Goal: Task Accomplishment & Management: Complete application form

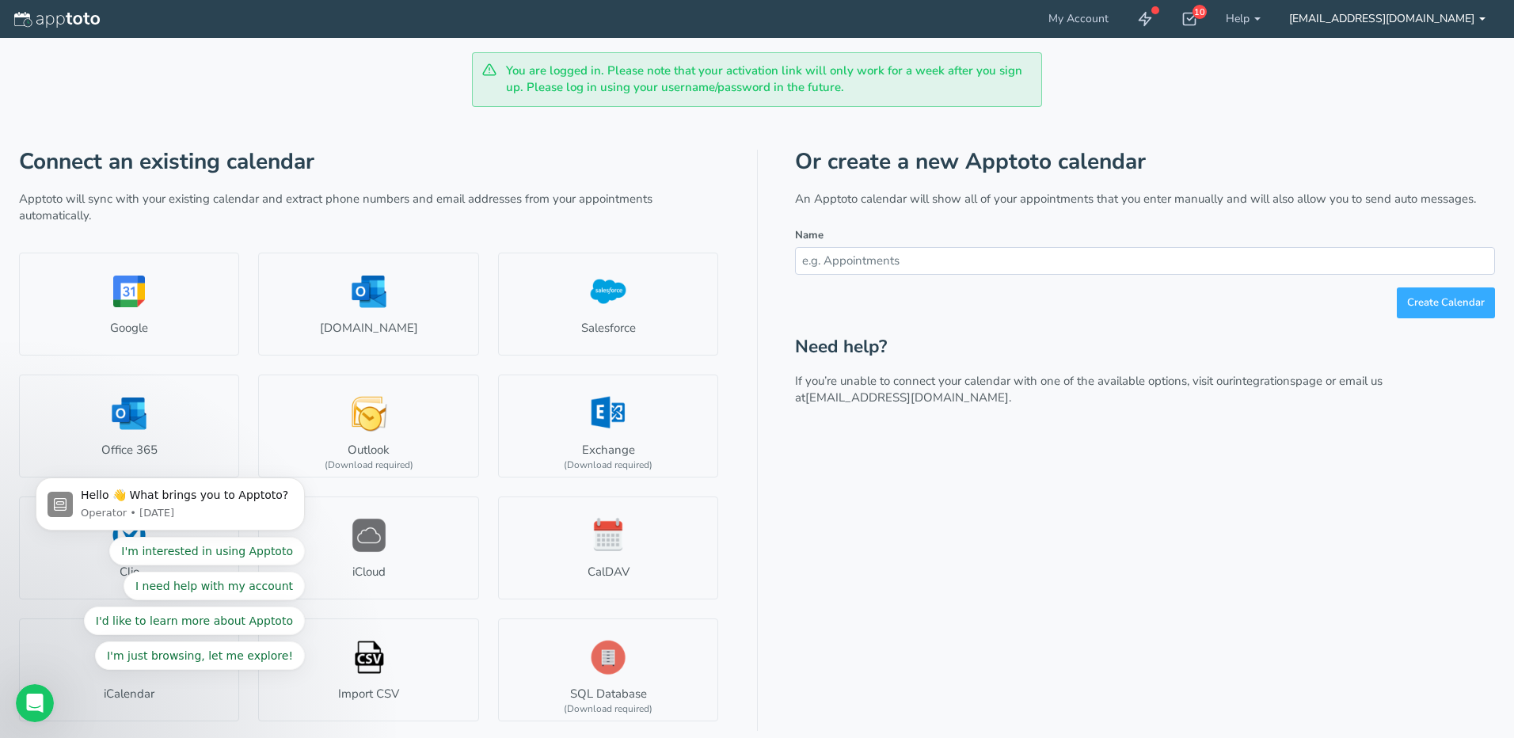
click at [1355, 24] on link "[EMAIL_ADDRESS][DOMAIN_NAME]" at bounding box center [1387, 19] width 225 height 38
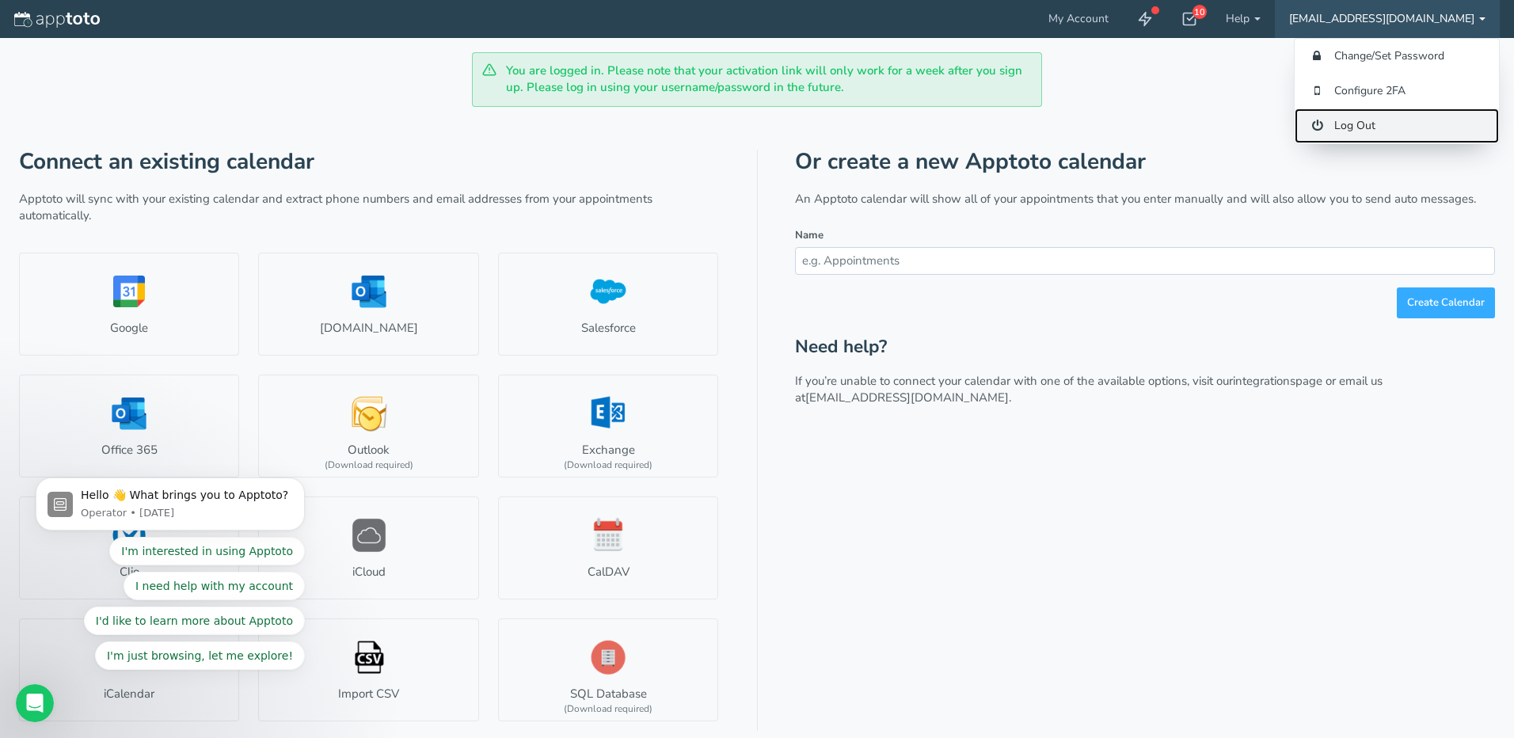
click at [1388, 127] on link "Log Out" at bounding box center [1397, 125] width 204 height 35
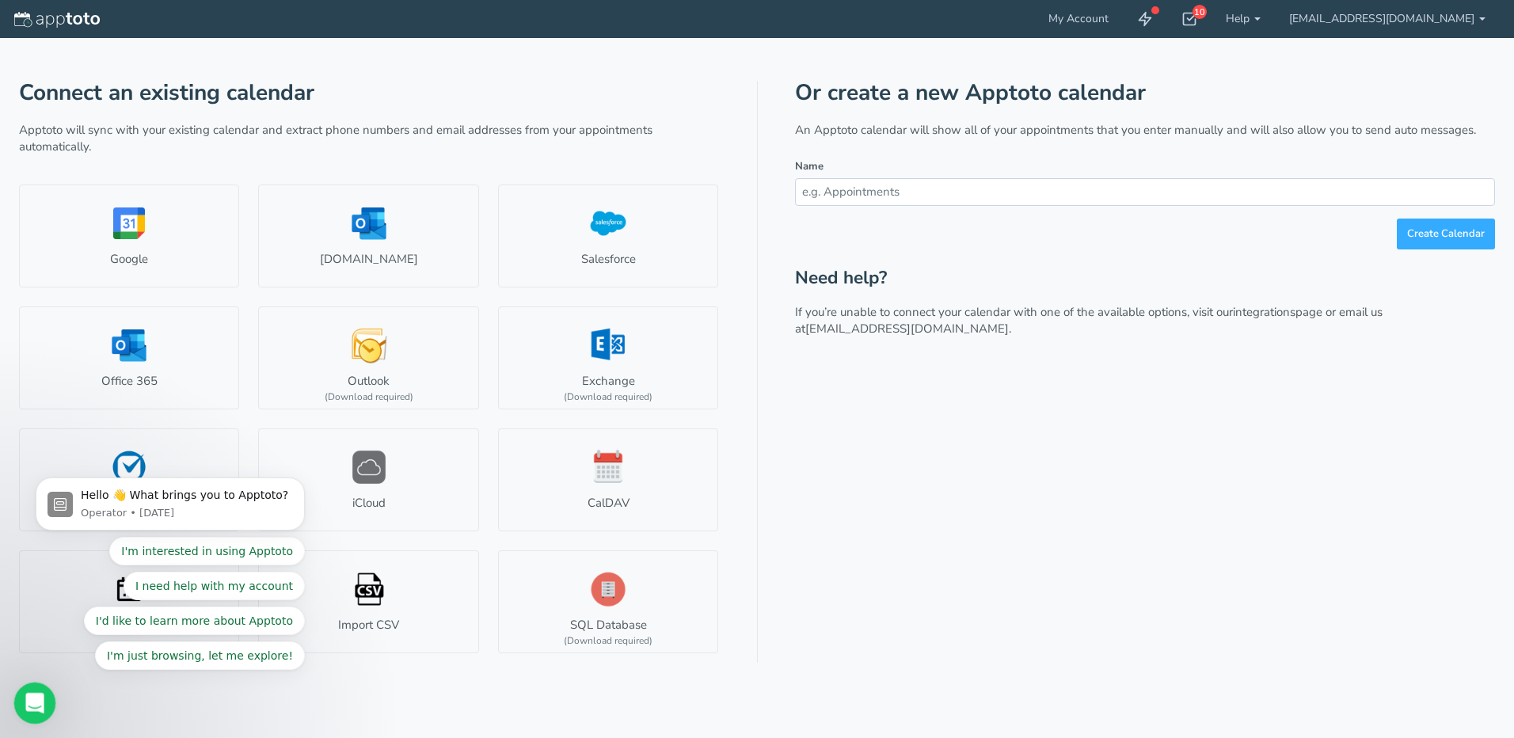
click at [40, 690] on div "Open Intercom Messenger" at bounding box center [32, 701] width 52 height 52
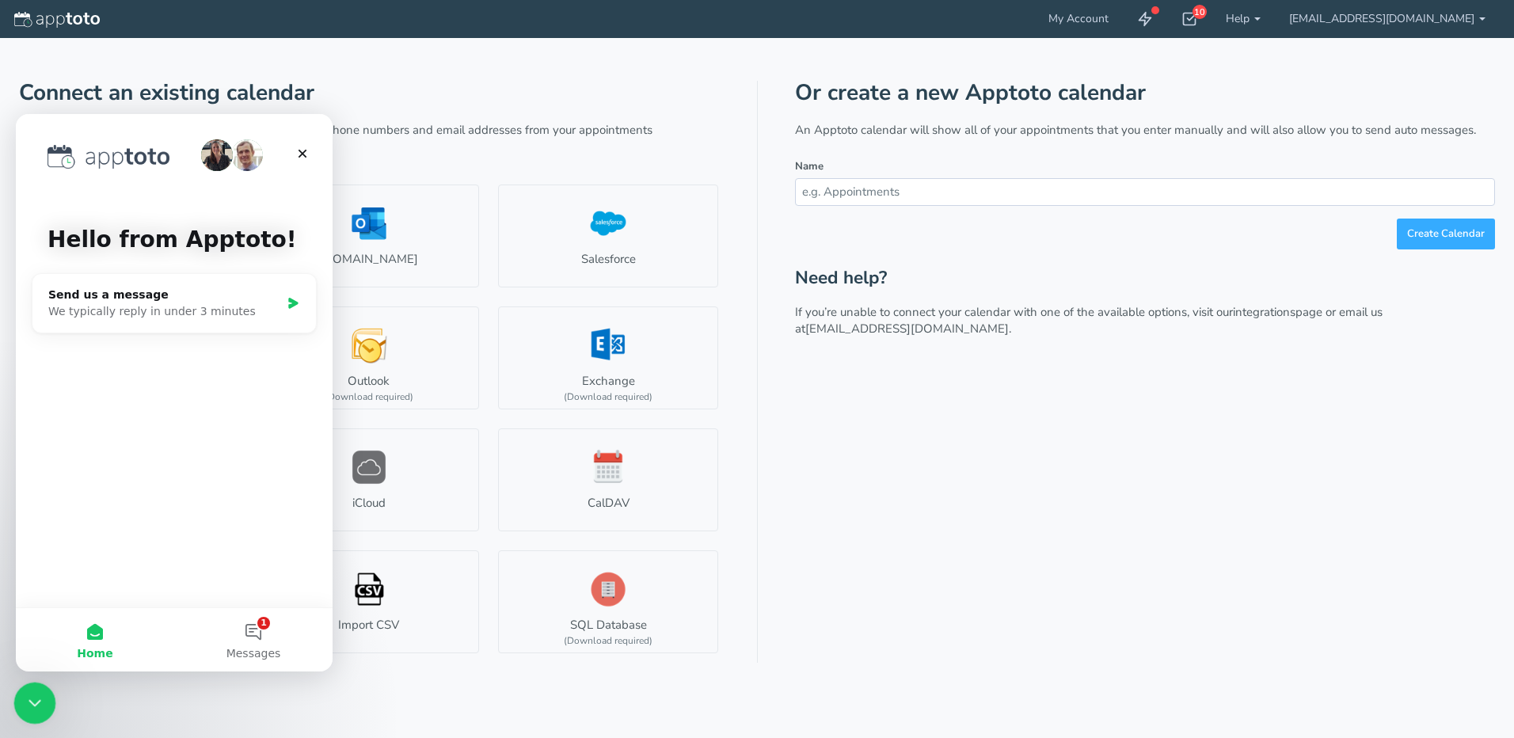
click at [40, 691] on icon "Close Intercom Messenger" at bounding box center [32, 700] width 19 height 19
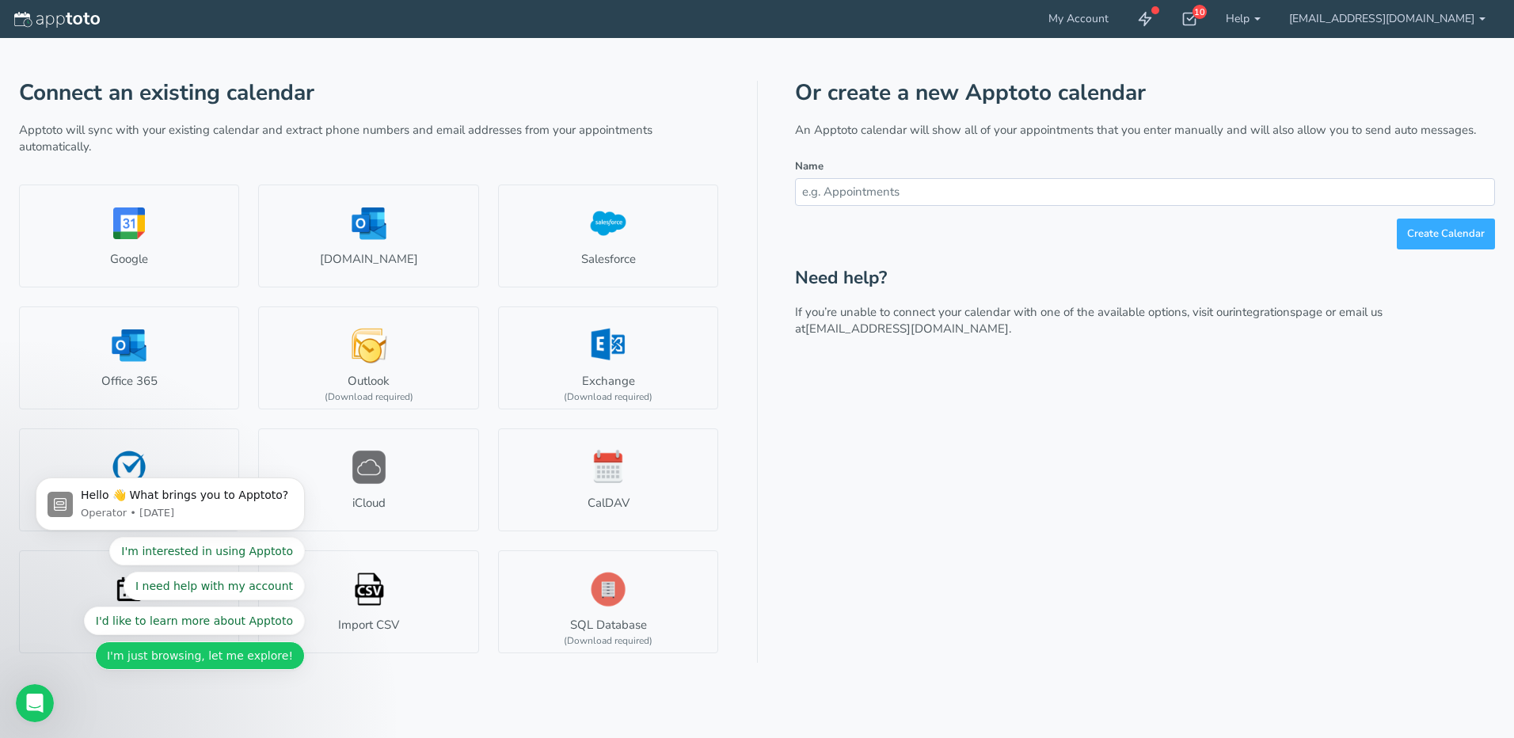
click at [202, 660] on button "I'm just browsing, let me explore!" at bounding box center [200, 655] width 210 height 29
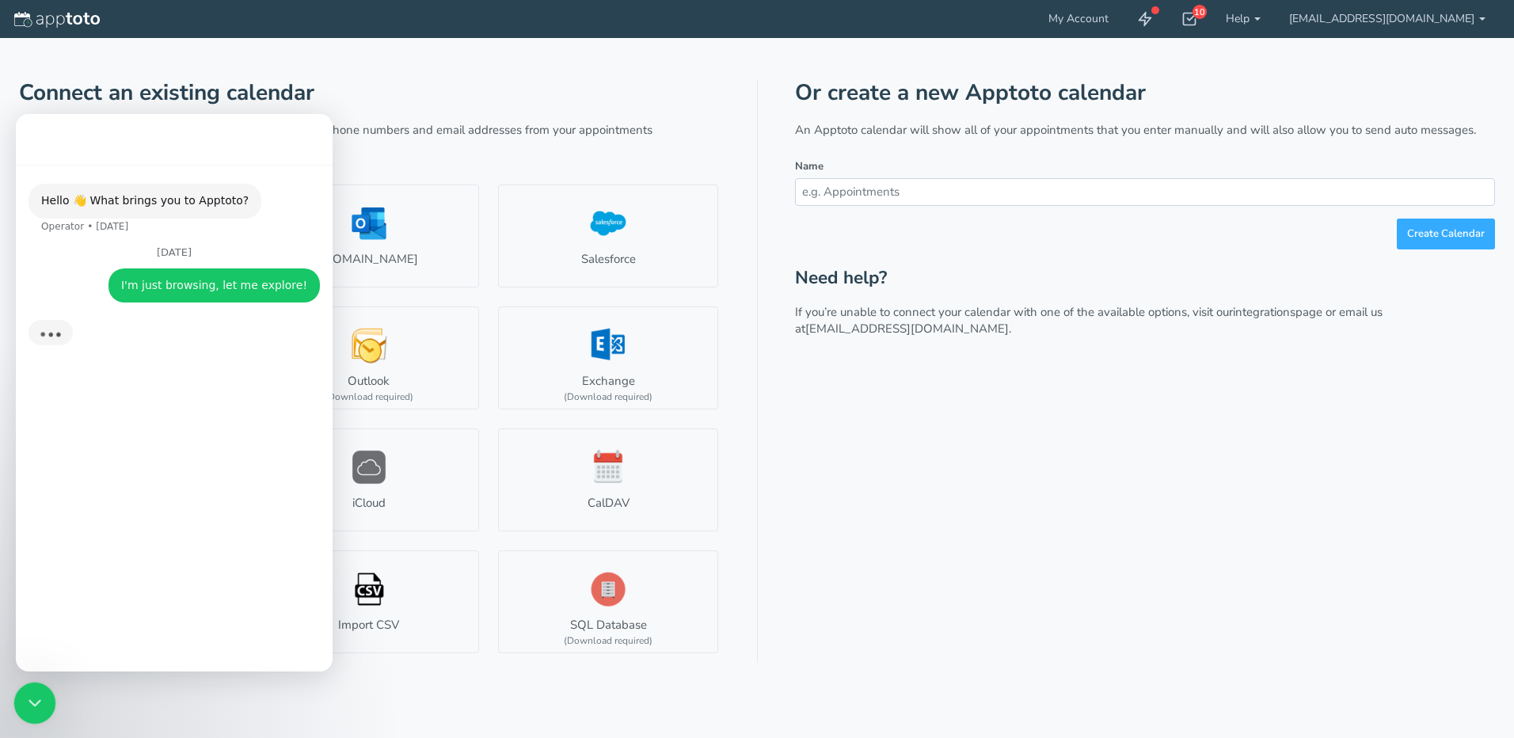
click at [31, 691] on icon "Close Intercom Messenger" at bounding box center [32, 700] width 19 height 19
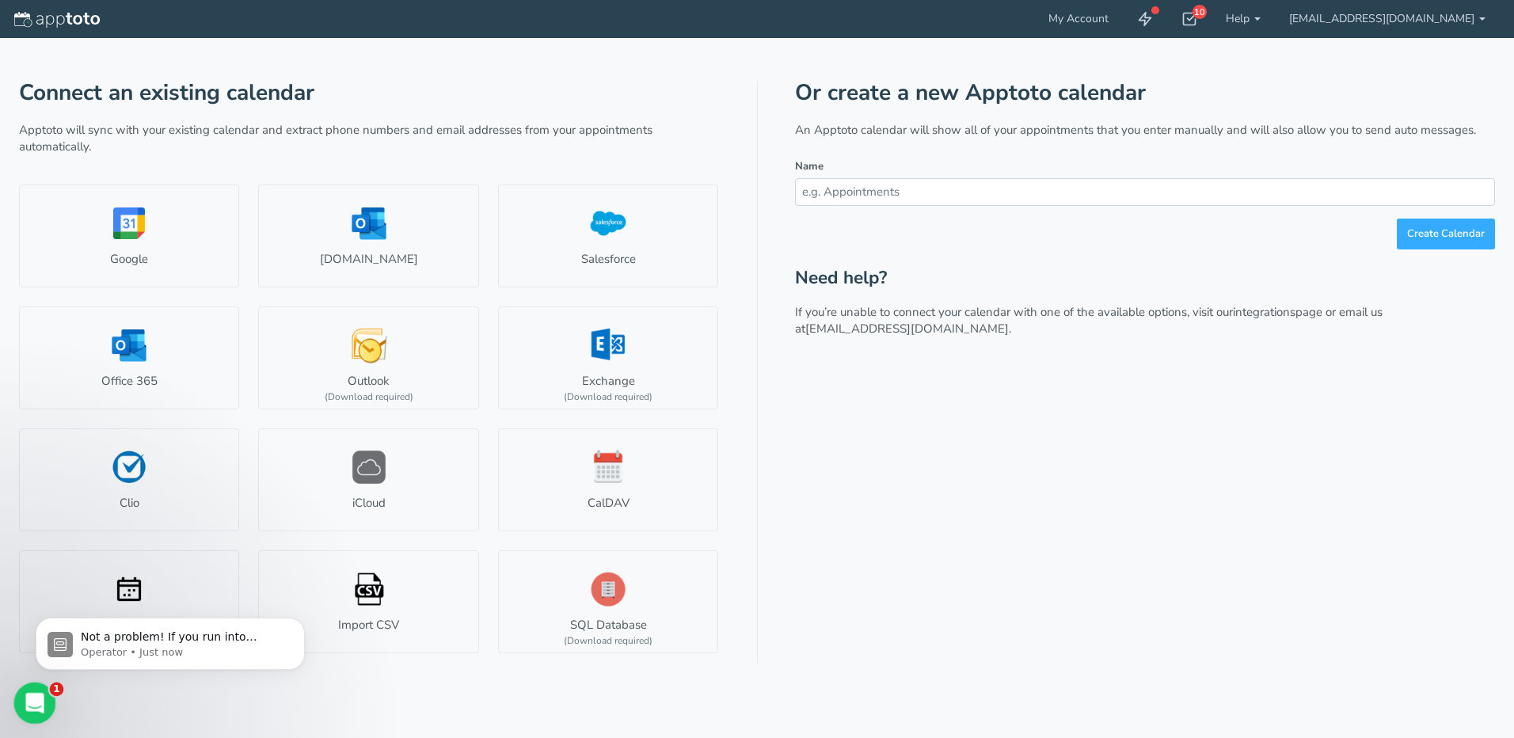
click at [38, 686] on div "Open Intercom Messenger" at bounding box center [32, 701] width 52 height 52
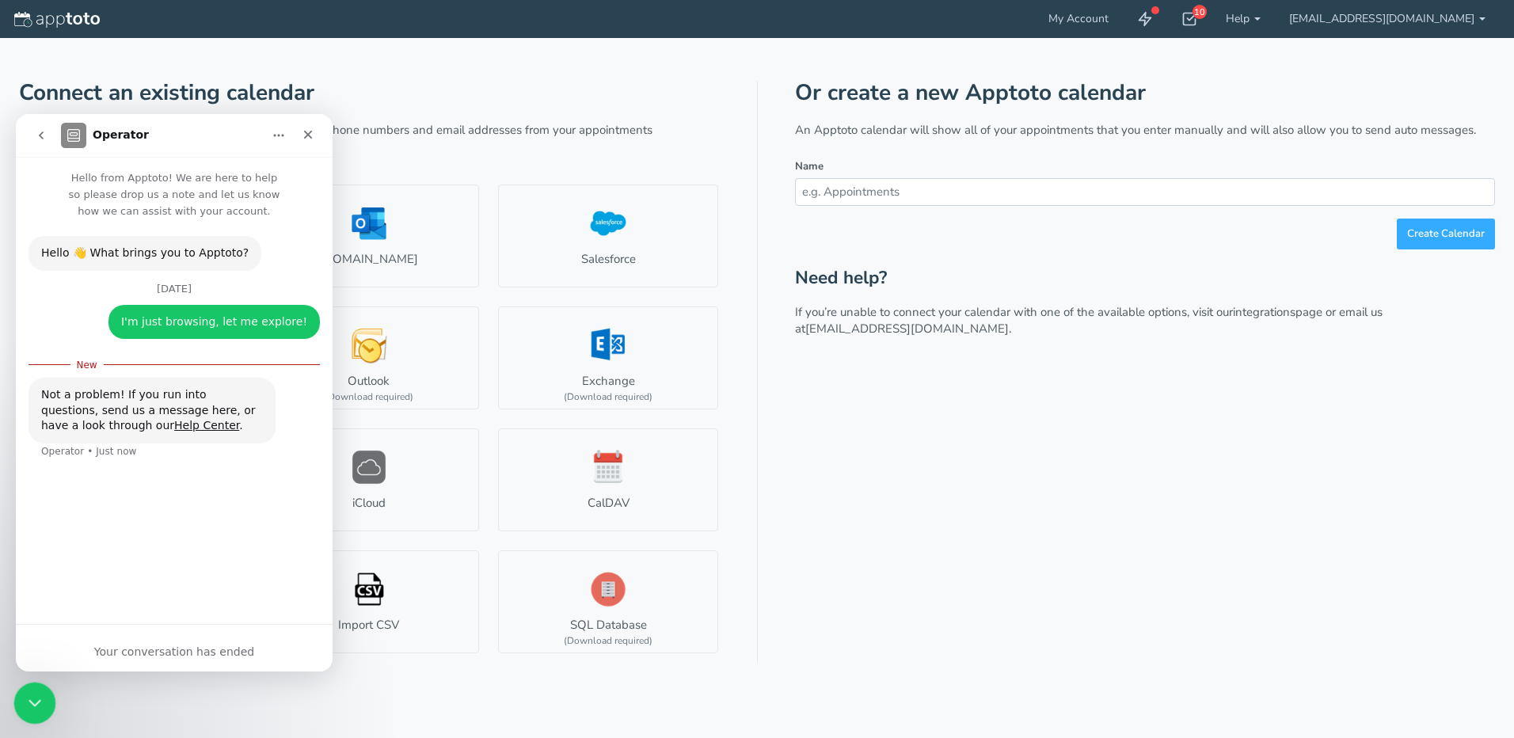
scroll to position [1, 0]
click at [31, 694] on icon "Close Intercom Messenger" at bounding box center [32, 700] width 19 height 19
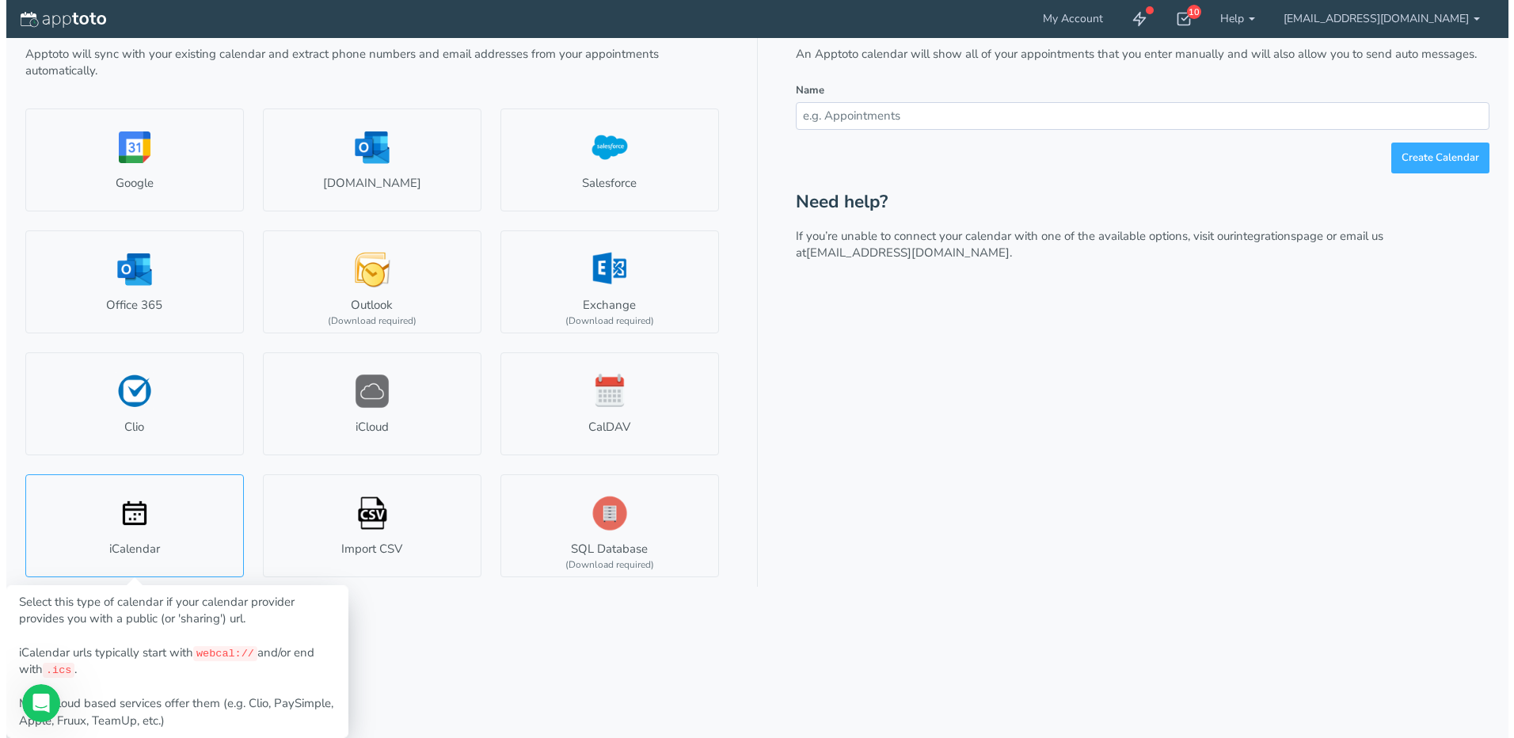
scroll to position [0, 0]
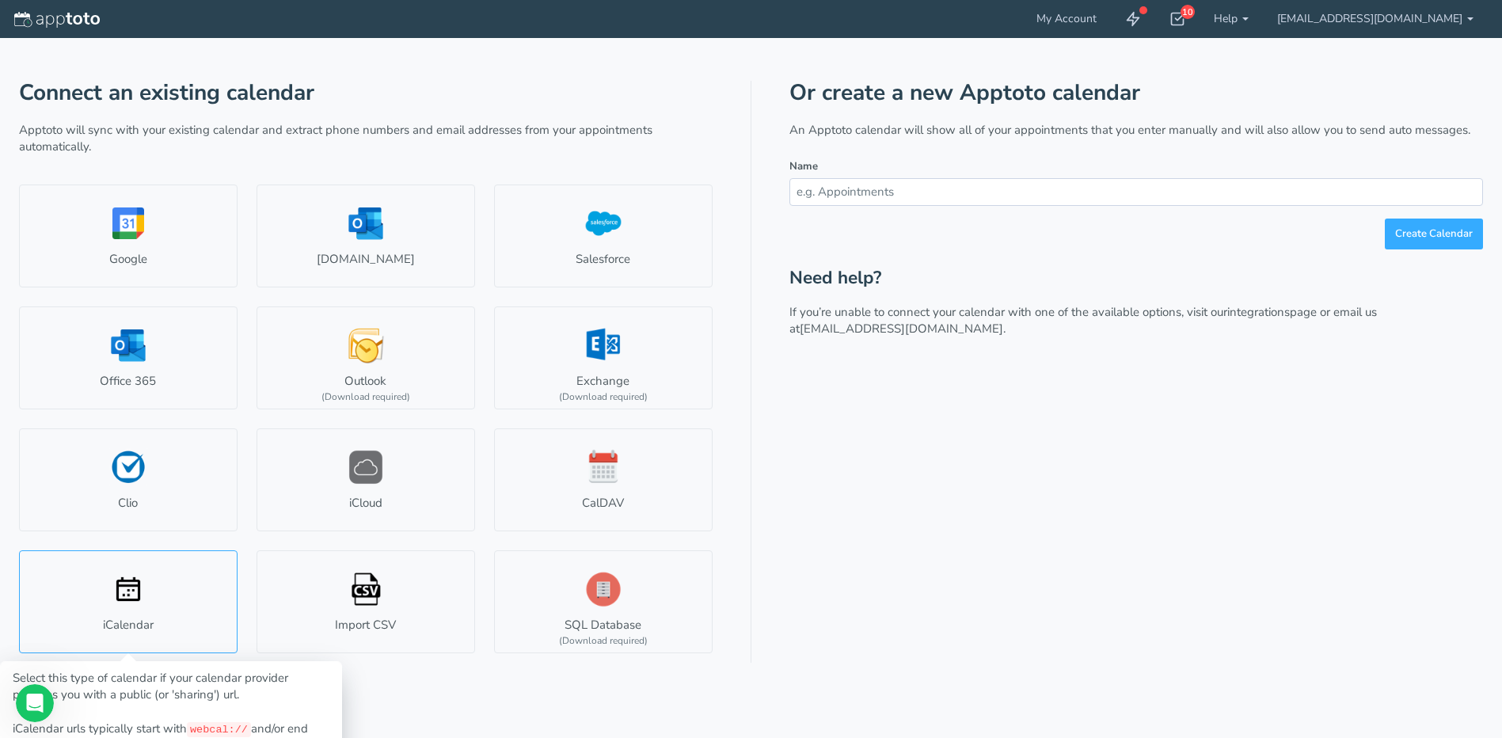
click at [150, 602] on link "iCalendar" at bounding box center [128, 601] width 219 height 103
type input "Ics Calendar"
type input "#686c2c"
select select "string:"
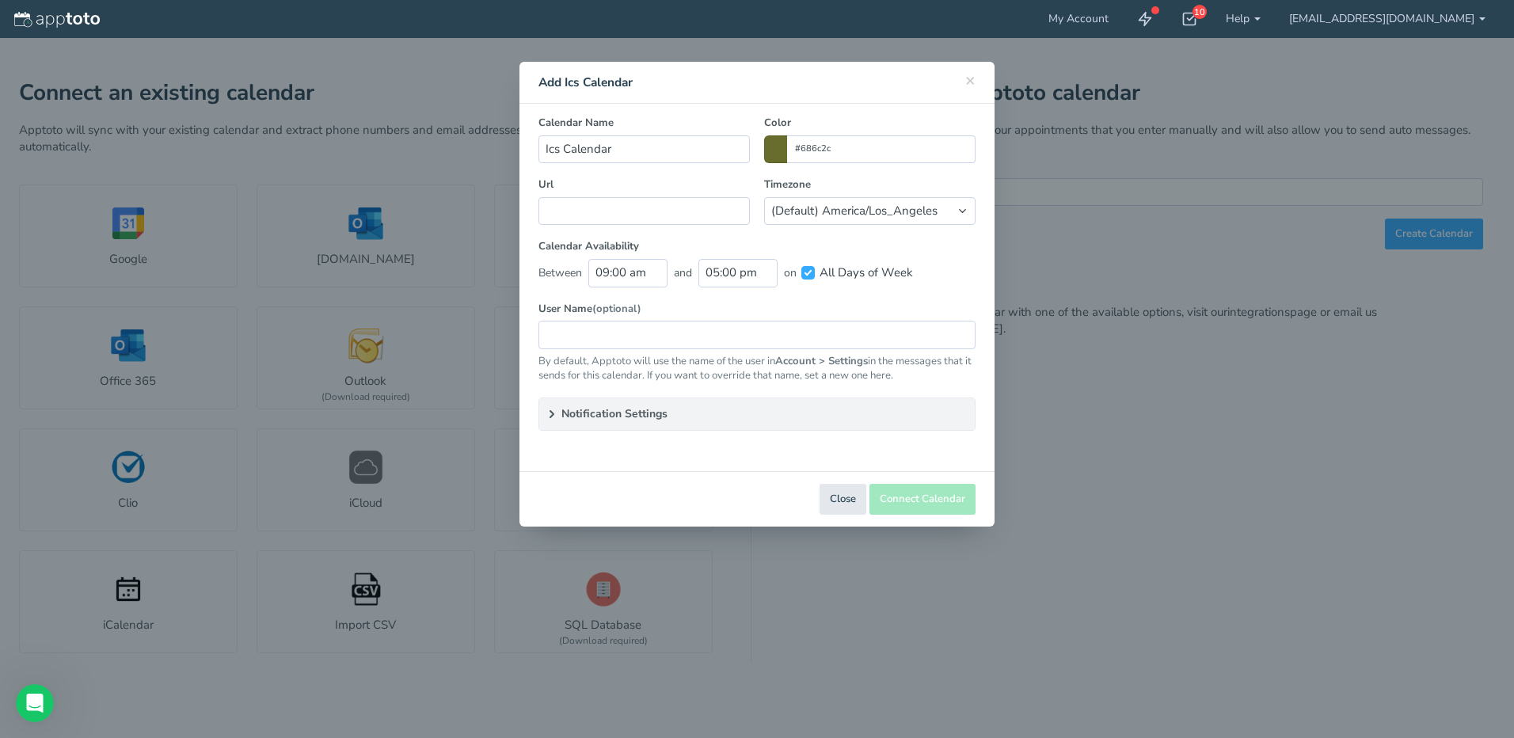
click at [554, 409] on icon at bounding box center [552, 414] width 13 height 13
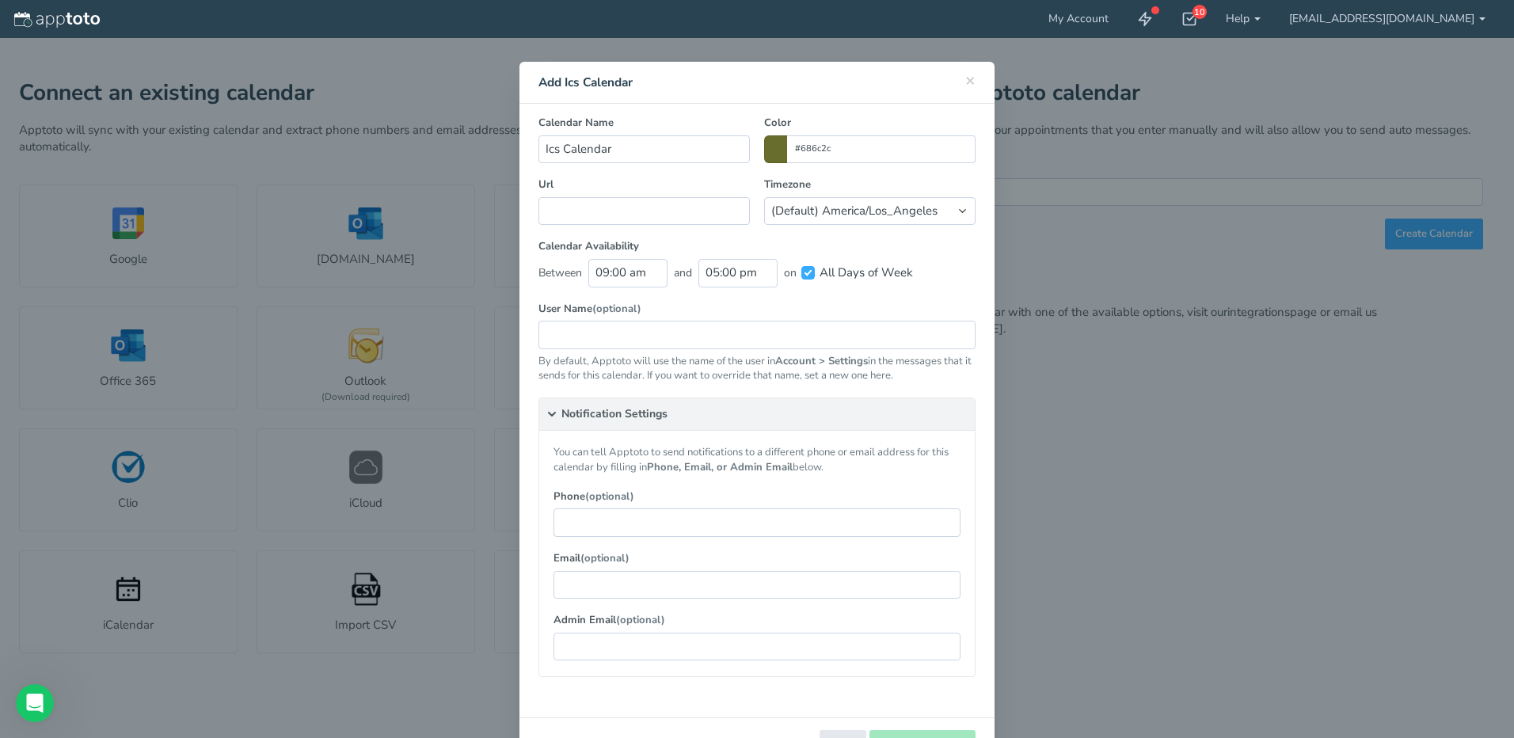
click at [550, 409] on icon at bounding box center [552, 414] width 13 height 13
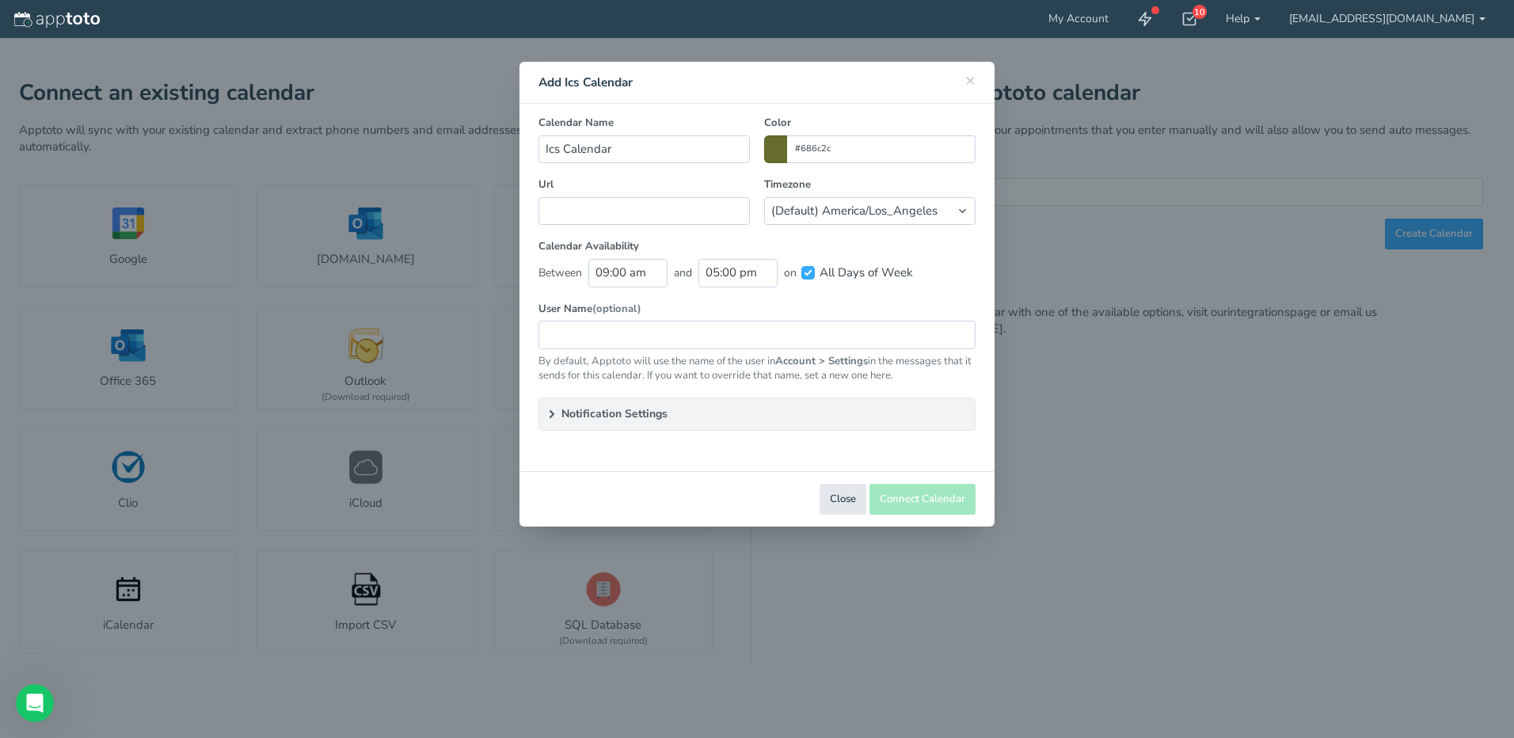
click at [1205, 402] on div "× Close Add Ics Calendar Select Ics Account Select Account Connect a new accoun…" at bounding box center [757, 369] width 1514 height 738
click at [967, 83] on span "×" at bounding box center [970, 80] width 10 height 22
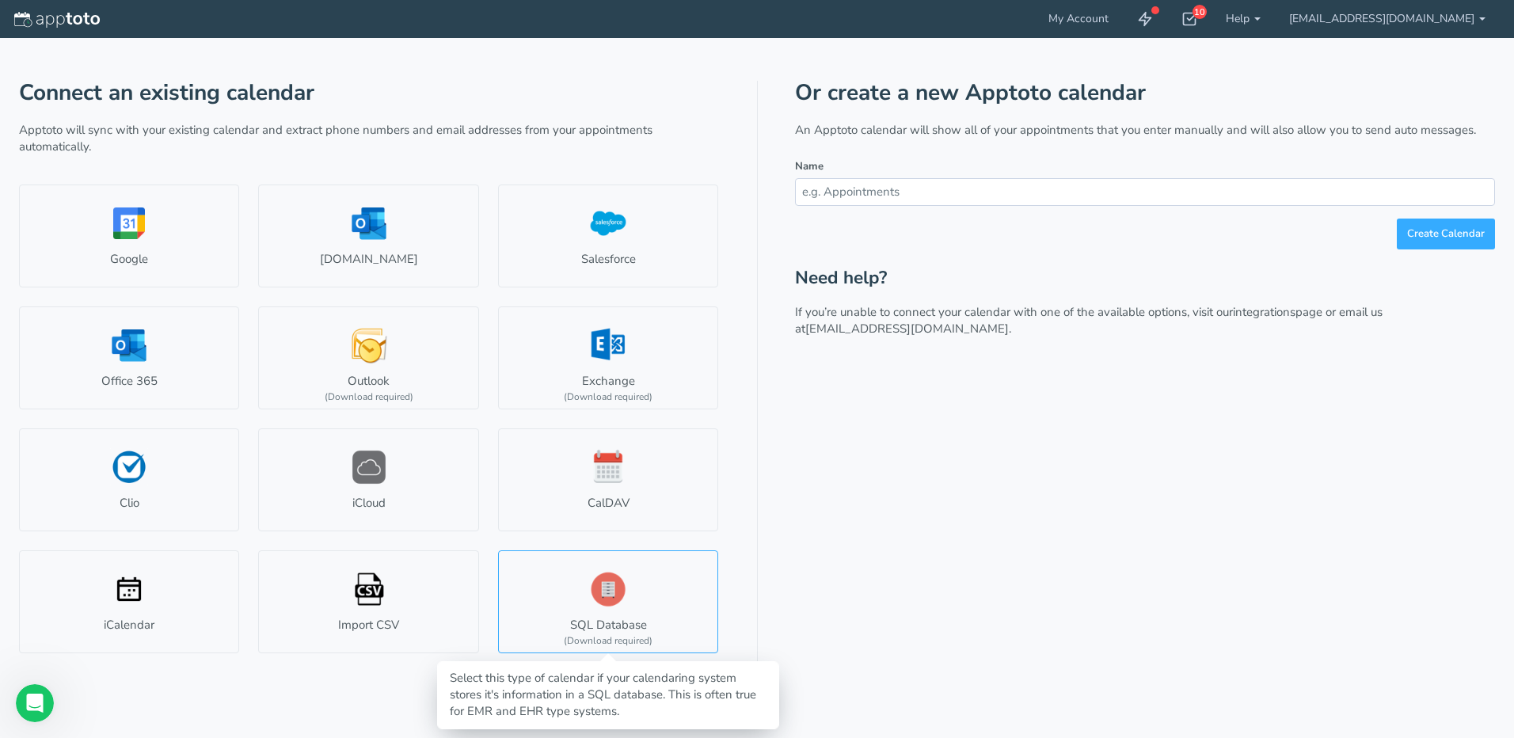
click at [606, 609] on link "SQL Database (Download required)" at bounding box center [608, 601] width 220 height 103
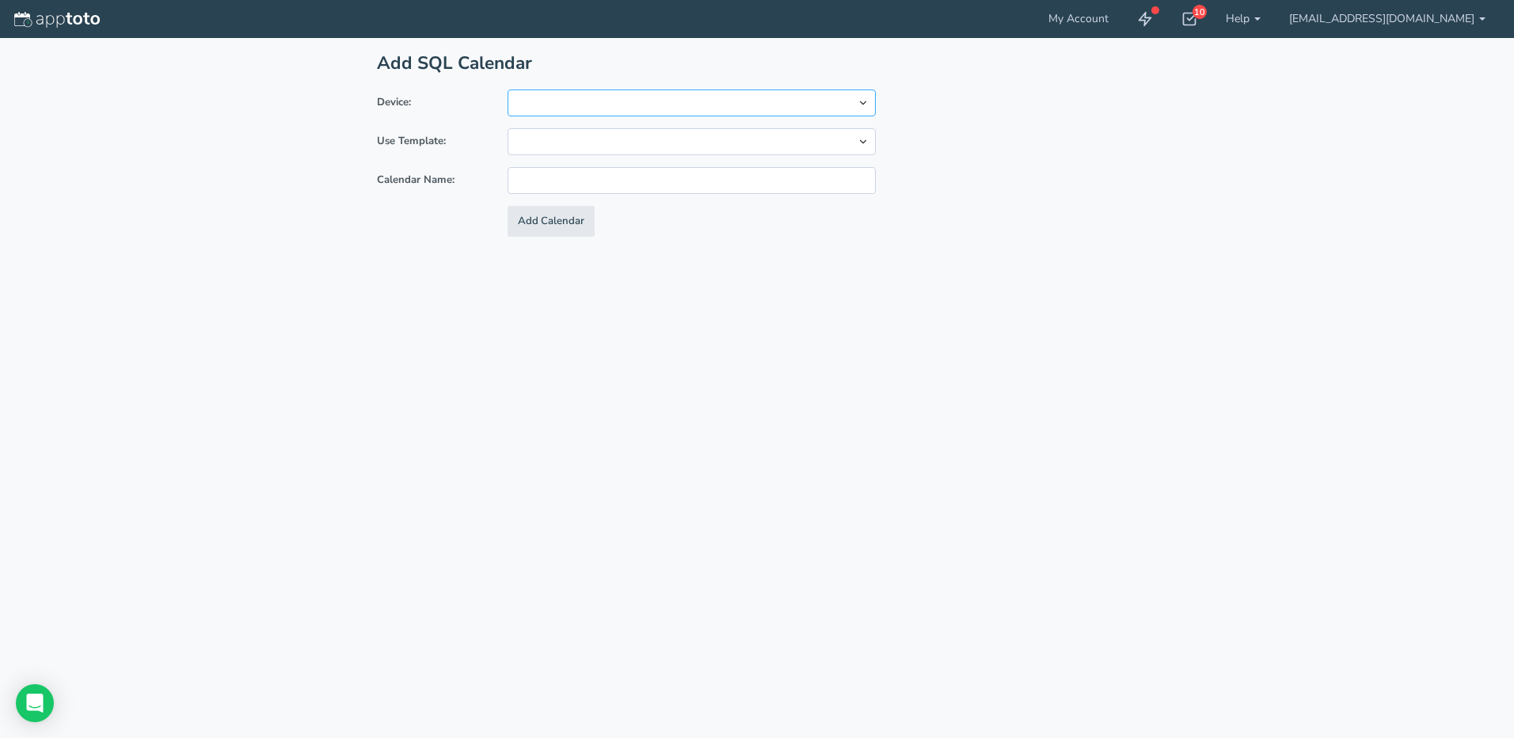
click at [744, 97] on select at bounding box center [692, 102] width 368 height 27
click at [726, 130] on select "Custom Time Matters Customer Appointment Manager Chiro8000 Practice CS Act! CRM…" at bounding box center [692, 141] width 368 height 27
click at [710, 169] on input "text" at bounding box center [692, 180] width 368 height 27
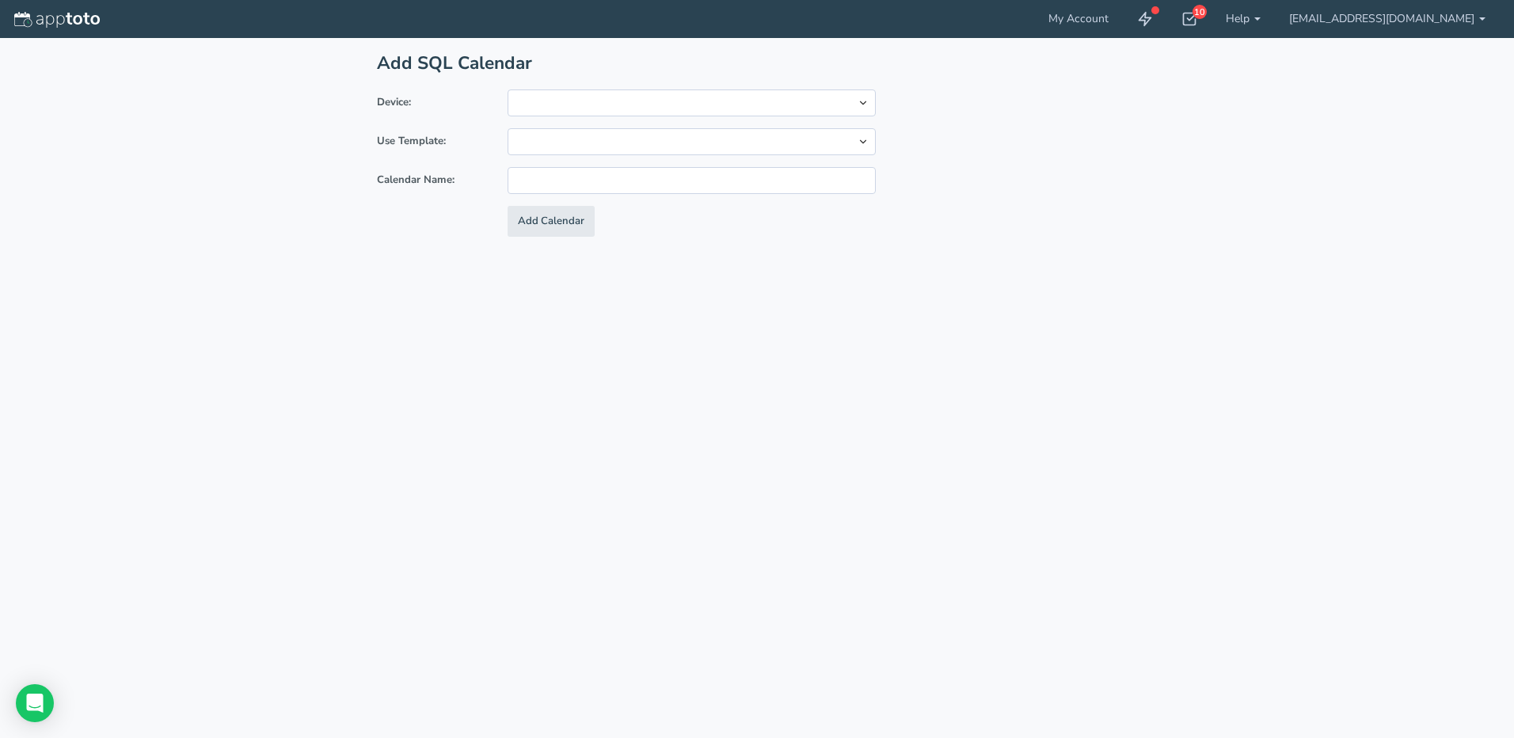
click at [942, 257] on div "Add SQL Calendar Device: Use Template: Custom Time Matters Customer Appointment…" at bounding box center [757, 151] width 792 height 226
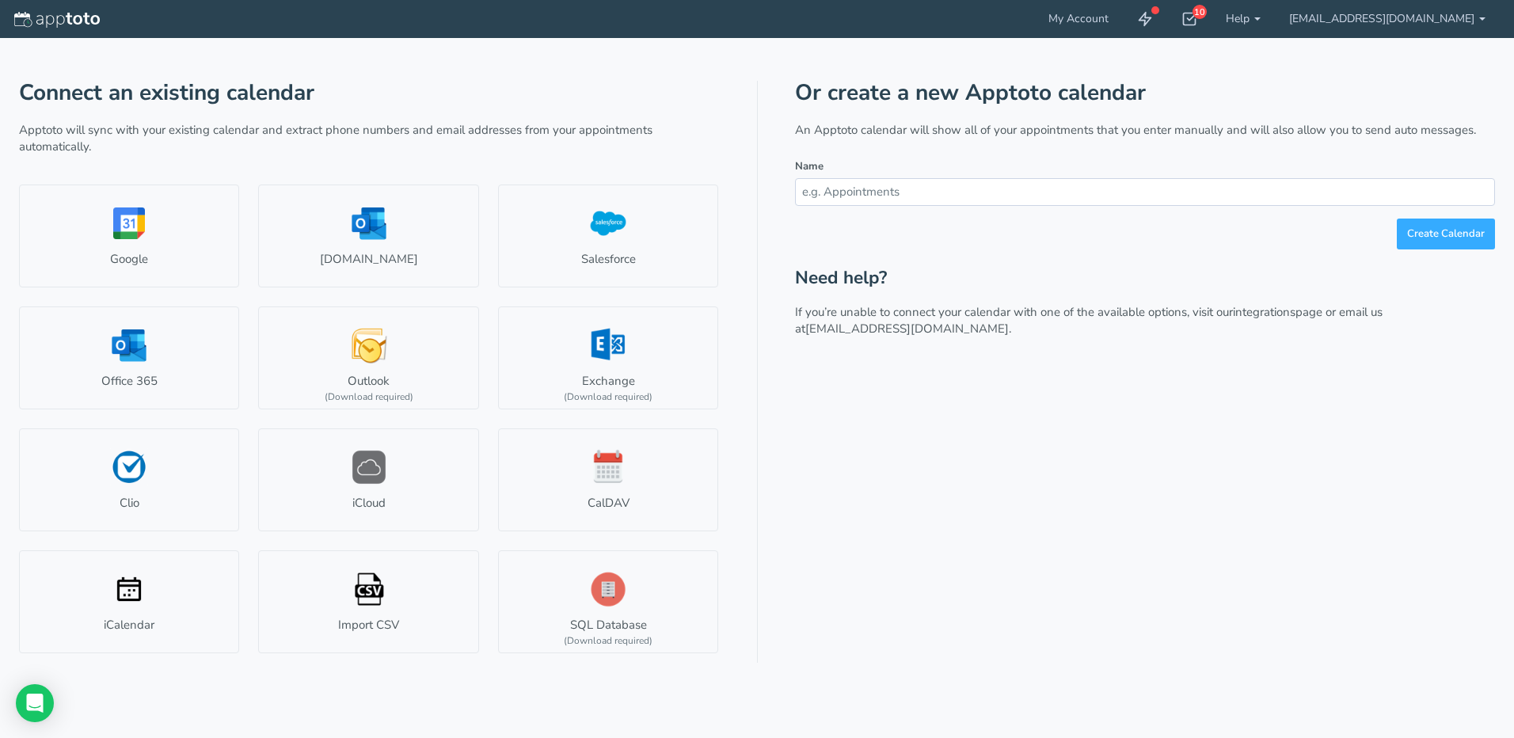
click at [1099, 403] on div "Or create a new Apptoto calendar An Apptoto calendar will show all of your appo…" at bounding box center [1145, 372] width 700 height 582
click at [1153, 17] on icon at bounding box center [1145, 19] width 16 height 16
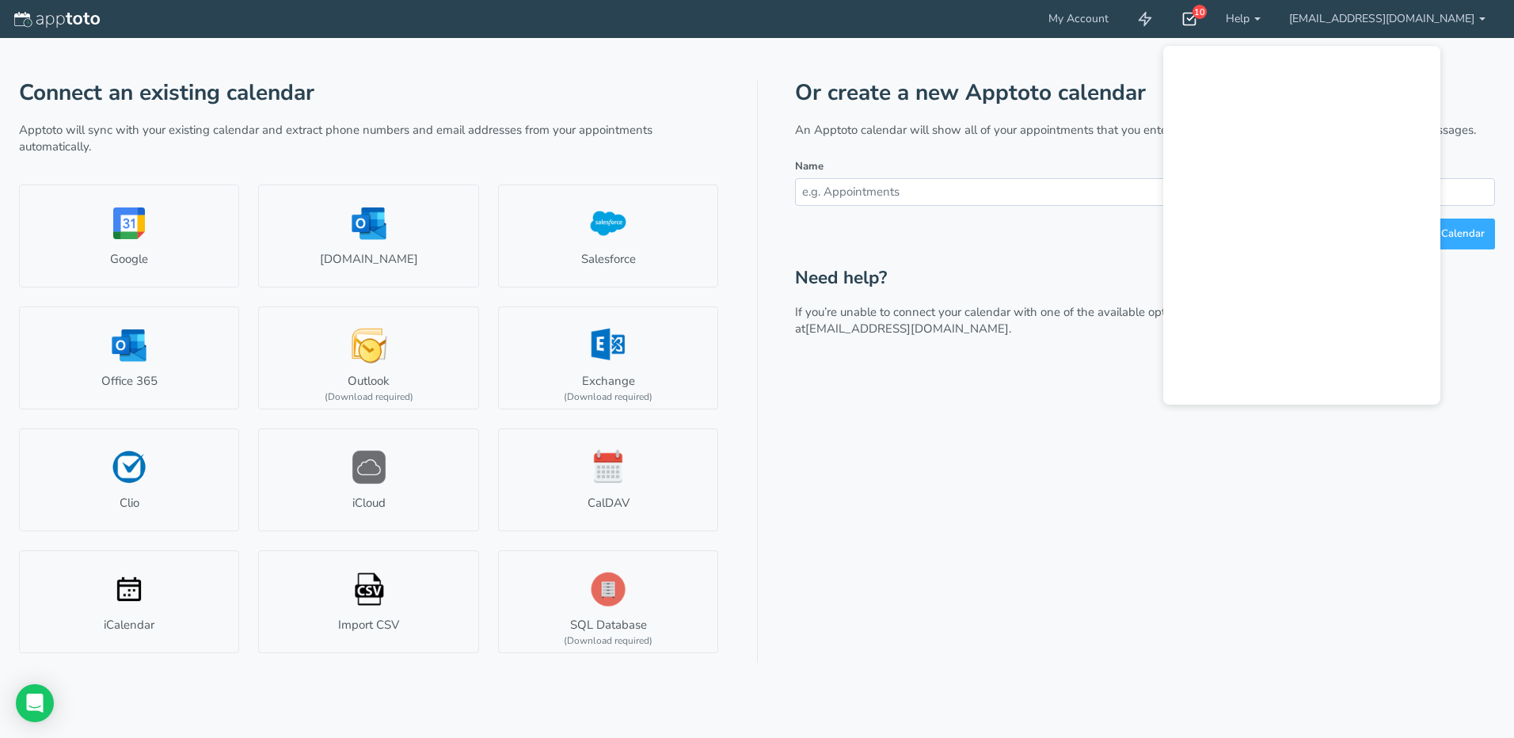
click at [1197, 20] on icon at bounding box center [1190, 19] width 16 height 16
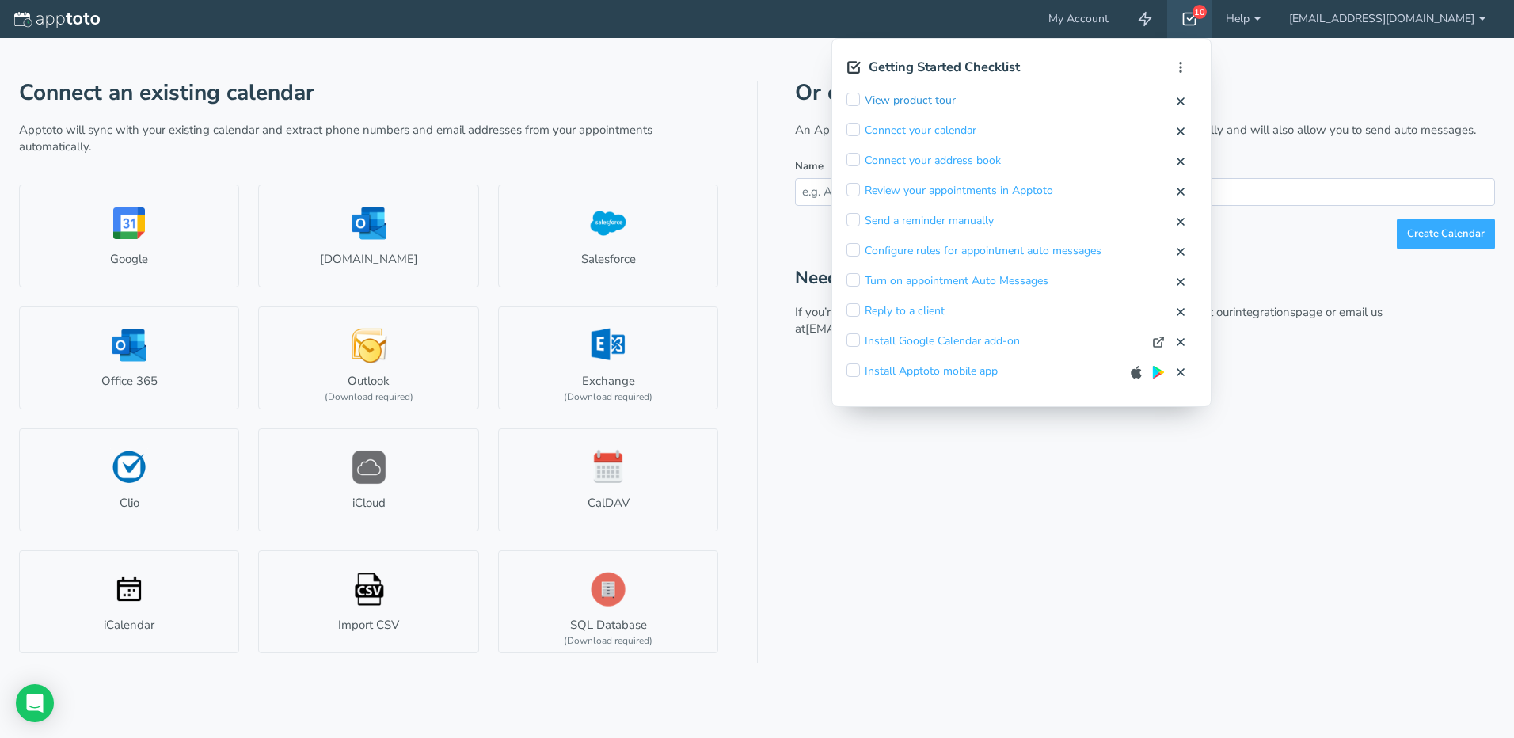
click at [956, 96] on link "View product tour" at bounding box center [910, 101] width 91 height 16
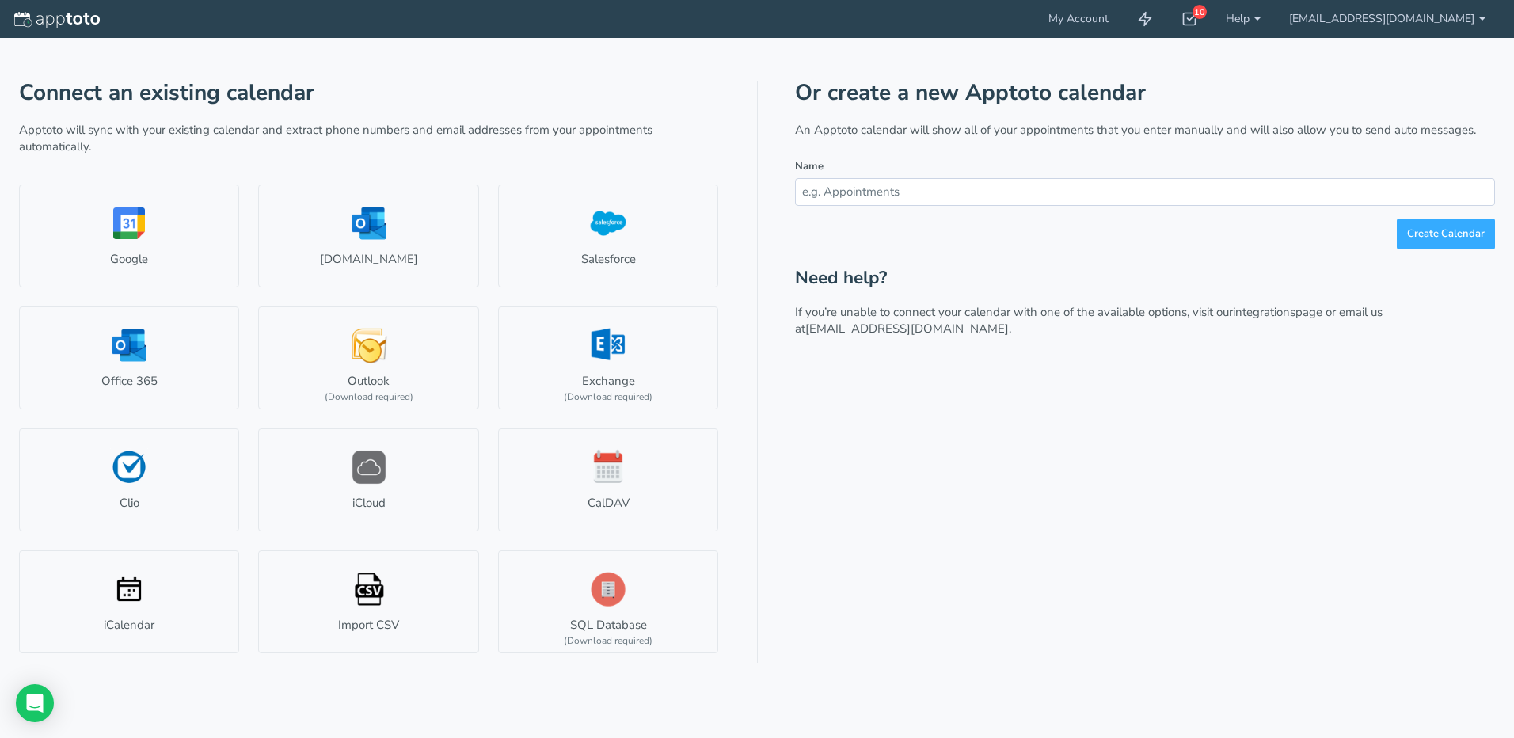
click at [1054, 228] on div "Create Calendar" at bounding box center [1145, 234] width 700 height 31
click at [1197, 25] on use at bounding box center [1190, 19] width 13 height 12
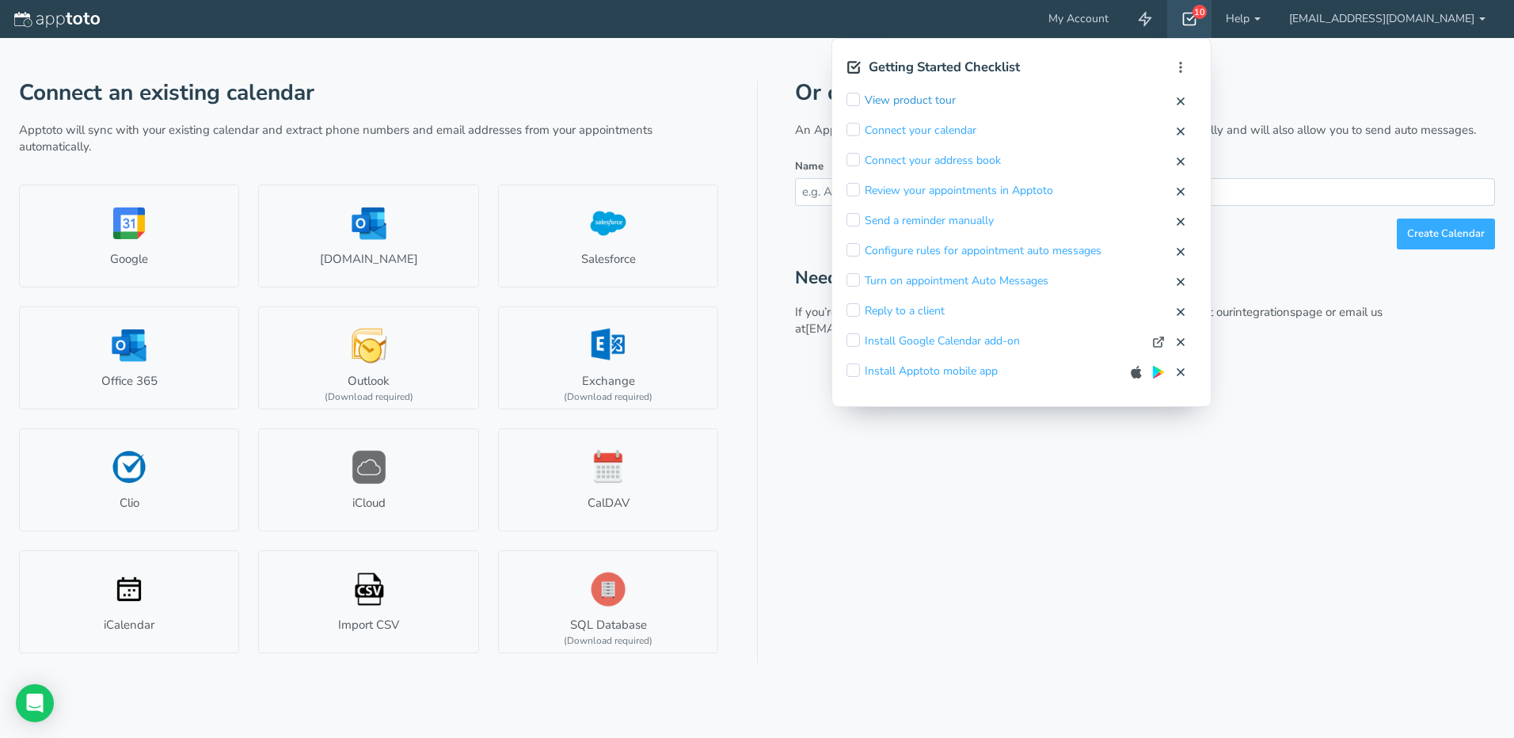
click at [956, 98] on link "View product tour" at bounding box center [910, 101] width 91 height 16
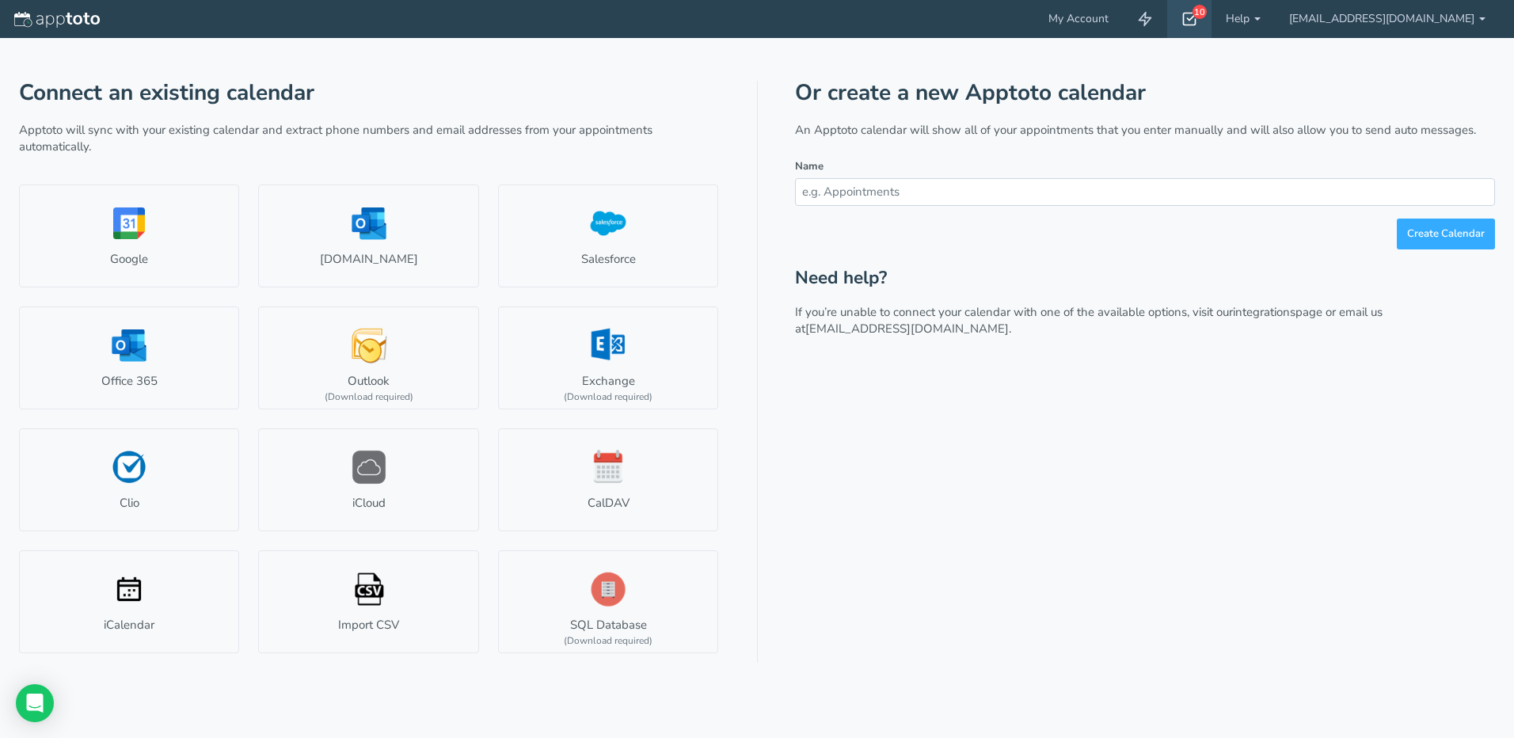
click at [1212, 27] on div "10" at bounding box center [1189, 19] width 44 height 38
click at [1197, 20] on use at bounding box center [1190, 19] width 13 height 12
click at [1212, 25] on div "10" at bounding box center [1189, 19] width 44 height 38
click at [1273, 19] on link "Help" at bounding box center [1243, 19] width 63 height 38
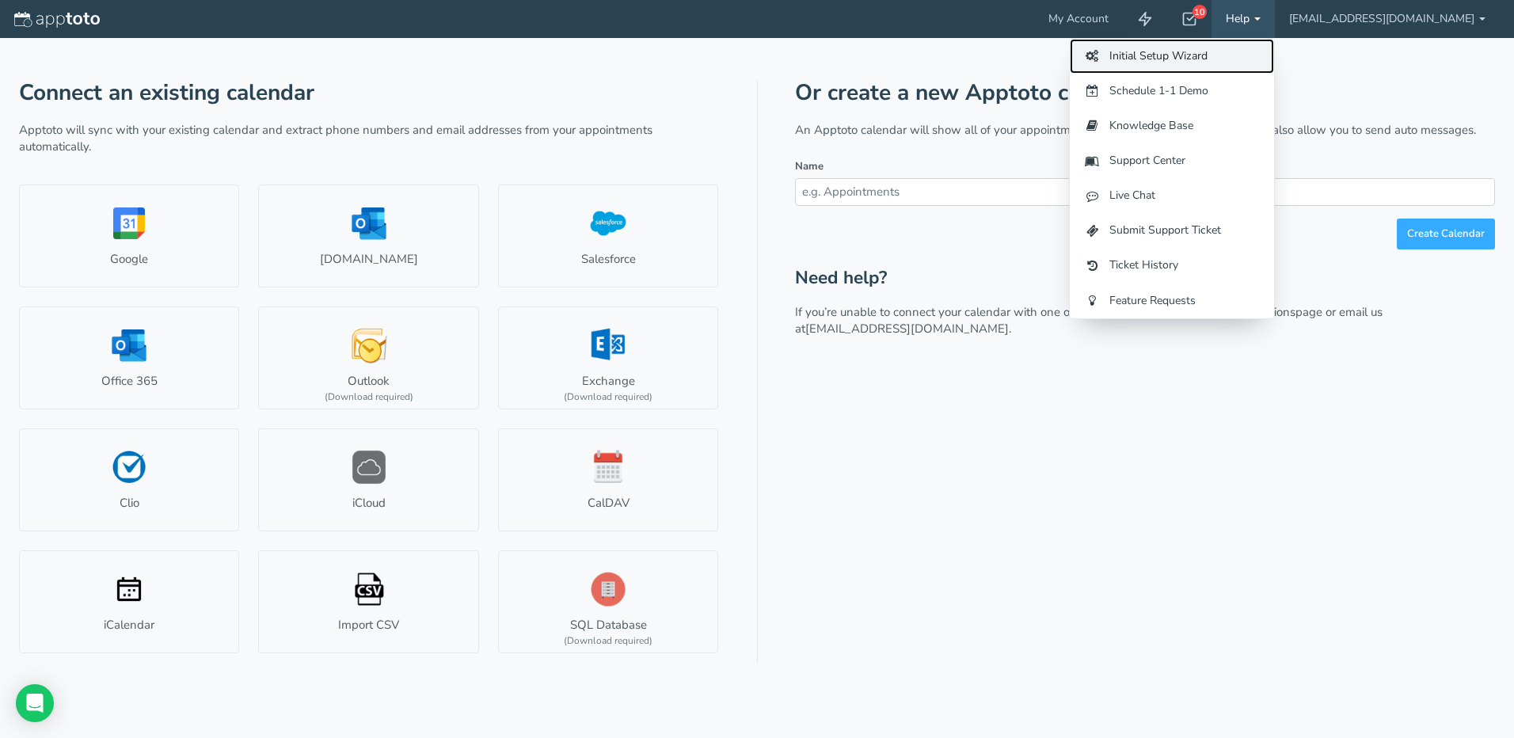
click at [1243, 51] on link "Initial Setup Wizard" at bounding box center [1172, 56] width 204 height 35
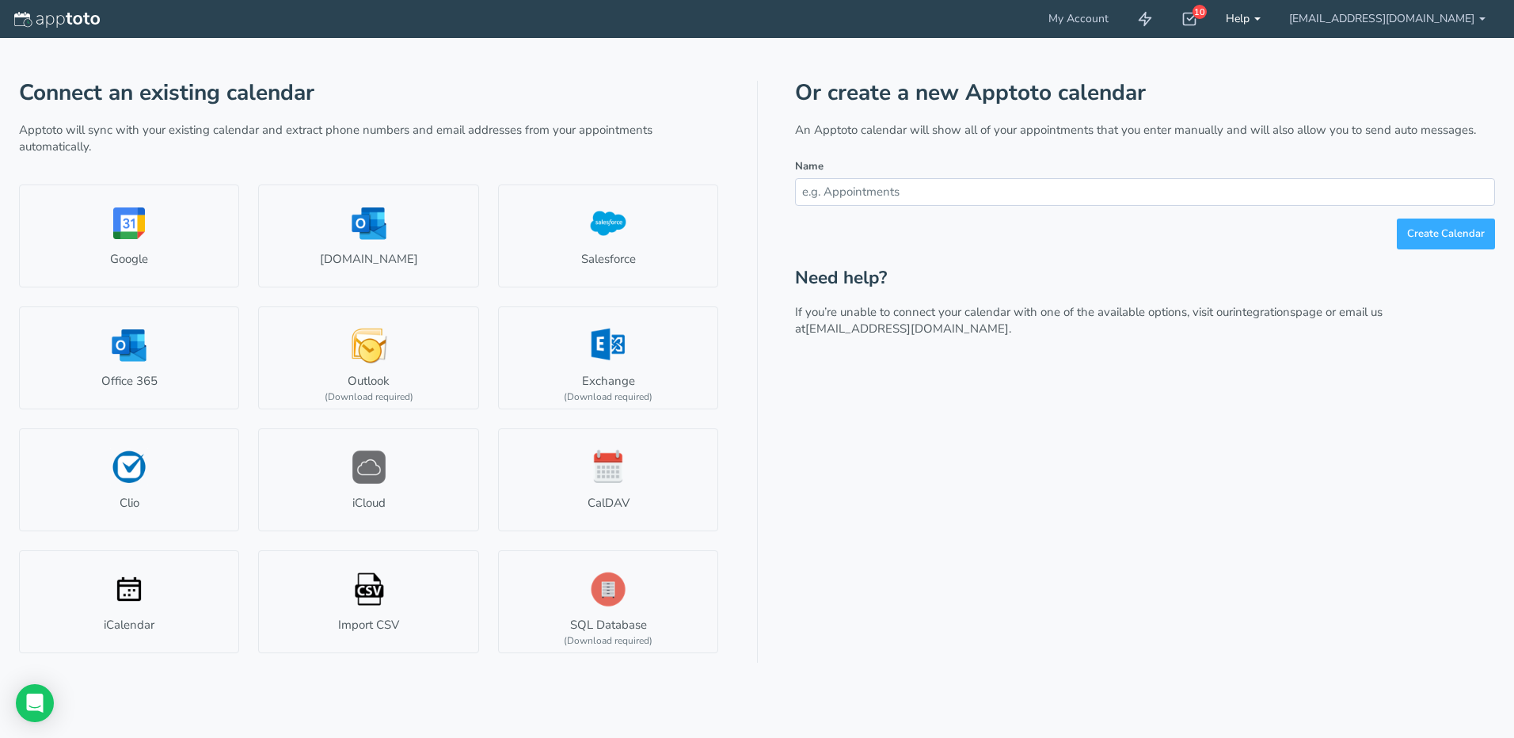
click at [1274, 23] on link "Help" at bounding box center [1243, 19] width 63 height 38
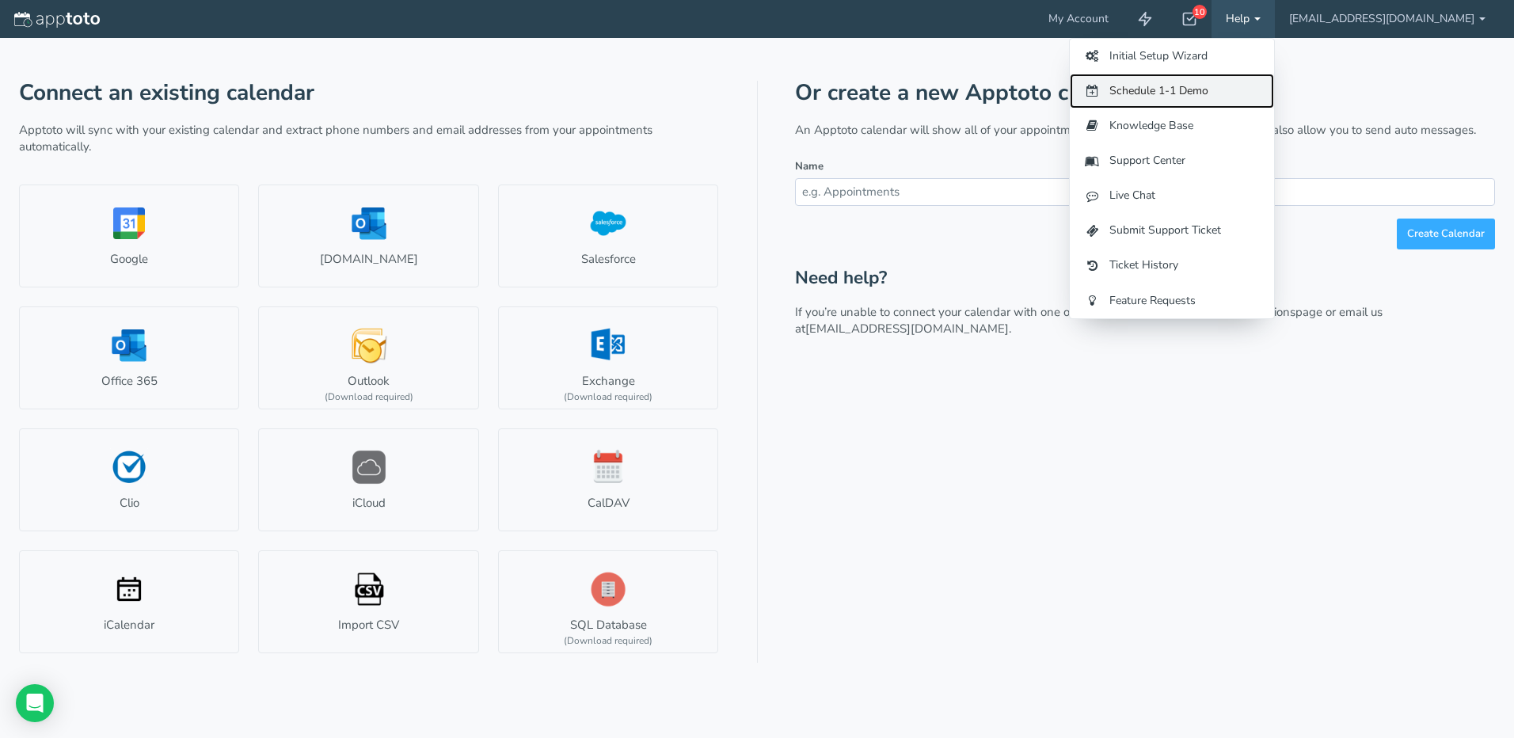
click at [1248, 90] on link "Schedule 1-1 Demo" at bounding box center [1172, 91] width 204 height 35
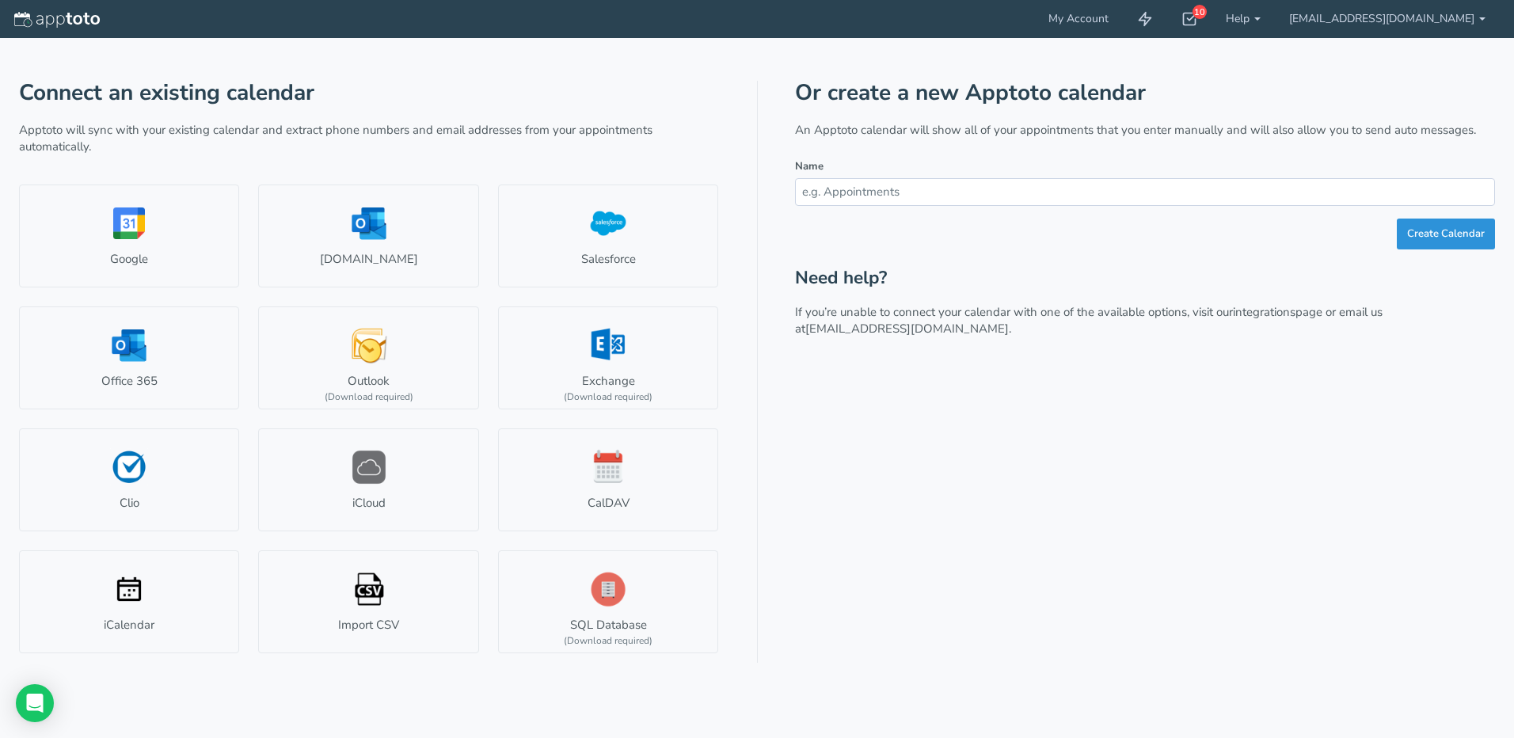
click at [1407, 235] on button "Create Calendar" at bounding box center [1446, 234] width 98 height 31
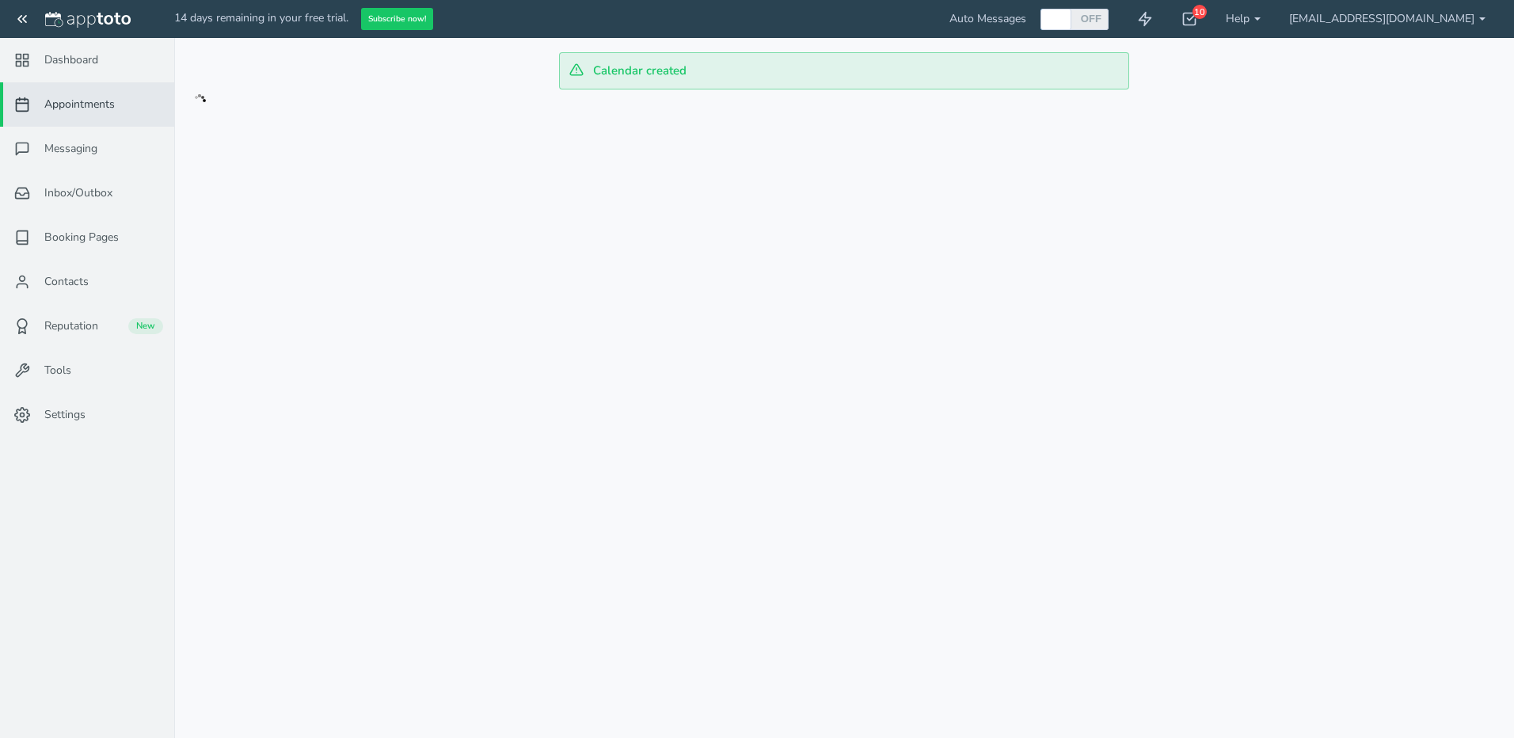
checkbox input "true"
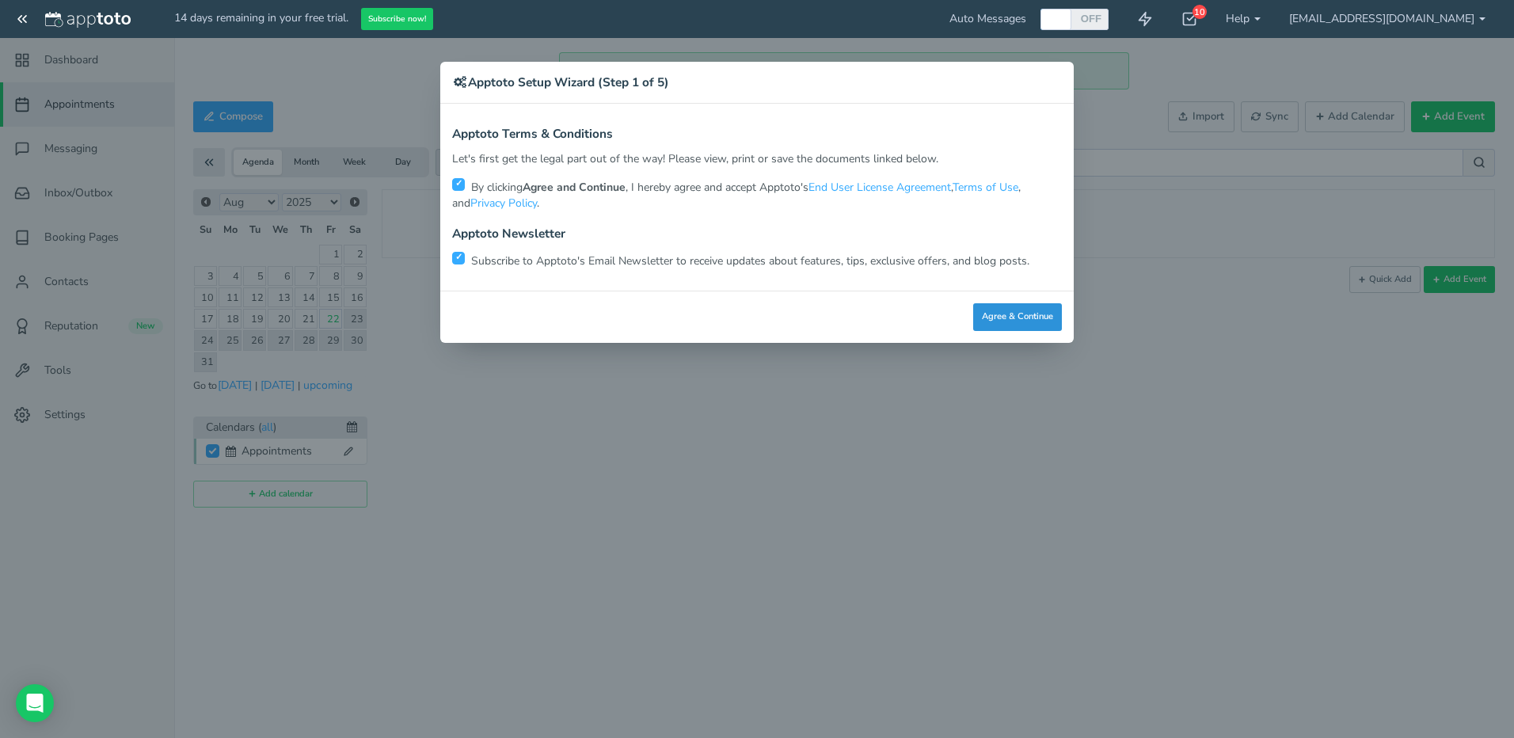
click at [1040, 314] on button "Agree & Continue" at bounding box center [1017, 317] width 89 height 28
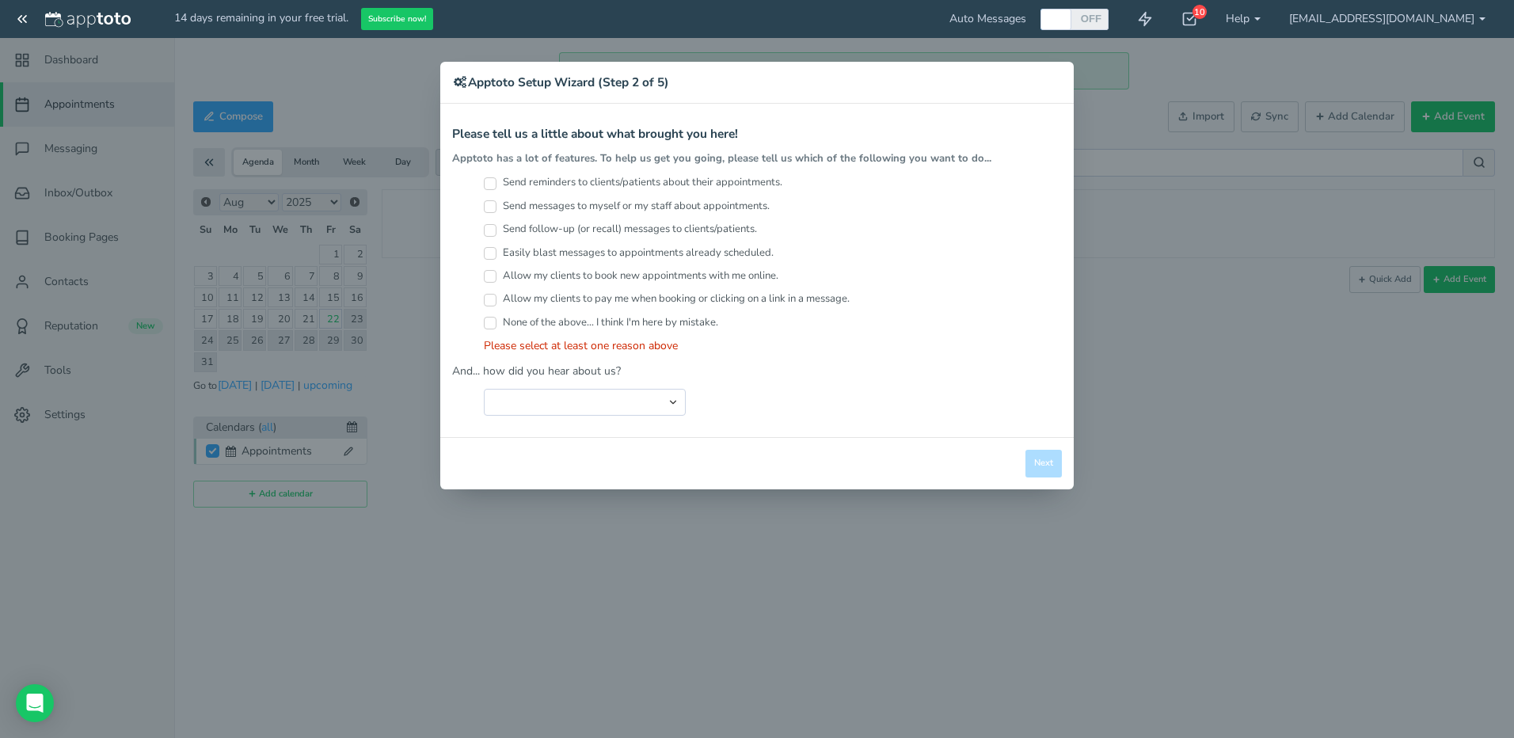
click at [490, 183] on input "Send reminders to clients/patients about their appointments." at bounding box center [490, 183] width 13 height 13
checkbox input "true"
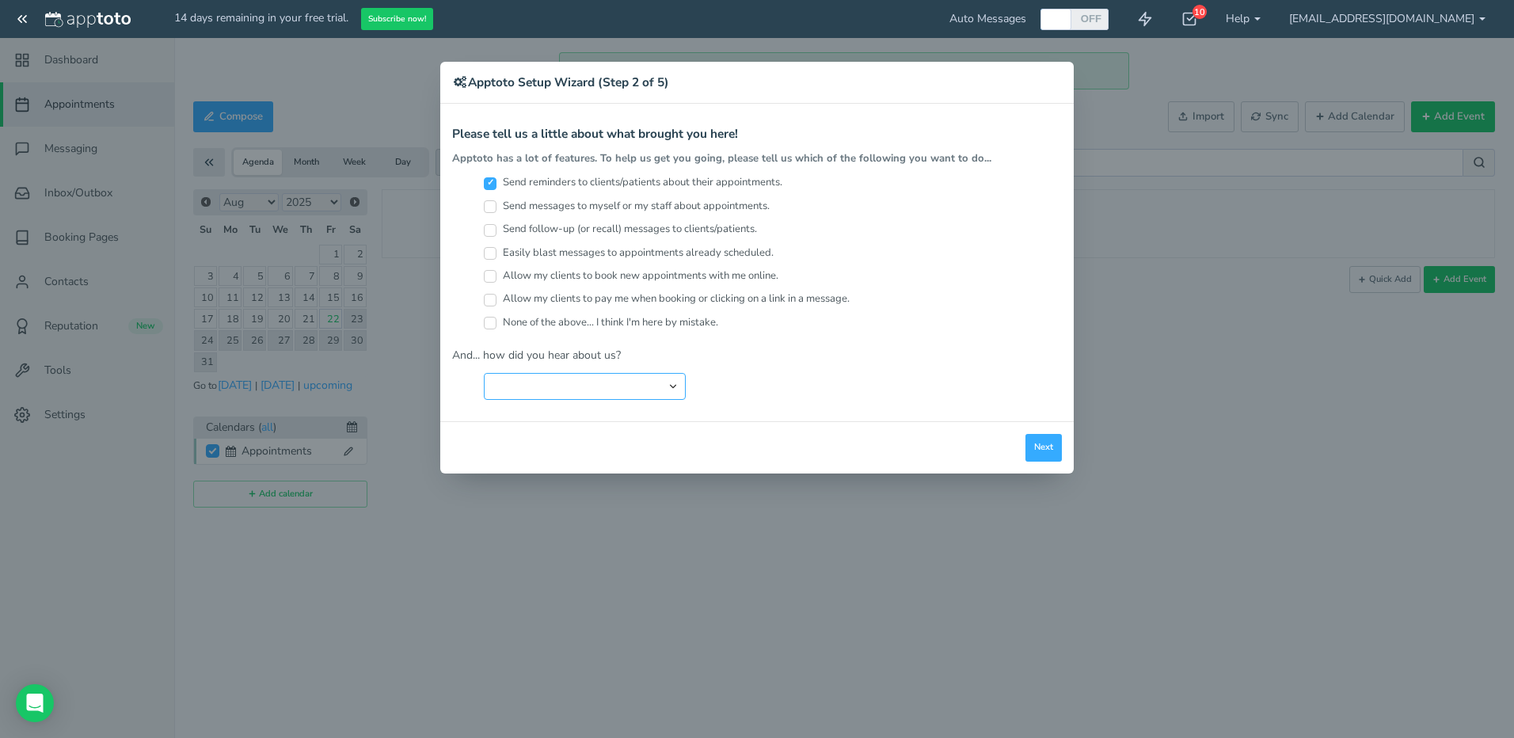
click at [621, 385] on select "Search Engine (Google, Yahoo, Bing, etc.) Search Engine Advertisement Blog Post…" at bounding box center [585, 386] width 202 height 27
select select "string:Friend or Co-Worker"
click at [484, 373] on select "Search Engine (Google, Yahoo, Bing, etc.) Search Engine Advertisement Blog Post…" at bounding box center [585, 386] width 202 height 27
click at [491, 207] on input "Send messages to myself or my staff about appointments." at bounding box center [490, 206] width 13 height 13
checkbox input "true"
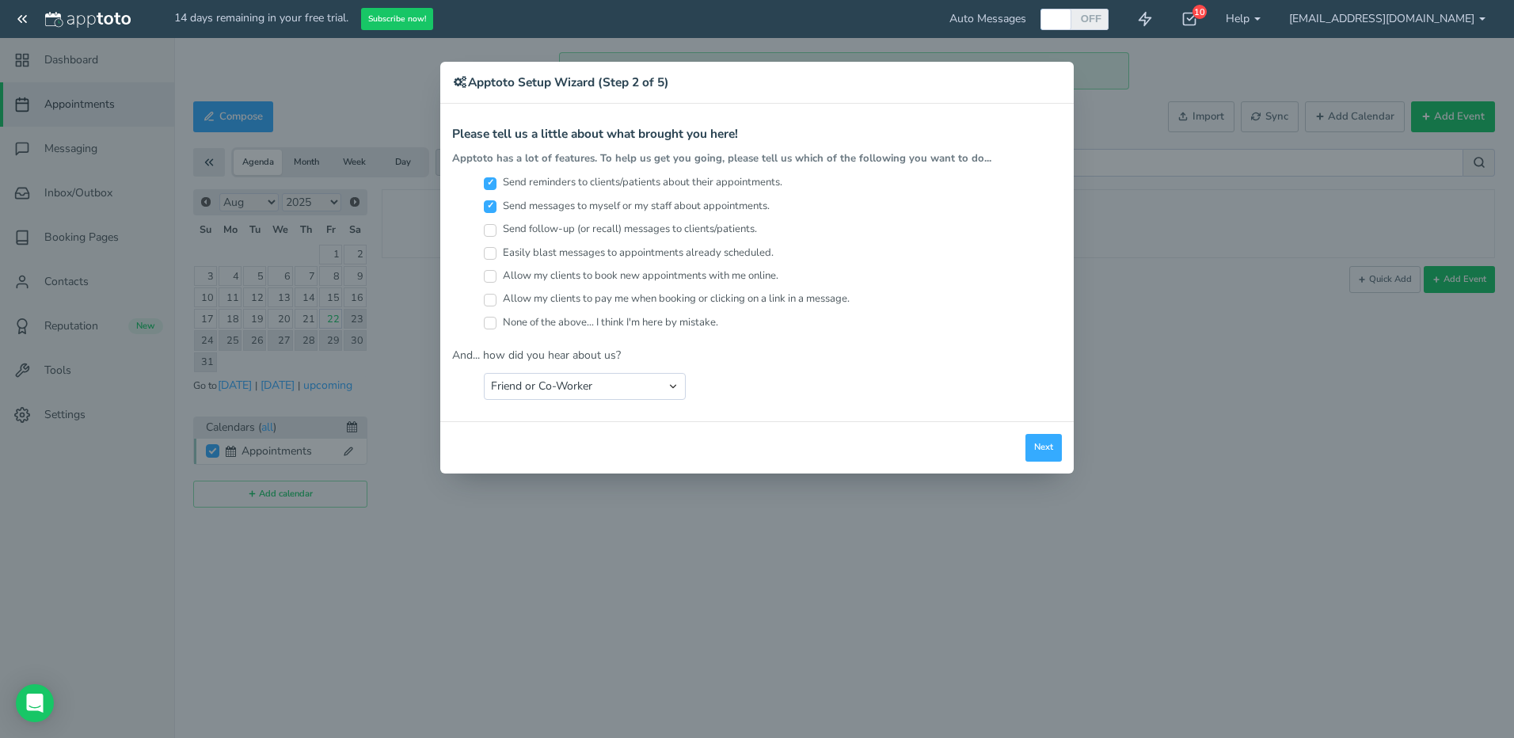
click at [489, 229] on input "Send follow-up (or recall) messages to clients/patients." at bounding box center [490, 230] width 13 height 13
checkbox input "true"
click at [1052, 447] on button "Next" at bounding box center [1044, 448] width 36 height 28
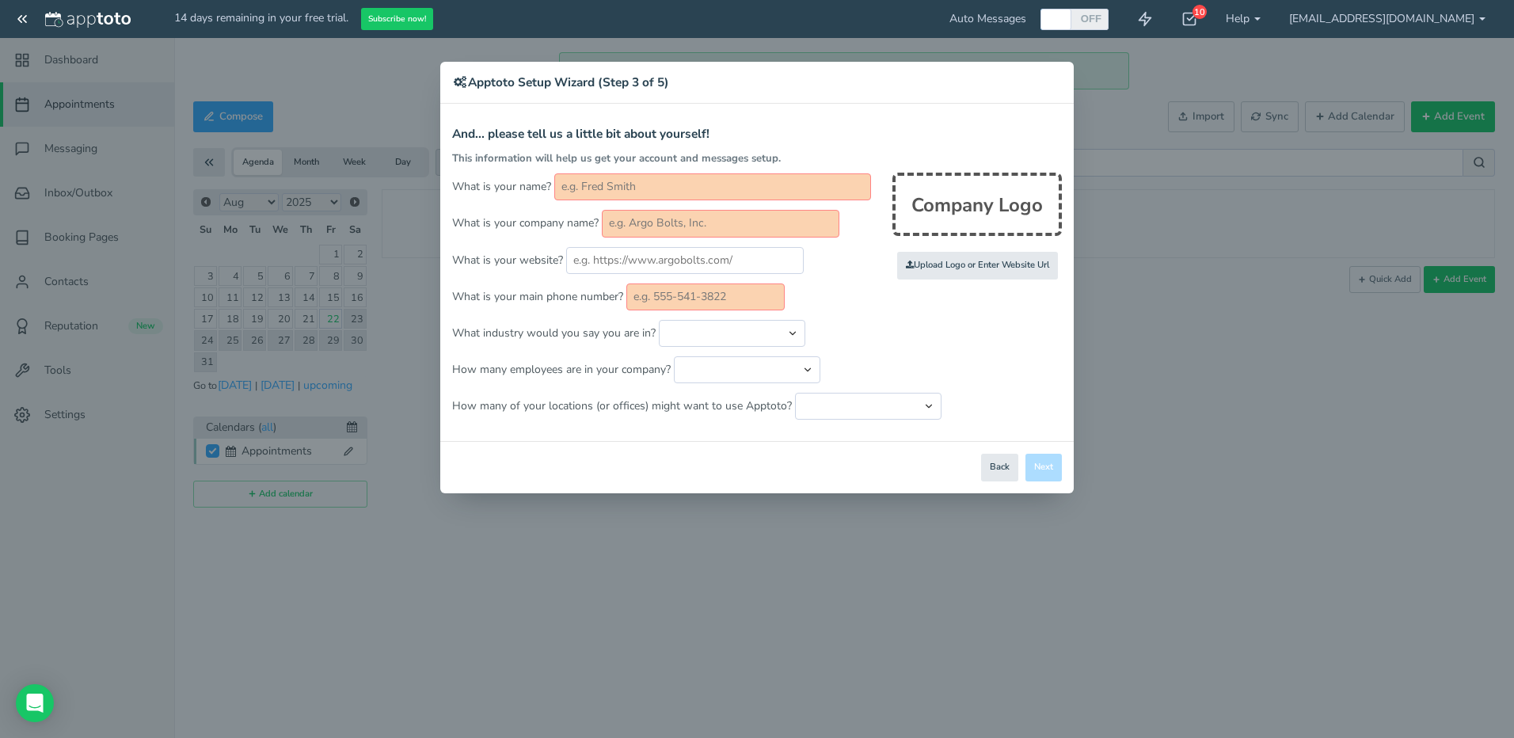
click at [675, 196] on input "text" at bounding box center [712, 186] width 317 height 27
type input "Aaron Waltrip"
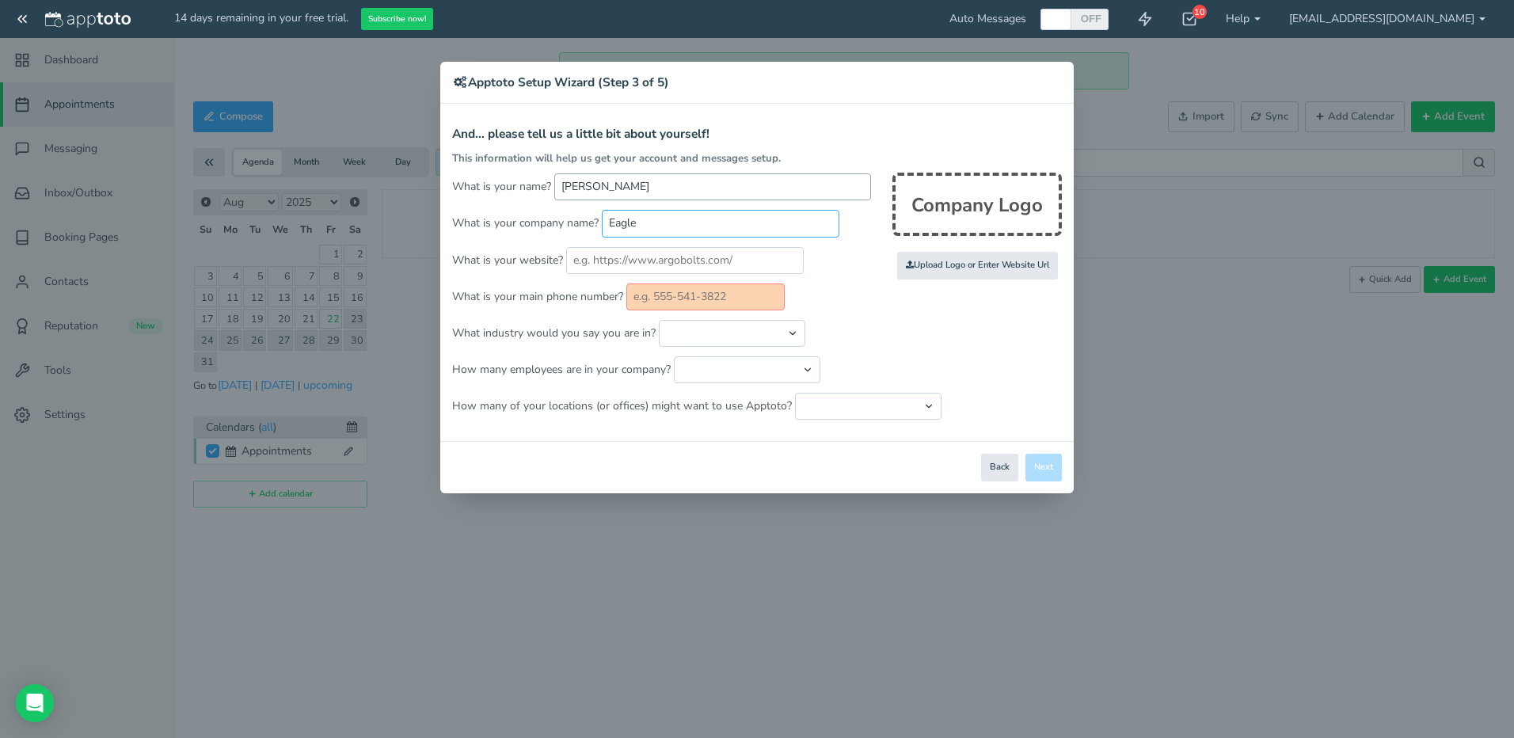
type input "Eagle Quest"
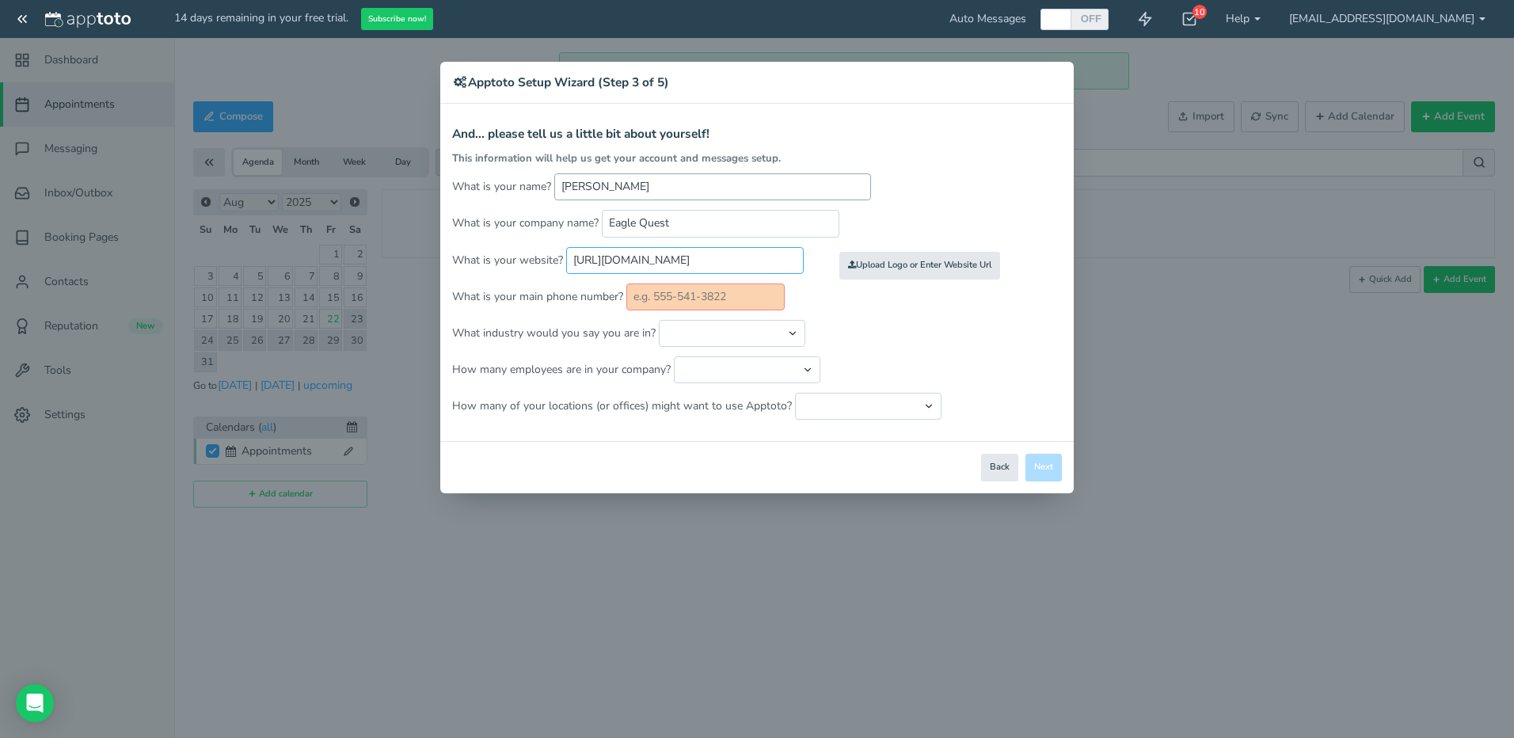
type input "https://www.eaglequestservices.org"
click at [672, 302] on input "text" at bounding box center [705, 296] width 158 height 27
click at [849, 291] on p "What is your main phone number?" at bounding box center [757, 296] width 610 height 27
click at [748, 331] on select "Automotive Cleaning Services Consulting Education - Classroom Education - Admis…" at bounding box center [732, 333] width 147 height 27
select select "string:Healthcare - Counseling & Therapy"
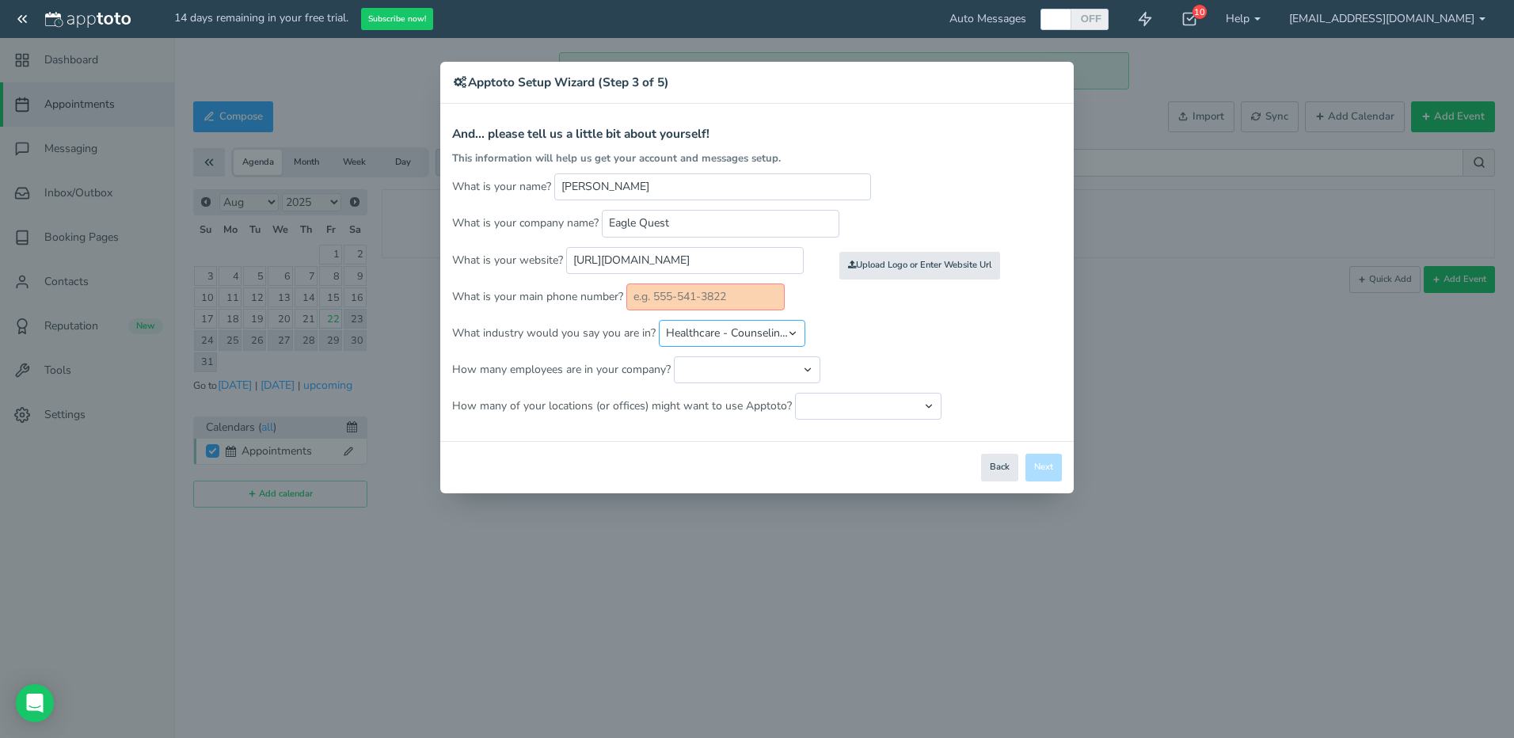
click at [659, 320] on select "Automotive Cleaning Services Consulting Education - Classroom Education - Admis…" at bounding box center [732, 333] width 147 height 27
click at [772, 370] on select "Just me 1 to 5 6 to 10 11 to 25 26 to 50 51 to 100 101 to 500 501 to 1000 More …" at bounding box center [747, 369] width 147 height 27
select select "string:101..500"
click at [674, 356] on select "Just me 1 to 5 6 to 10 11 to 25 26 to 50 51 to 100 101 to 500 501 to 1000 More …" at bounding box center [747, 369] width 147 height 27
click at [844, 404] on select "Just one location 2 3 4 5 6 to 10 11 to 25 26 to 50 More than 50" at bounding box center [868, 406] width 147 height 27
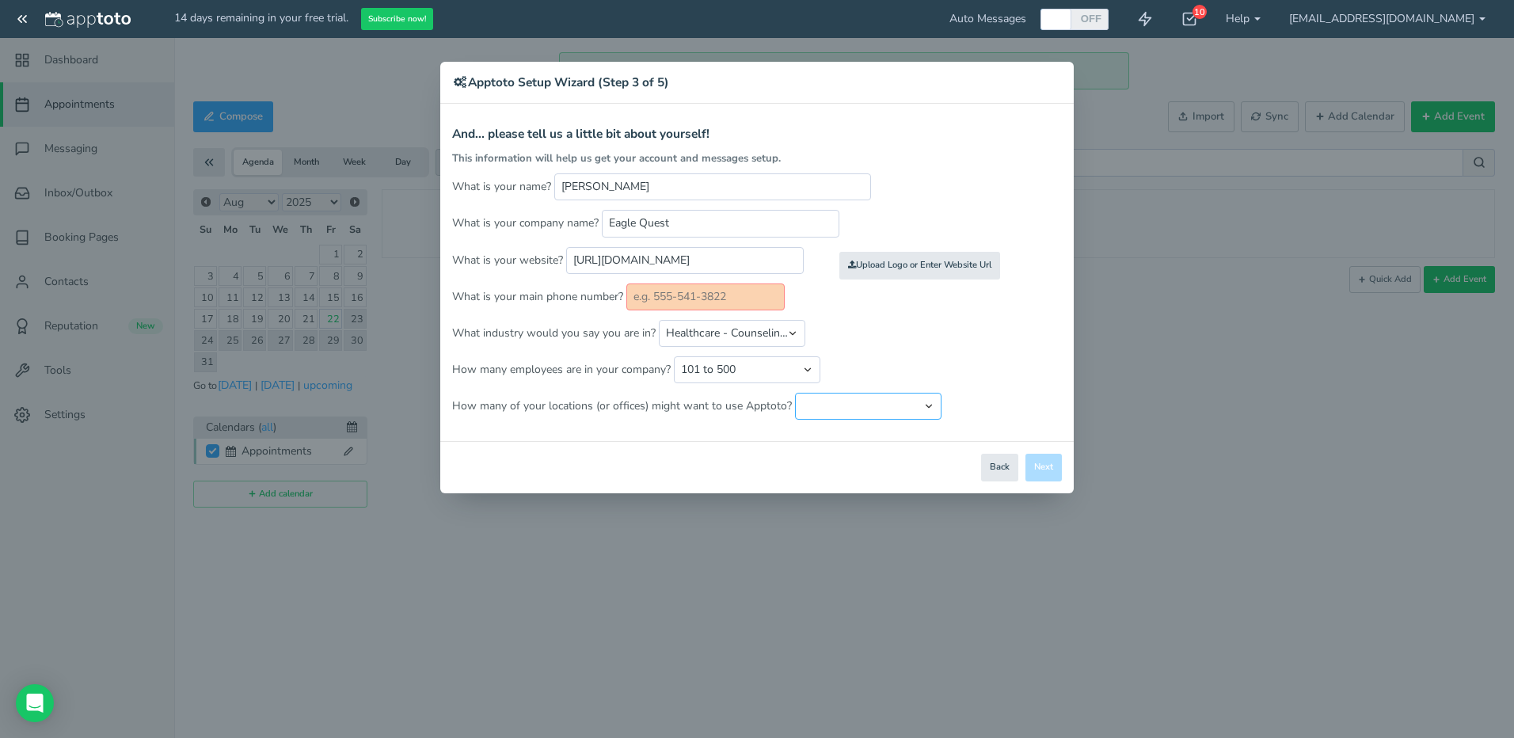
select select "string:1"
click at [795, 393] on select "Just one location 2 3 4 5 6 to 10 11 to 25 26 to 50 More than 50" at bounding box center [868, 406] width 147 height 27
click at [665, 299] on input "text" at bounding box center [705, 296] width 158 height 27
paste input "702 646 5437"
type input "702 646 5437"
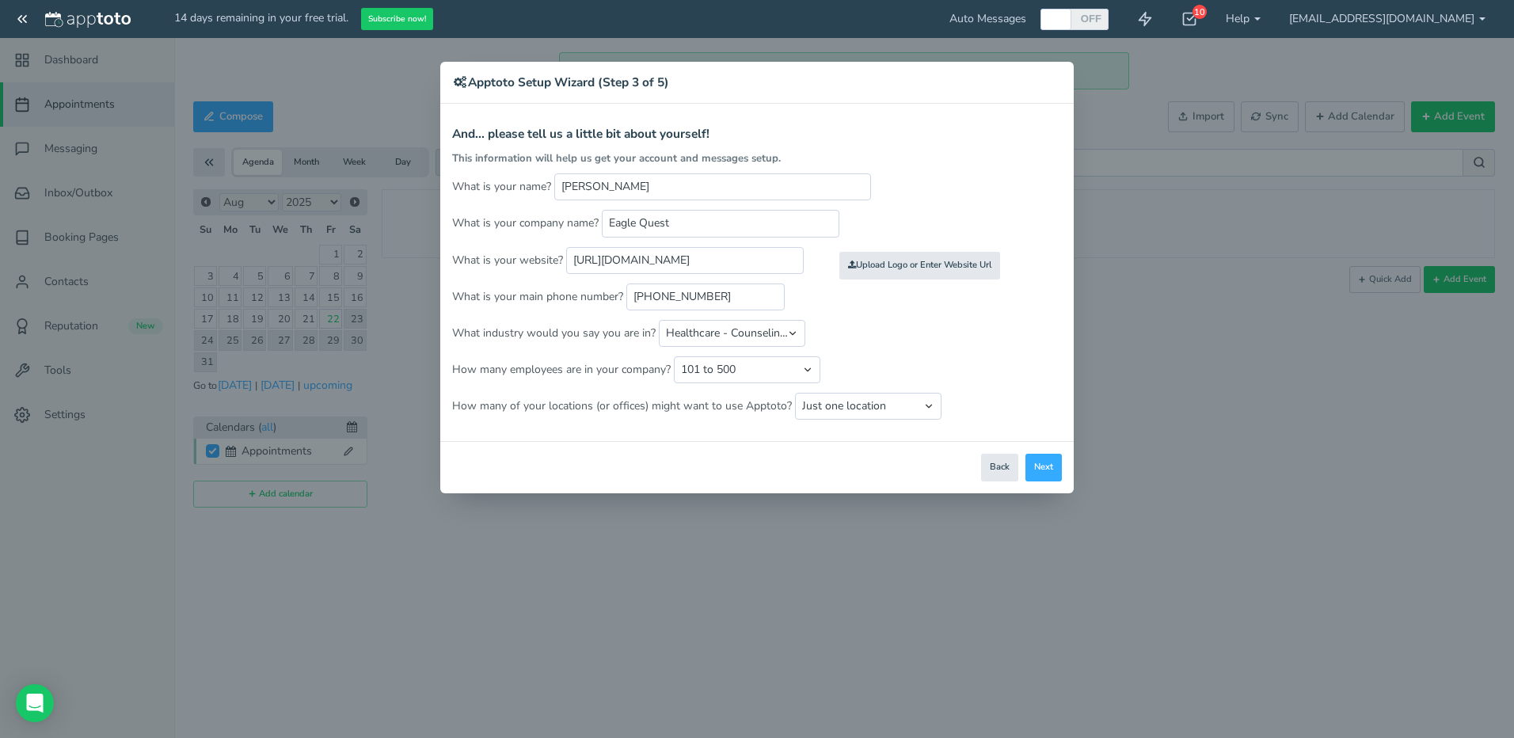
click at [932, 329] on p "What industry would you say you are in? Automotive Cleaning Services Consulting…" at bounding box center [757, 333] width 610 height 27
click at [1052, 465] on button "Next" at bounding box center [1044, 468] width 36 height 28
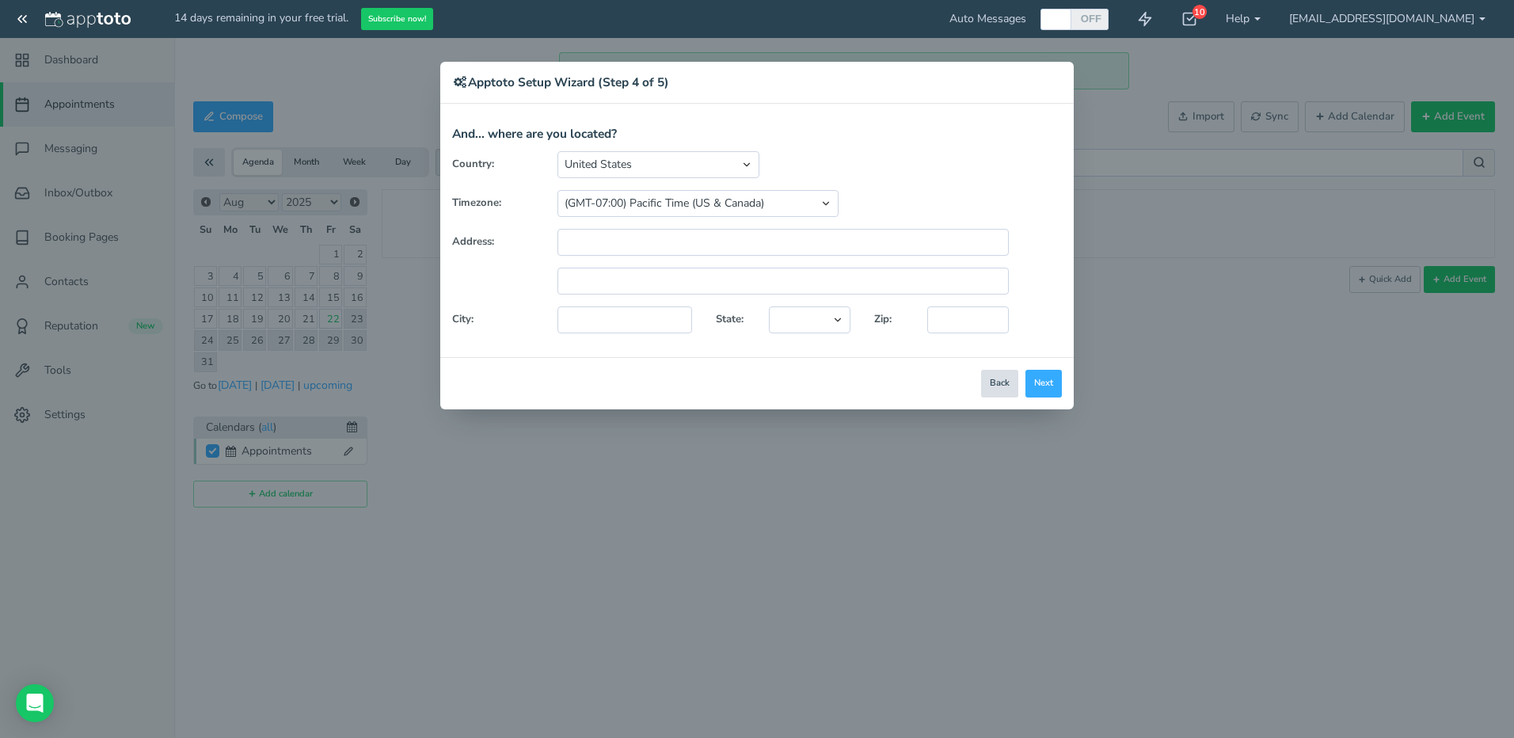
click at [1000, 388] on button "Back" at bounding box center [999, 384] width 37 height 28
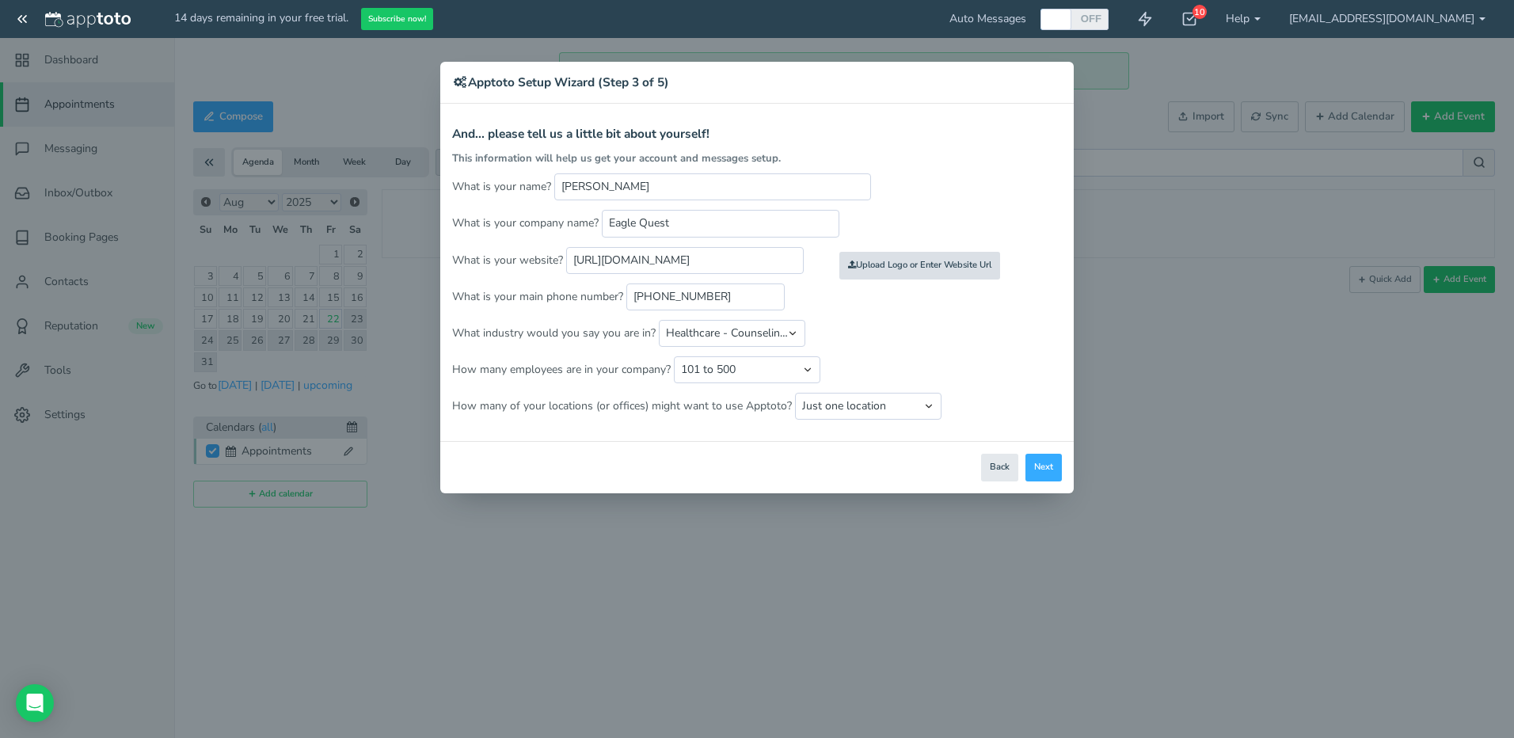
click at [962, 263] on input "file" at bounding box center [573, 265] width 1508 height 109
click at [1037, 467] on button "Next" at bounding box center [1044, 468] width 36 height 28
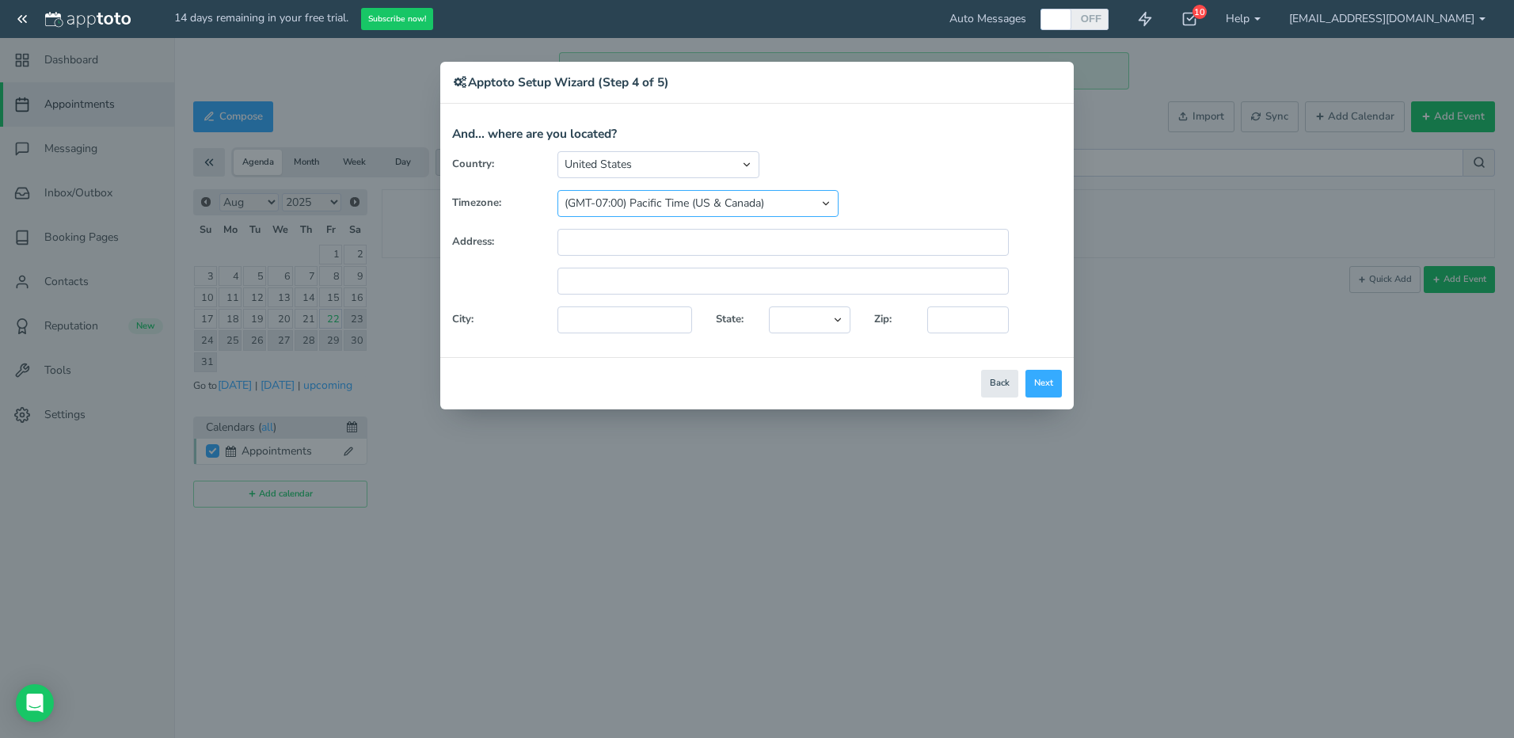
click at [758, 211] on select "(GMT-10:00) Hawaii (GMT-08:00) Alaska (GMT-07:00) Pacific Time (US & Canada) (G…" at bounding box center [697, 203] width 281 height 27
click at [557, 190] on select "(GMT-10:00) Hawaii (GMT-08:00) Alaska (GMT-07:00) Pacific Time (US & Canada) (G…" at bounding box center [697, 203] width 281 height 27
click at [667, 240] on input "text" at bounding box center [782, 242] width 451 height 27
paste input "3680 N. Rancho Drive Las Vegas, NV 89130"
click at [689, 242] on input "3680 N. Rancho Drive Las Vegas, NV 89130" at bounding box center [782, 242] width 451 height 27
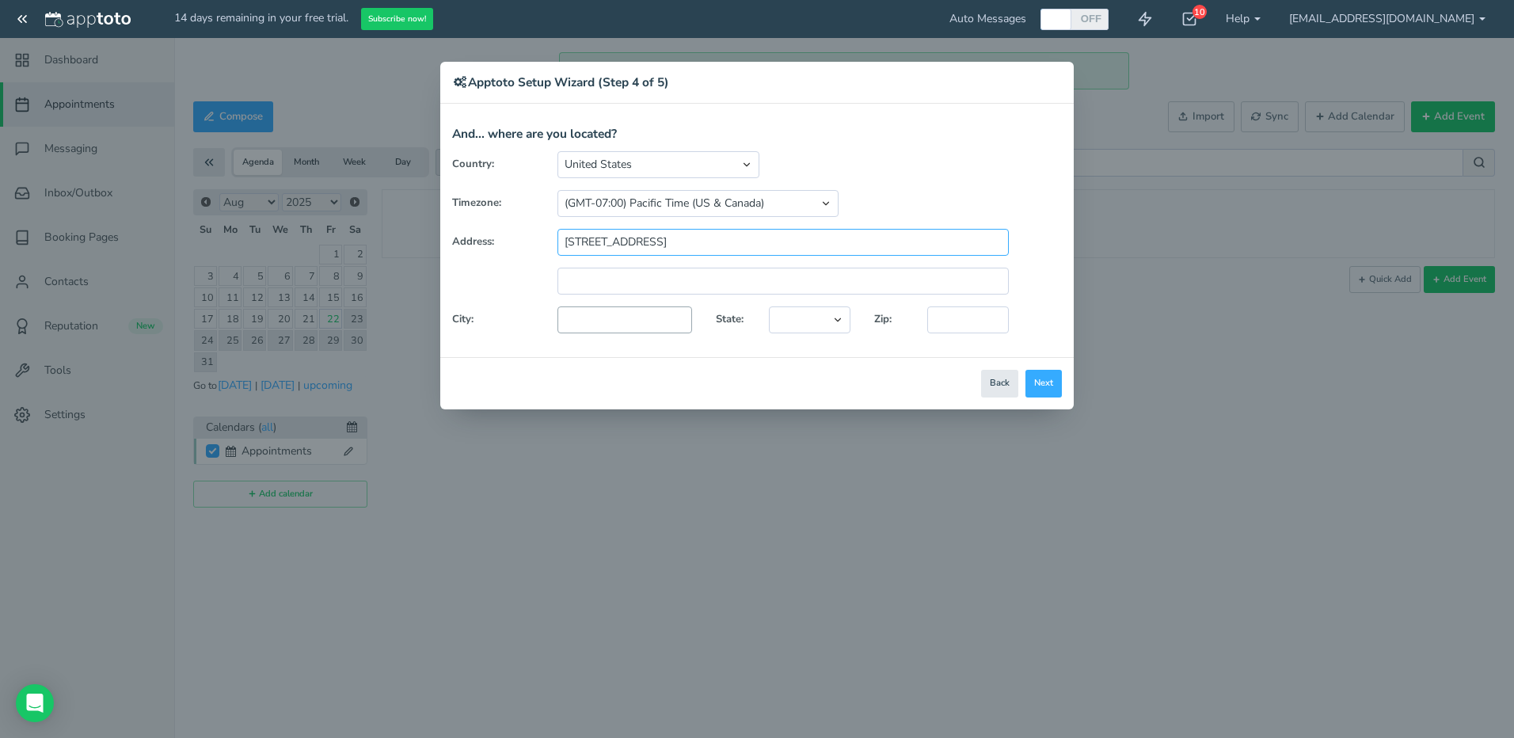
type input "3680 N. Rancho Drive"
click at [618, 328] on input "text" at bounding box center [624, 319] width 135 height 27
paste input "3680 N. Rancho Drive Las Vegas, NV 89130"
click at [588, 316] on input "3680 N. Rancho Drive Las Vegas, NV 89130" at bounding box center [624, 319] width 135 height 27
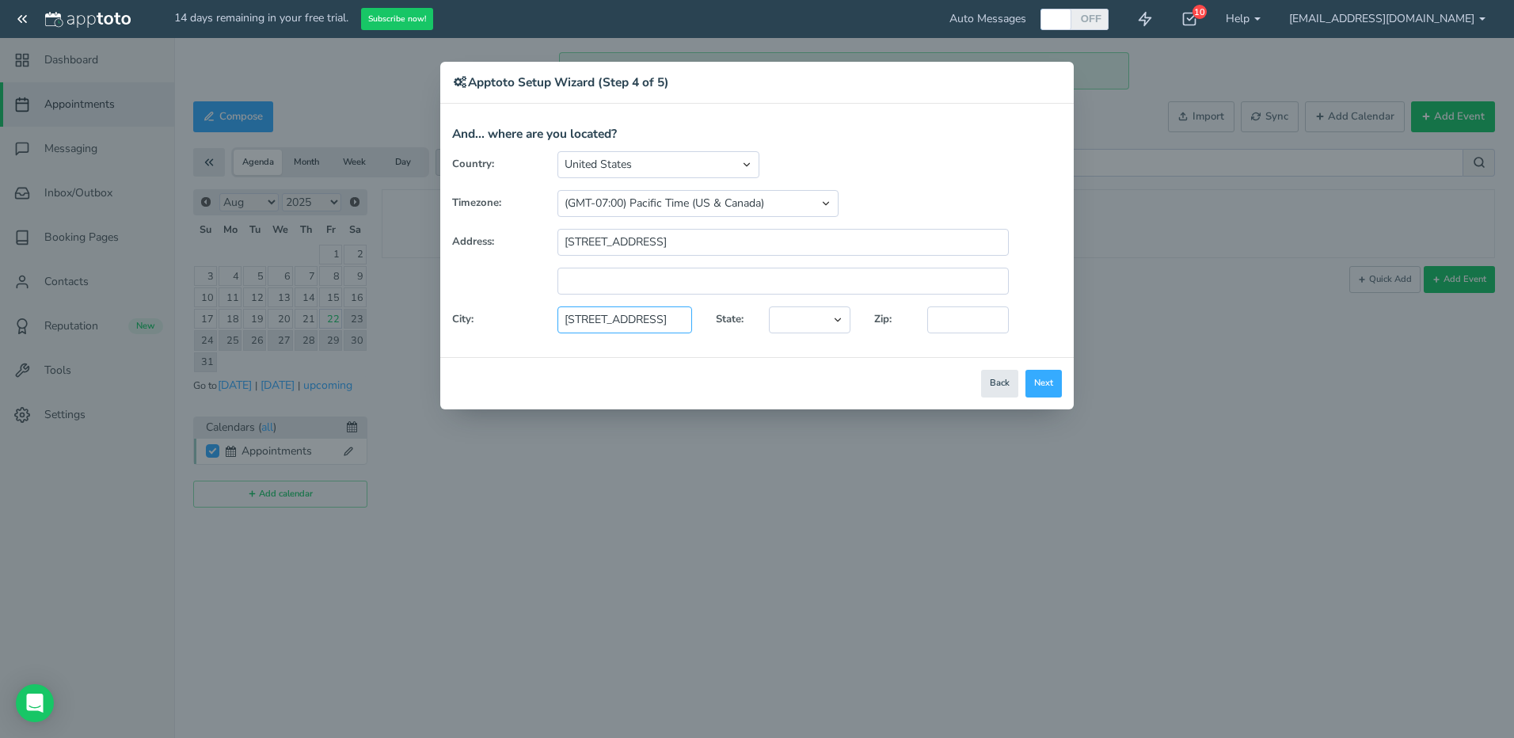
scroll to position [0, 0]
type input "Las Vegas"
click at [809, 318] on select "Alaska Alabama Arkansas Arizona California Colorado Connecticut District of Col…" at bounding box center [810, 319] width 82 height 27
select select "string:NV"
click at [769, 306] on select "Alaska Alabama Arkansas Arizona California Colorado Connecticut District of Col…" at bounding box center [810, 319] width 82 height 27
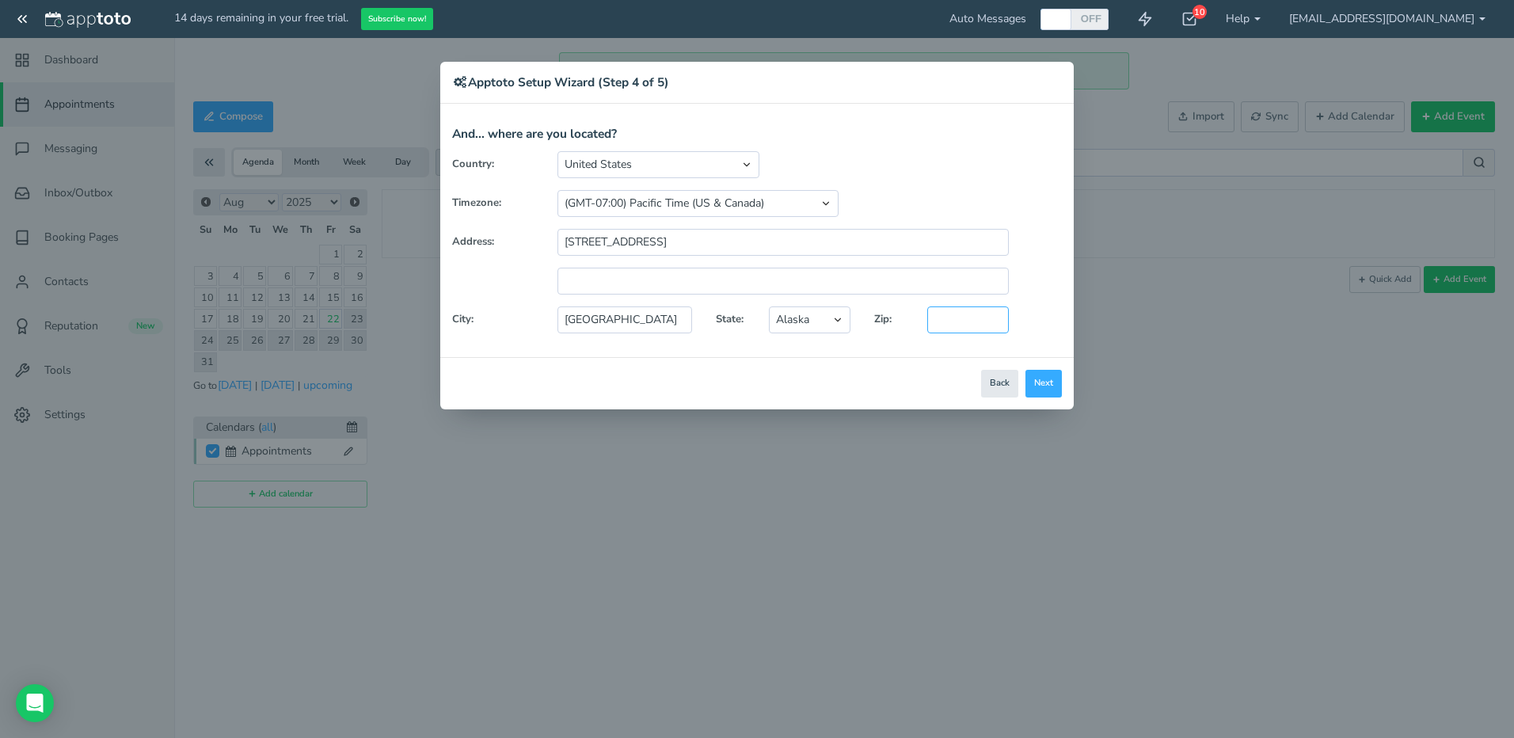
click at [981, 325] on input "text" at bounding box center [968, 319] width 82 height 27
paste input "3680 N. Rancho Drive Las Vegas, NV 89130"
type input "89130"
click at [887, 365] on div "Close Logout Cancel Back Saving! Save Done Next Agree & Continue" at bounding box center [757, 383] width 634 height 52
click at [1051, 377] on button "Next" at bounding box center [1044, 384] width 36 height 28
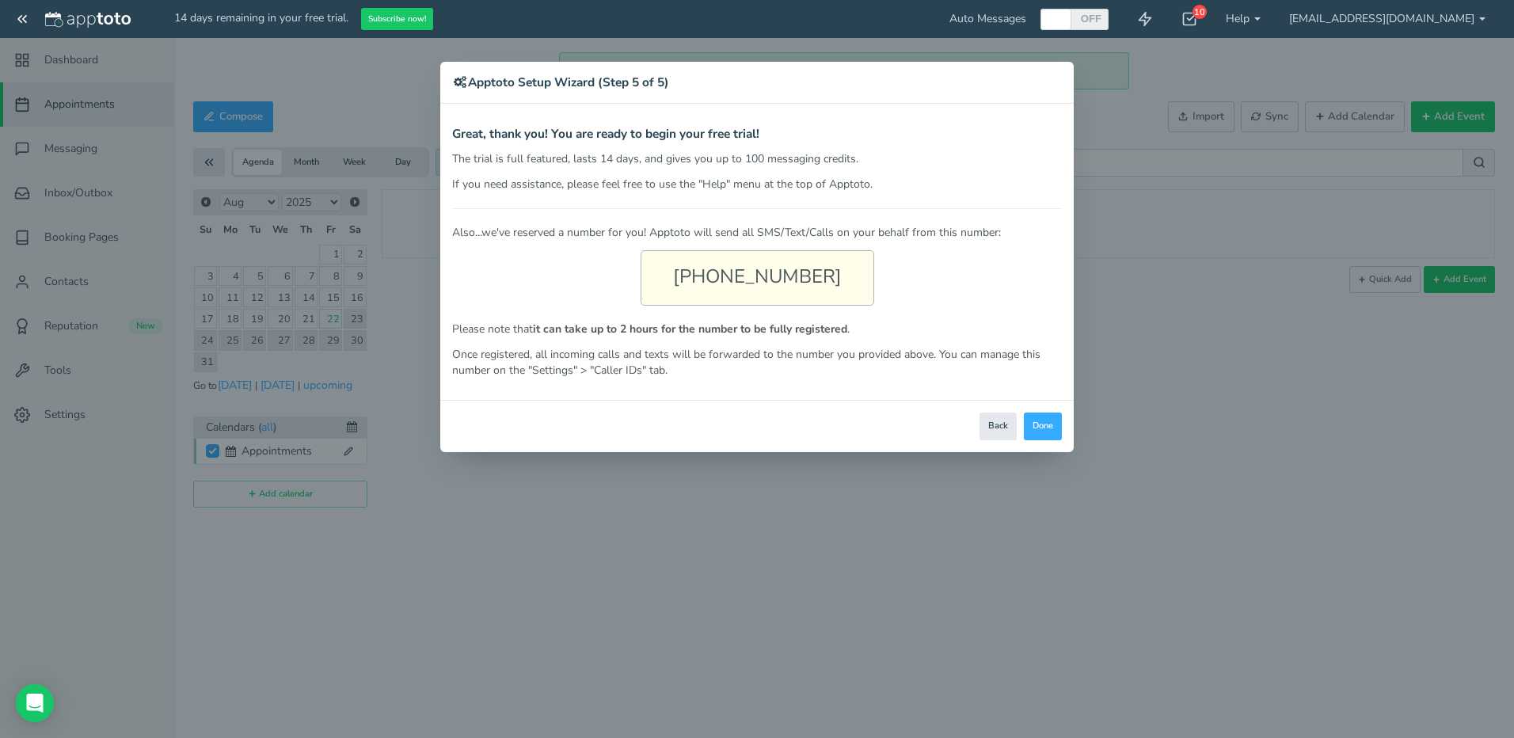
click at [770, 280] on div "(725) 227-5315" at bounding box center [758, 277] width 234 height 55
drag, startPoint x: 843, startPoint y: 279, endPoint x: 627, endPoint y: 268, distance: 216.4
click at [627, 268] on div "Also...we've reserved a number for you! Apptoto will send all SMS/Text/Calls on…" at bounding box center [757, 293] width 610 height 170
copy div "(725) 227-5315"
click at [895, 277] on div "Also...we've reserved a number for you! Apptoto will send all SMS/Text/Calls on…" at bounding box center [757, 293] width 610 height 170
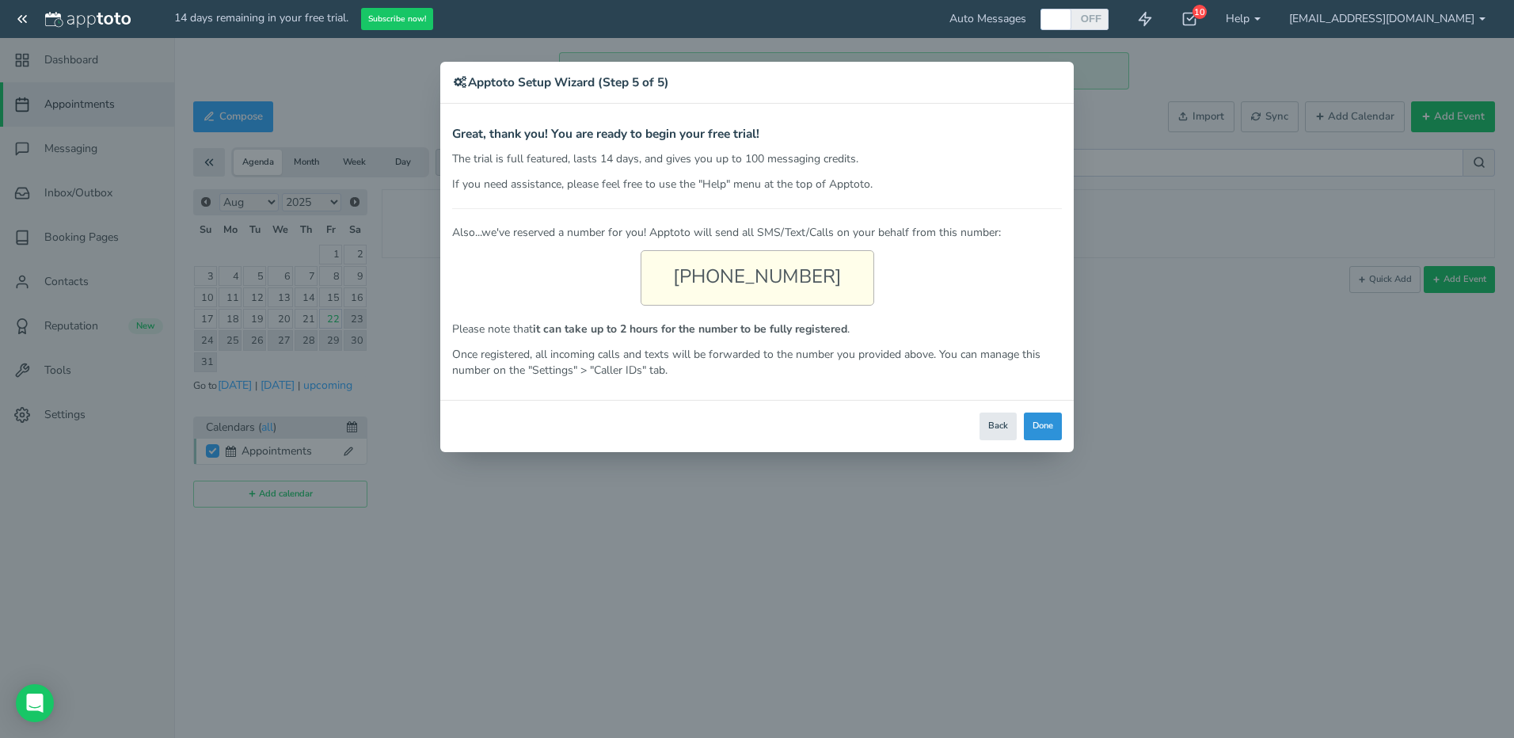
click at [1045, 435] on button "Done" at bounding box center [1043, 427] width 38 height 28
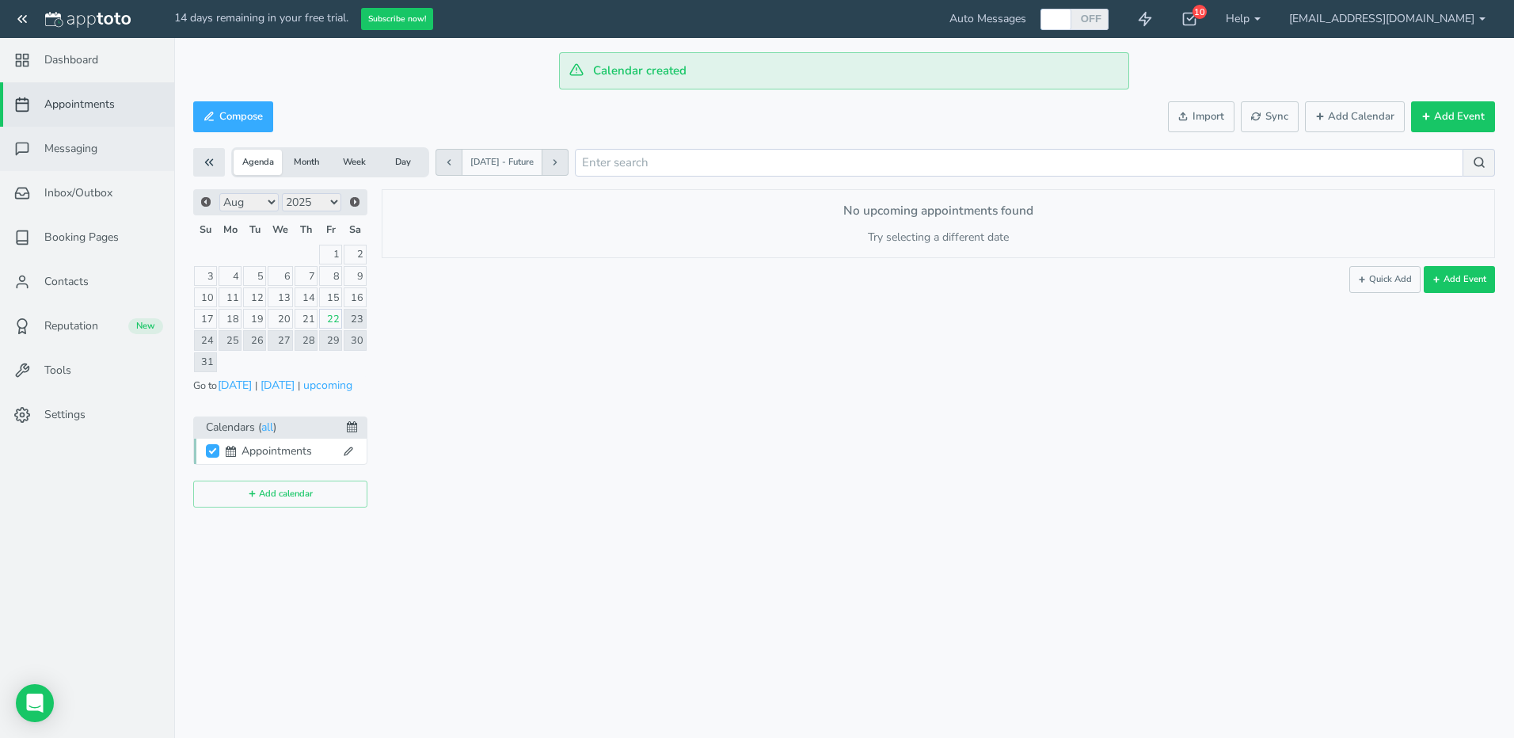
click at [108, 155] on link "Messaging" at bounding box center [87, 149] width 174 height 44
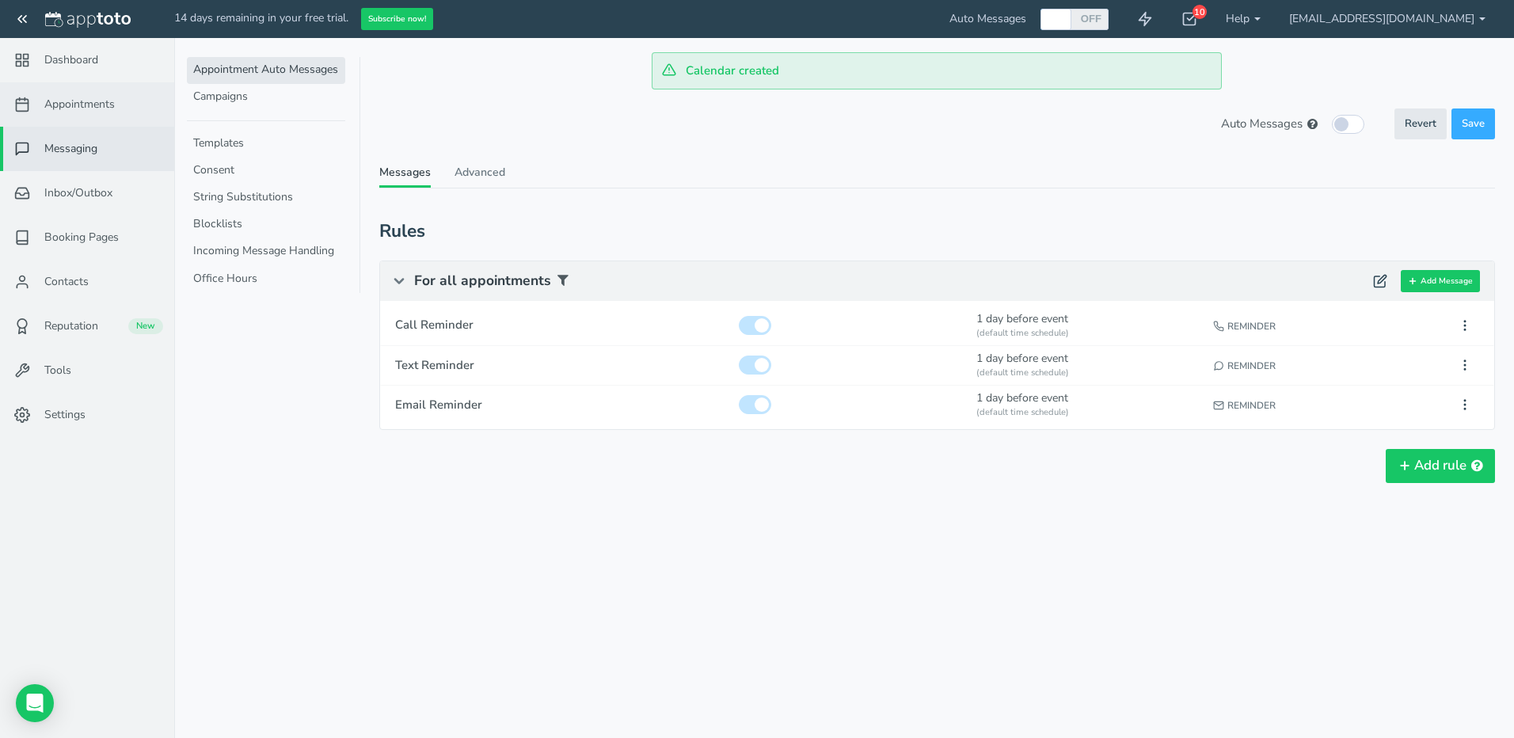
click at [97, 112] on span "Appointments" at bounding box center [79, 105] width 70 height 16
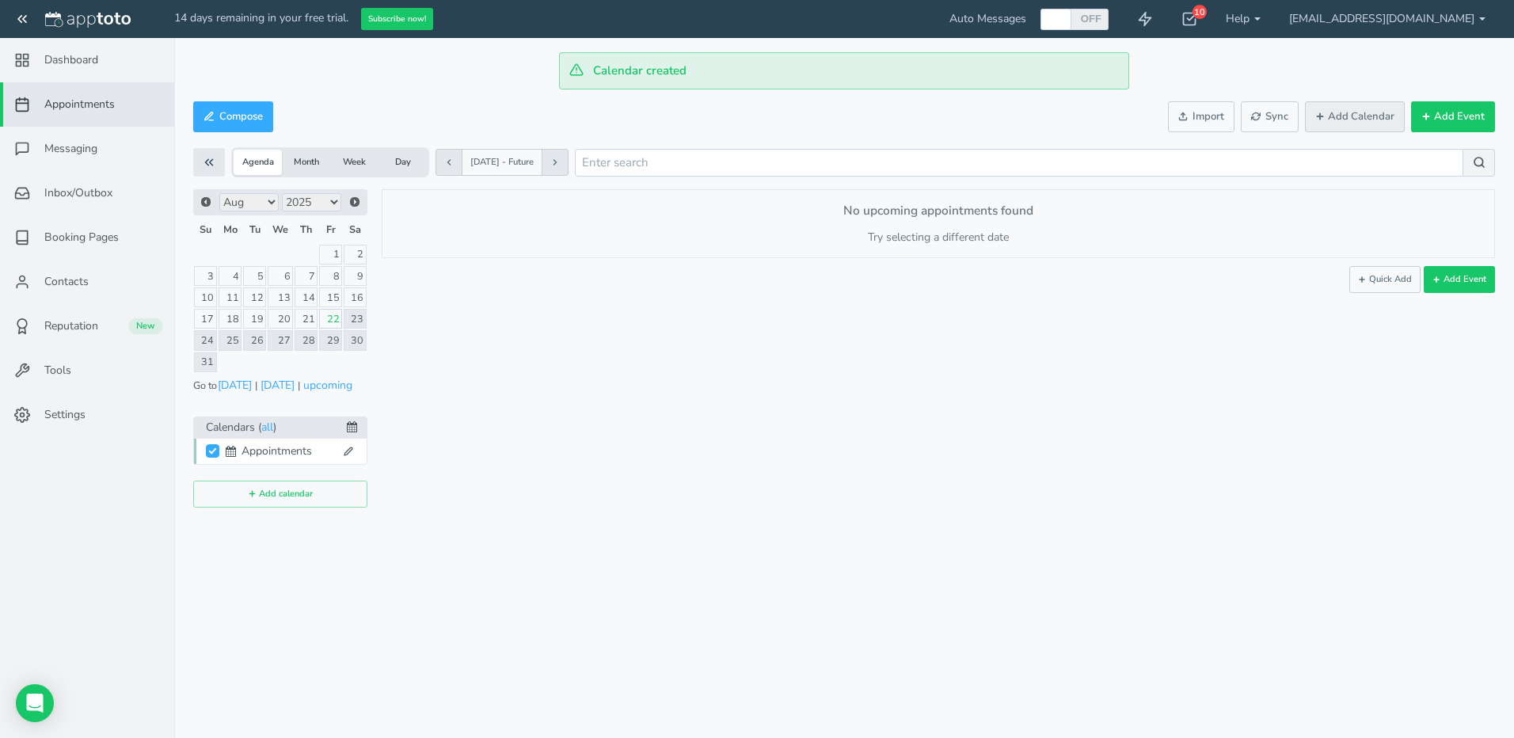
click at [1360, 119] on button "Add Calendar" at bounding box center [1355, 116] width 100 height 31
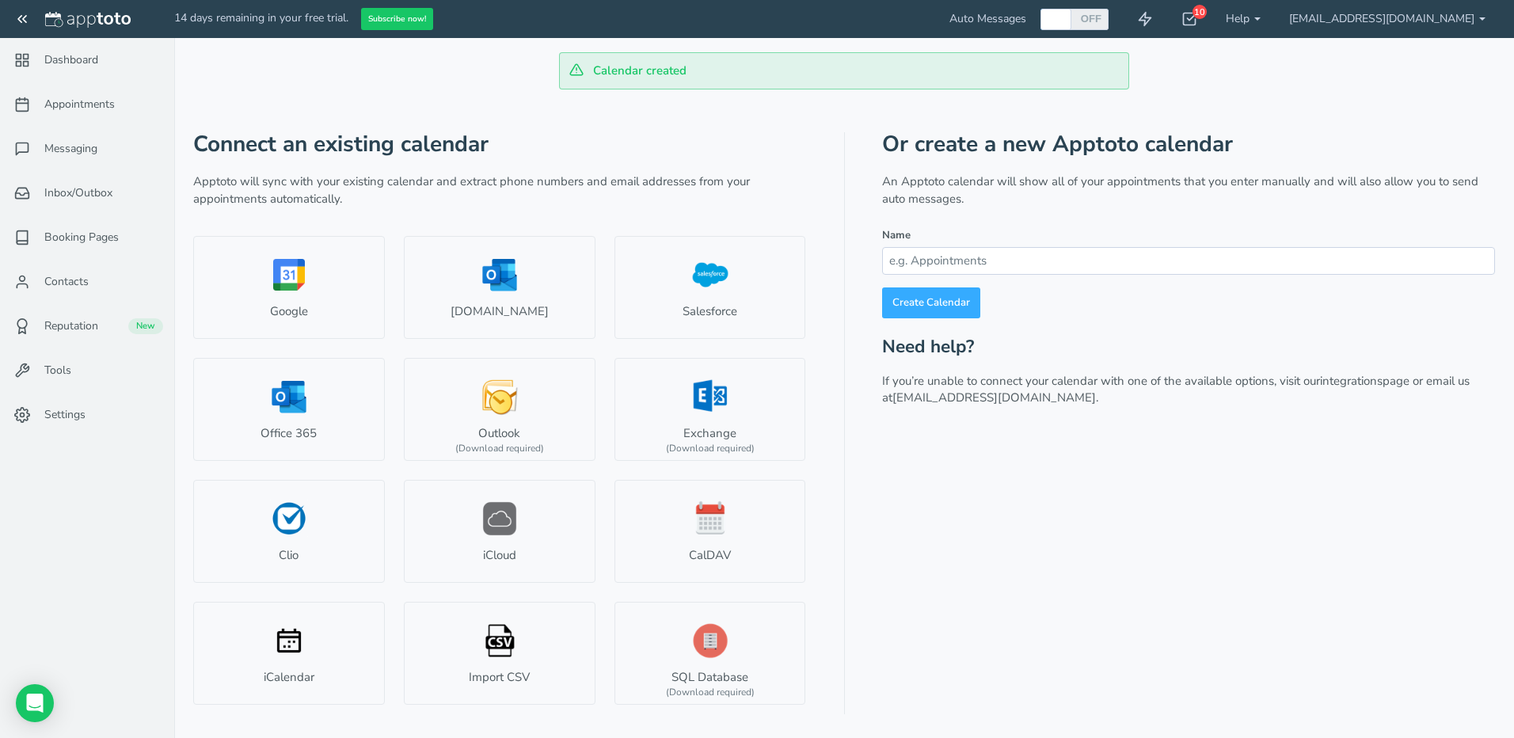
type input "[EMAIL_ADDRESS][DOMAIN_NAME]"
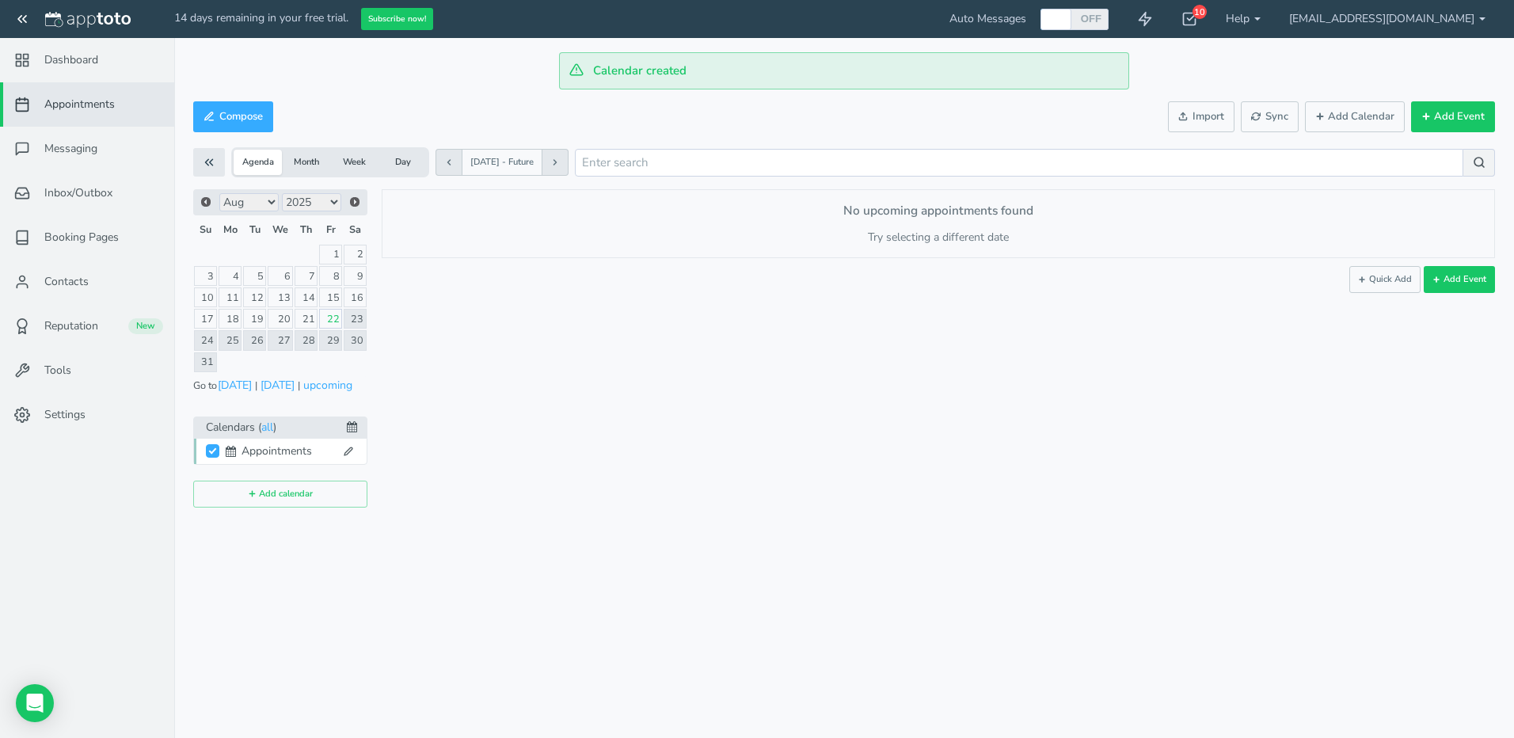
click at [1003, 336] on div "× New event Friday, August 22nd · 11:35am - 11:35am Public reschedule link Even…" at bounding box center [931, 348] width 1128 height 318
click at [1212, 110] on button "Import" at bounding box center [1201, 116] width 67 height 31
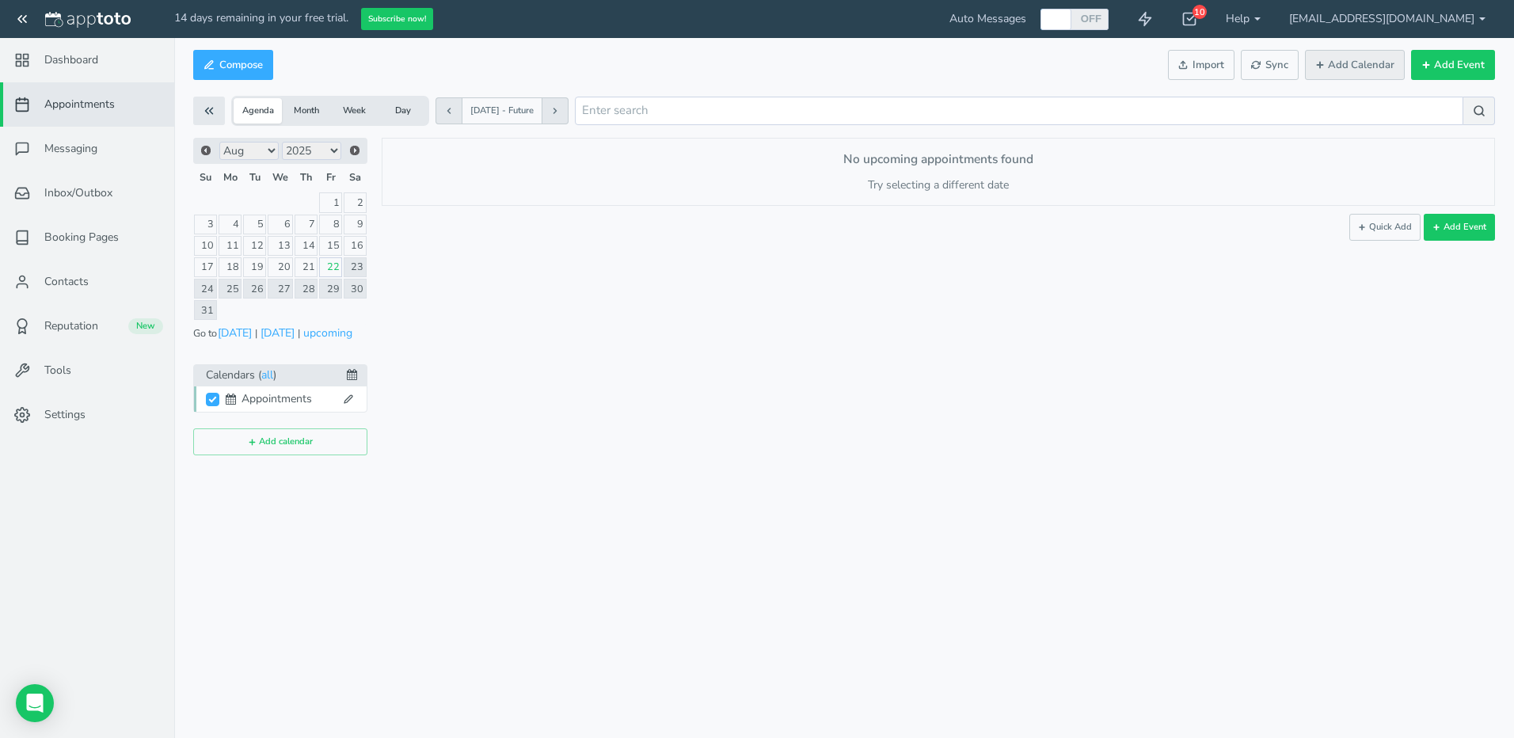
click at [1365, 64] on button "Add Calendar" at bounding box center [1355, 65] width 100 height 31
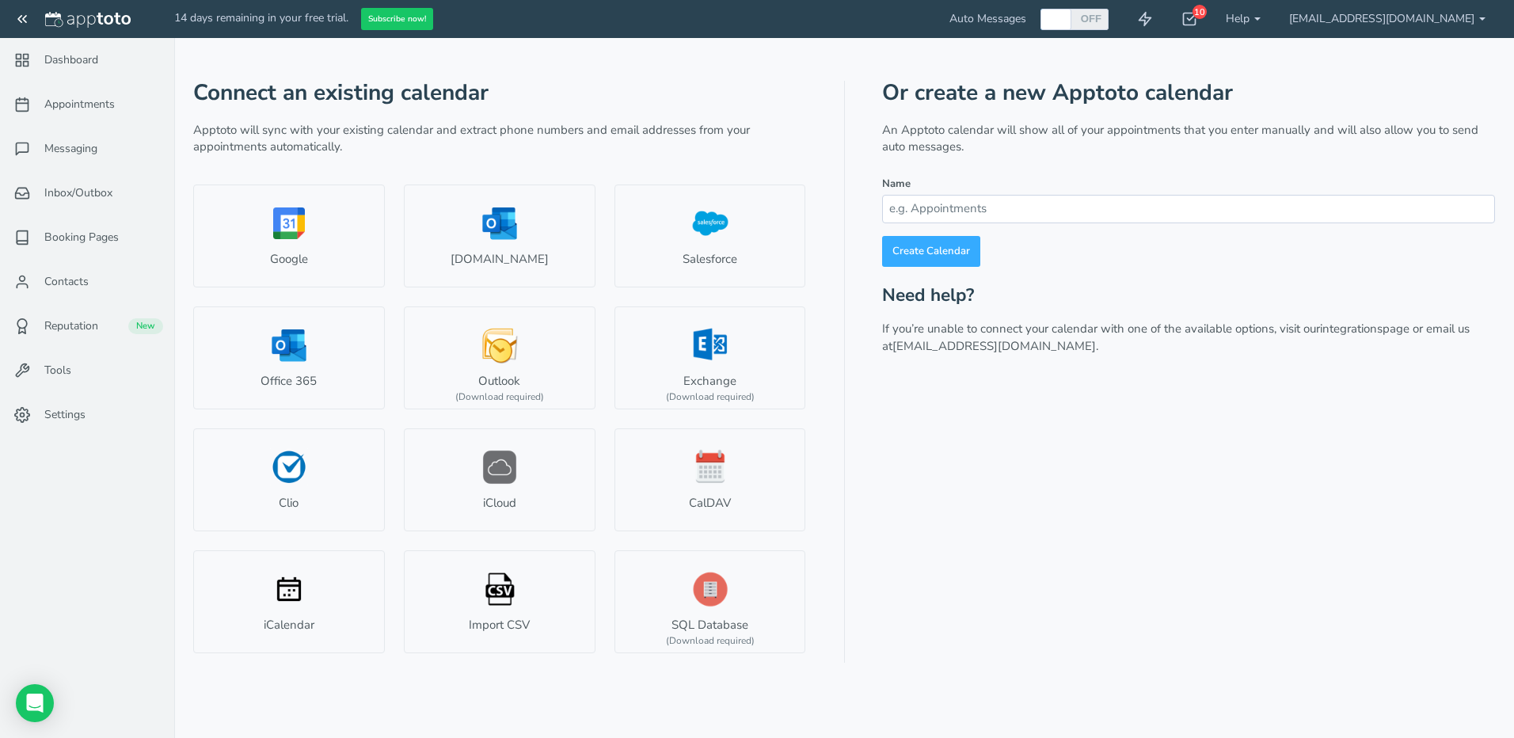
type input "[EMAIL_ADDRESS][DOMAIN_NAME]"
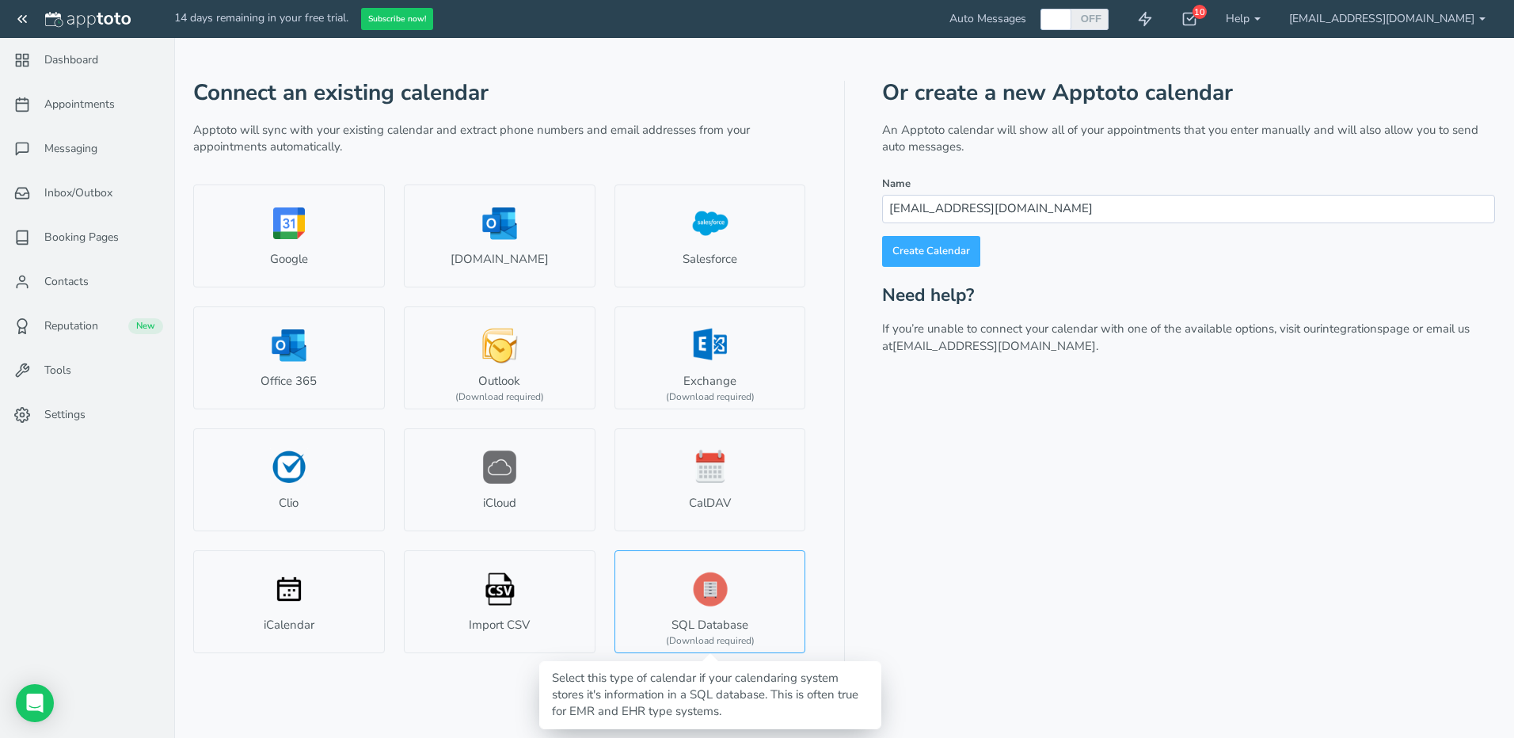
click at [694, 603] on link "SQL Database (Download required)" at bounding box center [711, 601] width 192 height 103
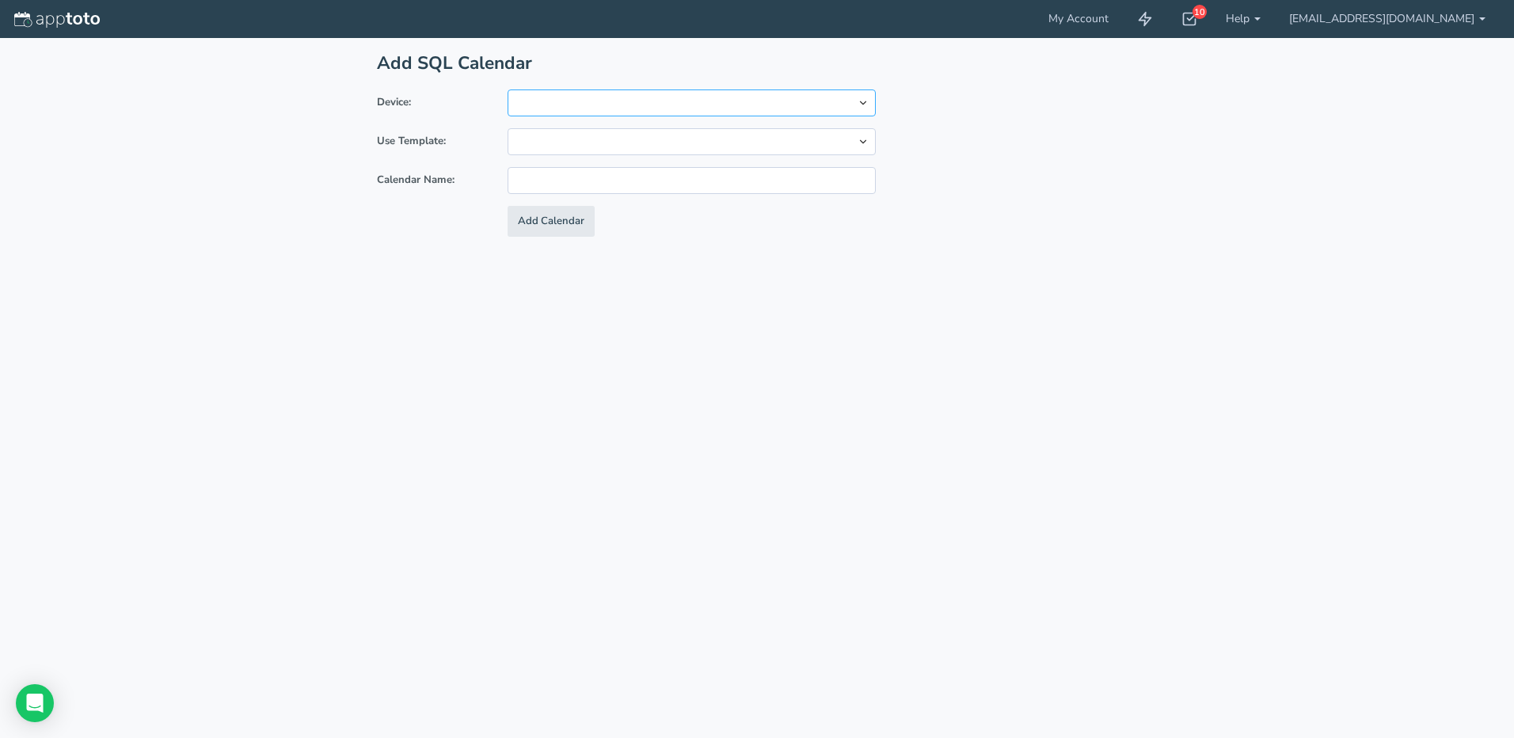
click at [628, 109] on select at bounding box center [692, 102] width 368 height 27
drag, startPoint x: 664, startPoint y: 98, endPoint x: 660, endPoint y: 113, distance: 15.8
click at [664, 98] on select at bounding box center [692, 102] width 368 height 27
click at [656, 133] on select "Custom Time Matters Customer Appointment Manager Chiro8000 Practice CS Act! CRM…" at bounding box center [692, 141] width 368 height 27
select select "object:9"
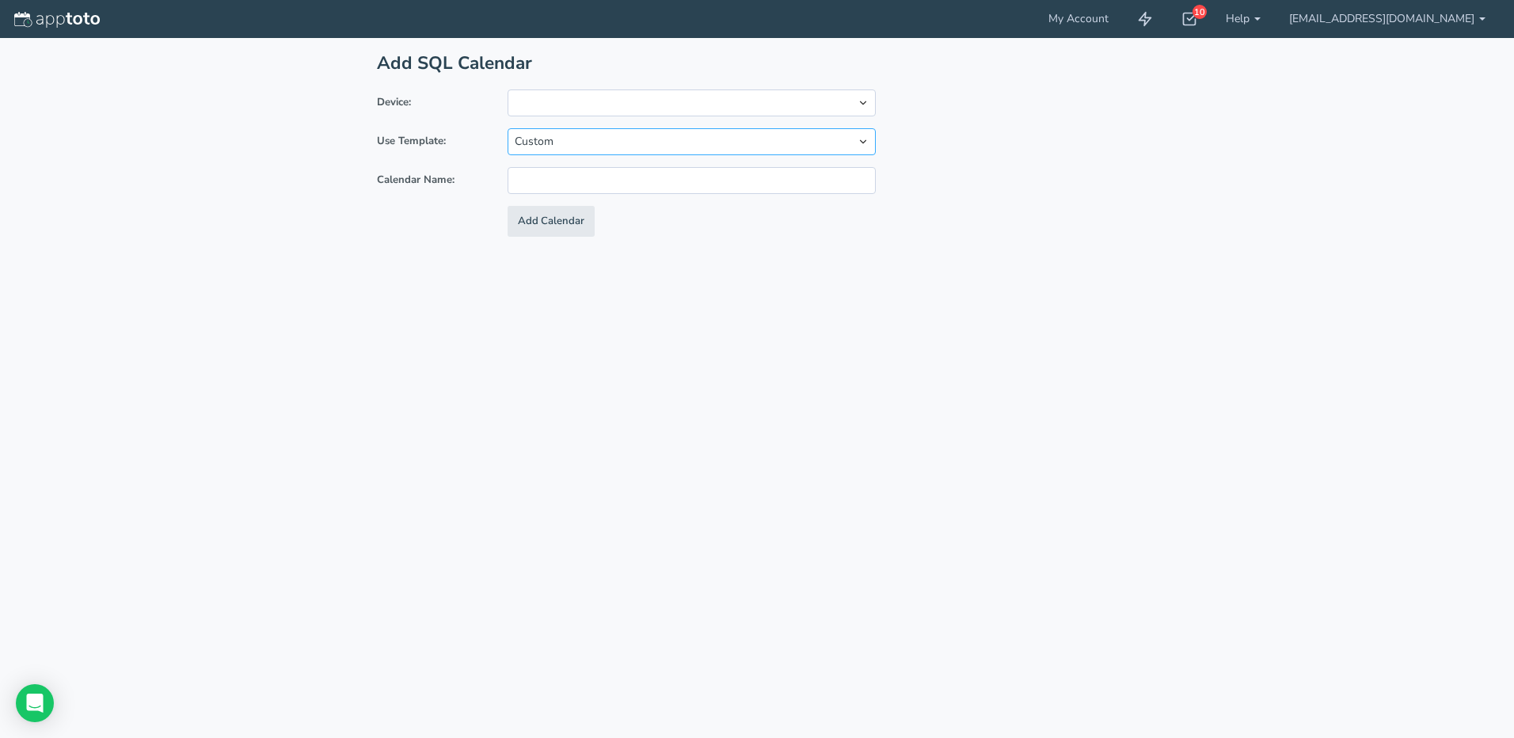
click at [508, 128] on select "Custom Time Matters Customer Appointment Manager Chiro8000 Practice CS Act! CRM…" at bounding box center [692, 141] width 368 height 27
click at [661, 187] on input "text" at bounding box center [692, 180] width 368 height 27
click at [756, 257] on div "Add SQL Calendar Device: Use Template: Custom Time Matters Customer Appointment…" at bounding box center [757, 151] width 792 height 226
click at [649, 107] on select at bounding box center [692, 102] width 368 height 27
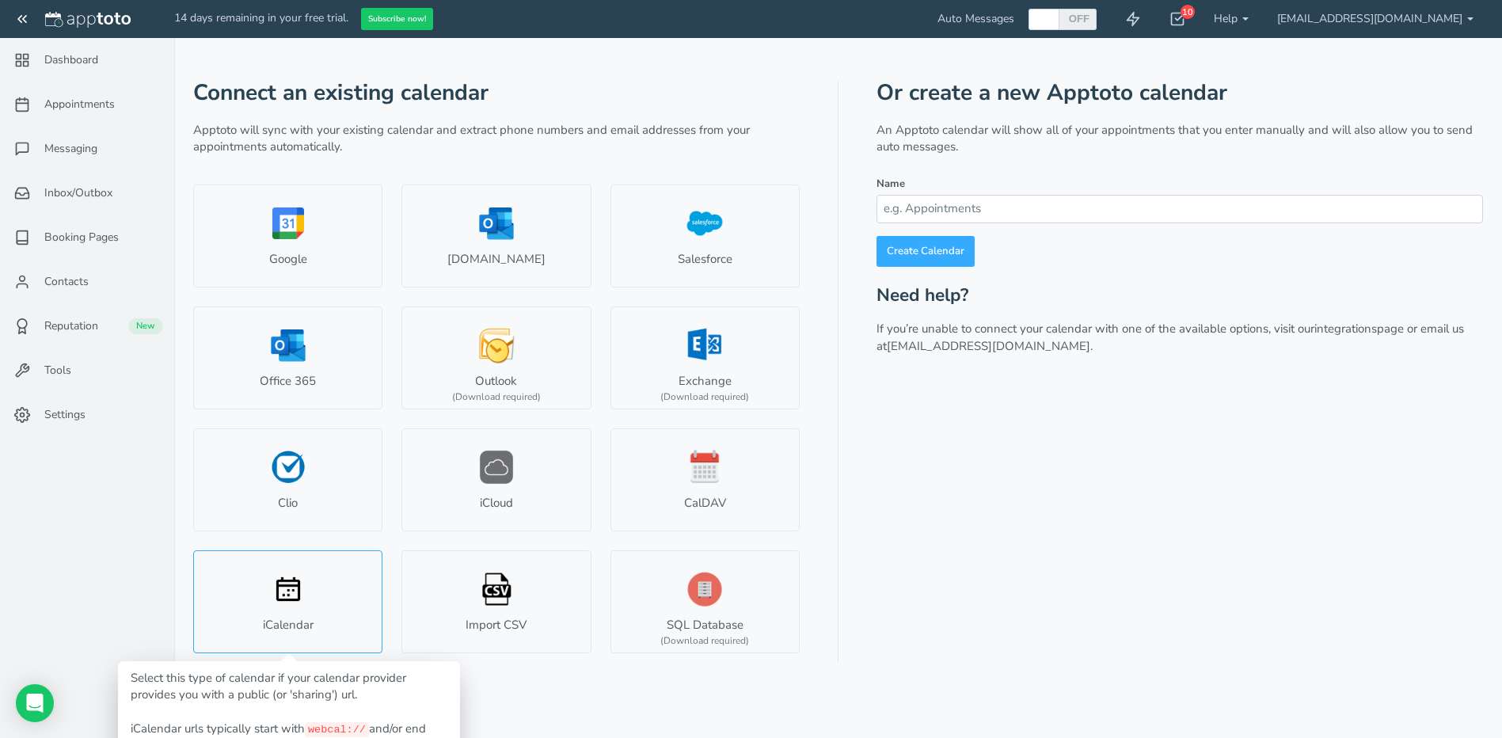
type input "[EMAIL_ADDRESS][DOMAIN_NAME]"
click at [330, 614] on link "iCalendar" at bounding box center [287, 601] width 189 height 103
type input "Ics Calendar"
type input "#cd9207"
select select "string:"
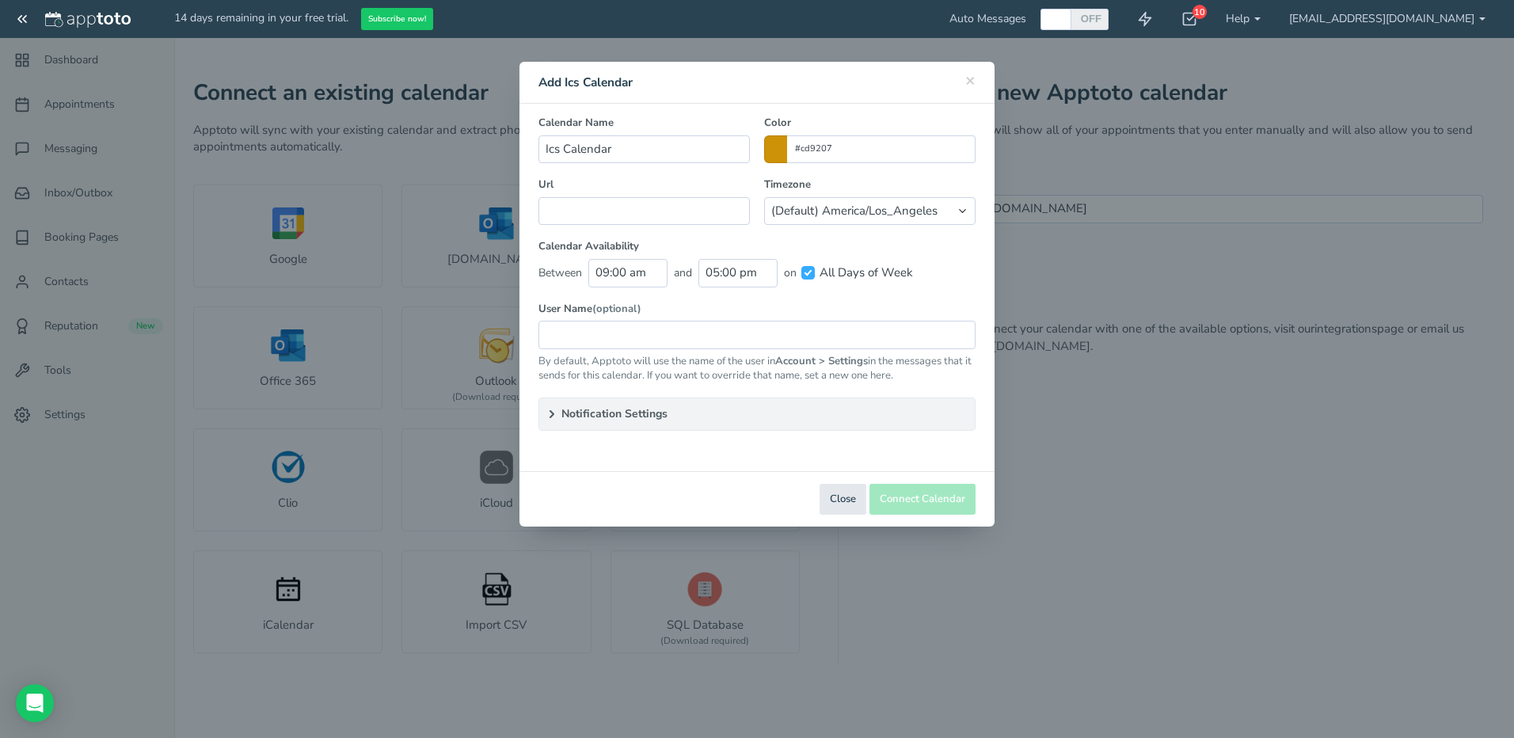
click at [681, 414] on summary "Notification Settings" at bounding box center [757, 414] width 436 height 32
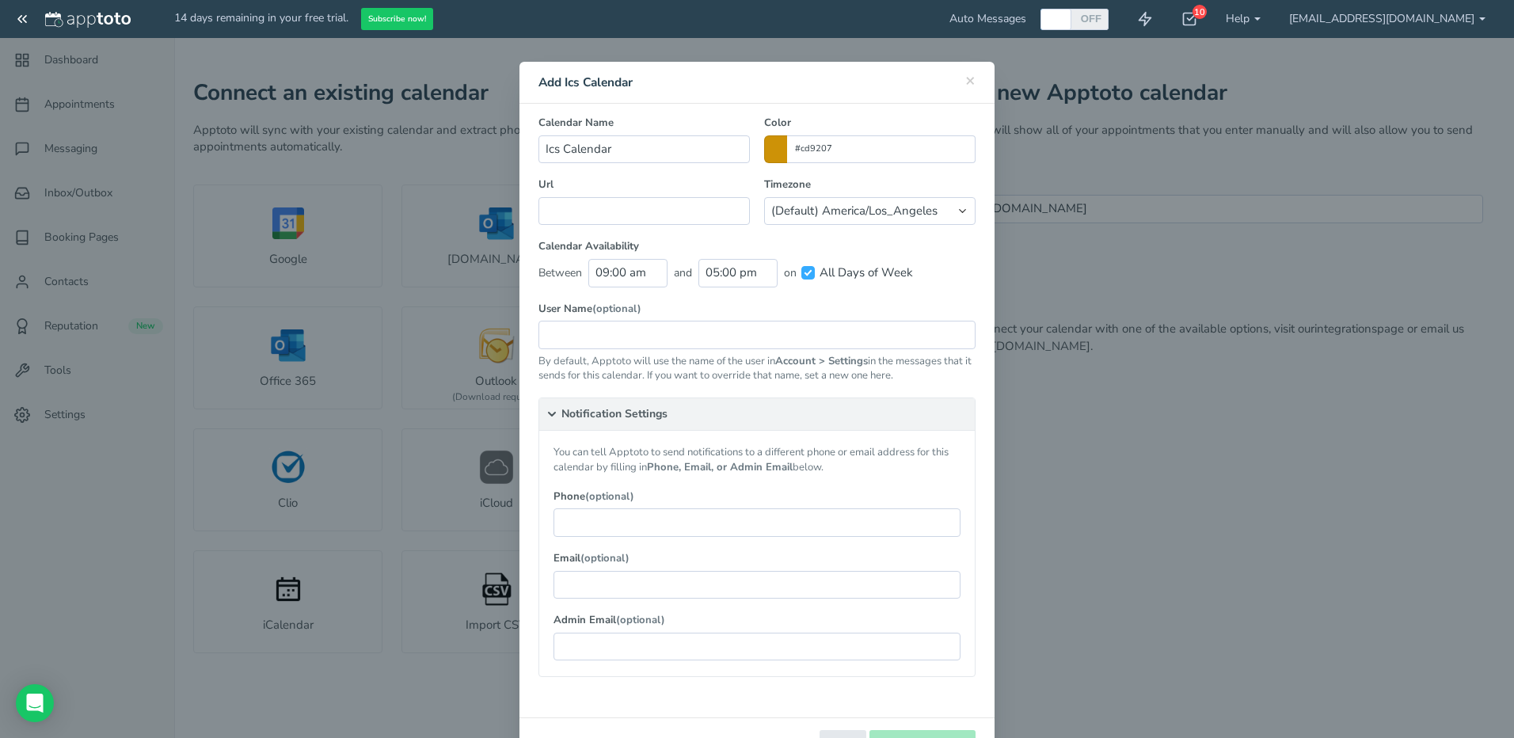
click at [580, 410] on summary "Notification Settings" at bounding box center [757, 414] width 436 height 32
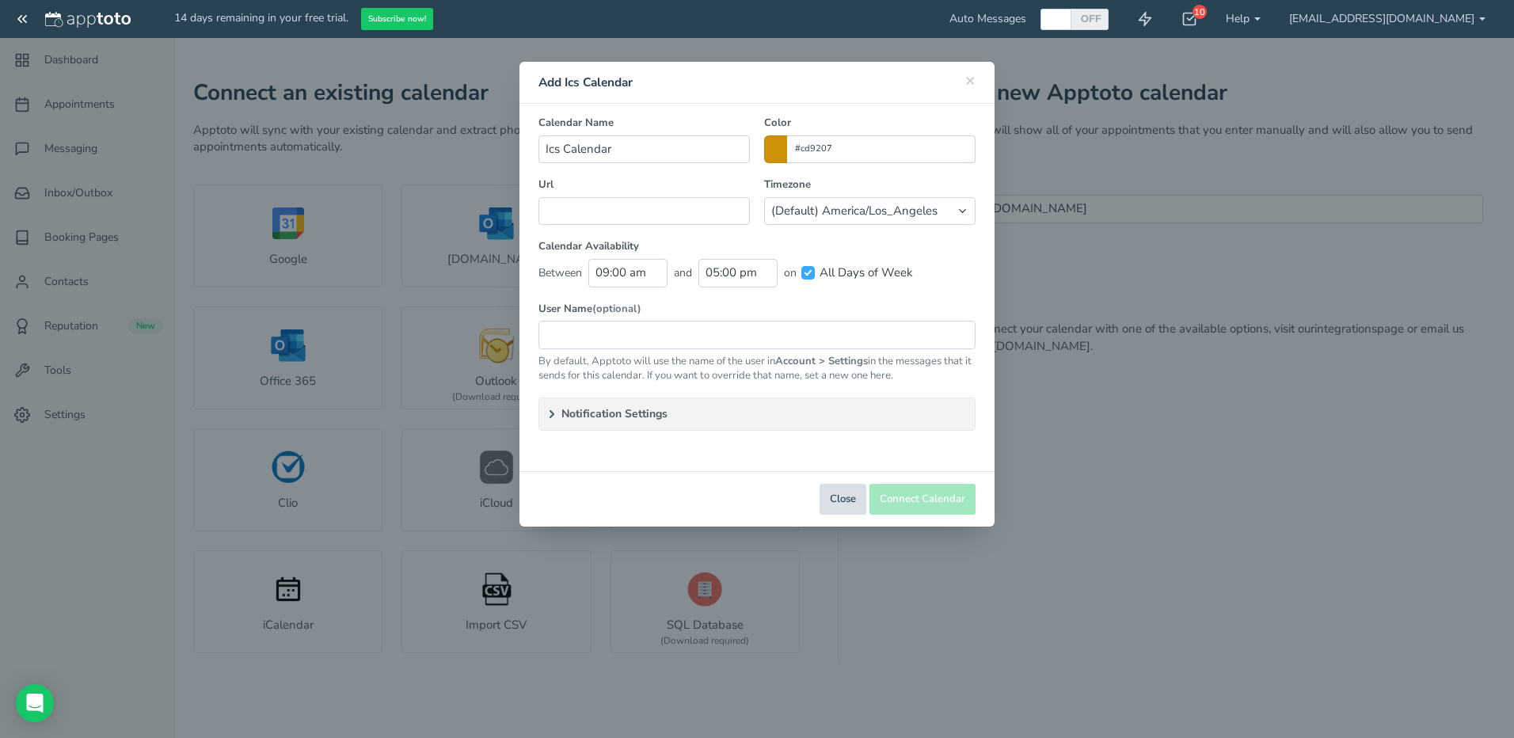
click at [839, 493] on button "Close" at bounding box center [843, 499] width 47 height 31
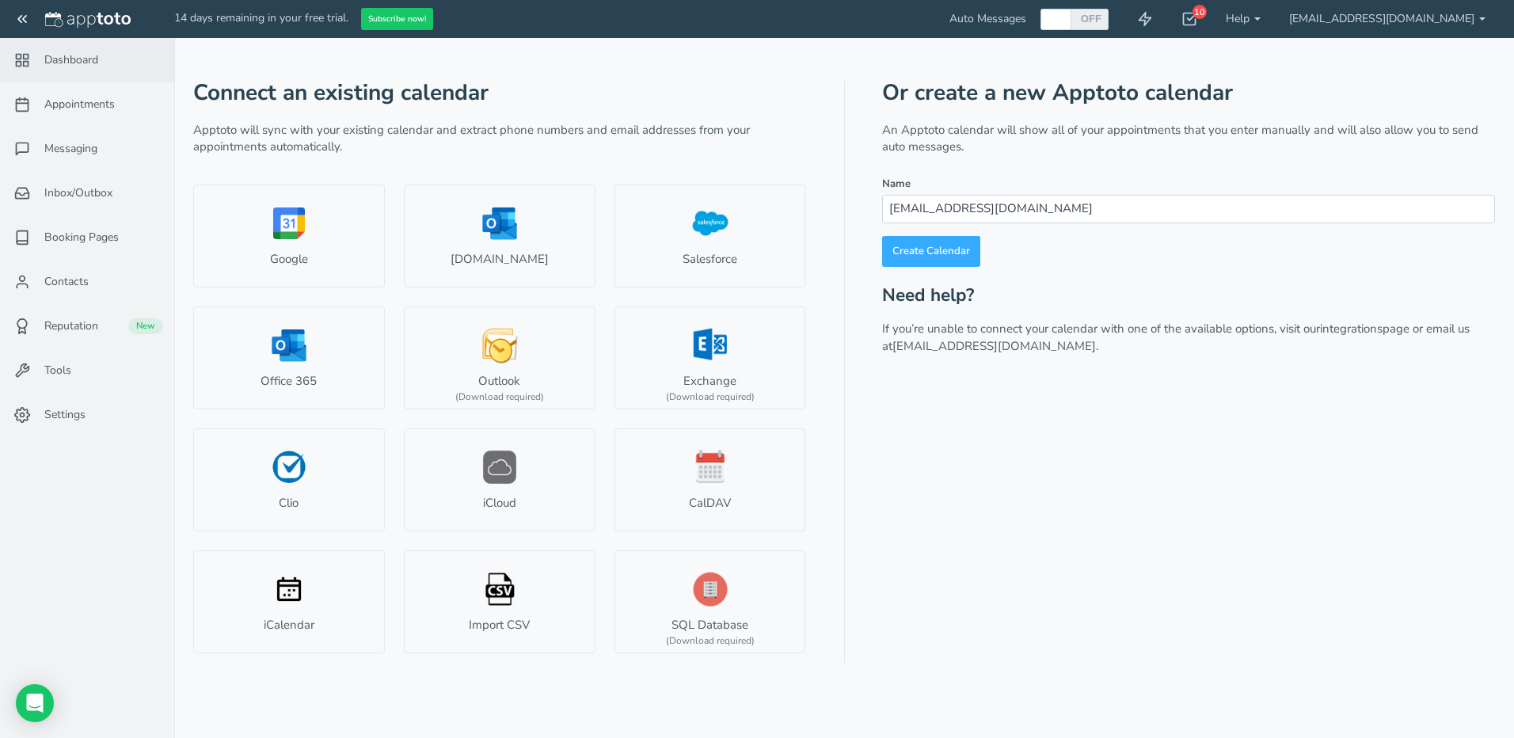
click at [92, 64] on span "Dashboard" at bounding box center [71, 60] width 54 height 16
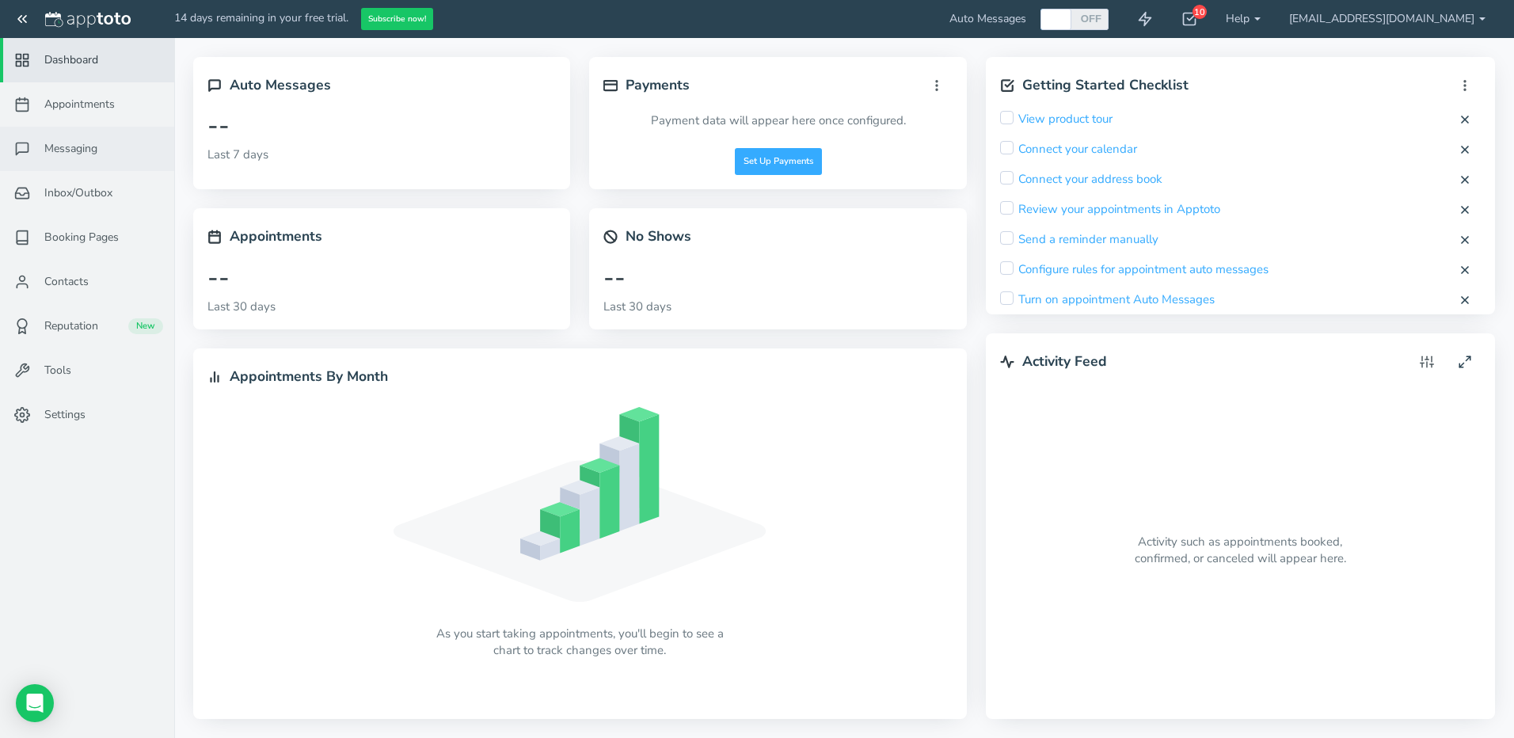
click at [81, 147] on span "Messaging" at bounding box center [70, 149] width 53 height 16
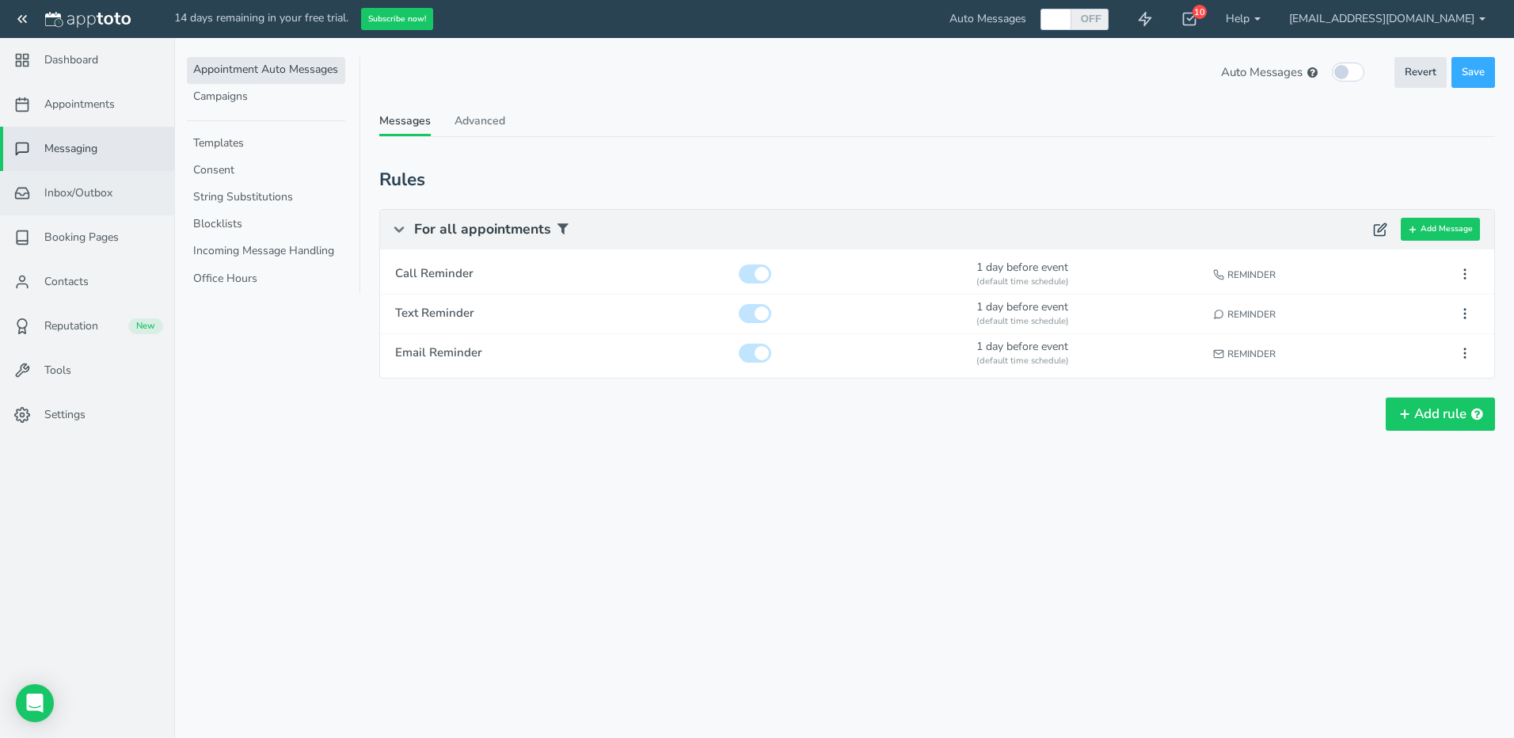
click at [67, 187] on span "Inbox/Outbox" at bounding box center [78, 193] width 68 height 16
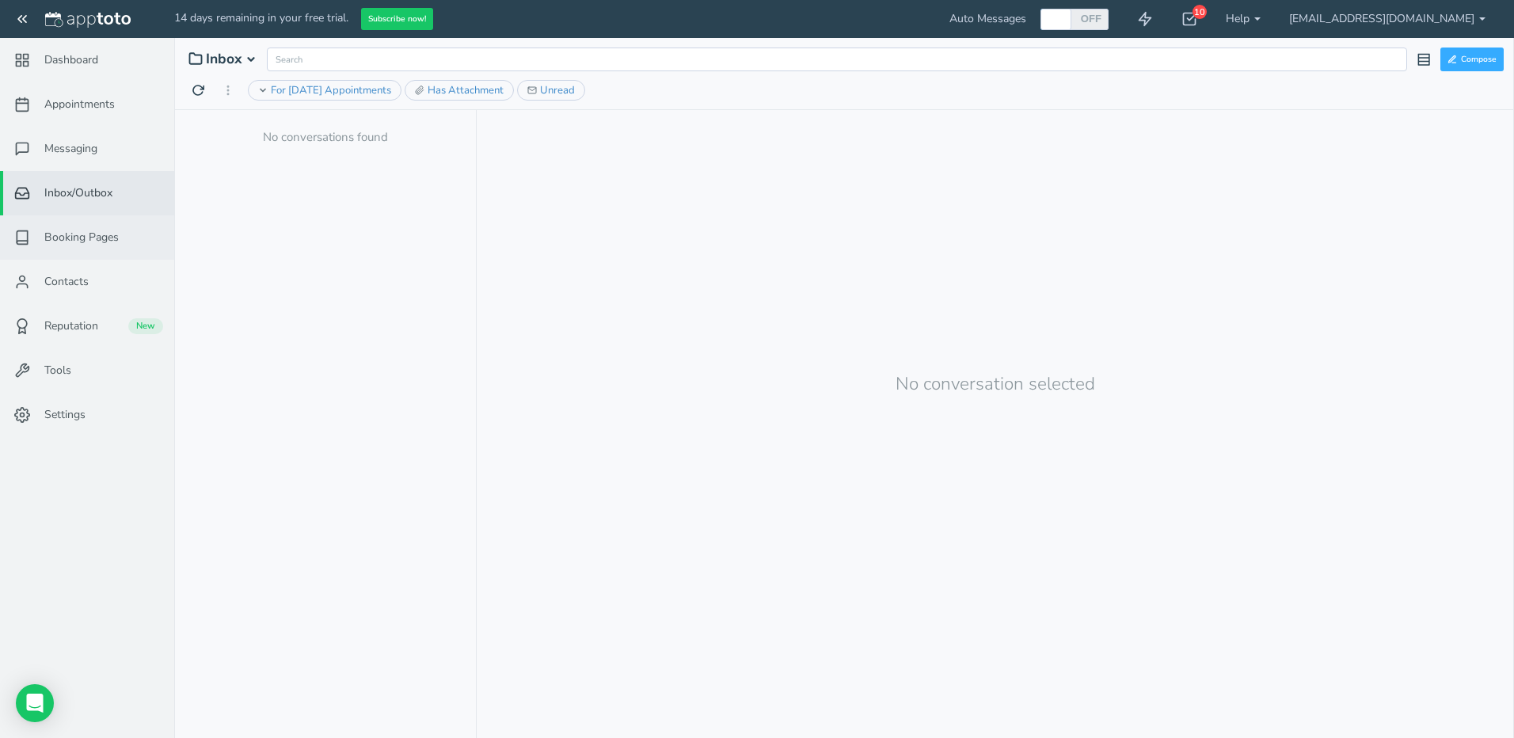
click at [118, 240] on span "Booking Pages" at bounding box center [81, 238] width 74 height 16
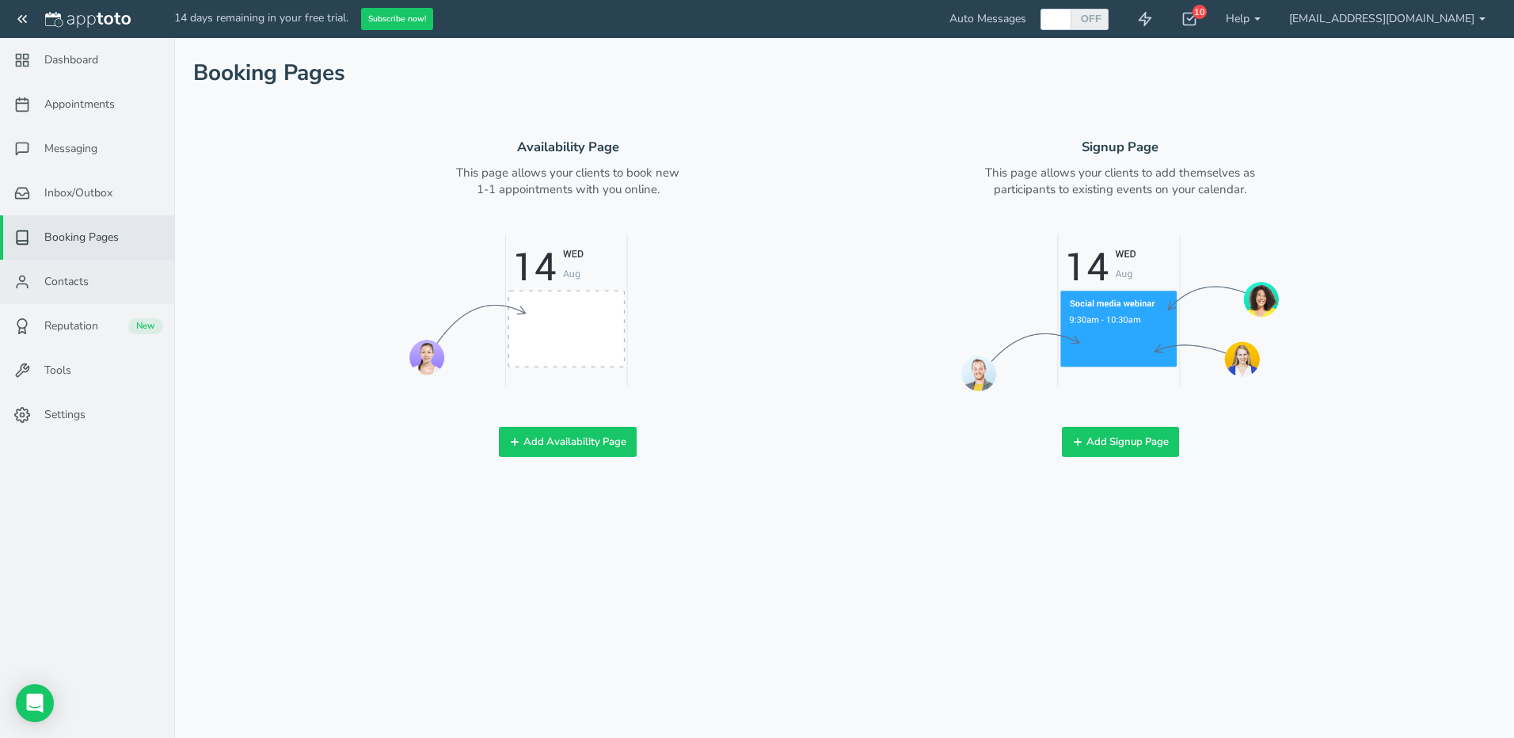
click at [80, 285] on span "Contacts" at bounding box center [66, 282] width 44 height 16
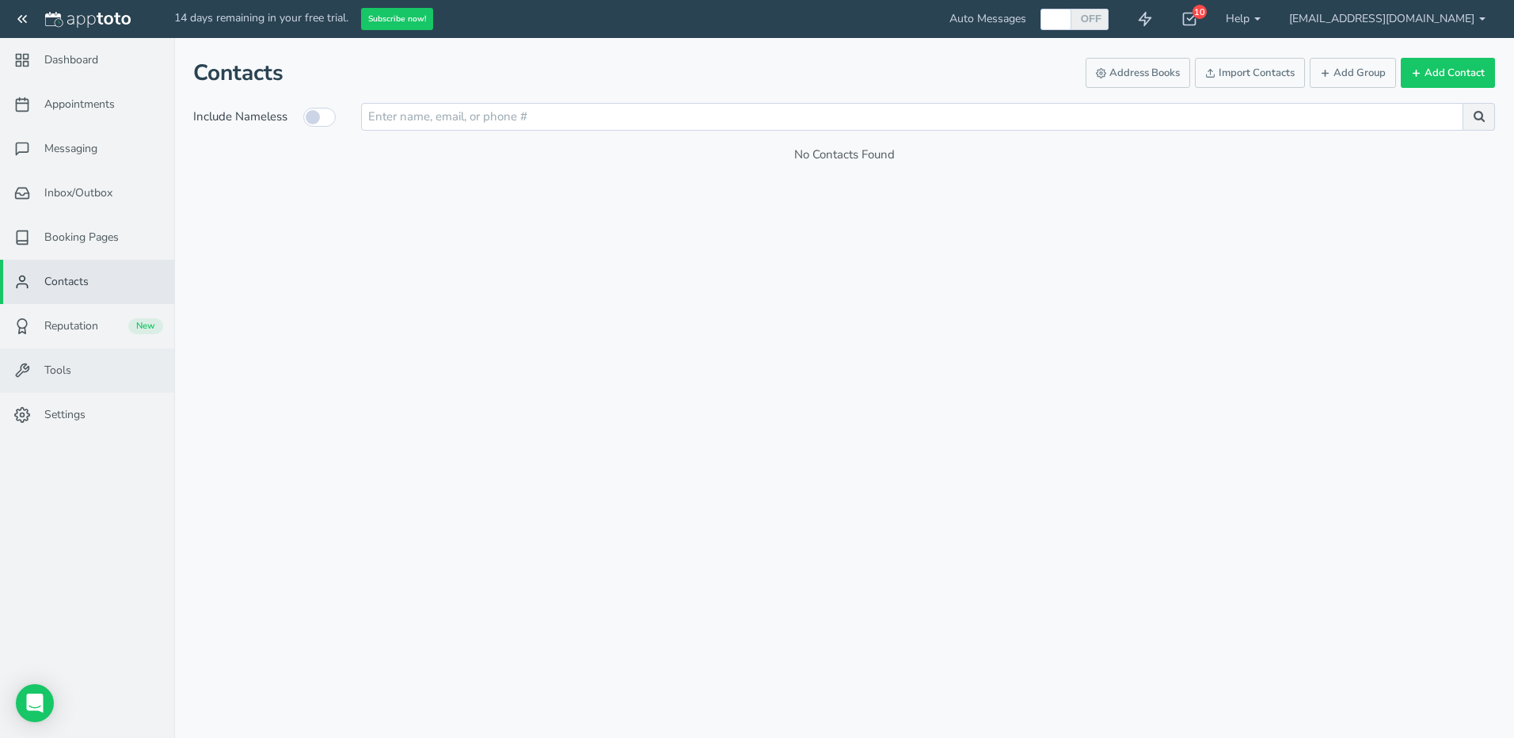
click at [55, 367] on span "Tools" at bounding box center [57, 371] width 27 height 16
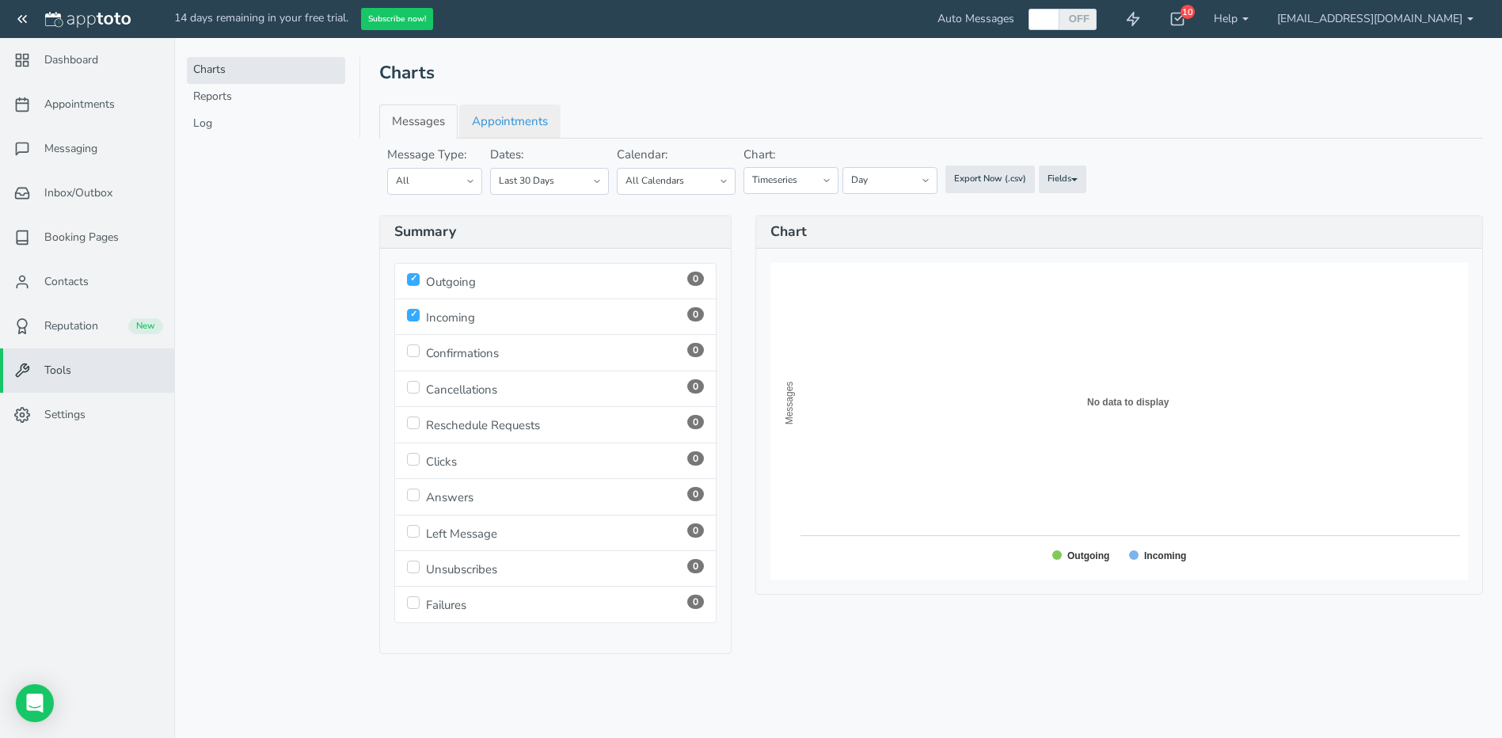
click at [516, 120] on link "Appointments" at bounding box center [509, 122] width 101 height 34
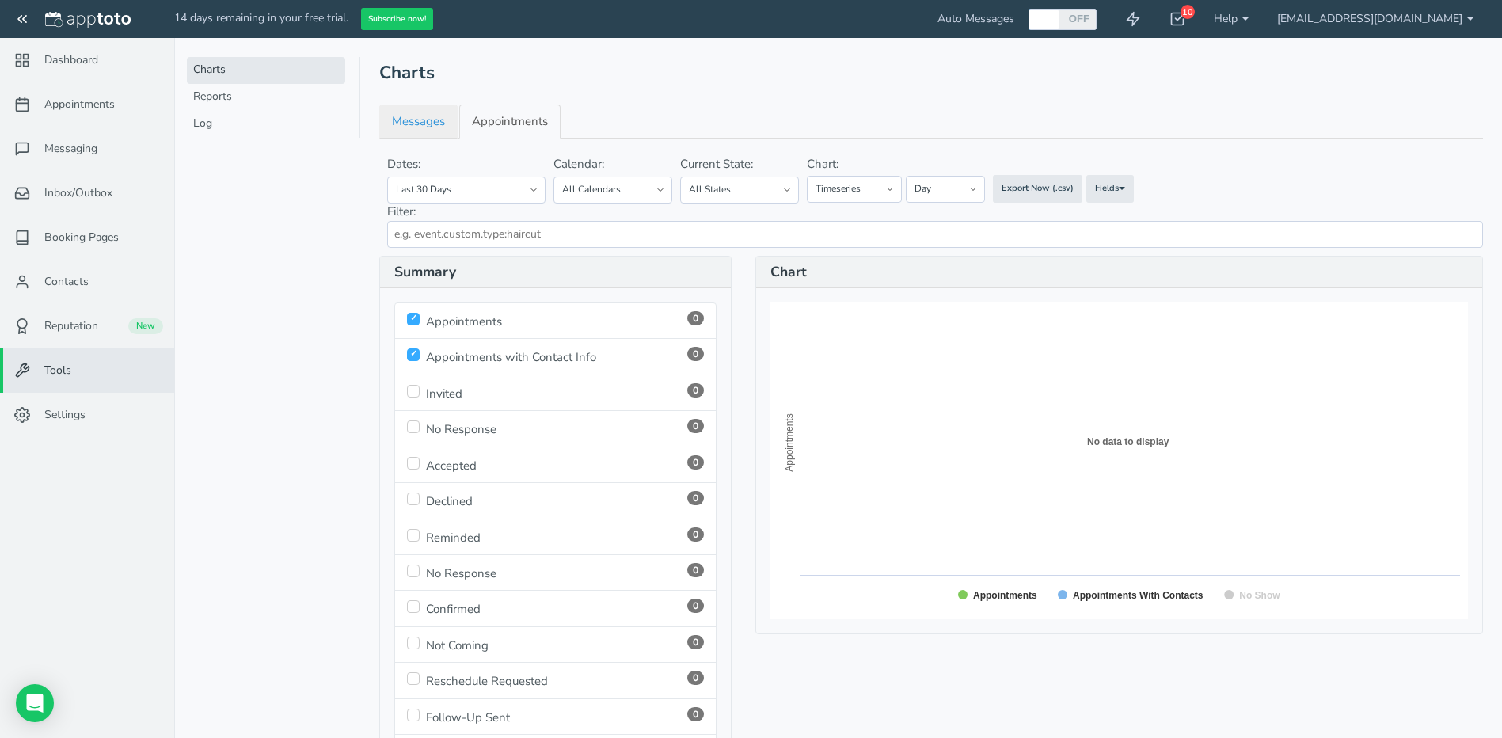
click at [419, 120] on link "Messages" at bounding box center [418, 122] width 78 height 34
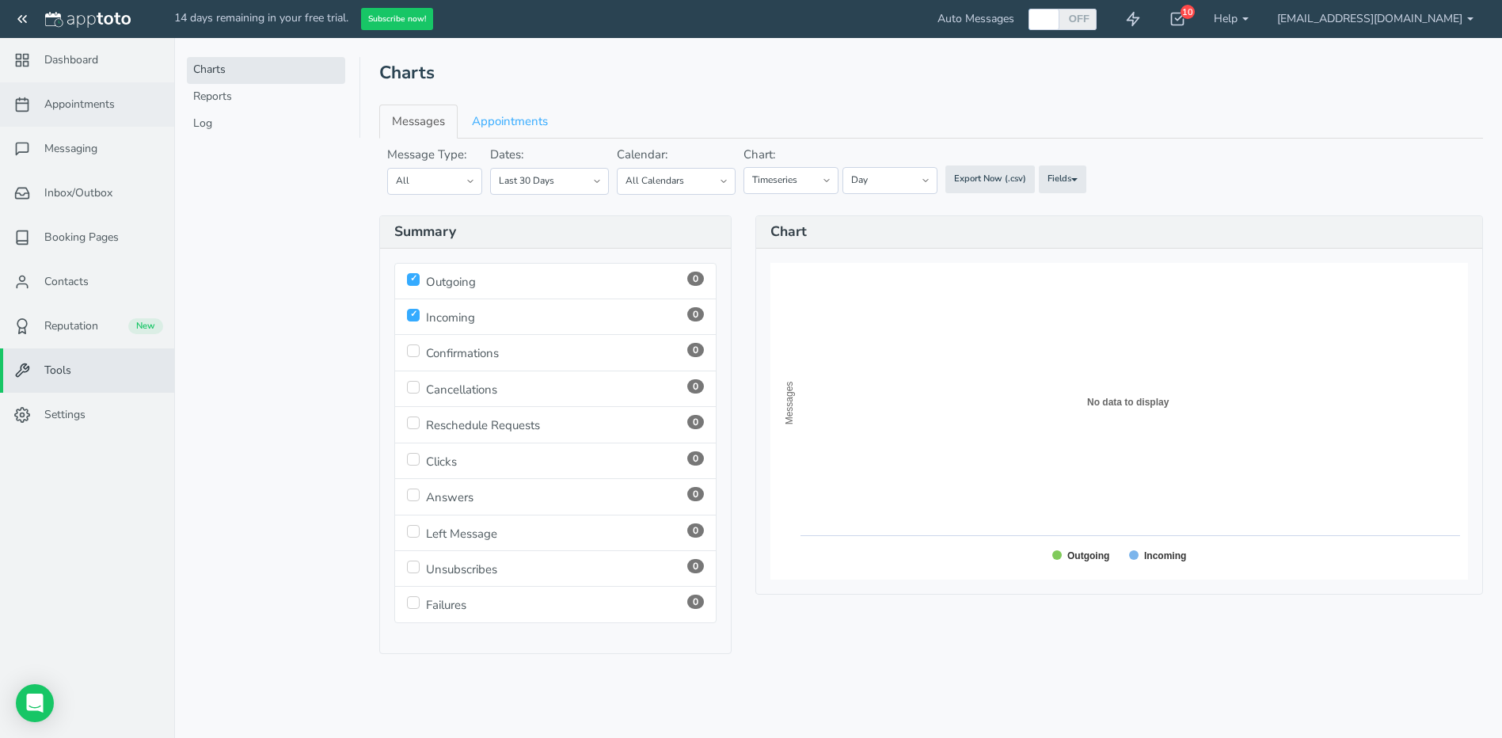
click at [69, 104] on span "Appointments" at bounding box center [79, 105] width 70 height 16
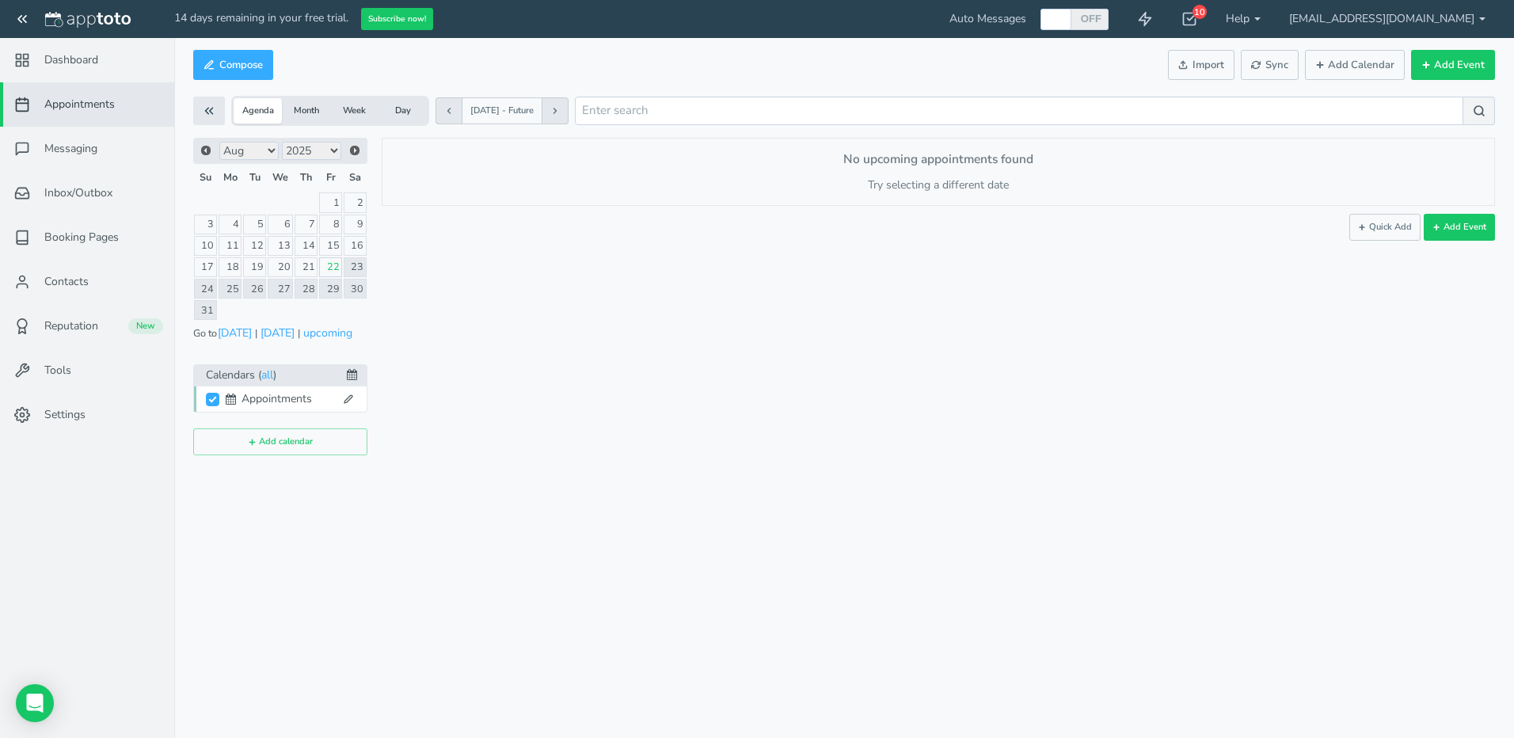
click at [972, 183] on p "Try selecting a different date or calendar." at bounding box center [938, 191] width 1112 height 28
click at [1106, 192] on p "Try selecting a different date or calendar." at bounding box center [938, 191] width 1112 height 28
click at [1384, 227] on button "Quick Add" at bounding box center [1384, 227] width 71 height 27
click at [1479, 225] on icon at bounding box center [1475, 223] width 11 height 11
click at [1456, 223] on button "Add Event" at bounding box center [1459, 227] width 71 height 27
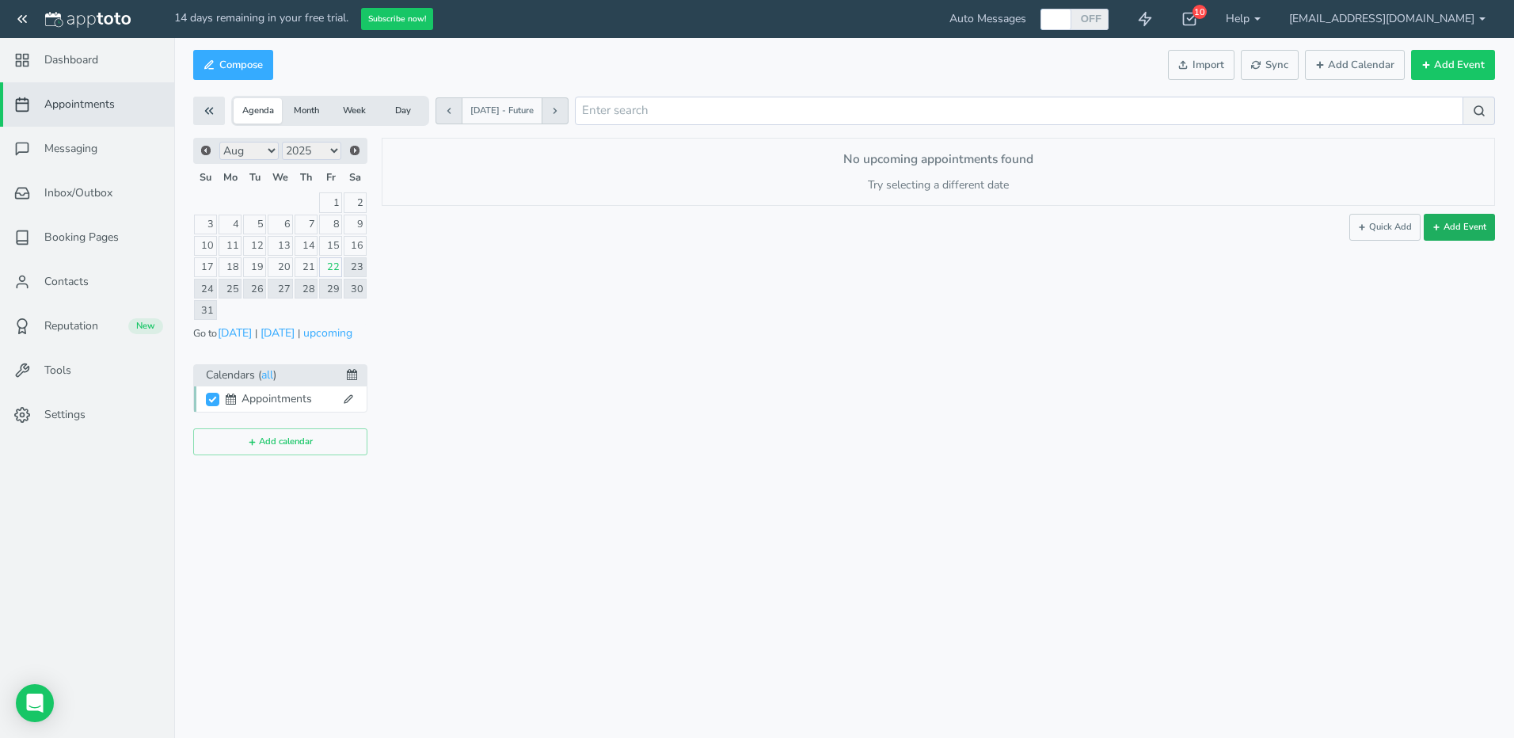
type input "2025-08-23"
type input "10:00am"
type input "2025-08-23"
type input "11:00am"
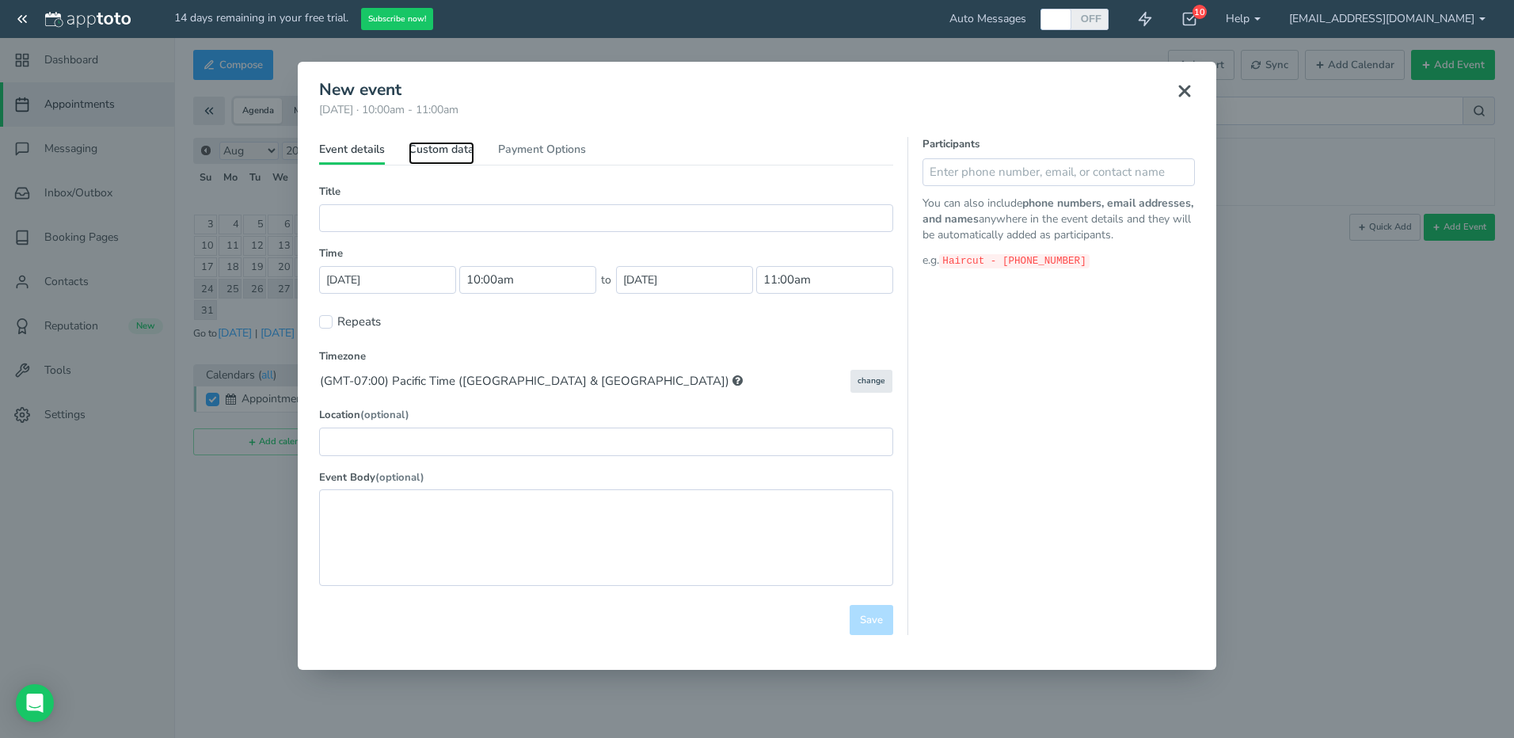
click at [411, 147] on link "Custom data" at bounding box center [442, 153] width 66 height 23
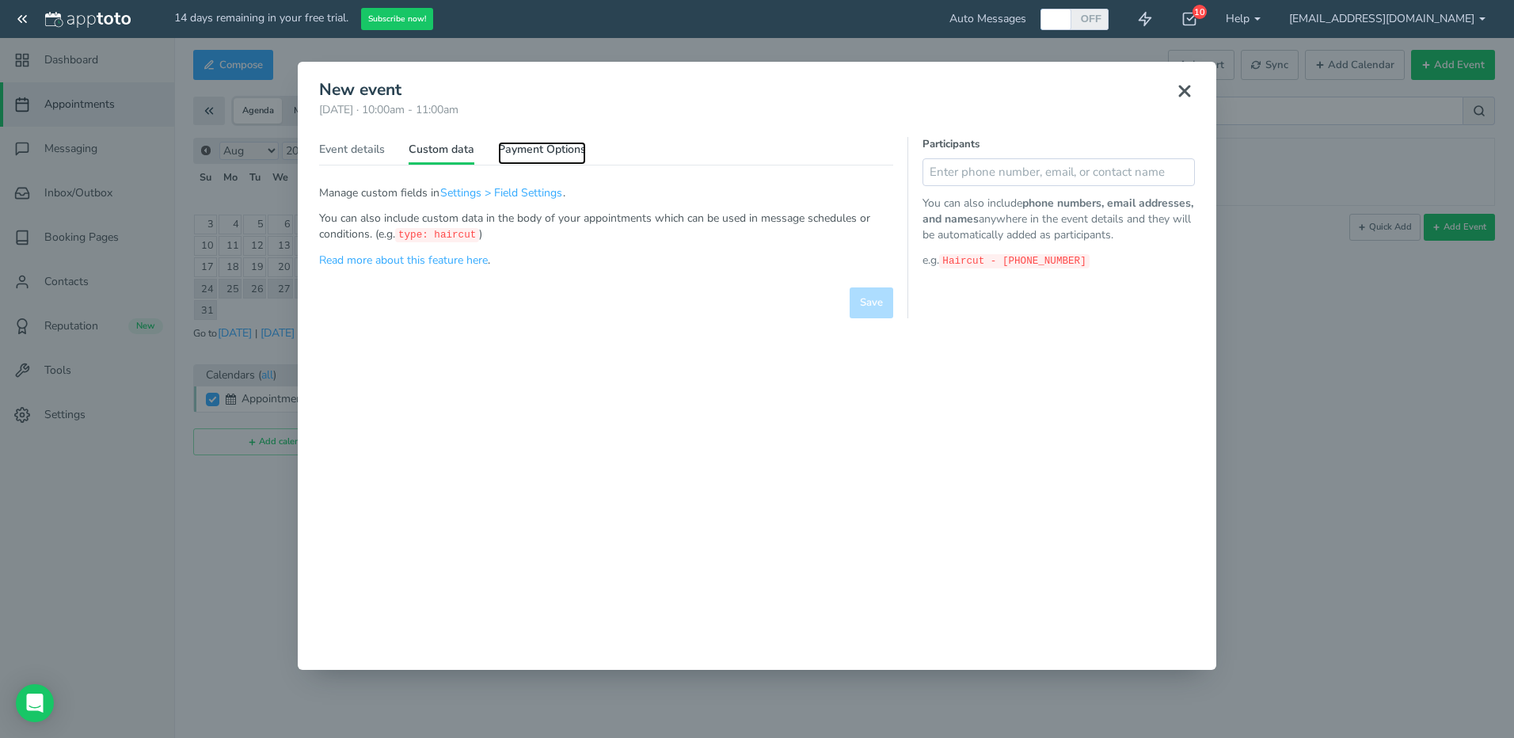
click at [537, 156] on link "Payment Options" at bounding box center [542, 153] width 88 height 23
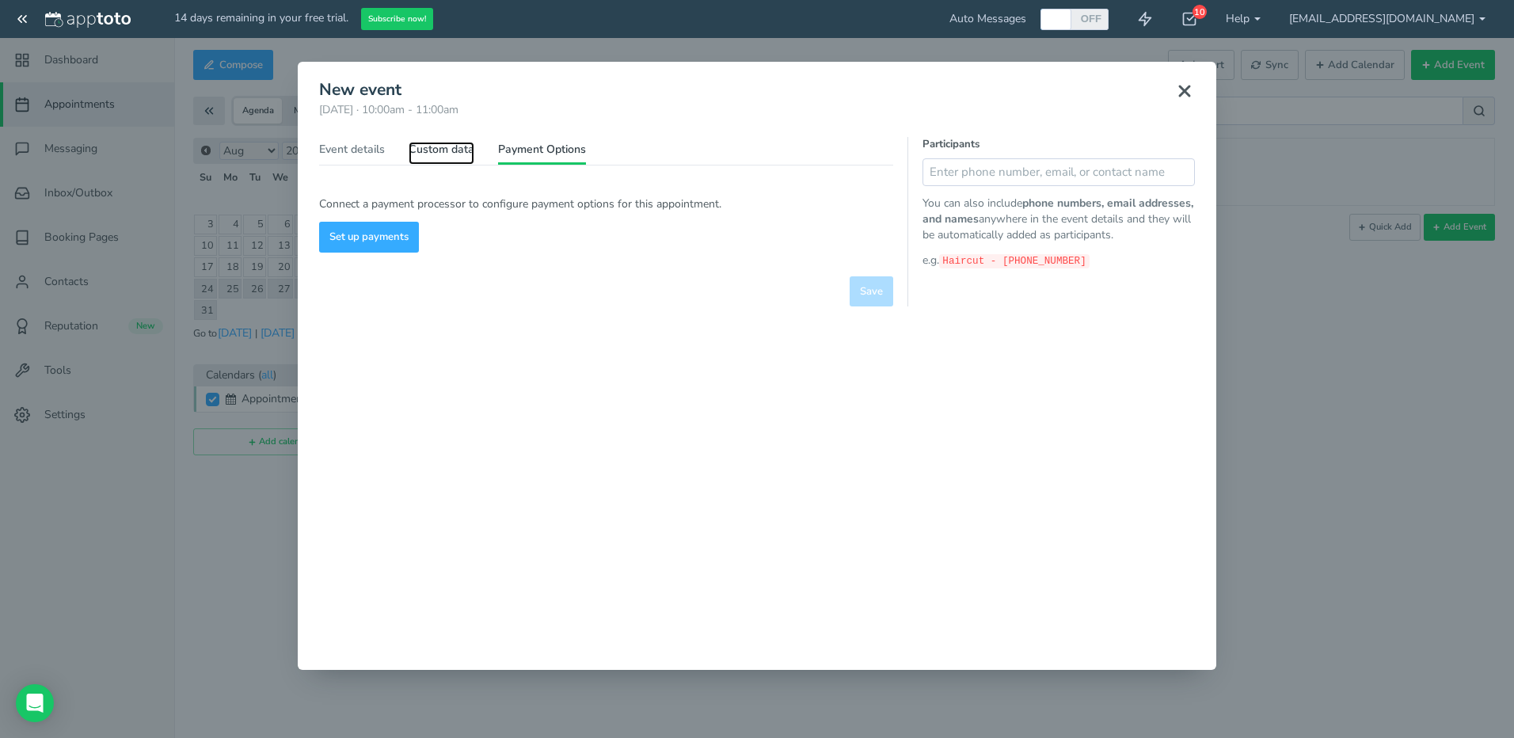
click at [445, 157] on link "Custom data" at bounding box center [442, 153] width 66 height 23
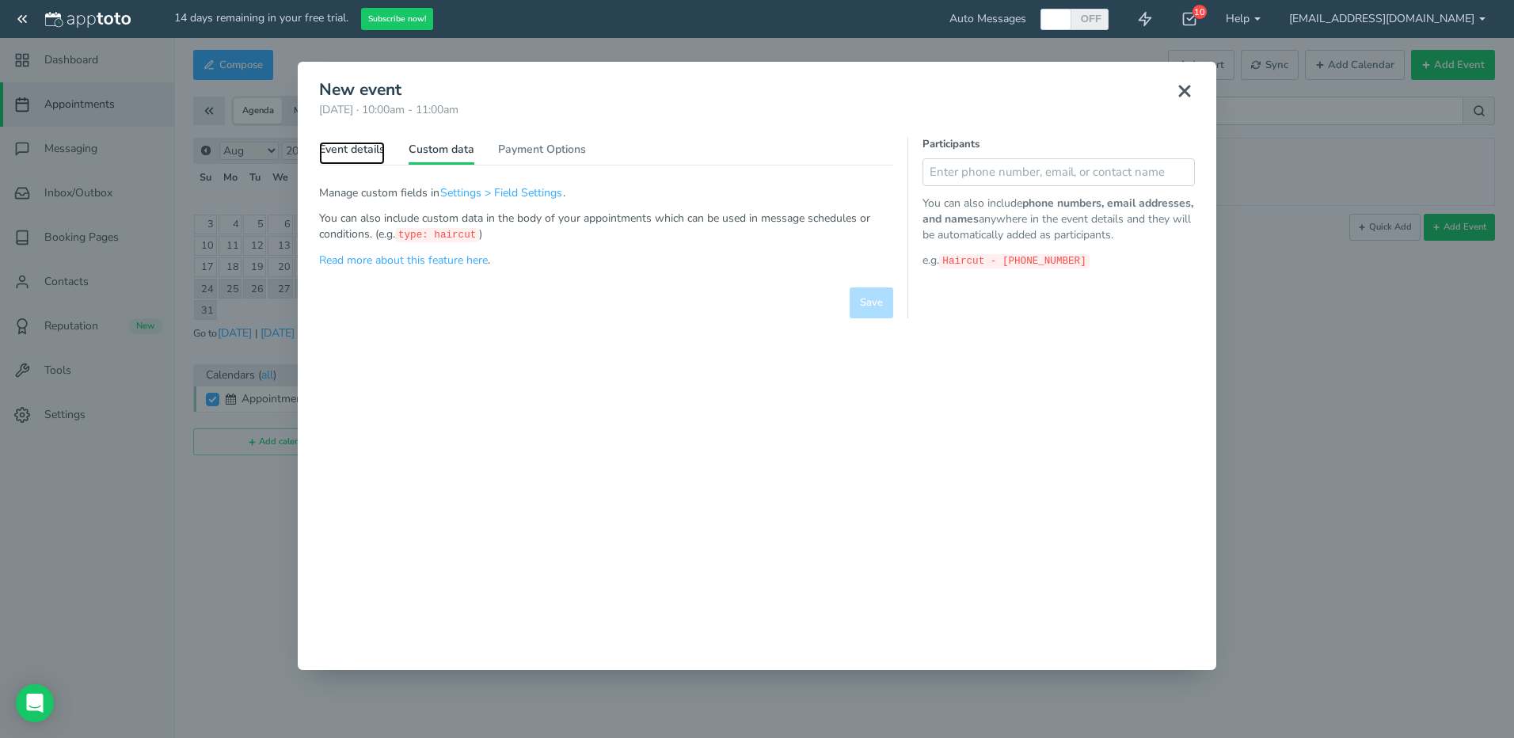
click at [350, 153] on link "Event details" at bounding box center [352, 153] width 66 height 23
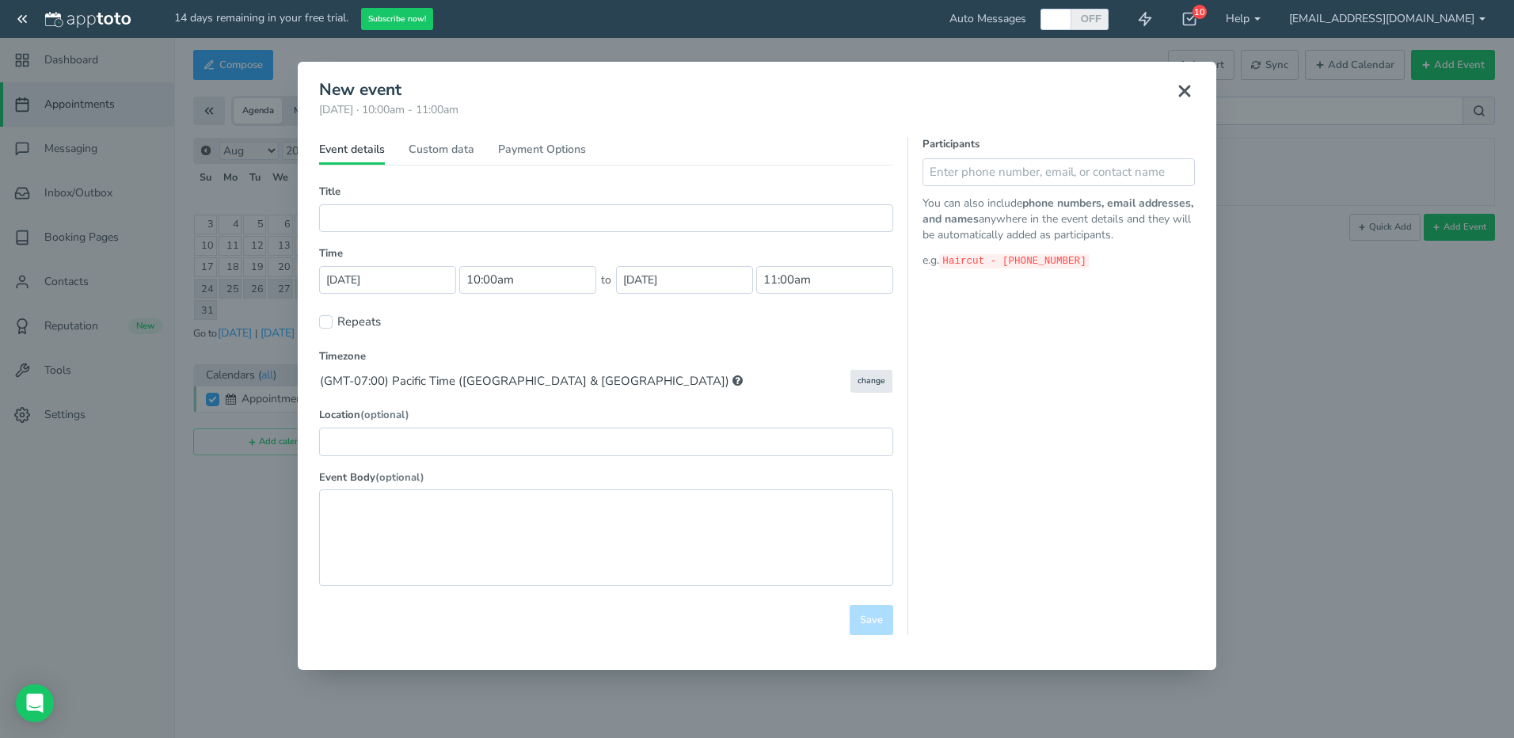
click at [254, 539] on div "× New event Saturday, August 23rd · 10:00am - 11:00am Public reschedule link Ev…" at bounding box center [757, 369] width 1514 height 738
click at [1196, 93] on button at bounding box center [1185, 91] width 40 height 35
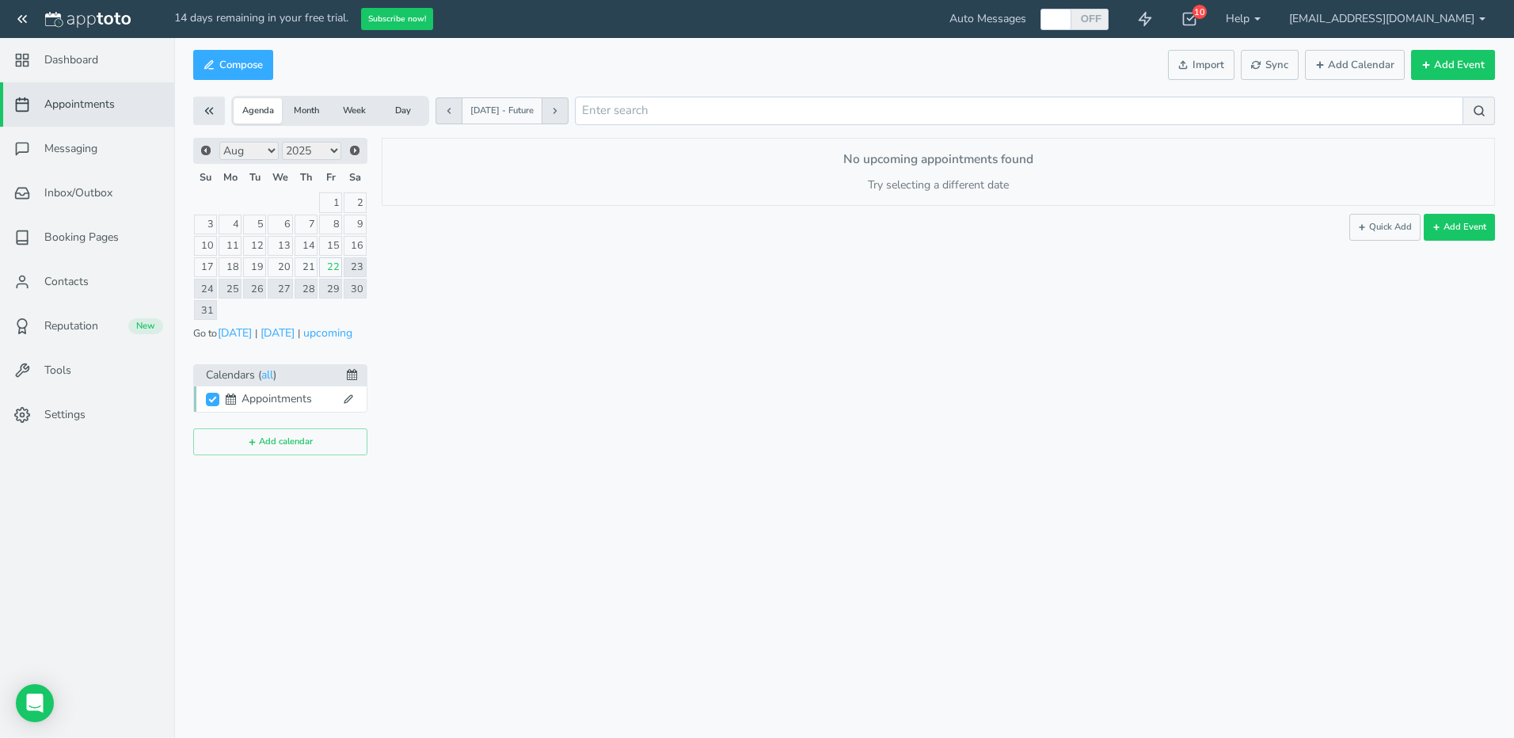
click at [295, 110] on button "Month" at bounding box center [306, 110] width 48 height 25
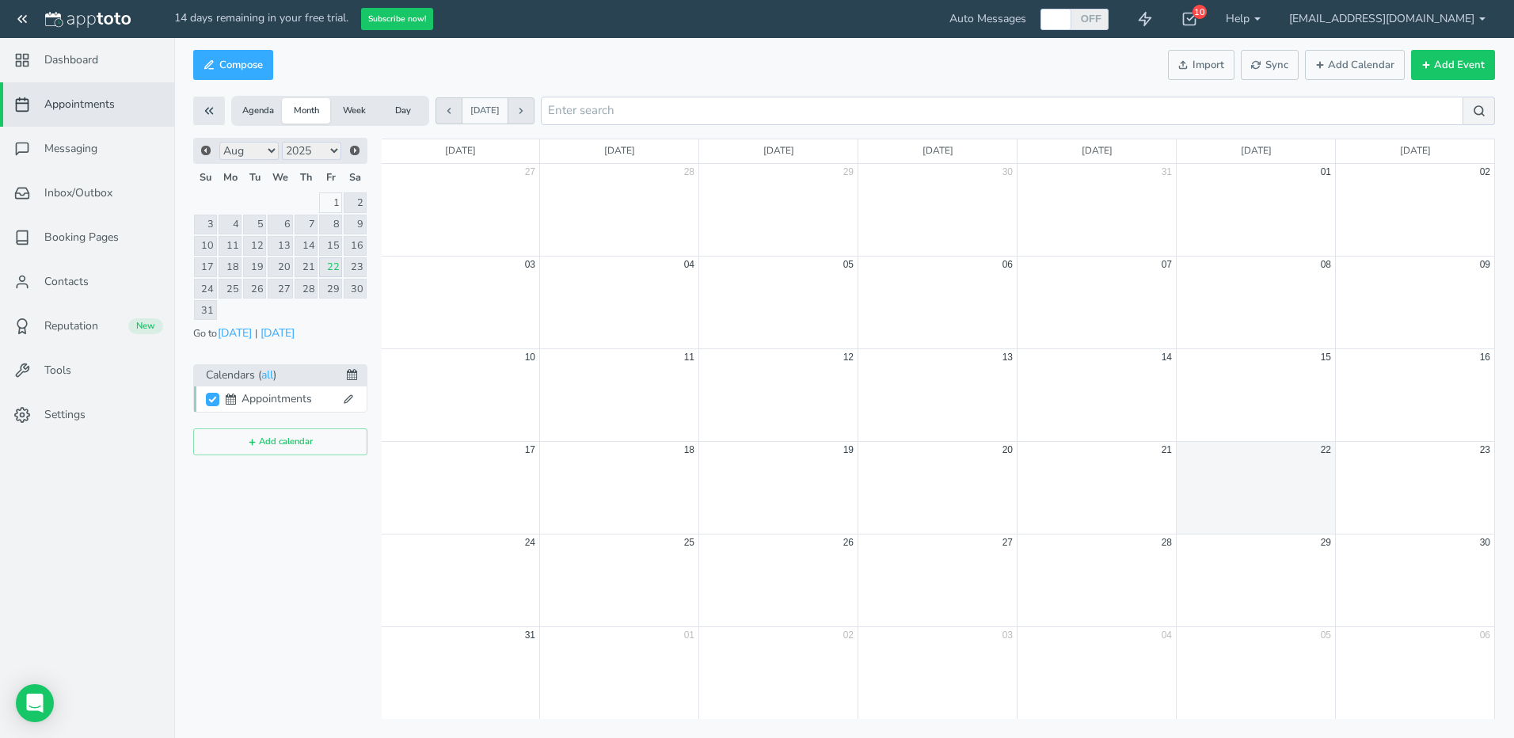
click at [265, 110] on button "Agenda" at bounding box center [258, 110] width 48 height 25
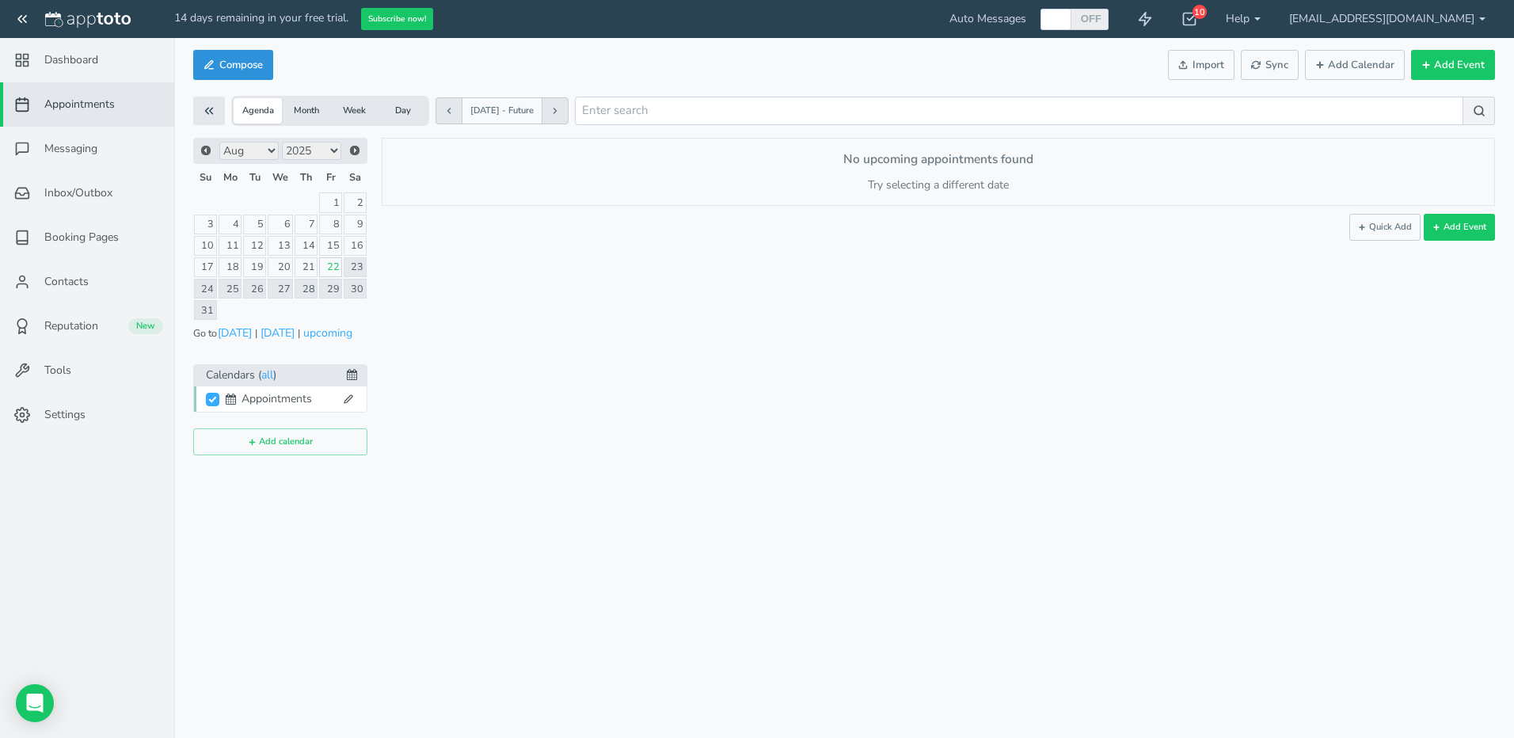
click at [244, 64] on button "Compose" at bounding box center [233, 65] width 80 height 31
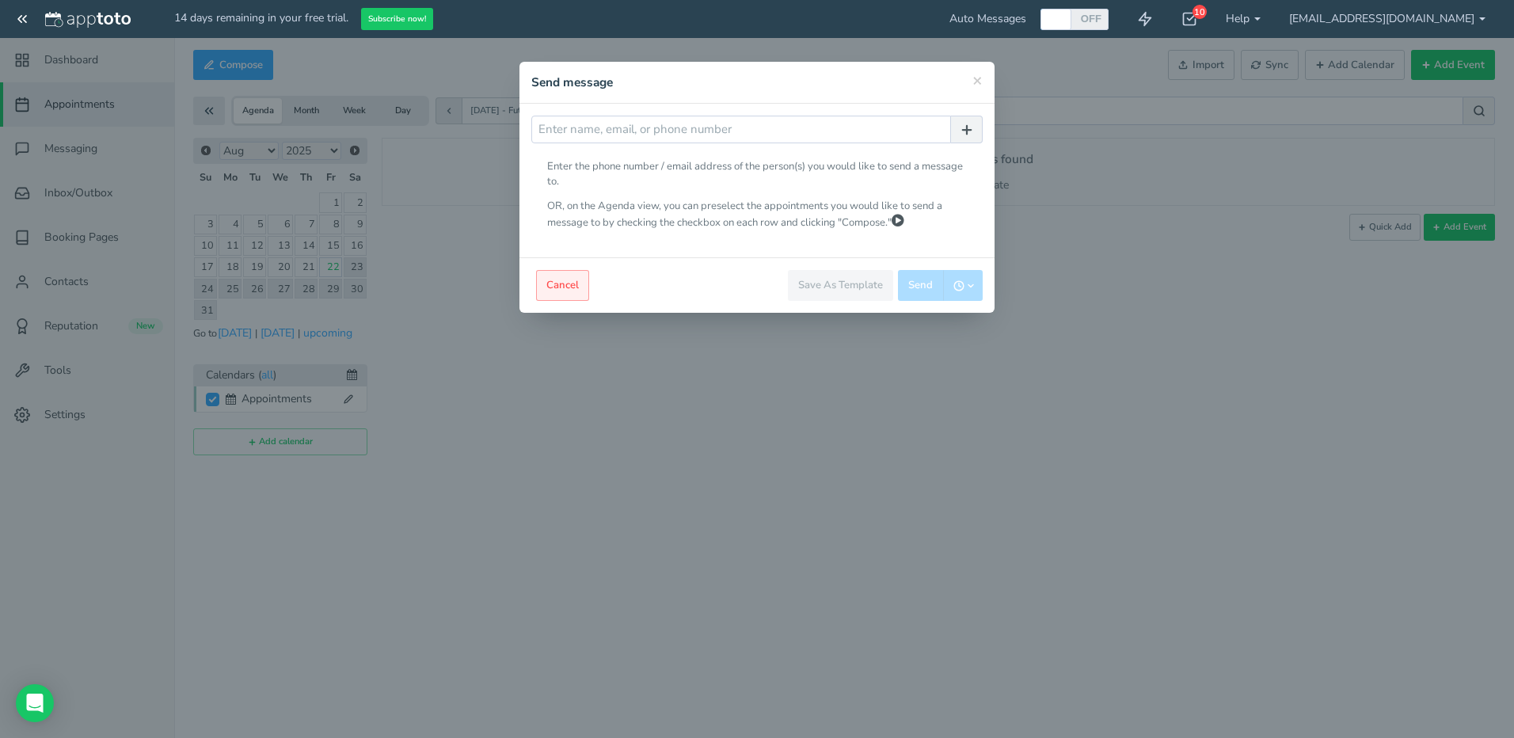
click at [559, 281] on button "Cancel" at bounding box center [562, 285] width 53 height 31
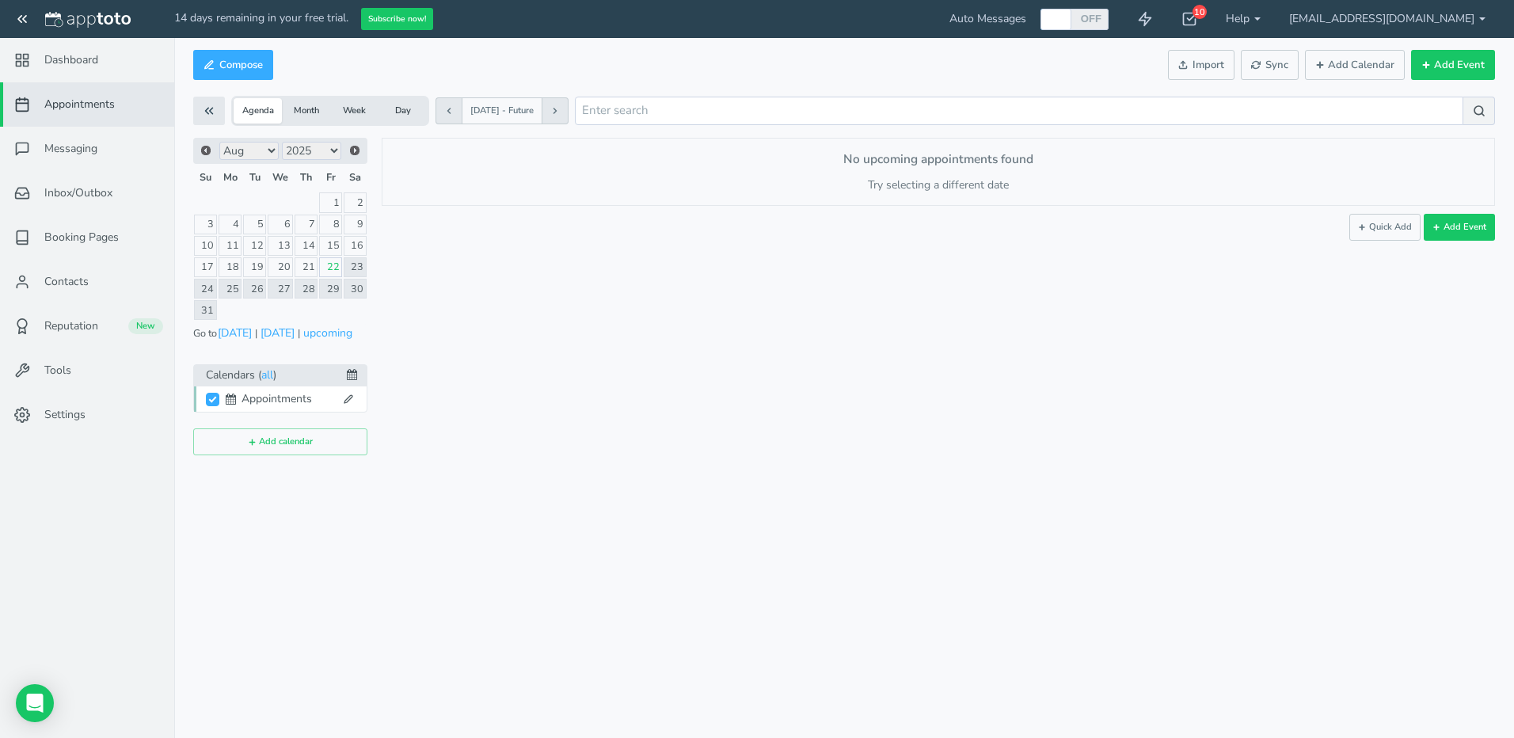
click at [936, 312] on div "× New event Saturday, August 23rd · 10:00am - 11:00am Public reschedule link Ev…" at bounding box center [931, 297] width 1128 height 318
click at [98, 70] on link "Dashboard" at bounding box center [87, 60] width 174 height 44
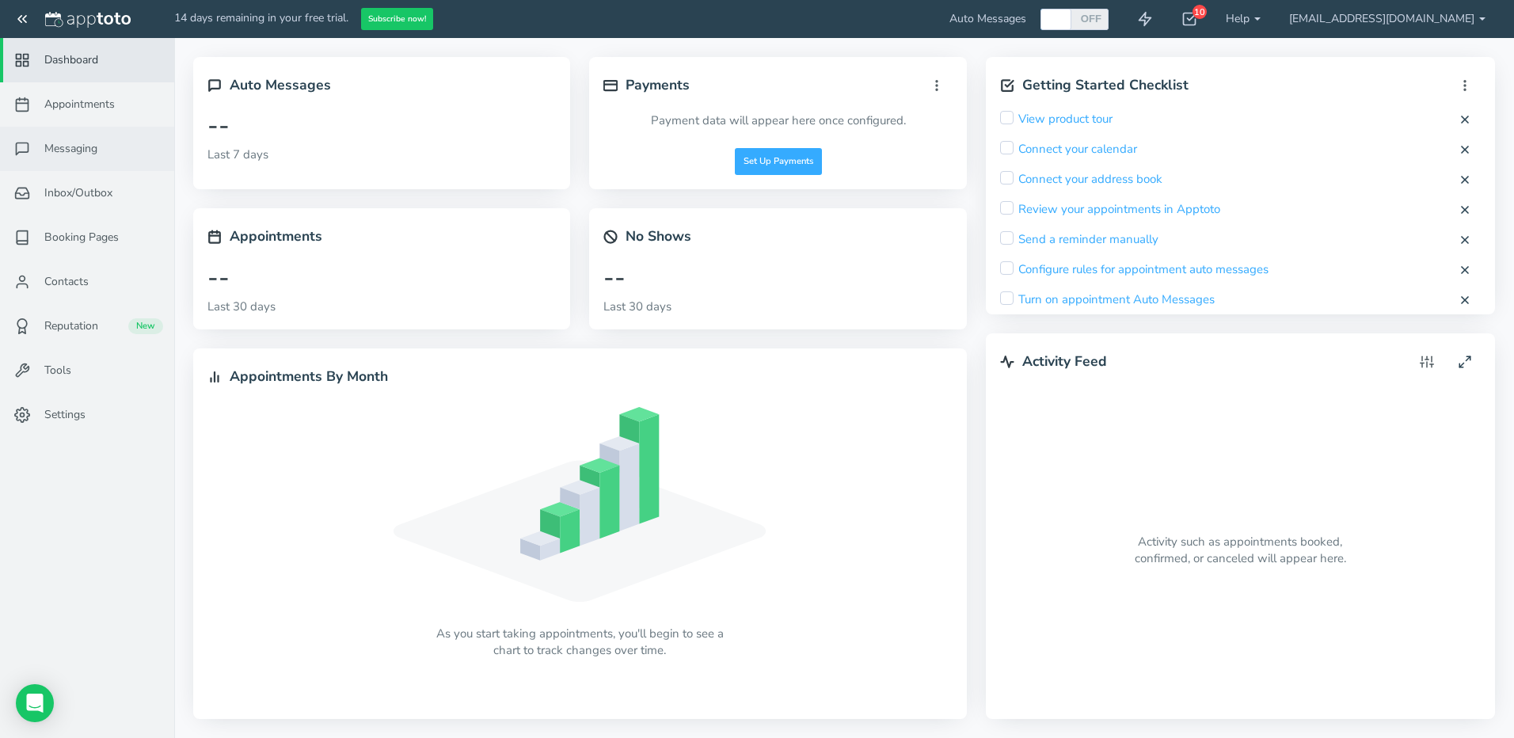
click at [88, 147] on span "Messaging" at bounding box center [70, 149] width 53 height 16
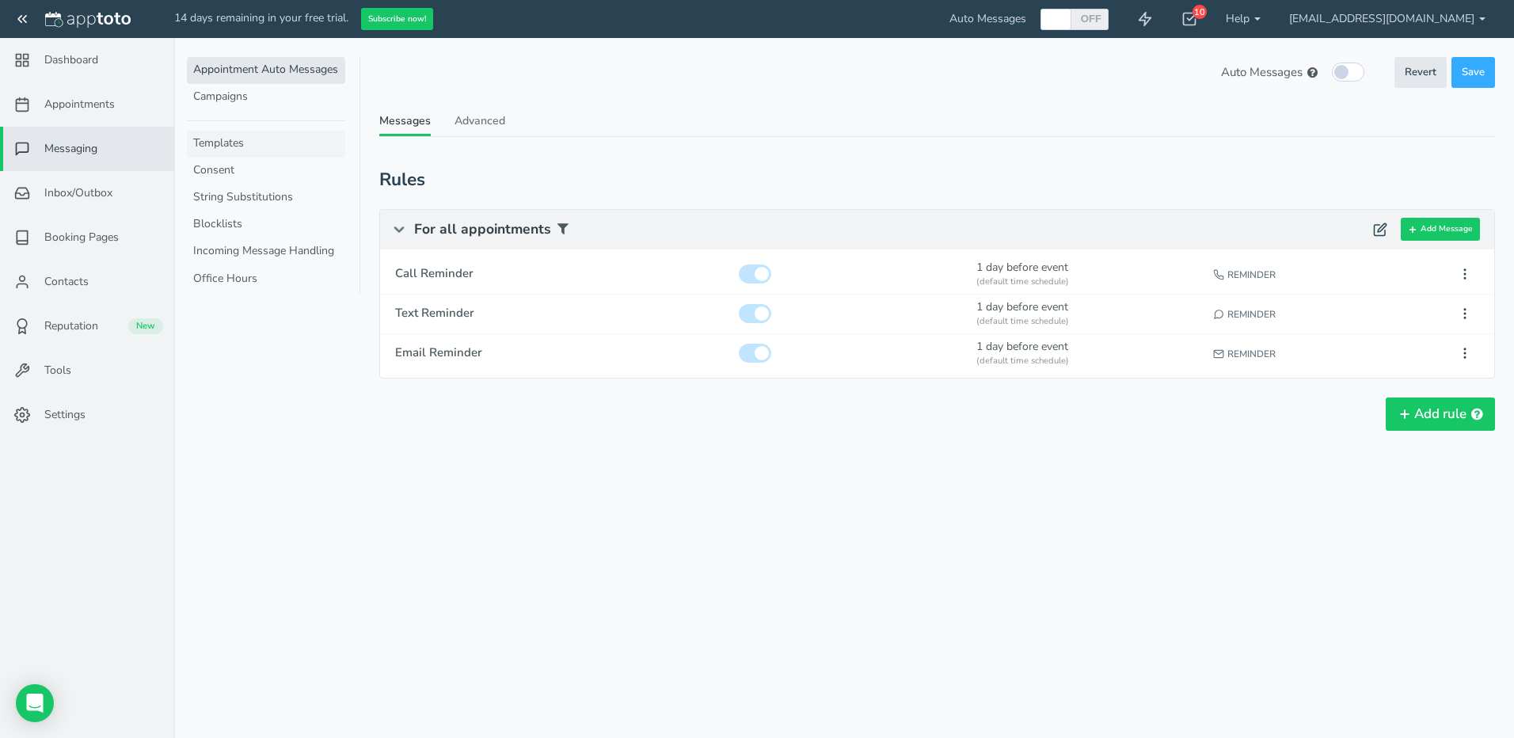
click at [236, 147] on link "Templates" at bounding box center [266, 144] width 158 height 27
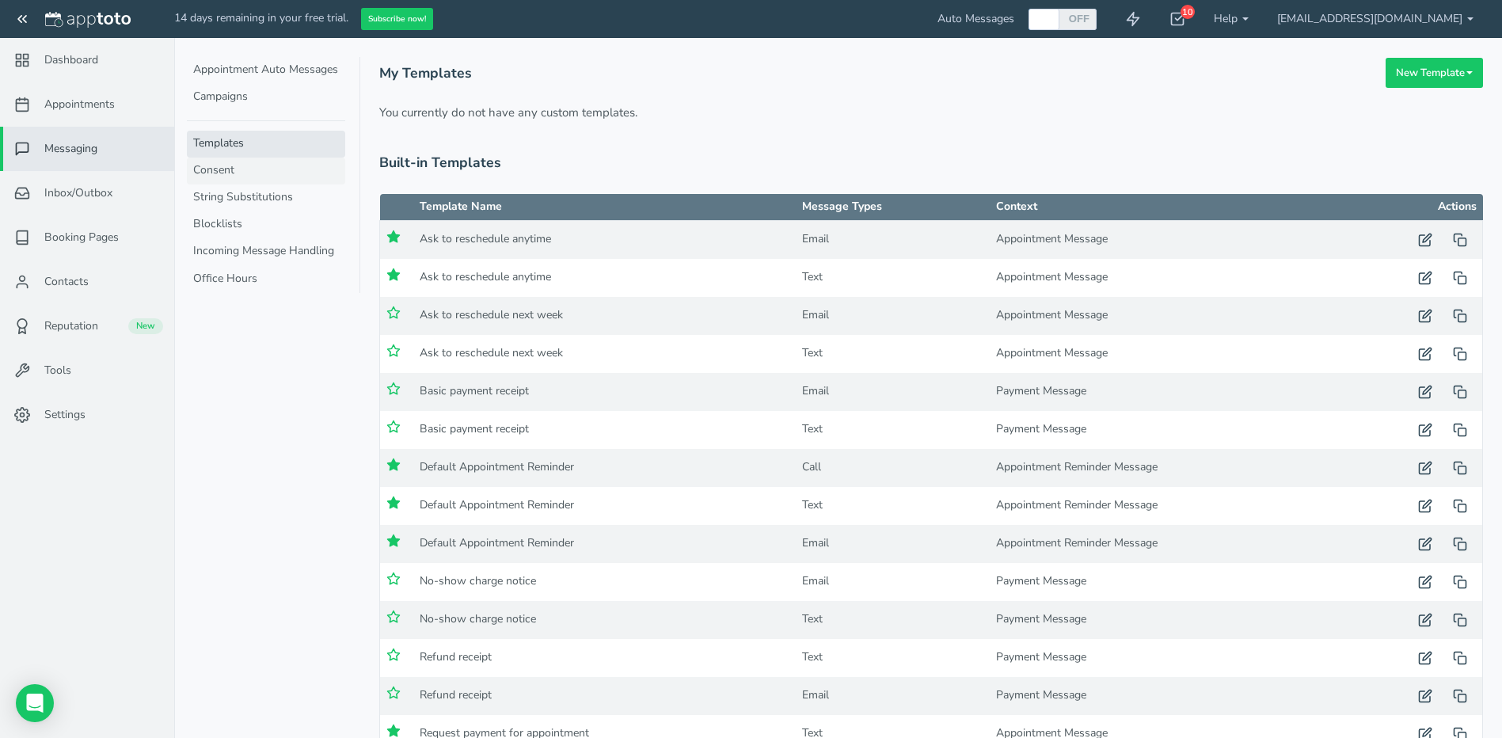
click at [249, 167] on link "Consent" at bounding box center [266, 171] width 158 height 27
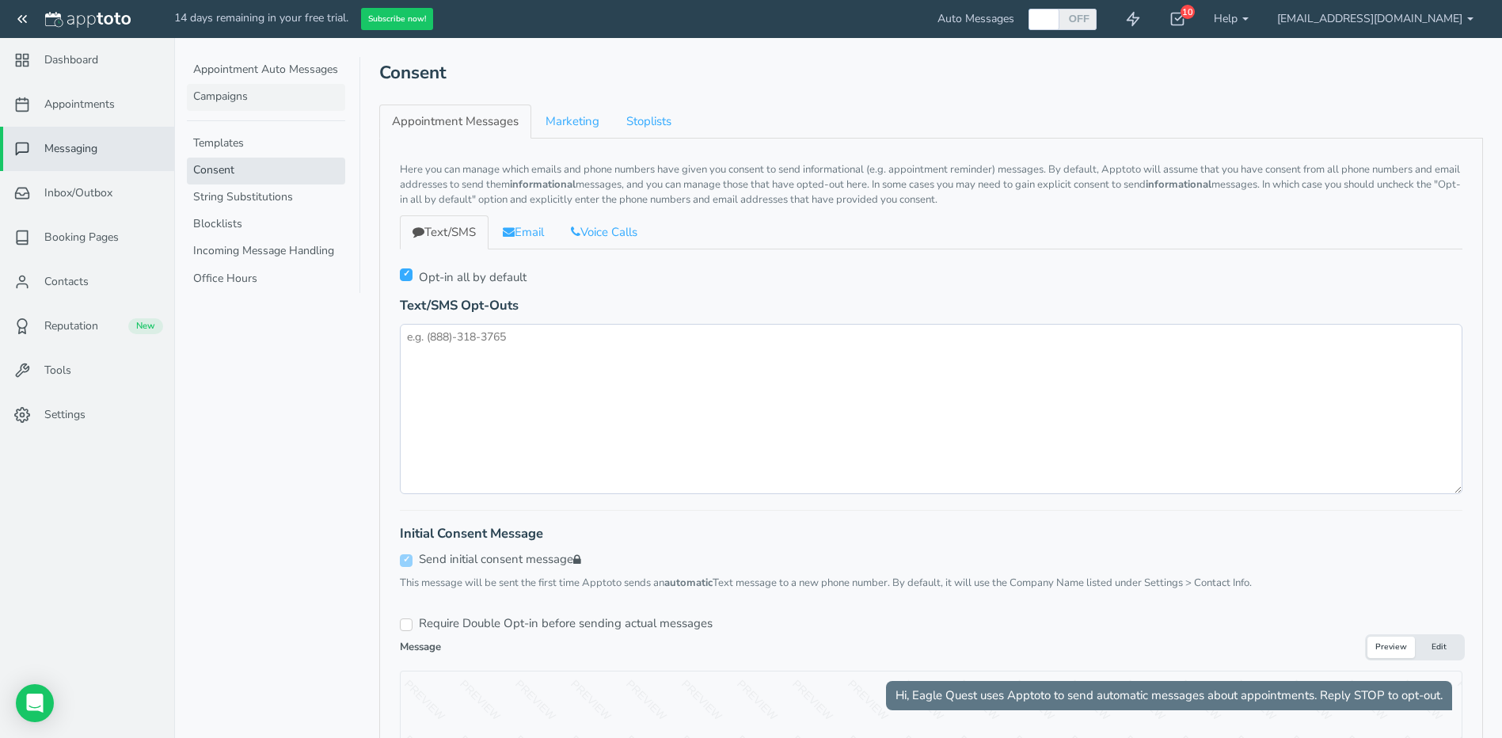
click at [253, 91] on link "Campaigns" at bounding box center [266, 97] width 158 height 27
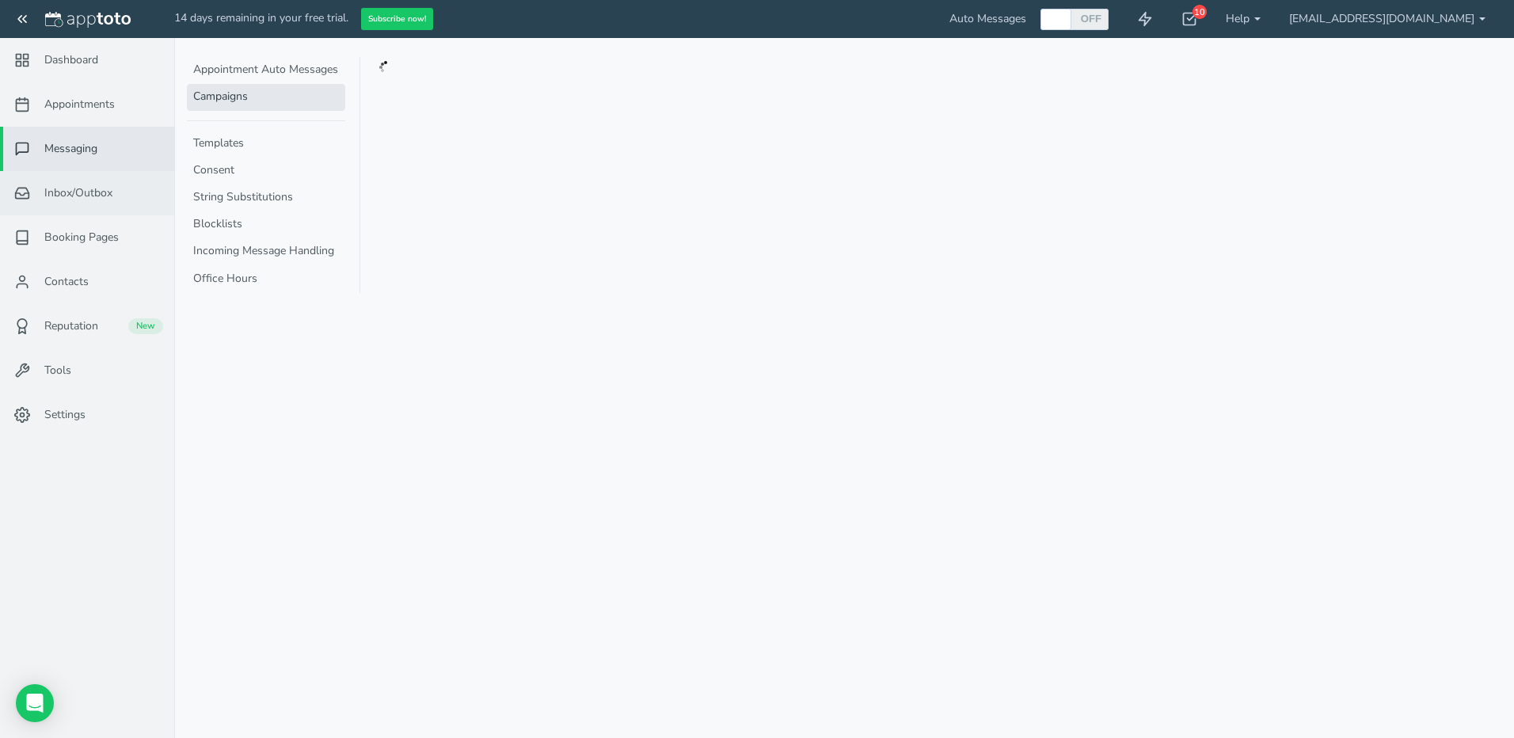
click at [87, 192] on span "Inbox/Outbox" at bounding box center [78, 193] width 68 height 16
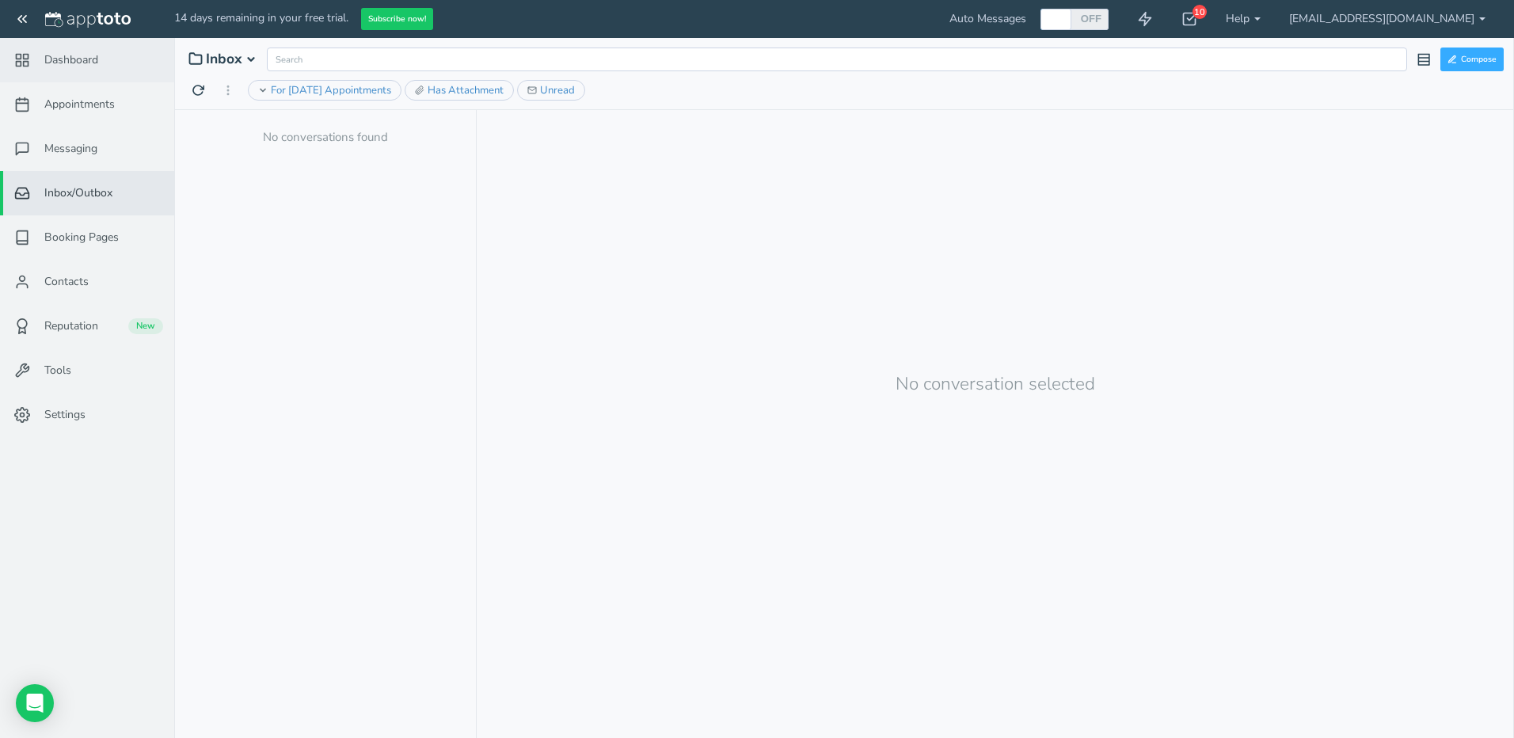
click at [112, 61] on link "Dashboard" at bounding box center [87, 60] width 174 height 44
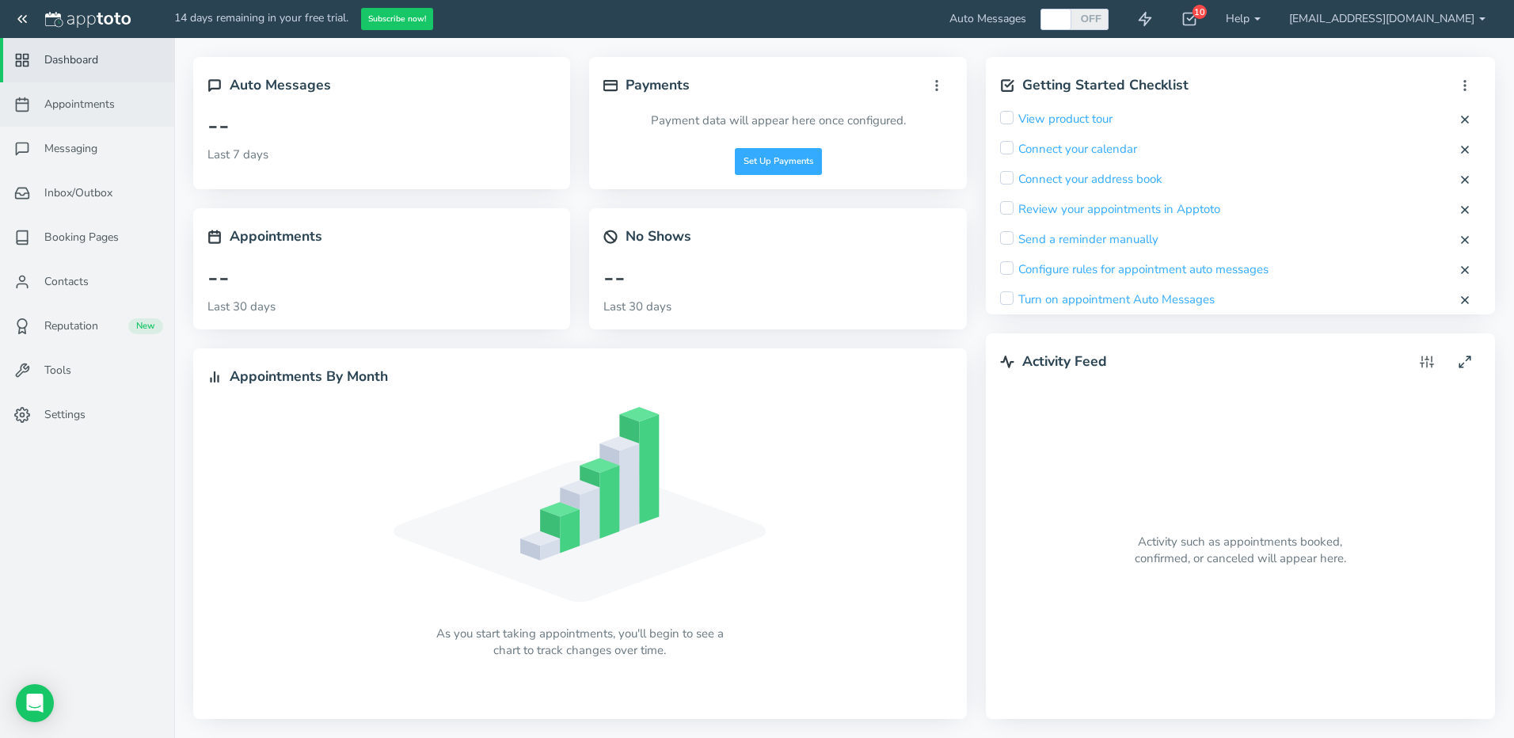
click at [101, 108] on span "Appointments" at bounding box center [79, 105] width 70 height 16
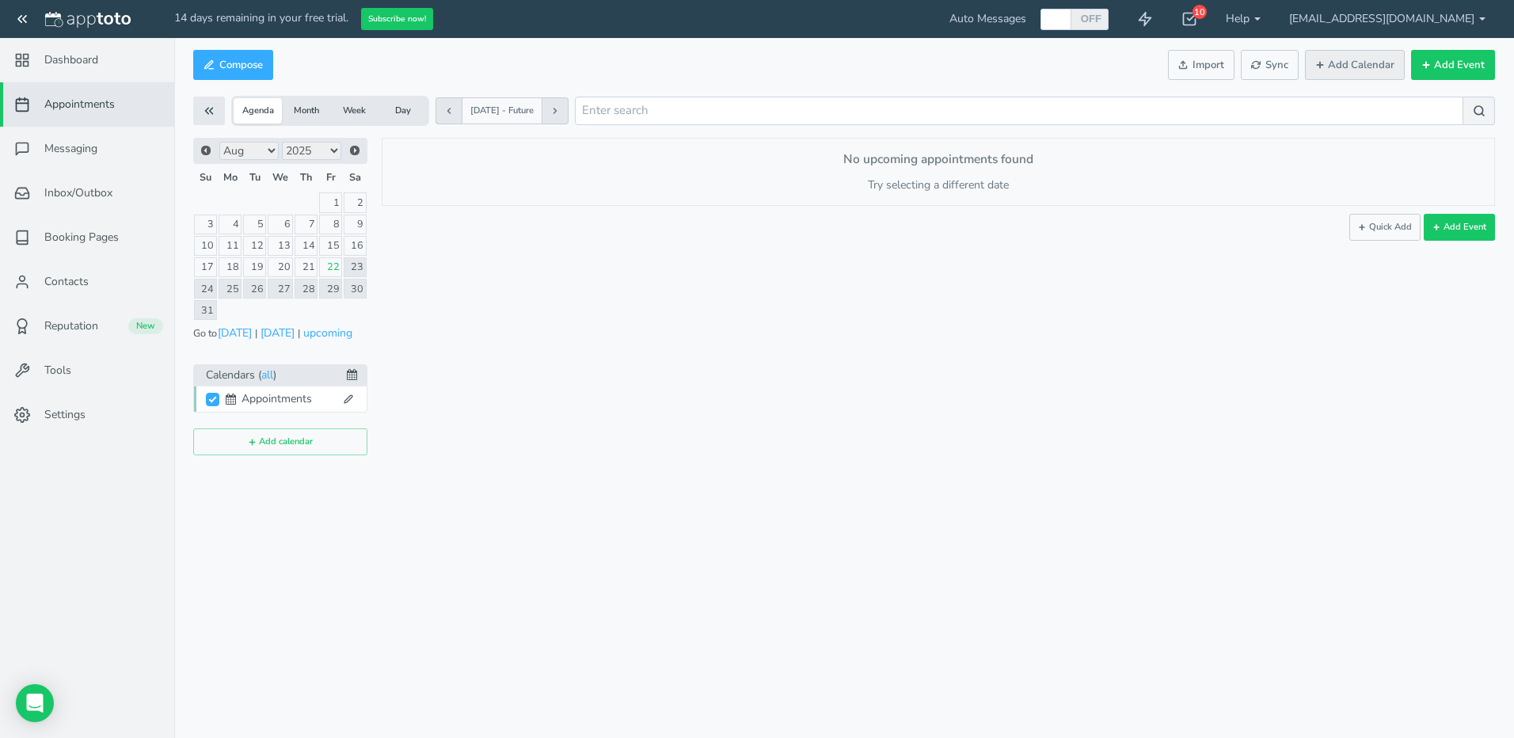
click at [1341, 72] on button "Add Calendar" at bounding box center [1355, 65] width 100 height 31
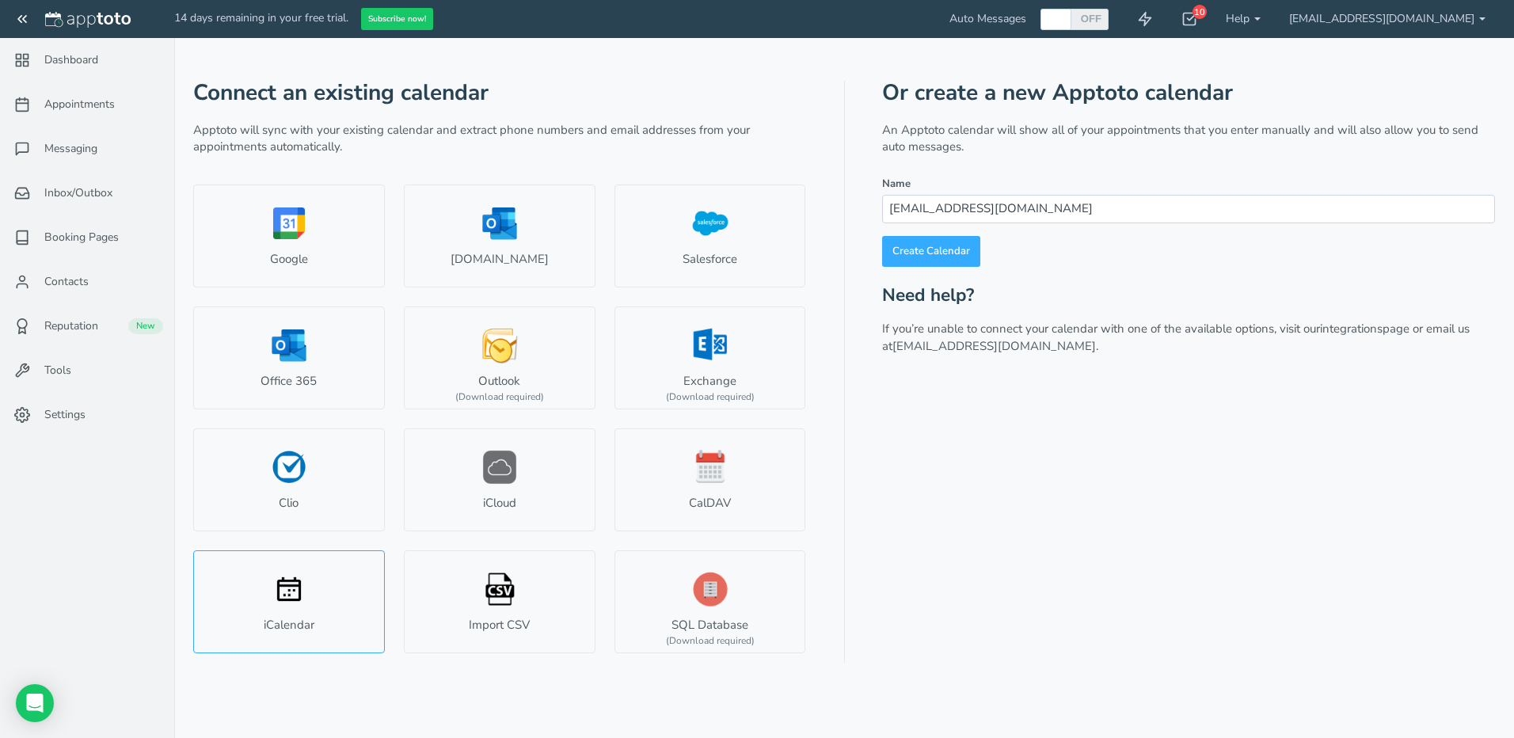
click at [273, 611] on link "iCalendar" at bounding box center [289, 601] width 192 height 103
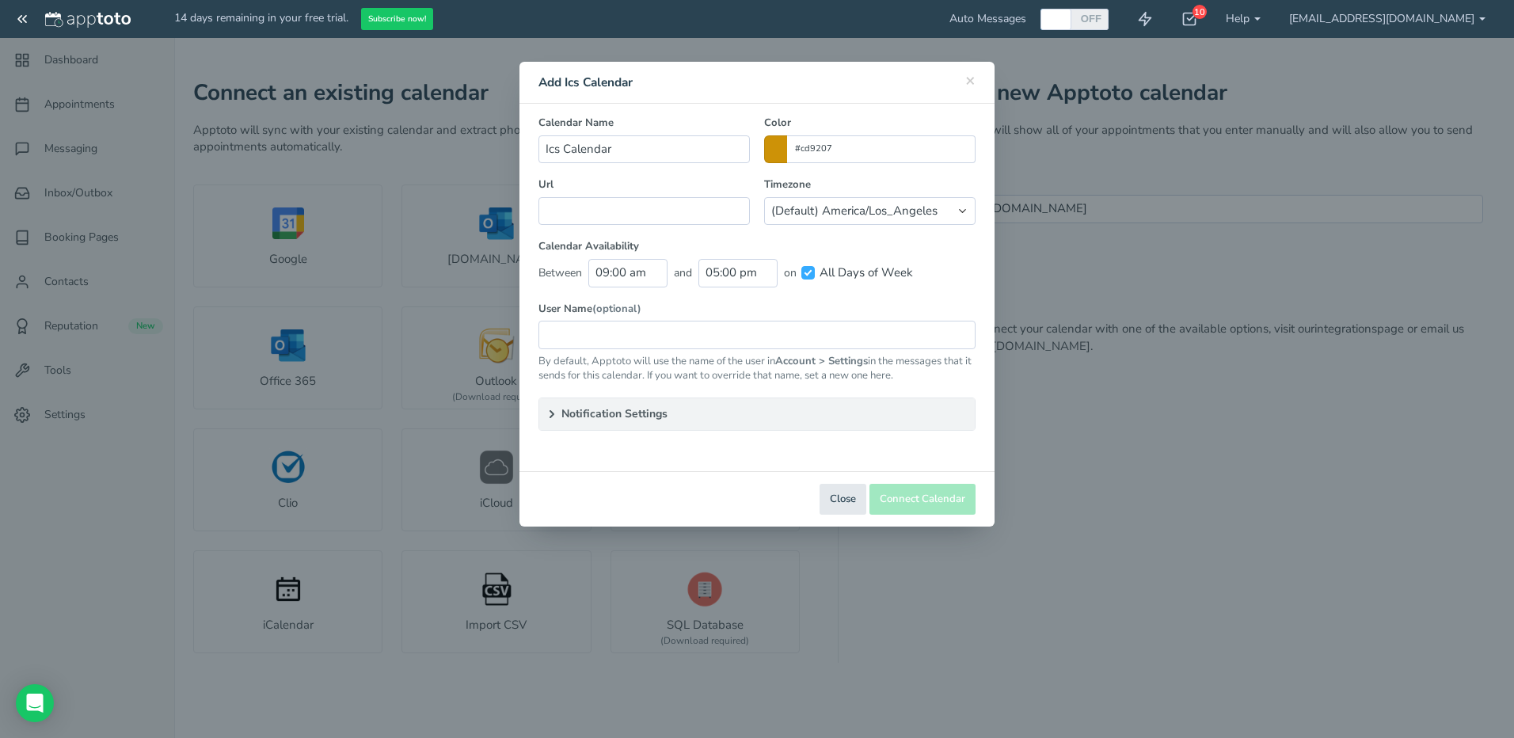
click at [668, 413] on summary "Notification Settings" at bounding box center [757, 414] width 436 height 32
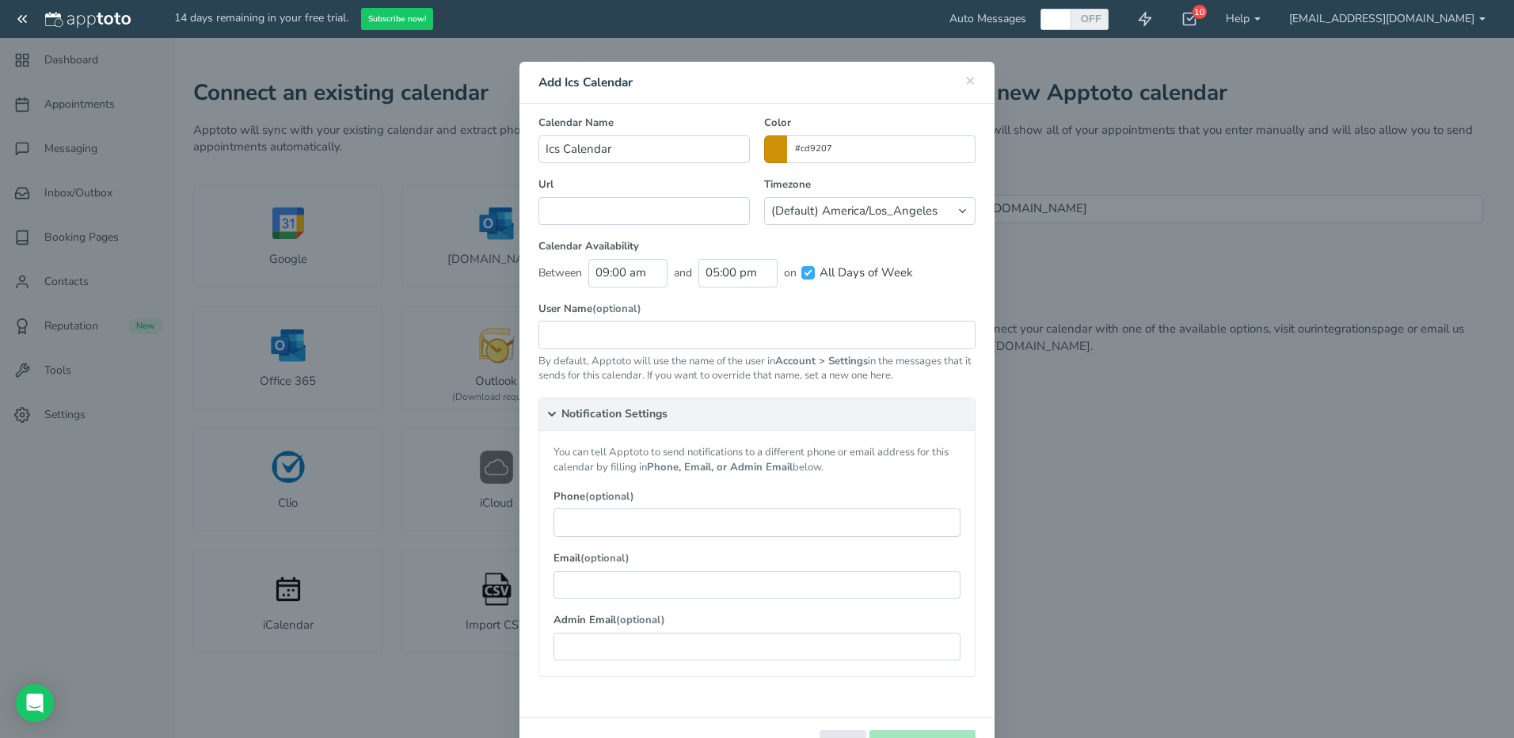
click at [668, 413] on summary "Notification Settings" at bounding box center [757, 414] width 436 height 32
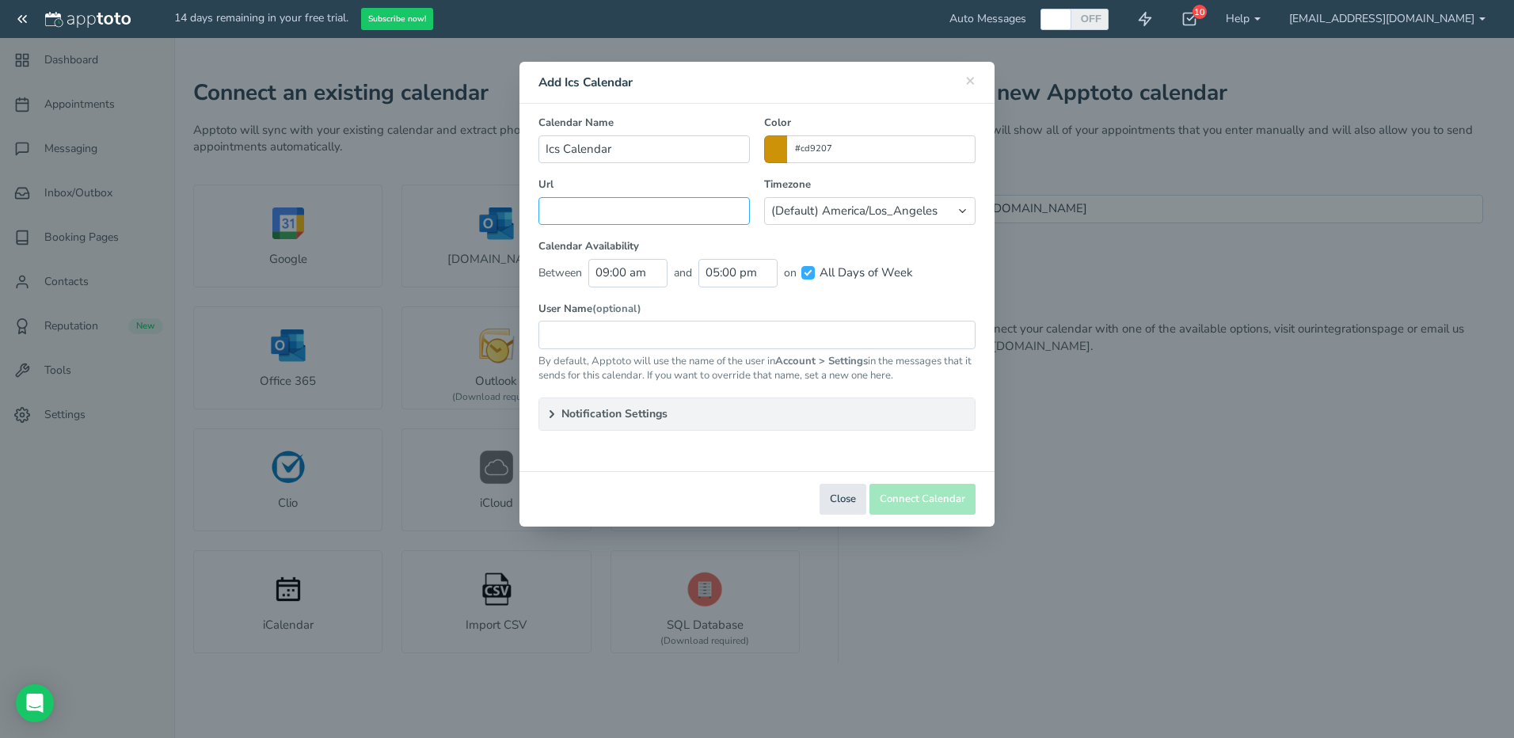
click at [661, 211] on input "text" at bounding box center [643, 211] width 211 height 28
click at [661, 177] on label "Url" at bounding box center [643, 184] width 211 height 15
click at [829, 507] on button "Close" at bounding box center [843, 499] width 47 height 31
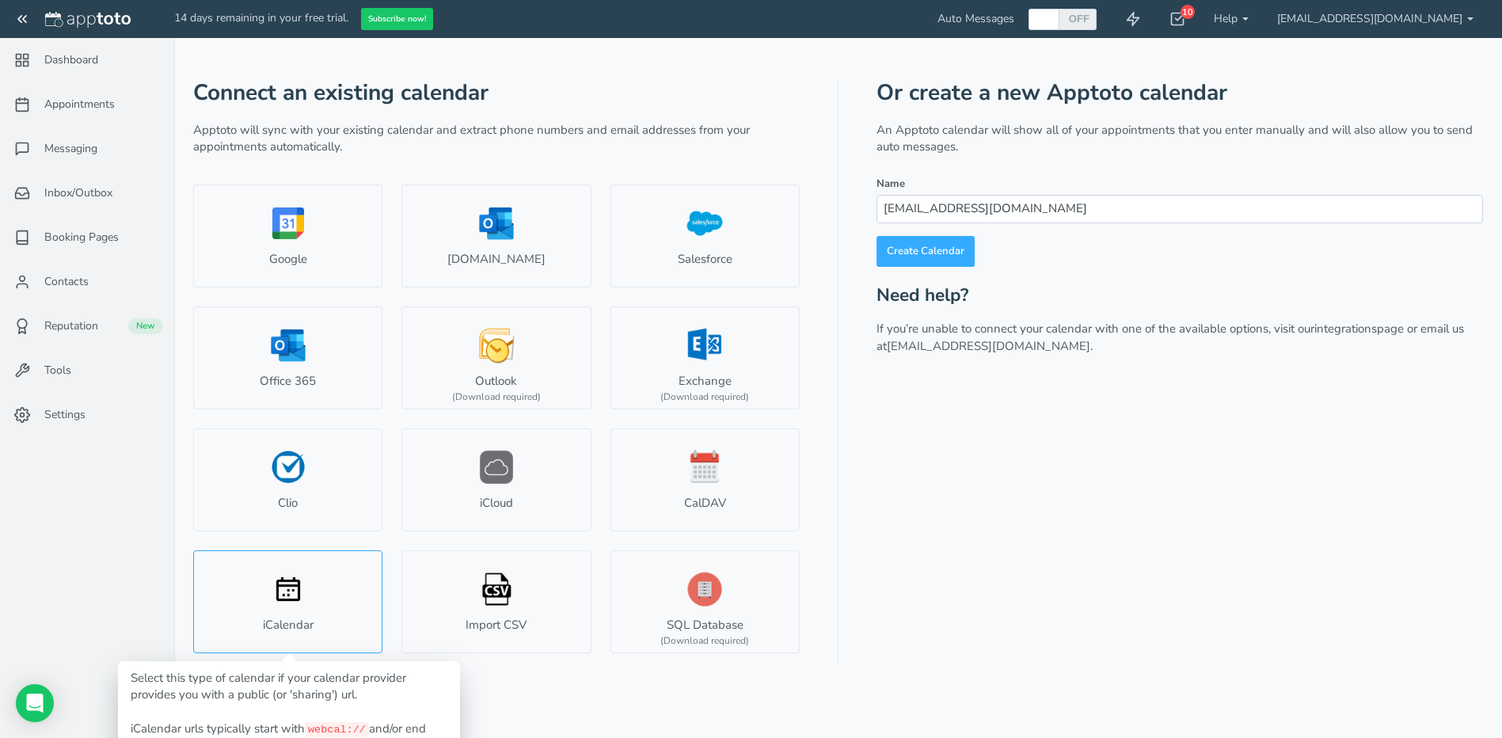
click at [298, 597] on link "iCalendar" at bounding box center [287, 601] width 189 height 103
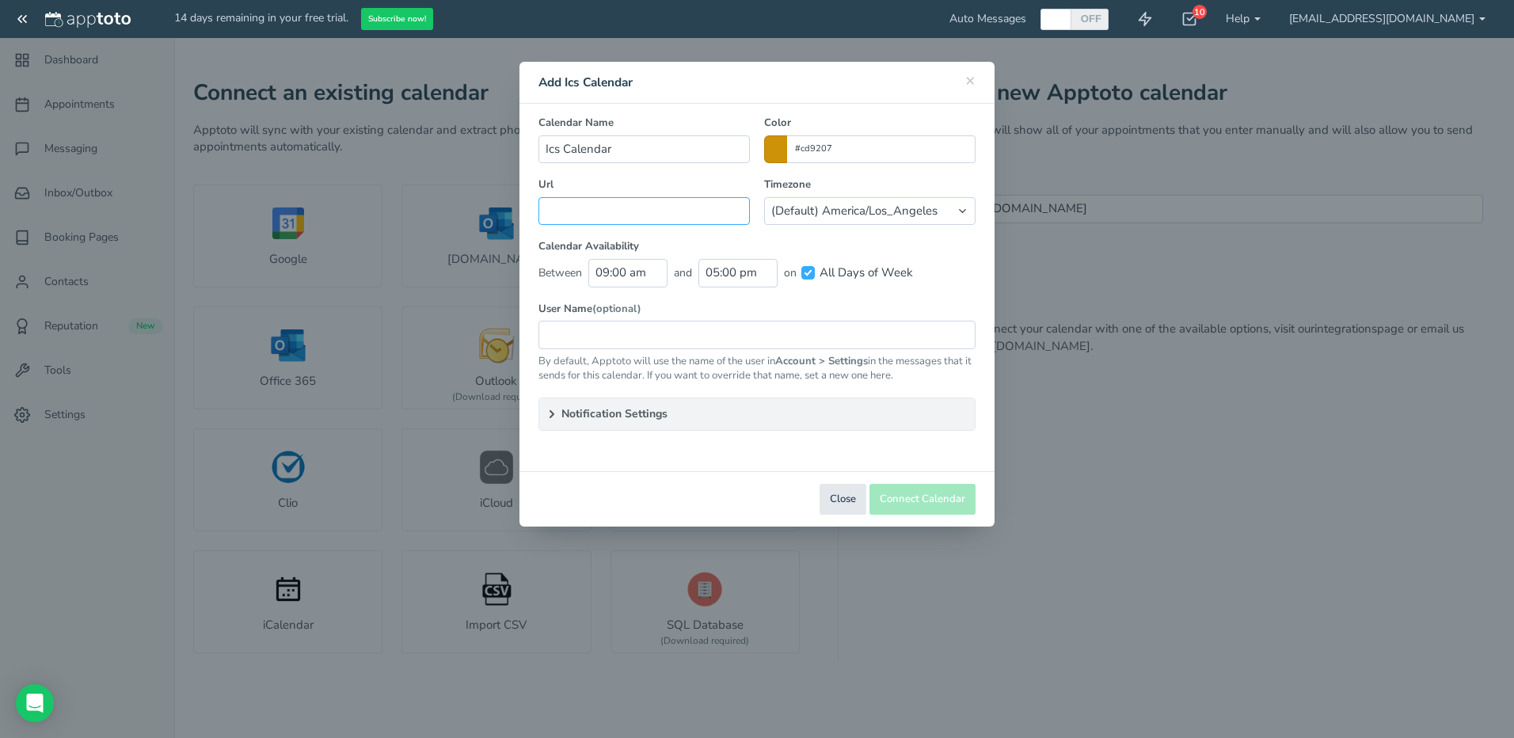
click at [629, 203] on input "text" at bounding box center [643, 211] width 211 height 28
paste input "https://staff.eaglequest.us.com/calendar/icals.php"
type input "https://staff.eaglequest.us.com/calendar/icals.php"
click at [680, 150] on input "Ics Calendar" at bounding box center [643, 149] width 211 height 28
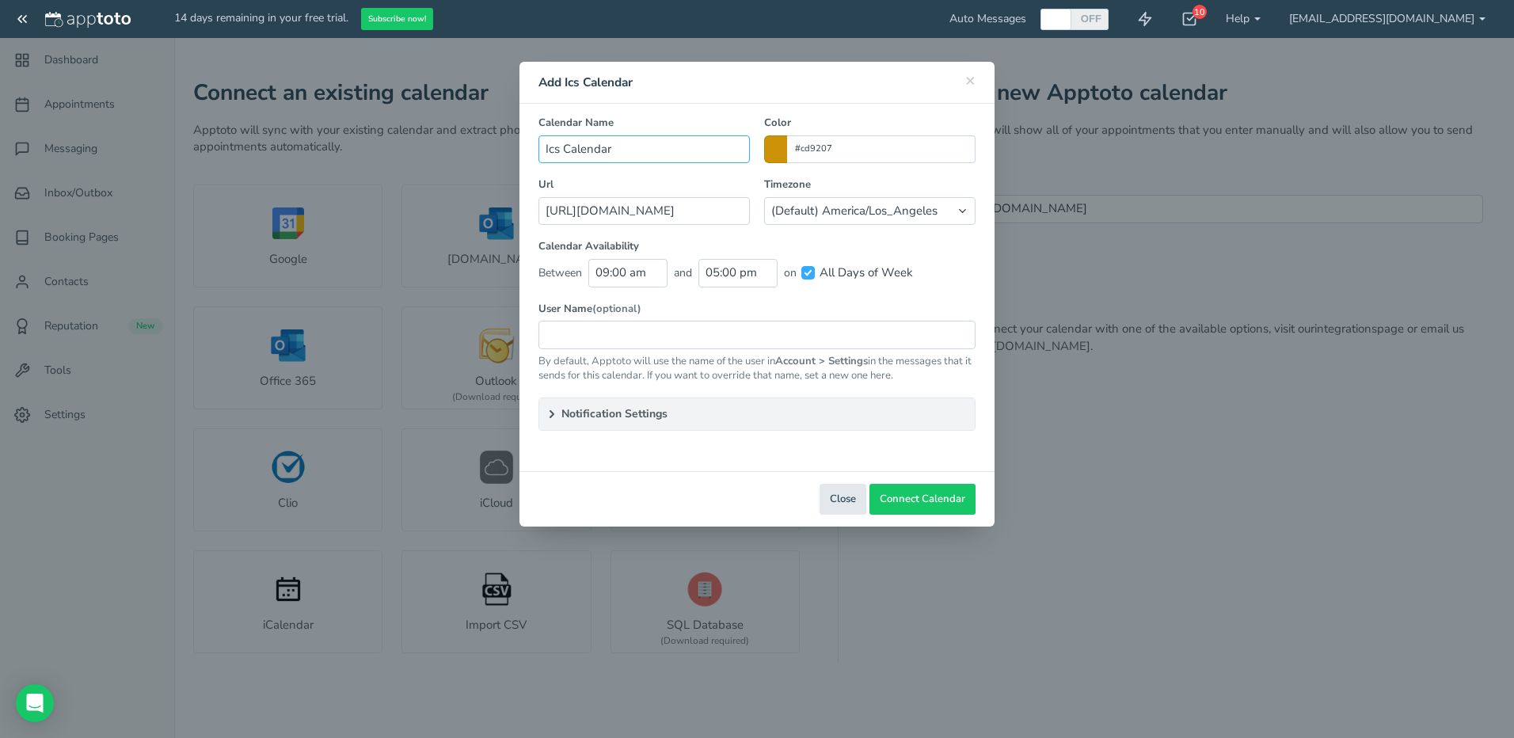
scroll to position [0, 0]
type input "EQ Calendar"
click at [659, 271] on input "09:00 am" at bounding box center [627, 273] width 79 height 28
click at [634, 348] on li "08:00 am" at bounding box center [625, 347] width 70 height 13
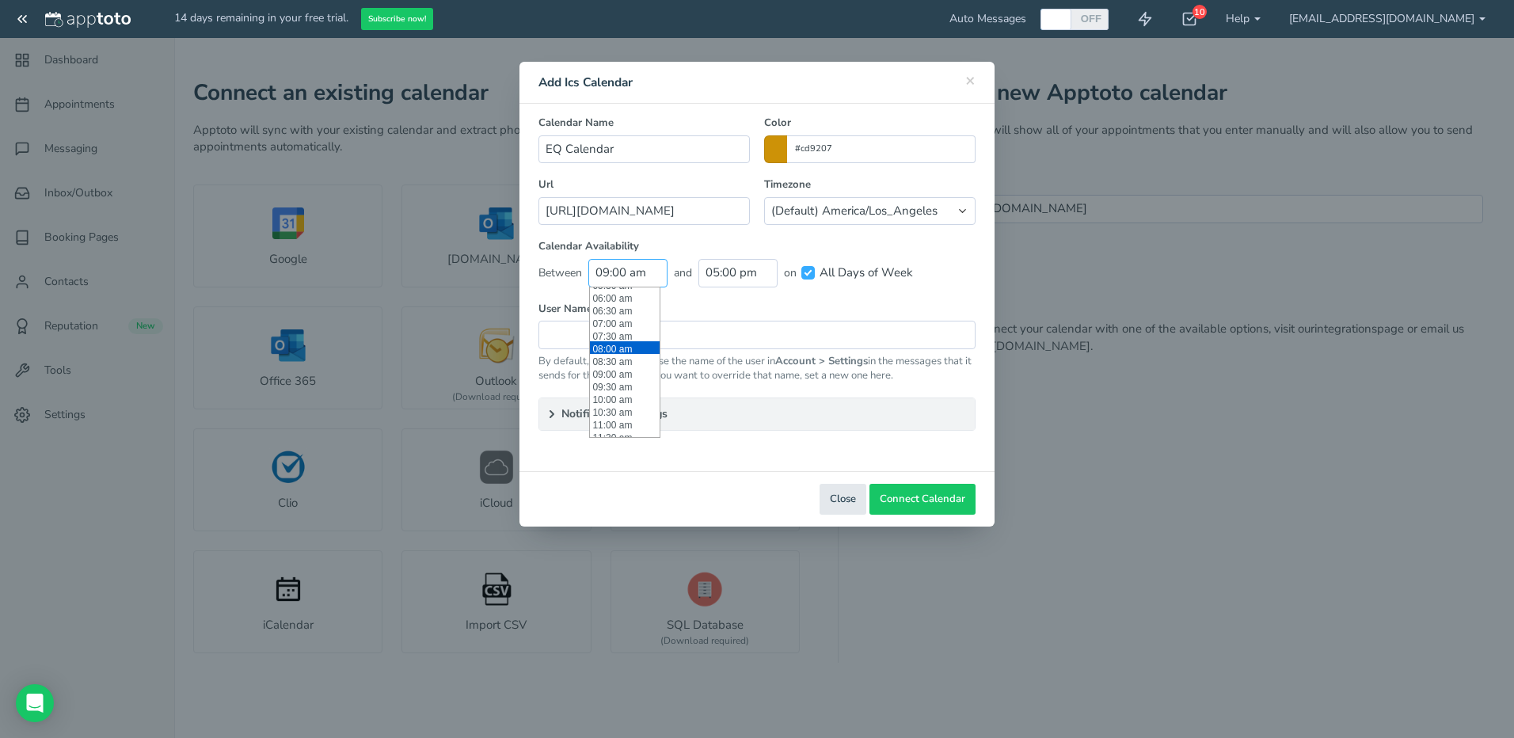
type input "08:00 am"
click at [758, 276] on input "05:00 pm" at bounding box center [737, 273] width 79 height 28
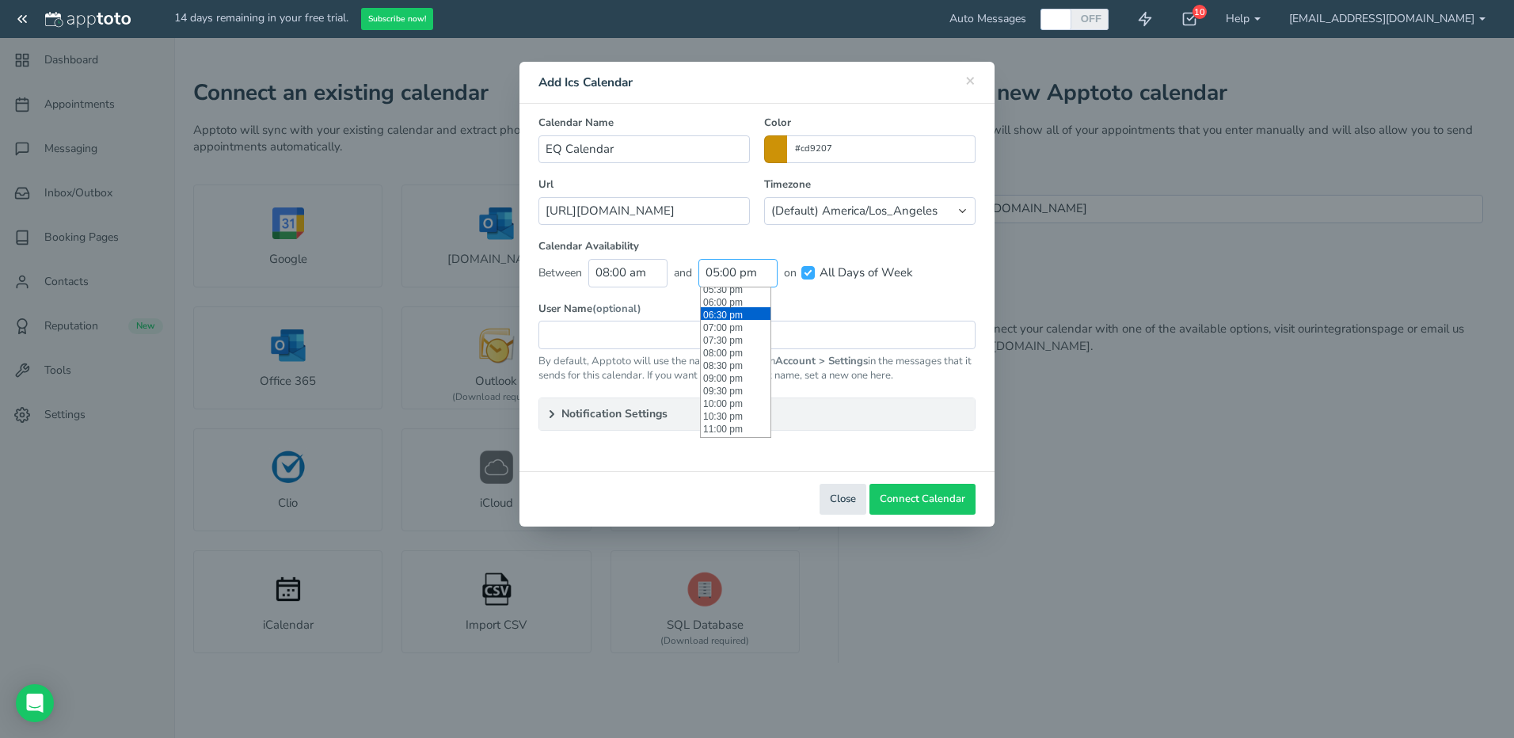
scroll to position [459, 0]
click at [725, 428] on li "11:30 pm" at bounding box center [736, 430] width 70 height 13
type input "11:30 pm"
click at [707, 304] on label "User Name (optional)" at bounding box center [756, 309] width 437 height 15
click at [635, 417] on summary "Notification Settings" at bounding box center [757, 414] width 436 height 32
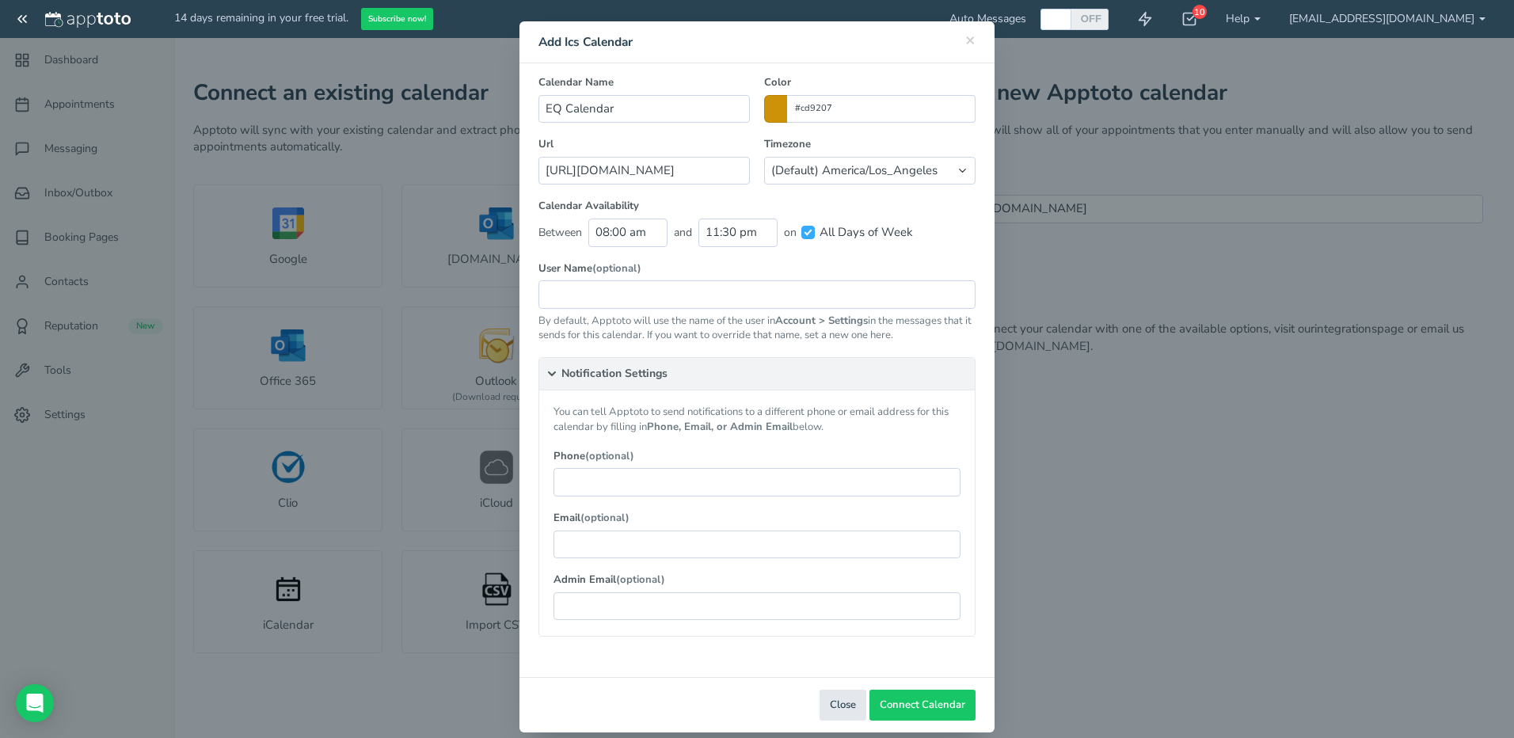
scroll to position [59, 0]
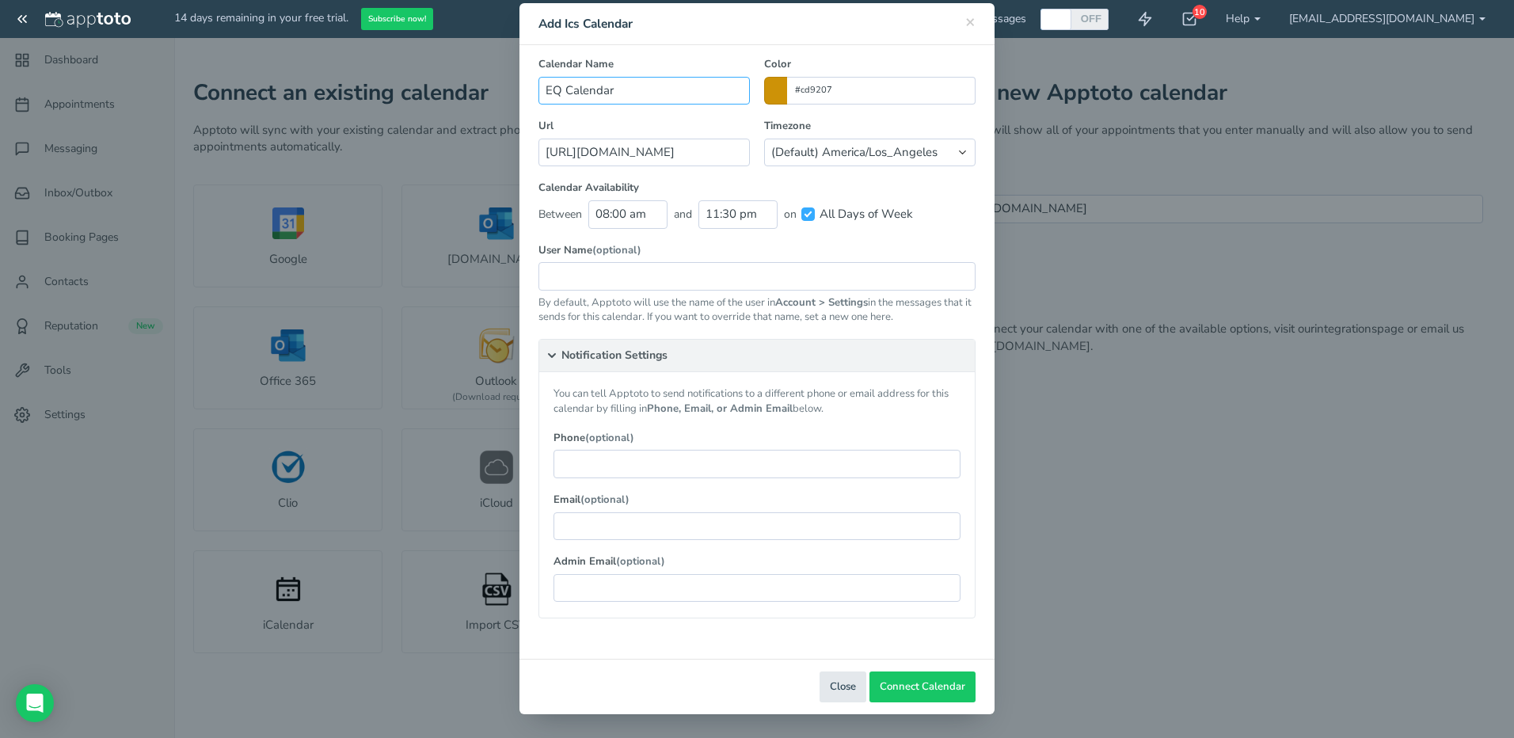
click at [670, 86] on input "EQ Calendar" at bounding box center [643, 91] width 211 height 28
click at [603, 280] on input "text" at bounding box center [756, 276] width 437 height 28
paste input "EQ Calendar"
type input "EQ Calendar"
click at [664, 275] on input "EQ Calendar" at bounding box center [756, 276] width 437 height 28
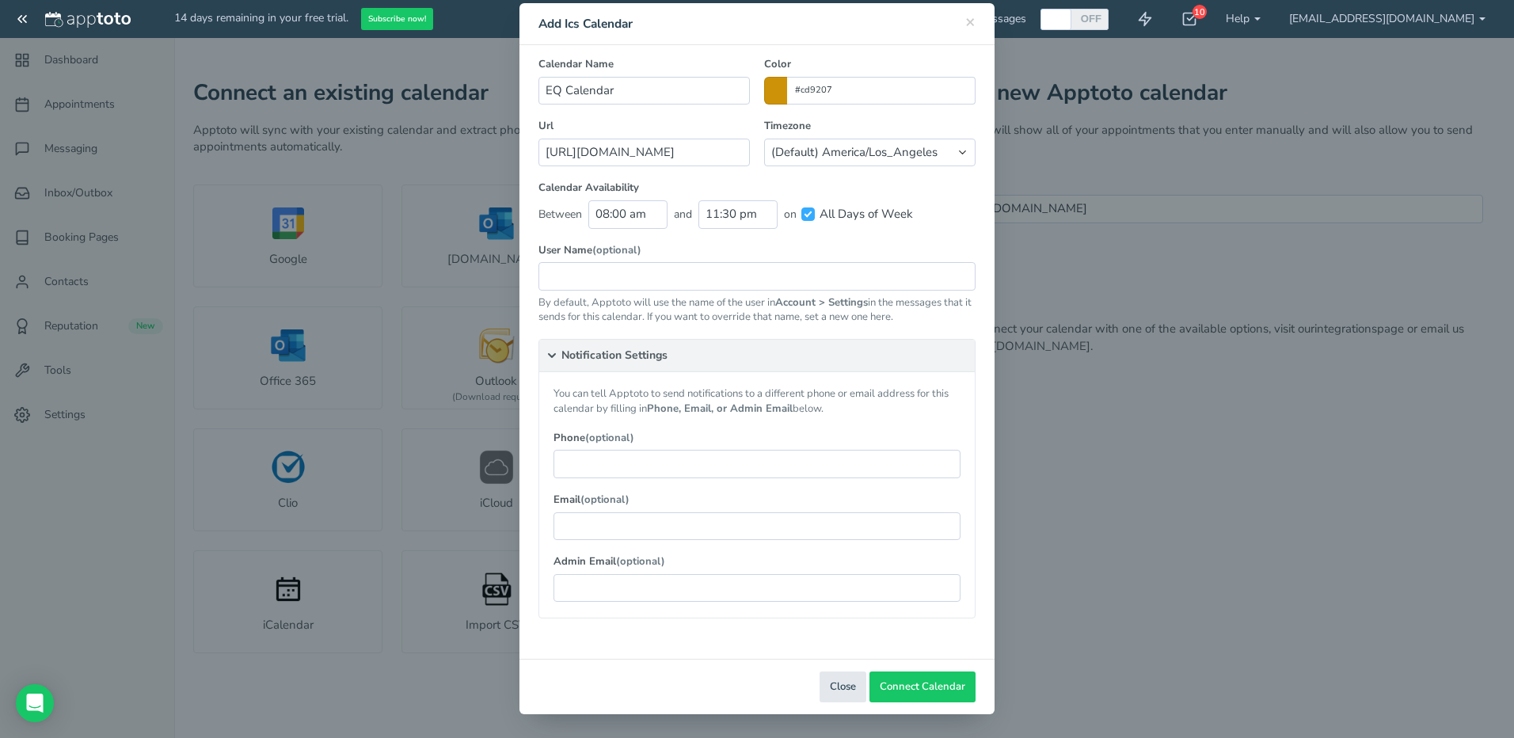
drag, startPoint x: 649, startPoint y: 332, endPoint x: 652, endPoint y: 301, distance: 31.0
click at [650, 331] on div "Calendar Name EQ Calendar Color #cd9207 Url https://staff.eaglequest.us.com/cal…" at bounding box center [756, 337] width 437 height 561
click at [653, 282] on input "text" at bounding box center [756, 276] width 437 height 28
type input "Eagle Quest"
click at [712, 428] on div "You can tell Apptoto to send notifications to a different phone or email addres…" at bounding box center [757, 494] width 436 height 245
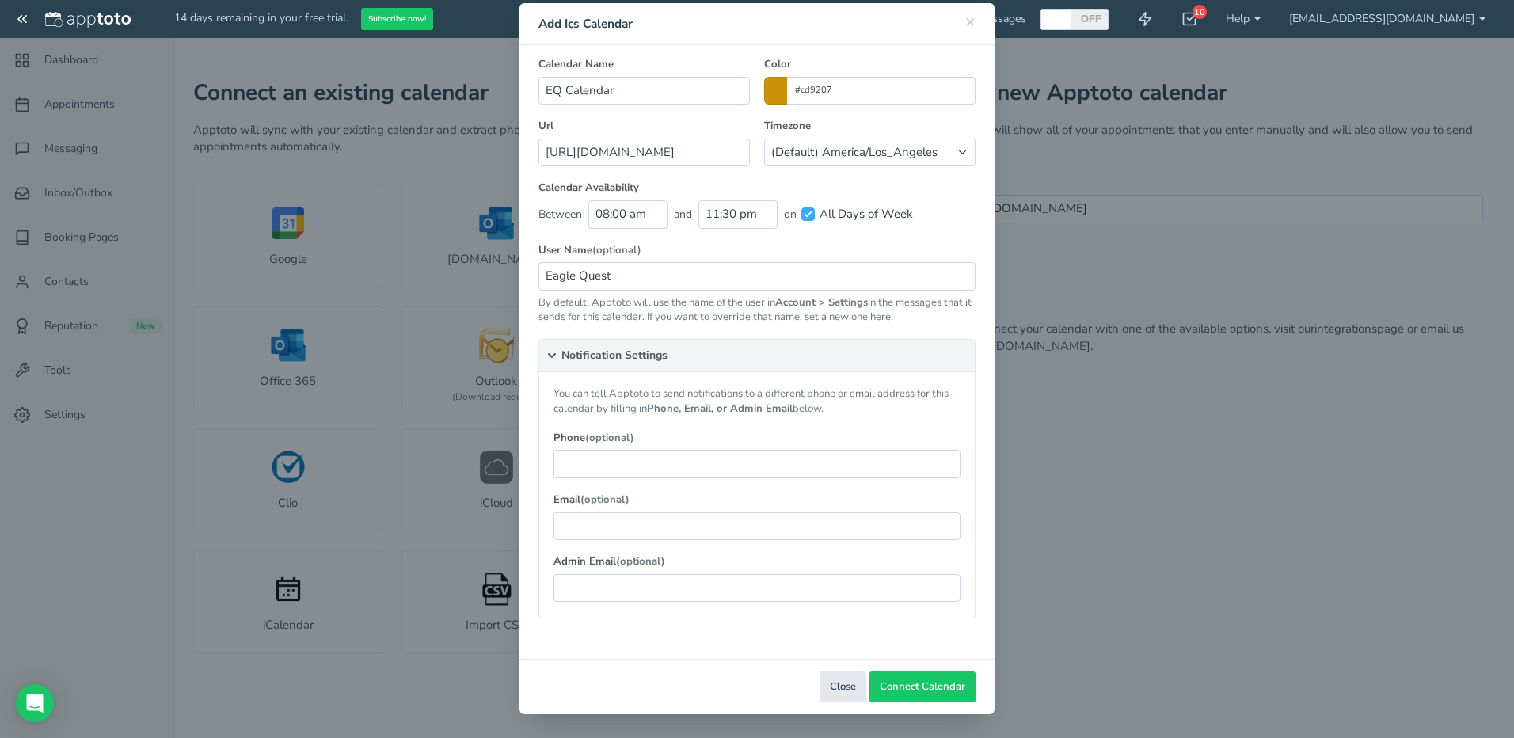
click at [646, 352] on summary "Notification Settings" at bounding box center [757, 356] width 436 height 32
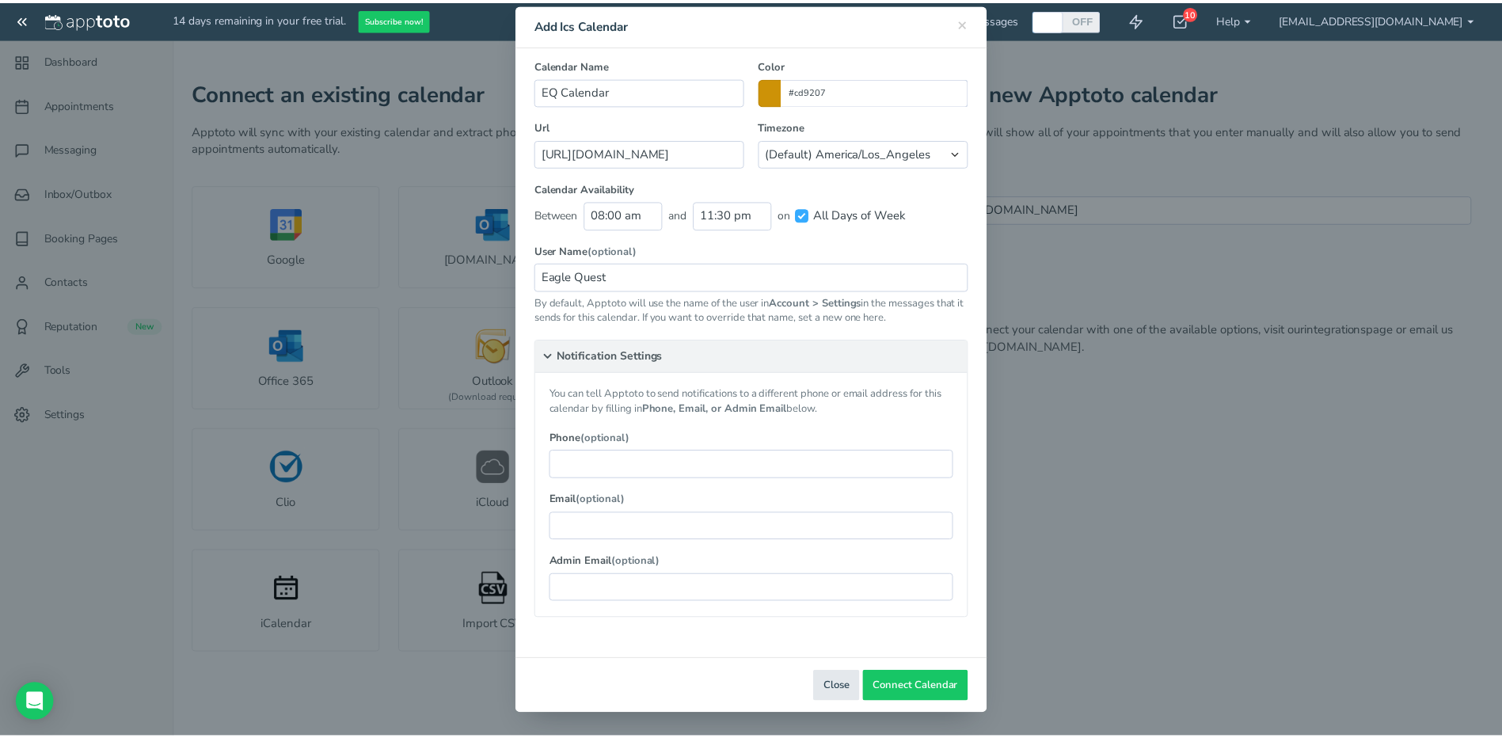
scroll to position [0, 0]
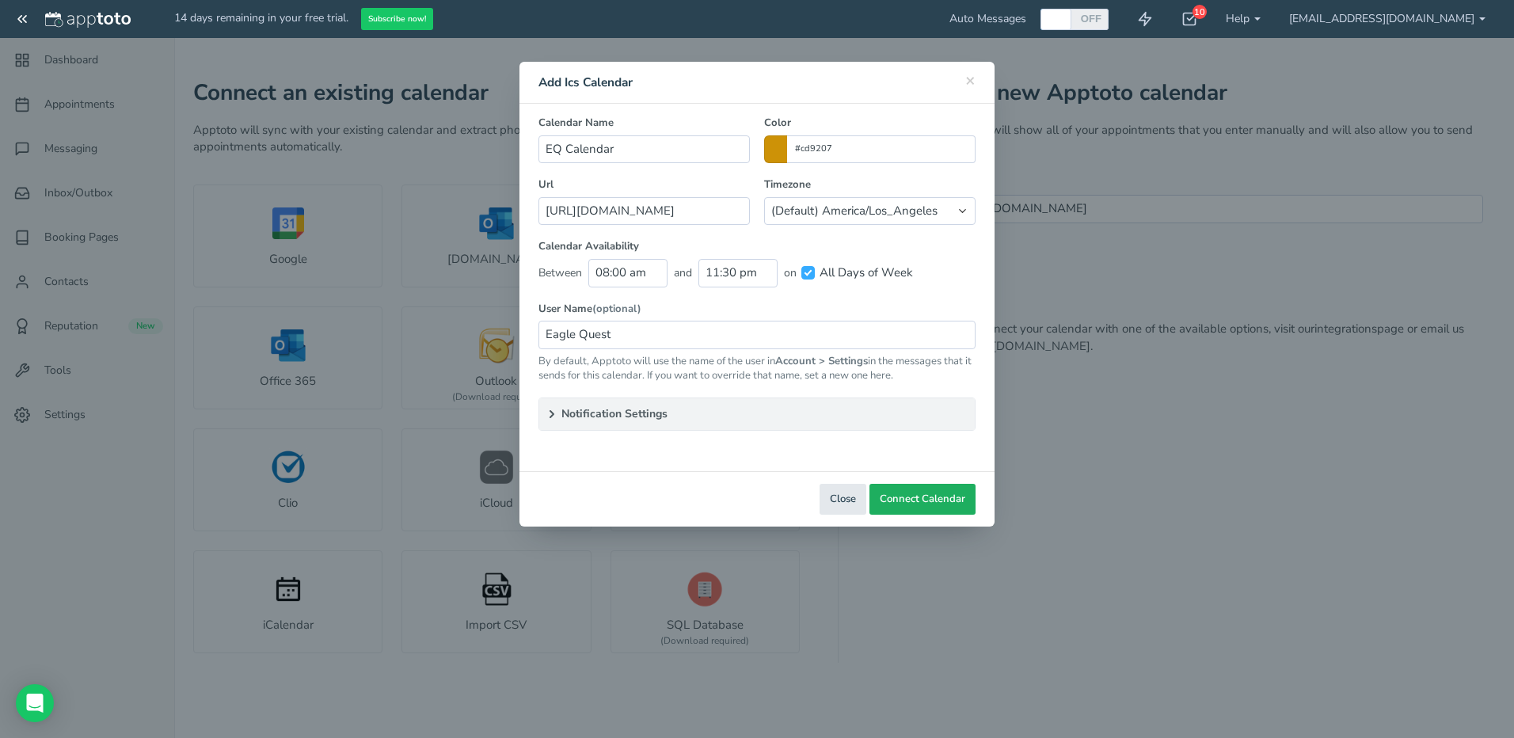
click at [933, 488] on button "Connect Calendar" at bounding box center [923, 499] width 106 height 31
type input "Ics Calendar"
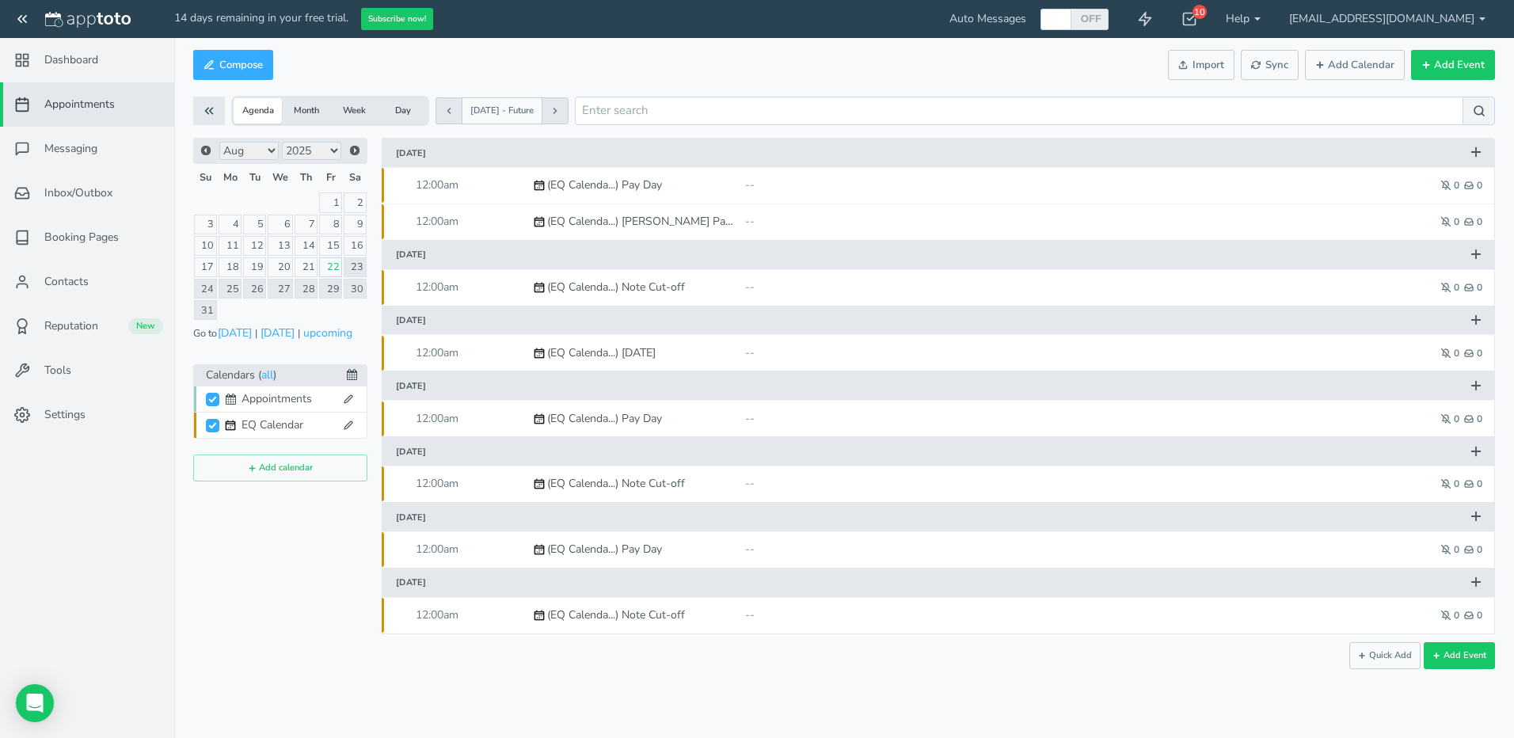
click at [348, 398] on icon at bounding box center [349, 399] width 10 height 10
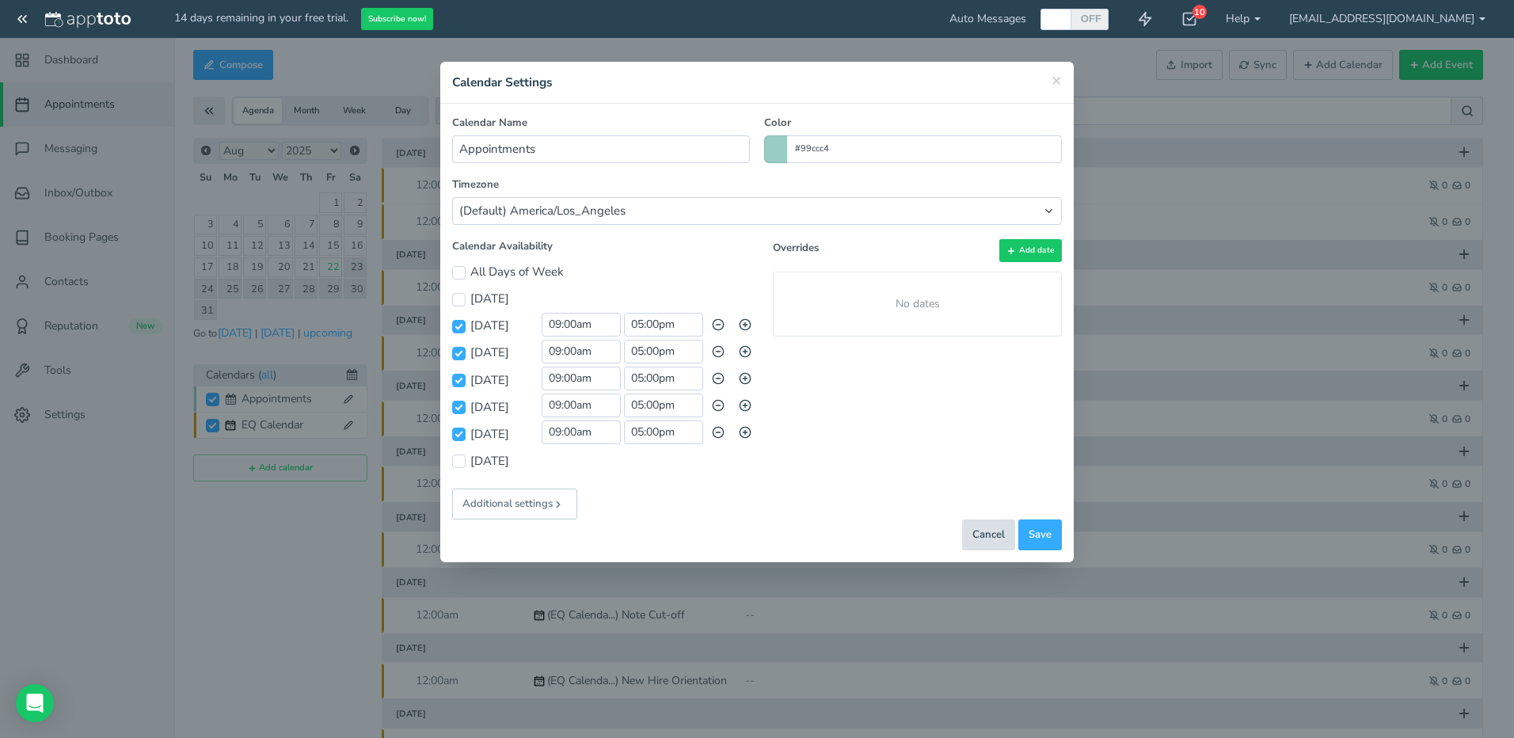
click at [992, 528] on div "Cancel" at bounding box center [988, 534] width 53 height 31
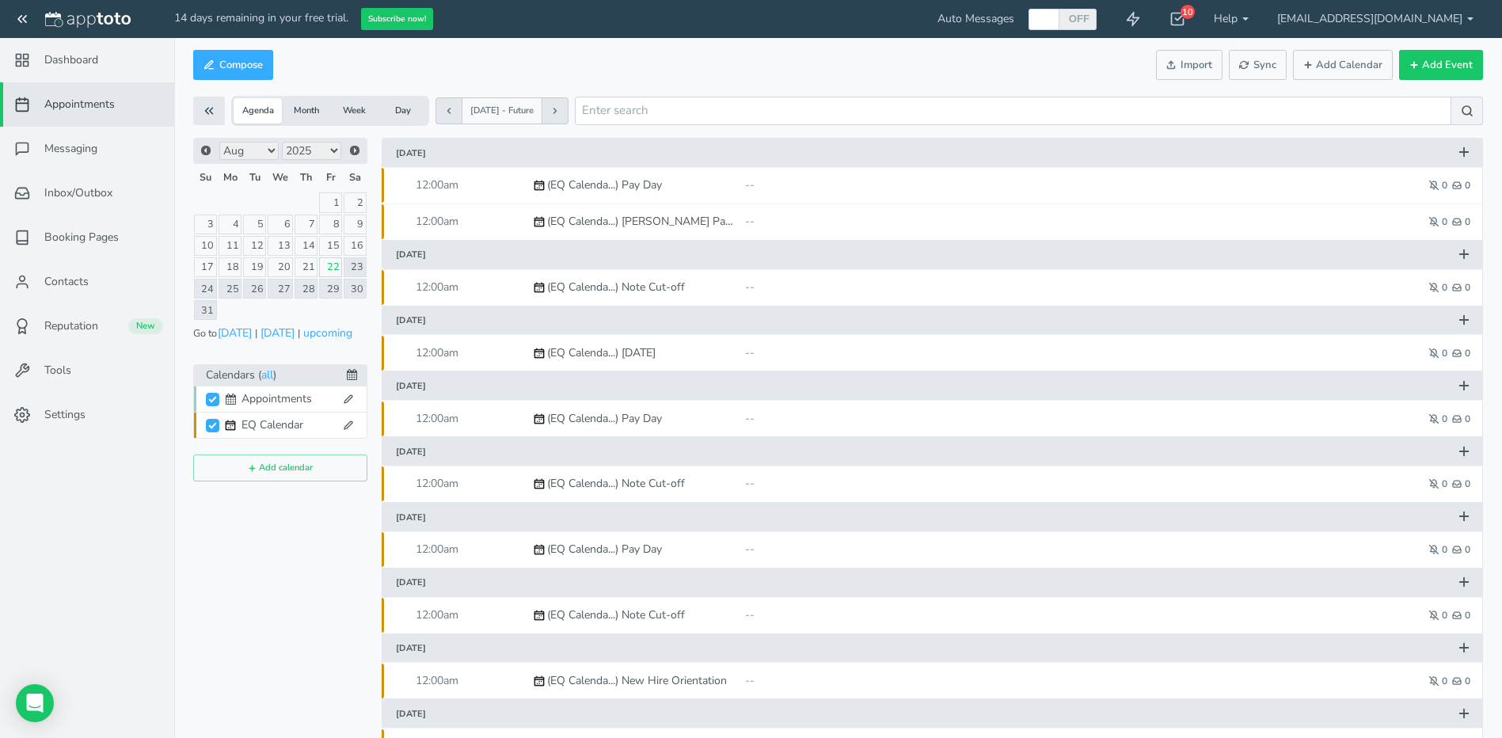
click at [263, 422] on div "EQ Calendar" at bounding box center [289, 425] width 95 height 16
checkbox input "false"
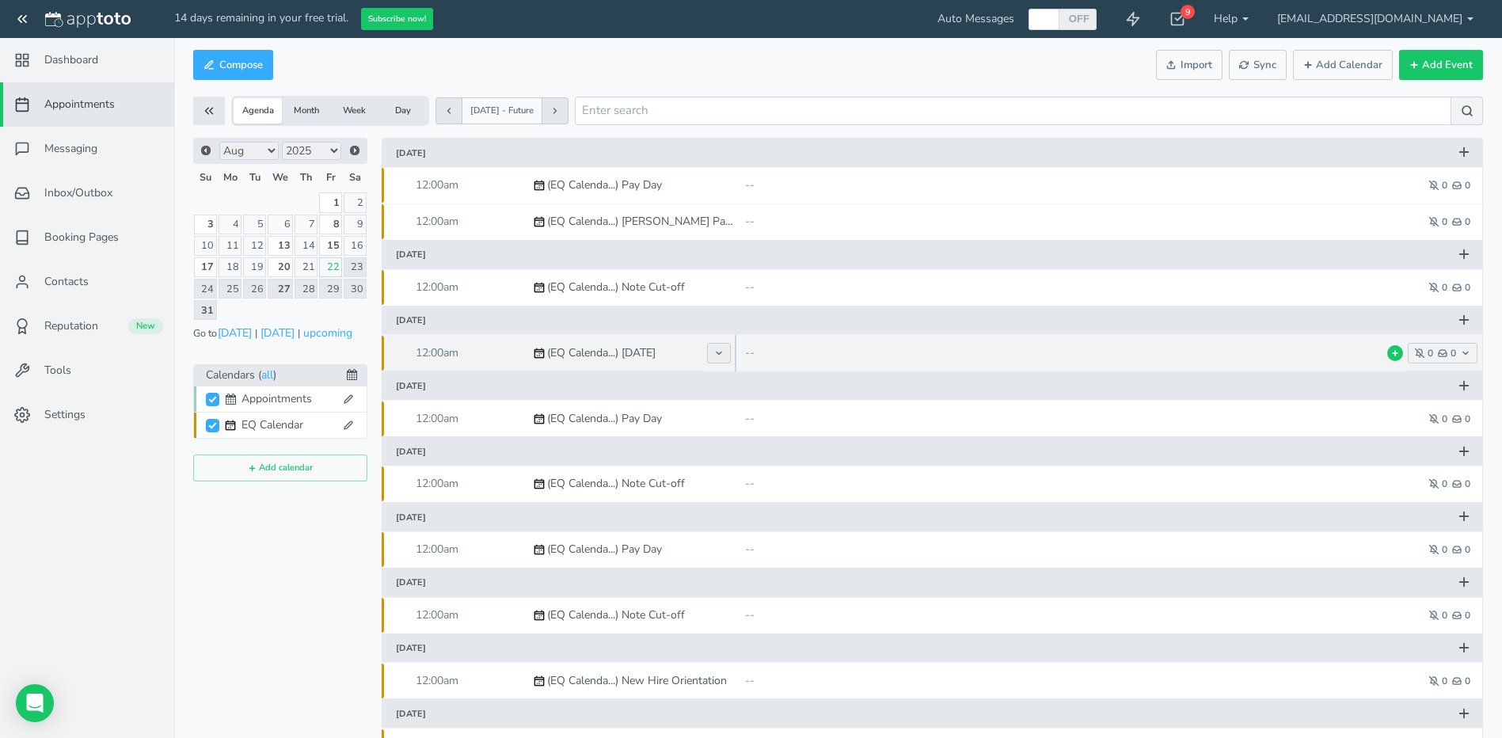
click at [715, 357] on icon at bounding box center [719, 353] width 10 height 10
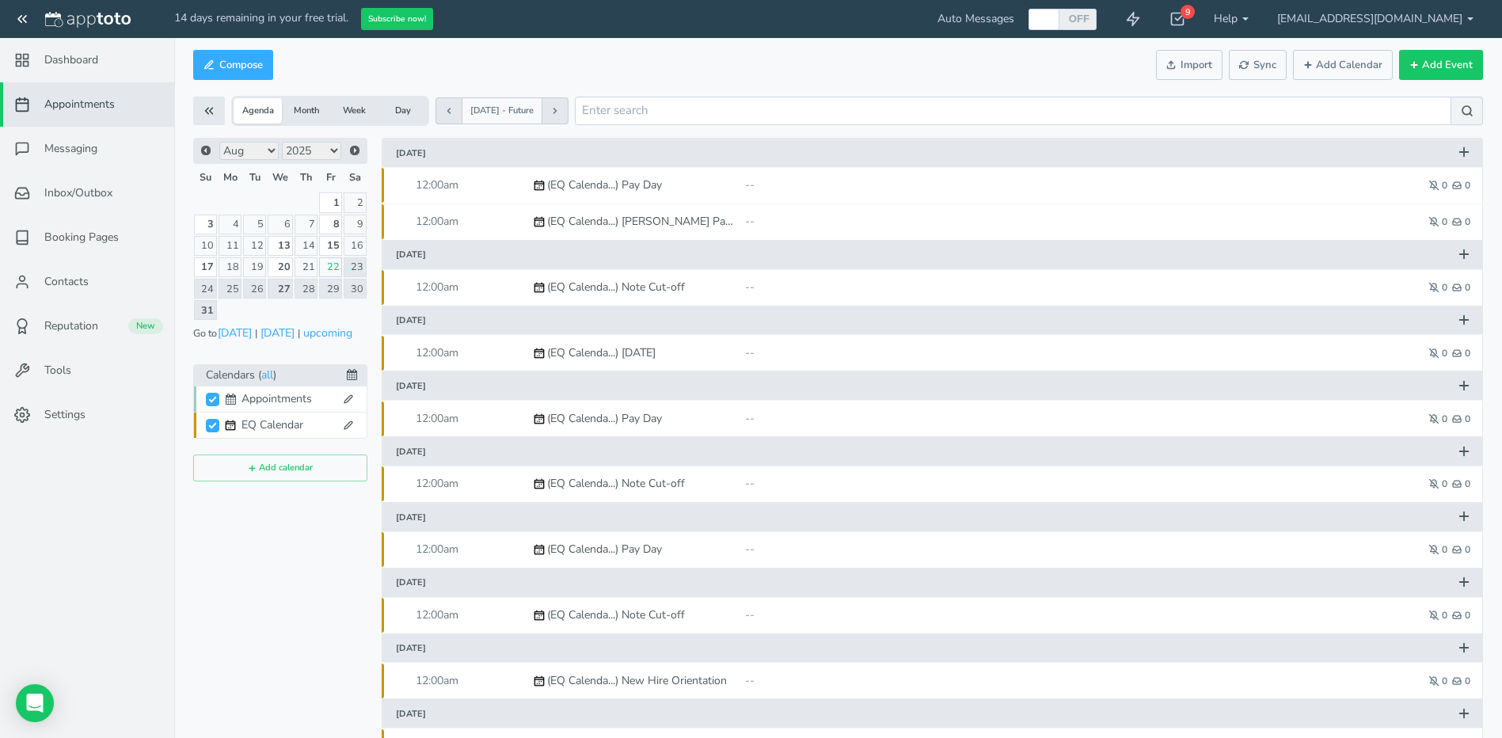
click at [308, 398] on div "Appointments" at bounding box center [289, 399] width 95 height 16
checkbox input "false"
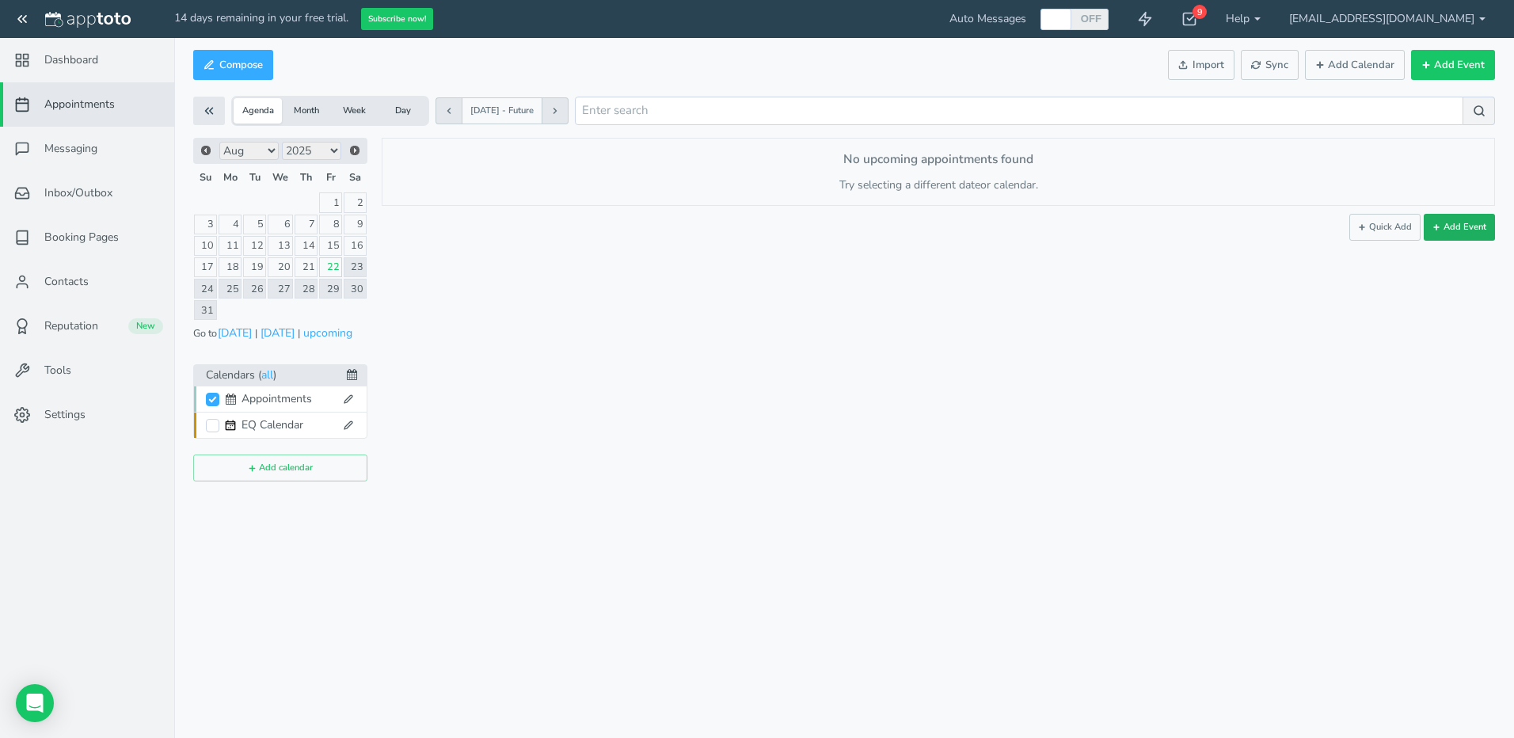
click at [1452, 229] on button "Add Event" at bounding box center [1459, 227] width 71 height 27
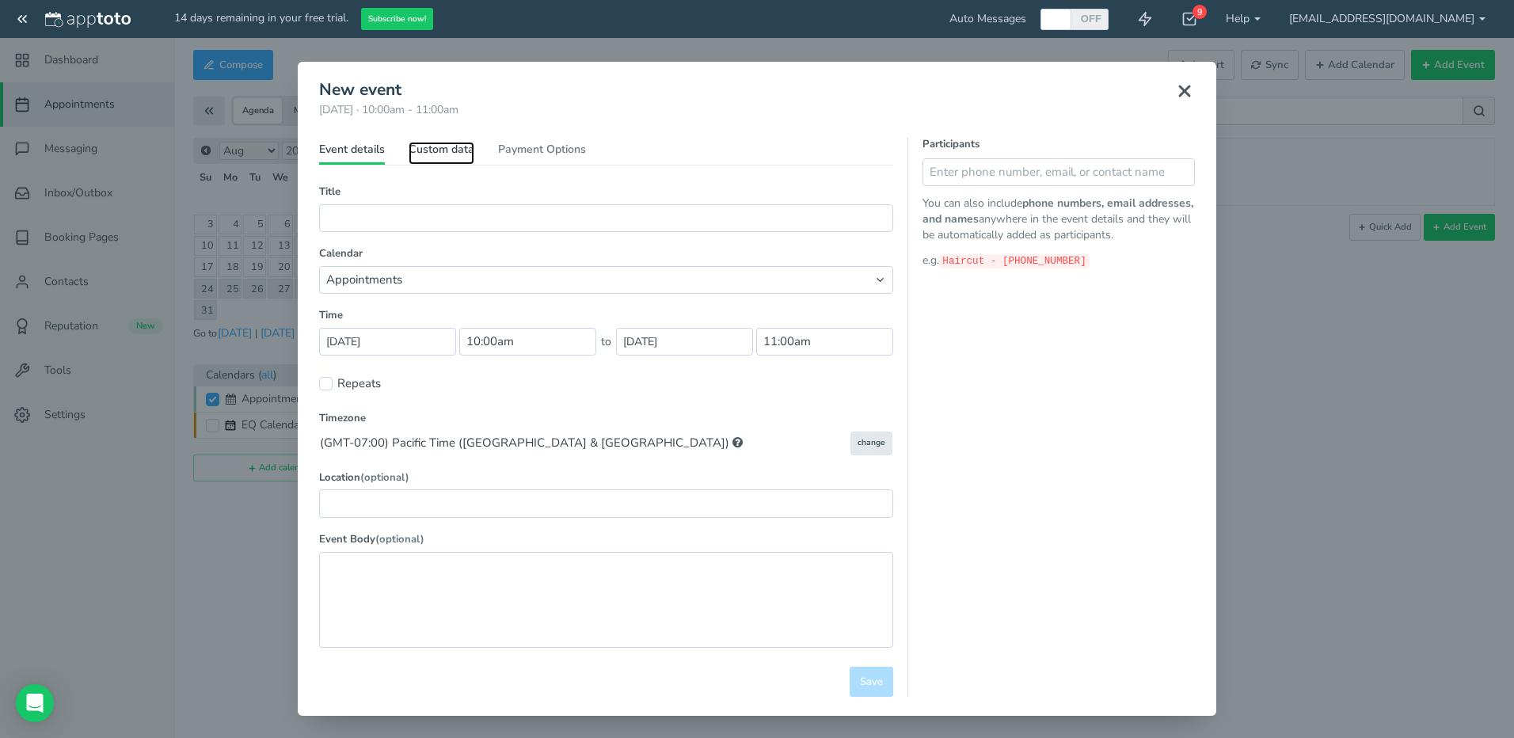
click at [436, 154] on link "Custom data" at bounding box center [442, 153] width 66 height 23
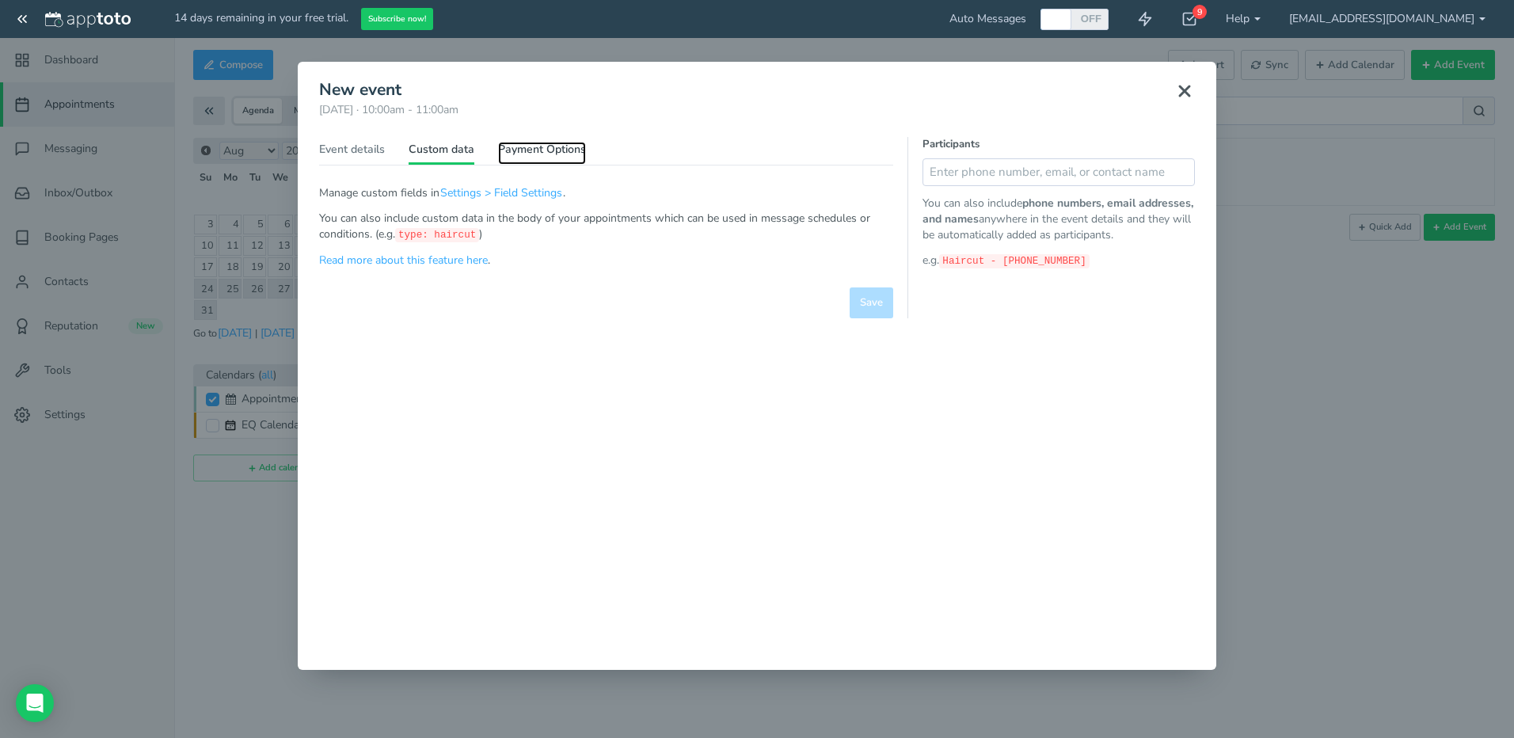
click at [513, 143] on link "Payment Options" at bounding box center [542, 153] width 88 height 23
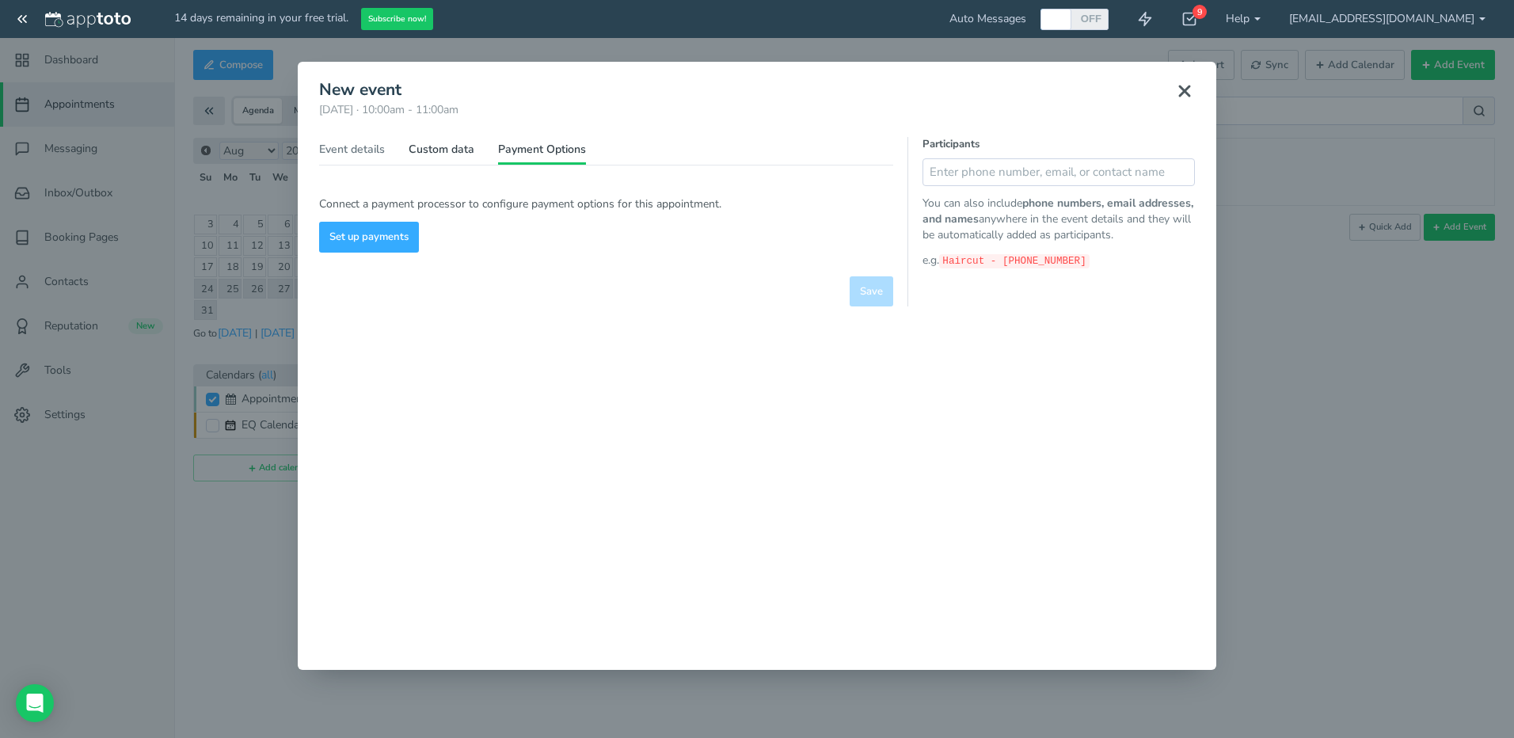
click at [445, 139] on div "Event details Custom data Signup page Payment Options Title (Part of series) (R…" at bounding box center [606, 222] width 574 height 170
click at [431, 147] on link "Custom data" at bounding box center [442, 153] width 66 height 23
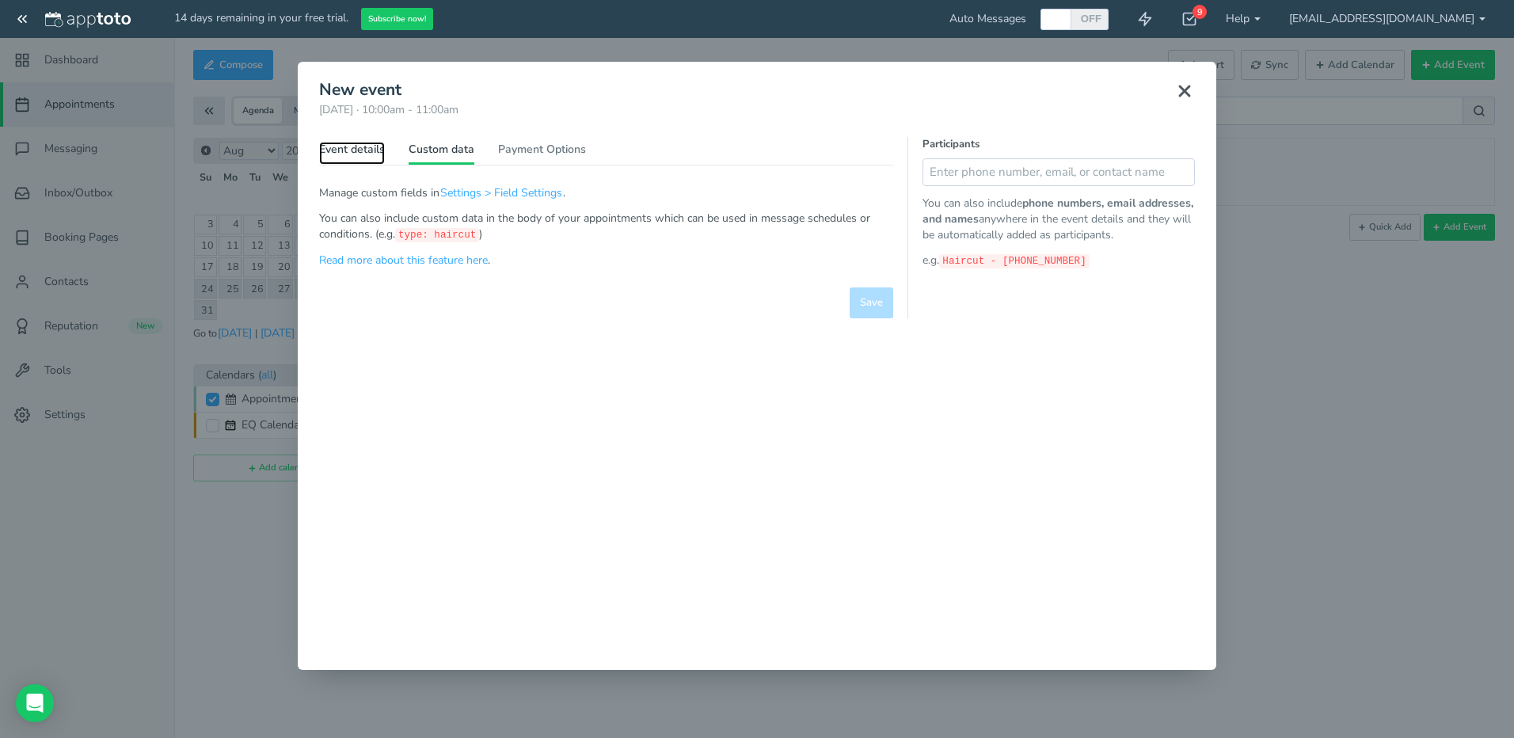
click at [368, 148] on link "Event details" at bounding box center [352, 153] width 66 height 23
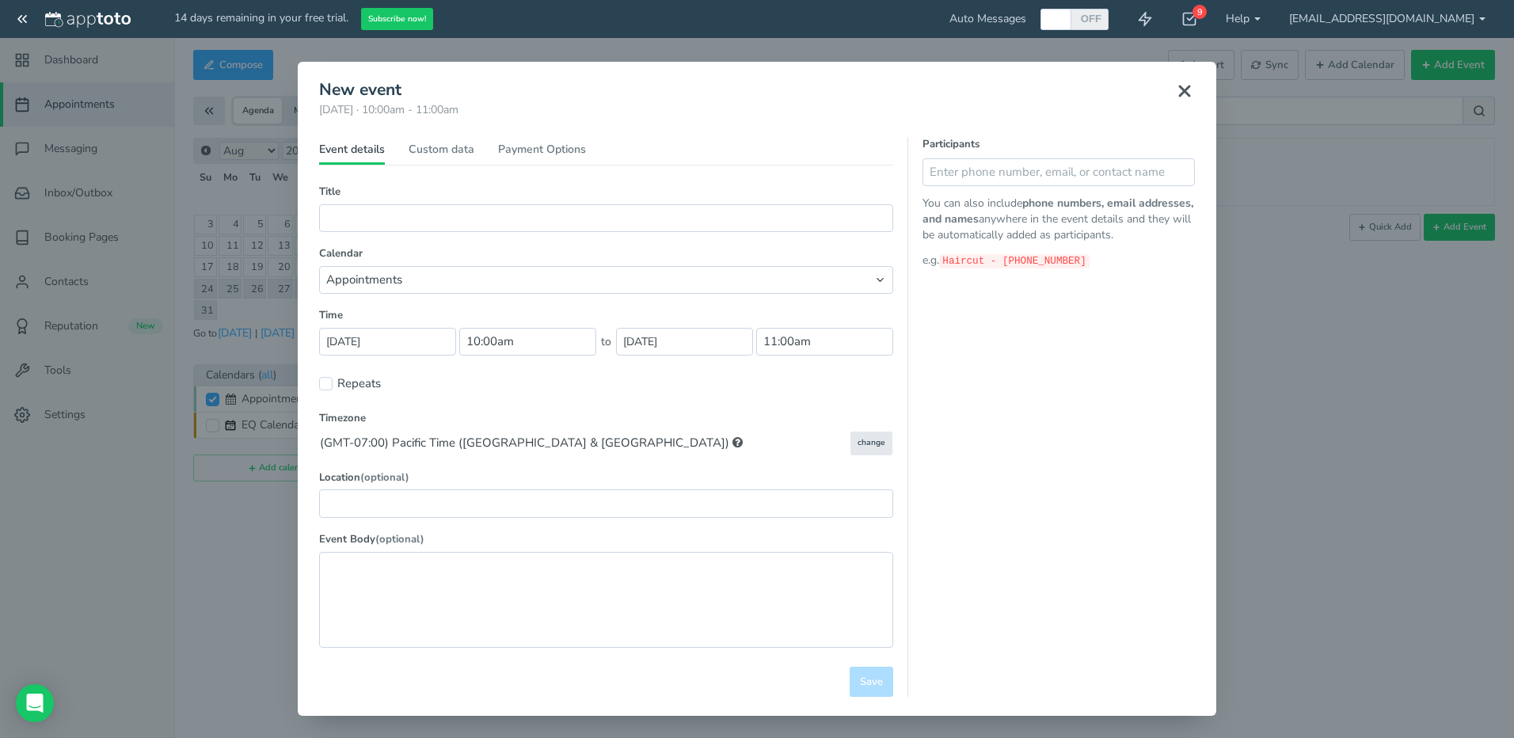
click at [130, 585] on div "× New event Saturday, August 23rd · 10:00am - 11:00am Public reschedule link Ev…" at bounding box center [757, 369] width 1514 height 738
click at [1183, 92] on icon at bounding box center [1184, 91] width 19 height 19
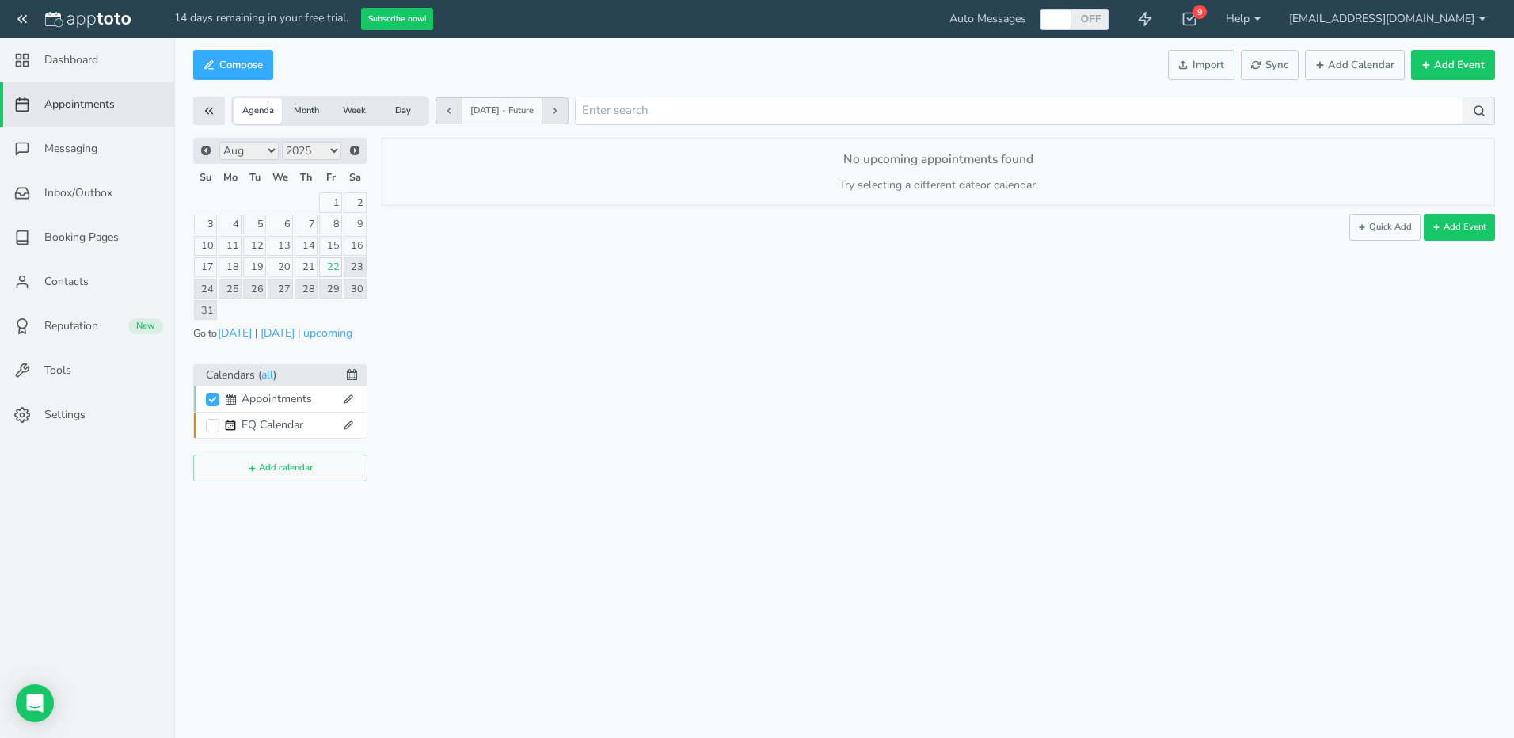
click at [248, 424] on div "EQ Calendar" at bounding box center [289, 425] width 95 height 16
checkbox input "false"
checkbox input "true"
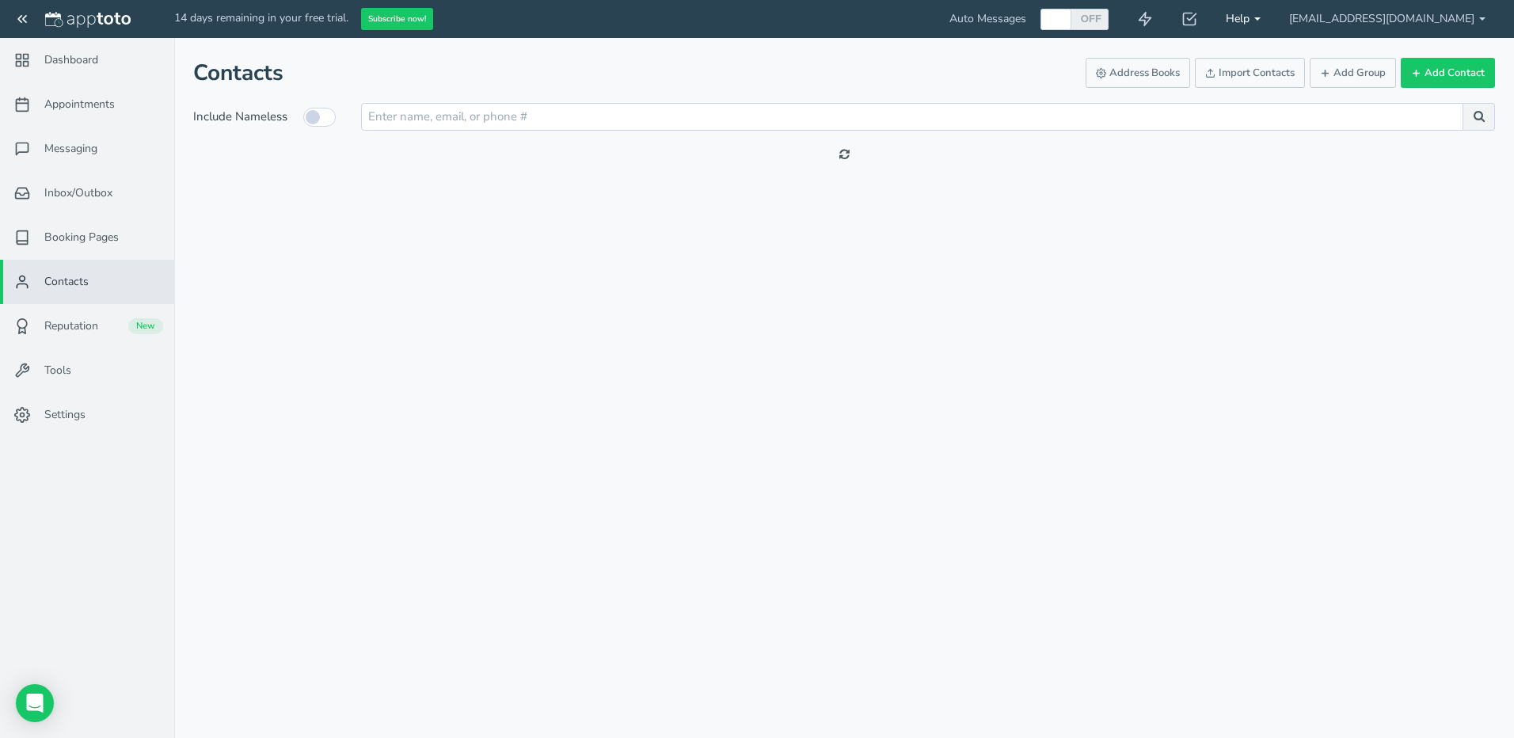
click at [1275, 17] on link "Help" at bounding box center [1243, 19] width 63 height 38
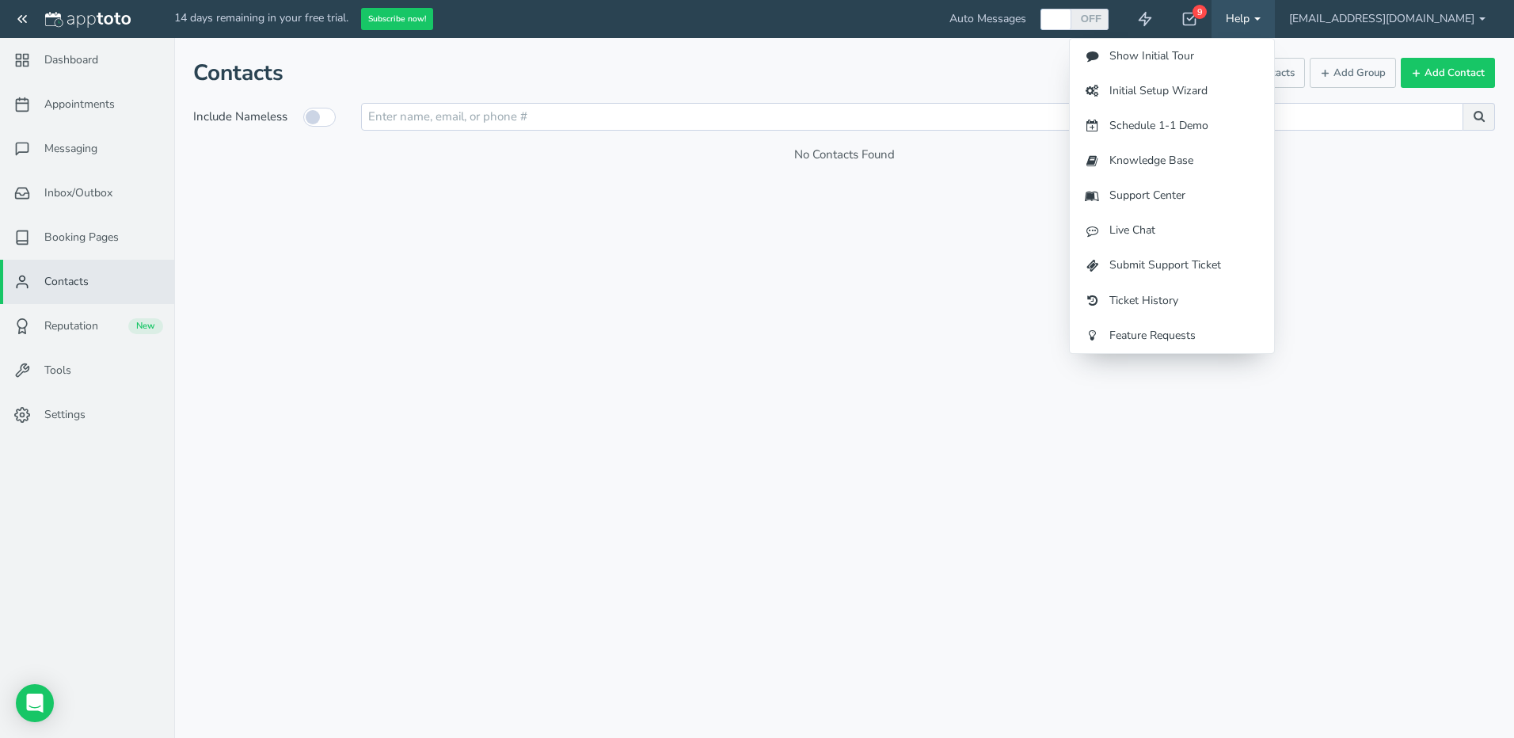
click at [1275, 17] on link "Help" at bounding box center [1243, 19] width 63 height 38
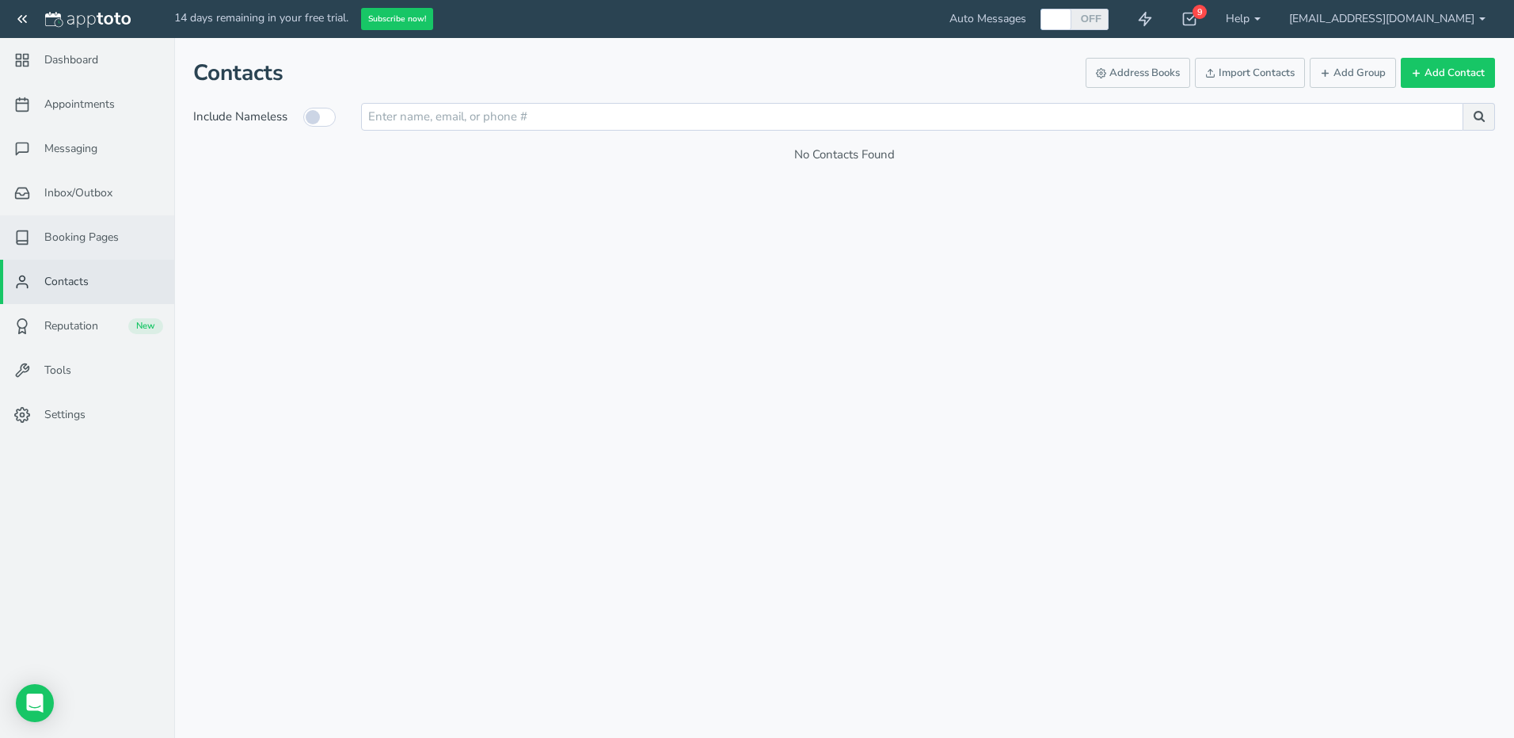
click at [106, 246] on link "Booking Pages" at bounding box center [87, 237] width 174 height 44
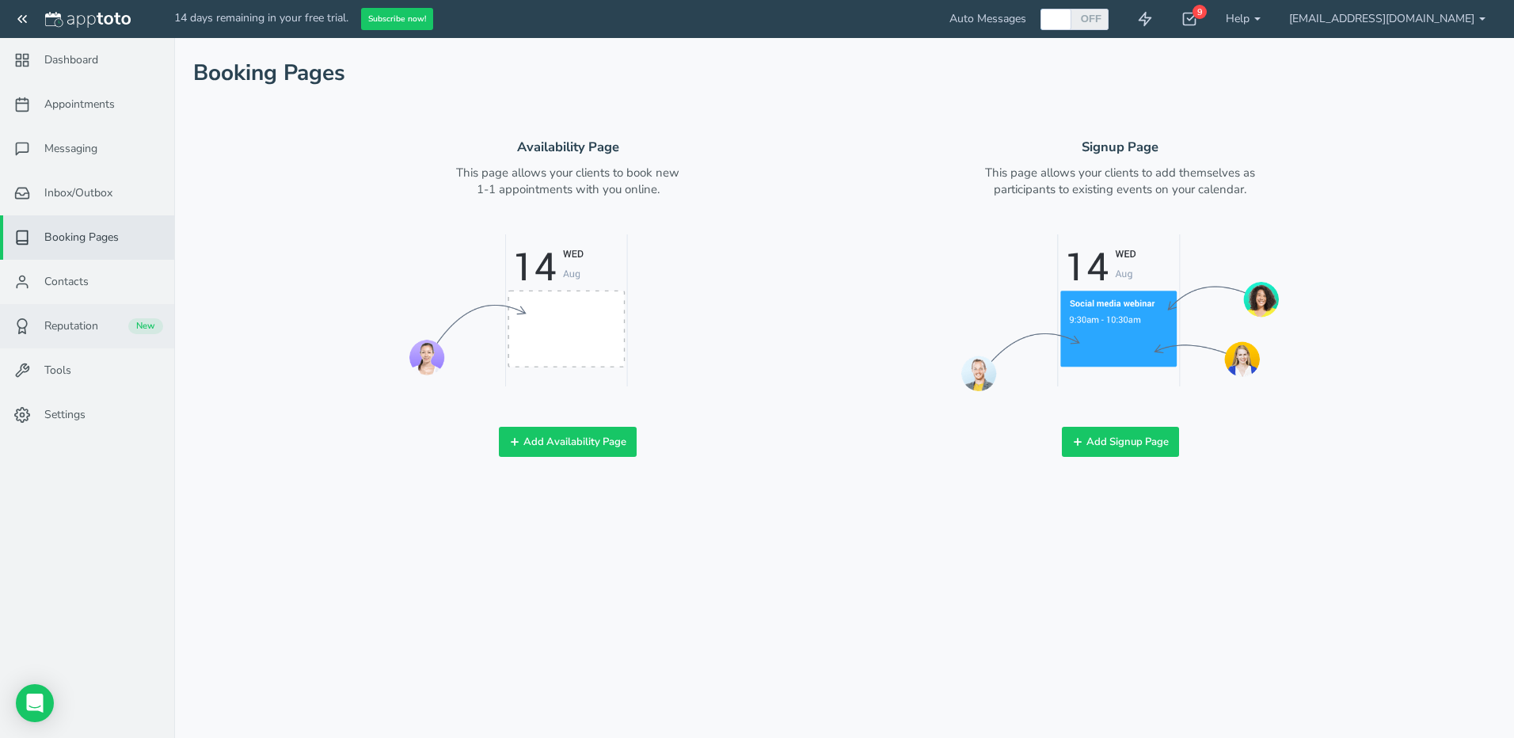
click at [74, 332] on span "Reputation" at bounding box center [71, 326] width 54 height 16
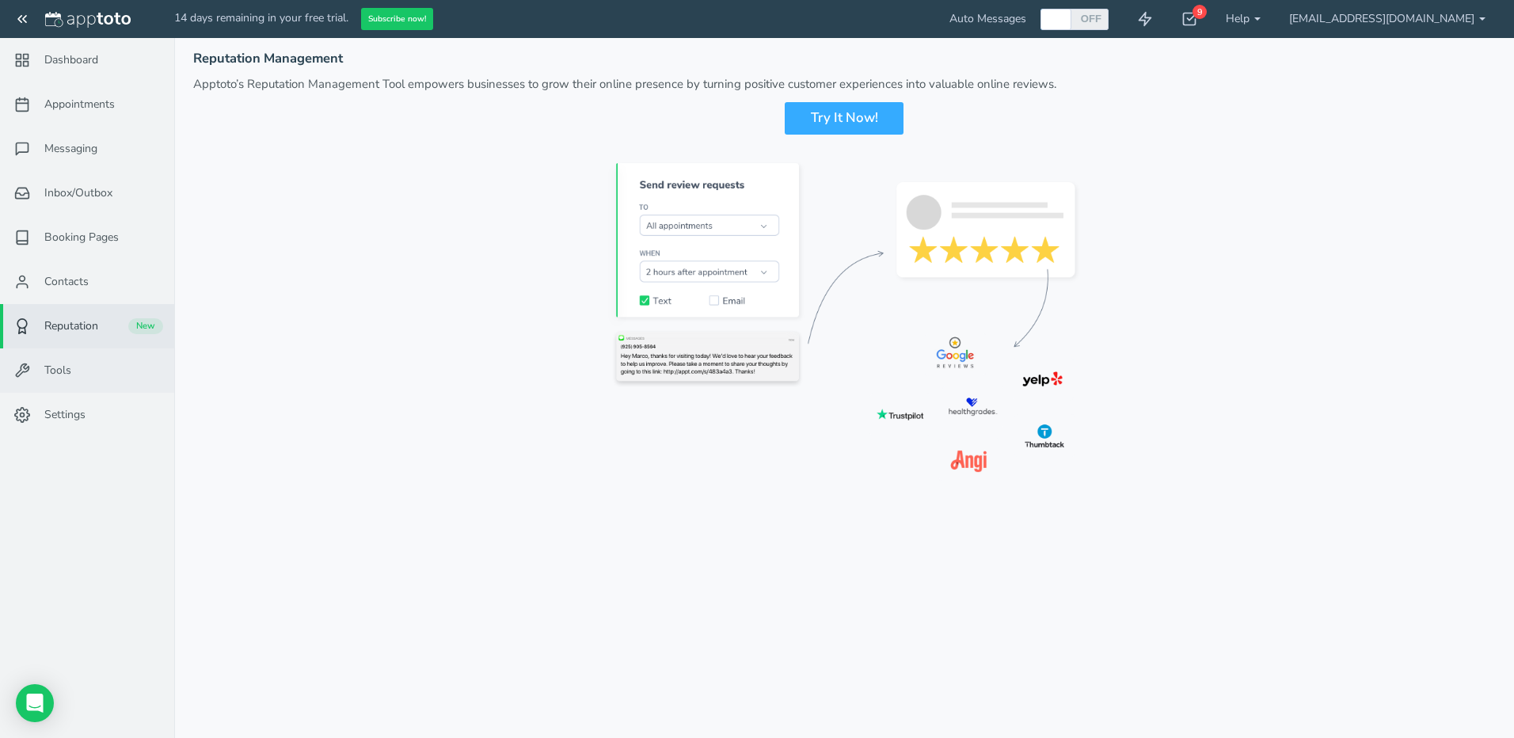
click at [66, 365] on span "Tools" at bounding box center [57, 371] width 27 height 16
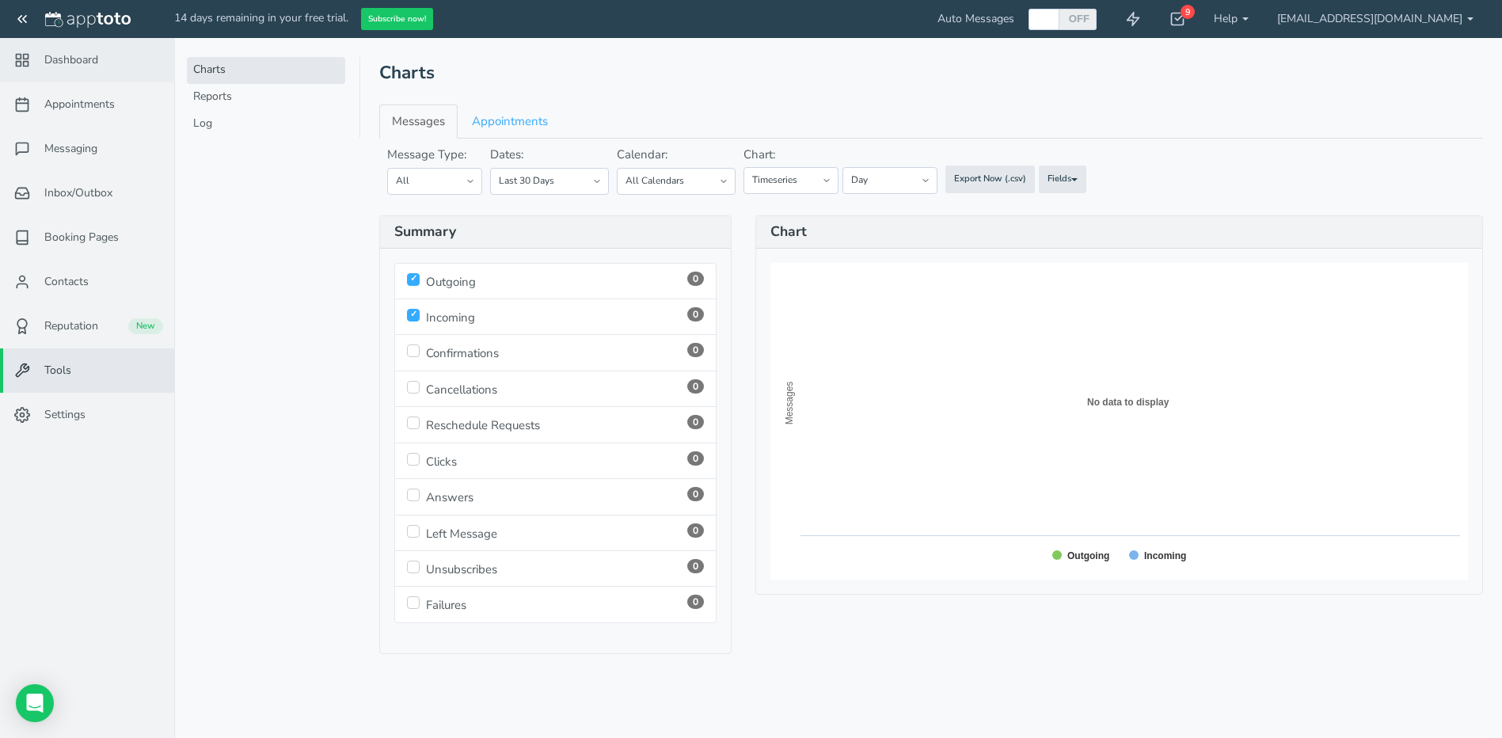
click at [85, 60] on span "Dashboard" at bounding box center [71, 60] width 54 height 16
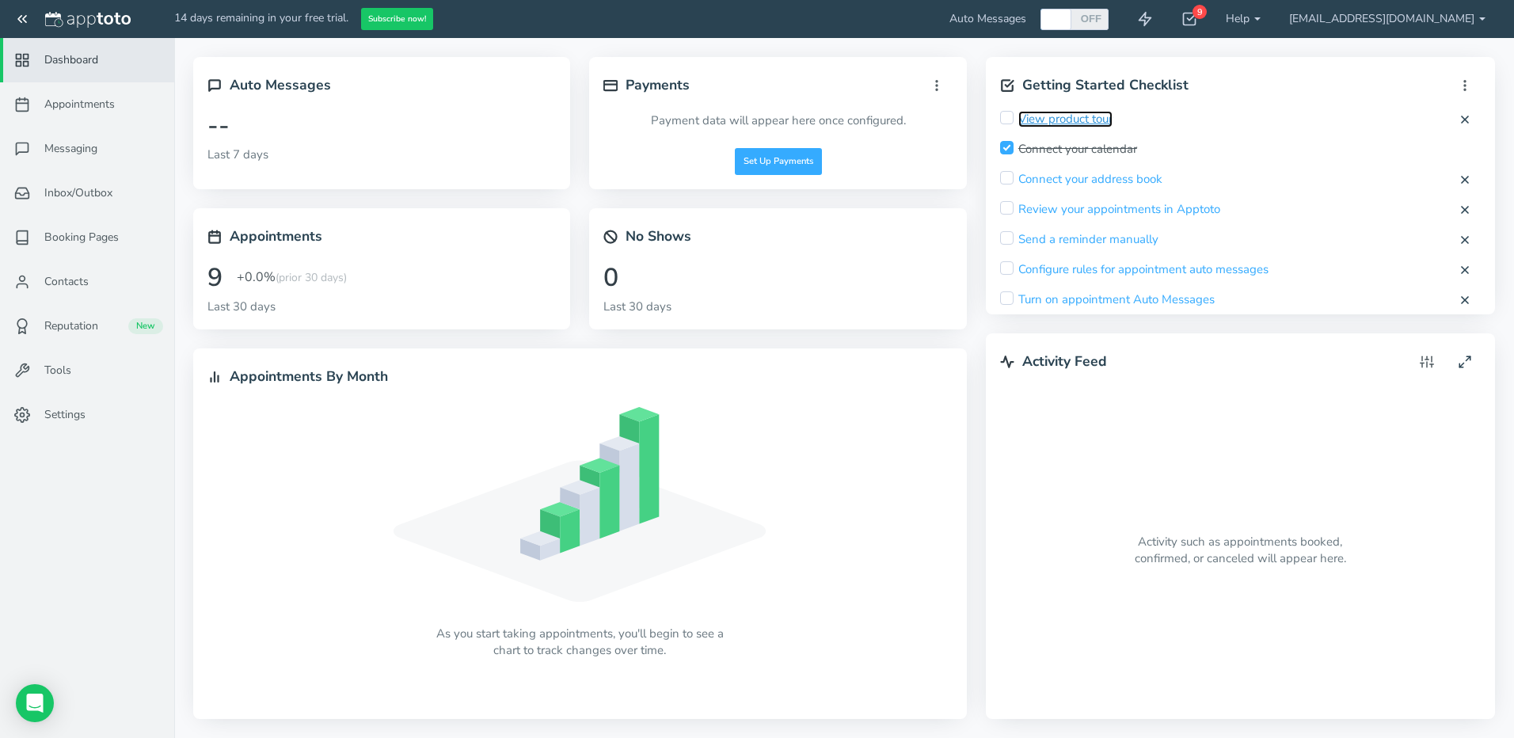
click at [1084, 115] on link "View product tour" at bounding box center [1065, 119] width 94 height 17
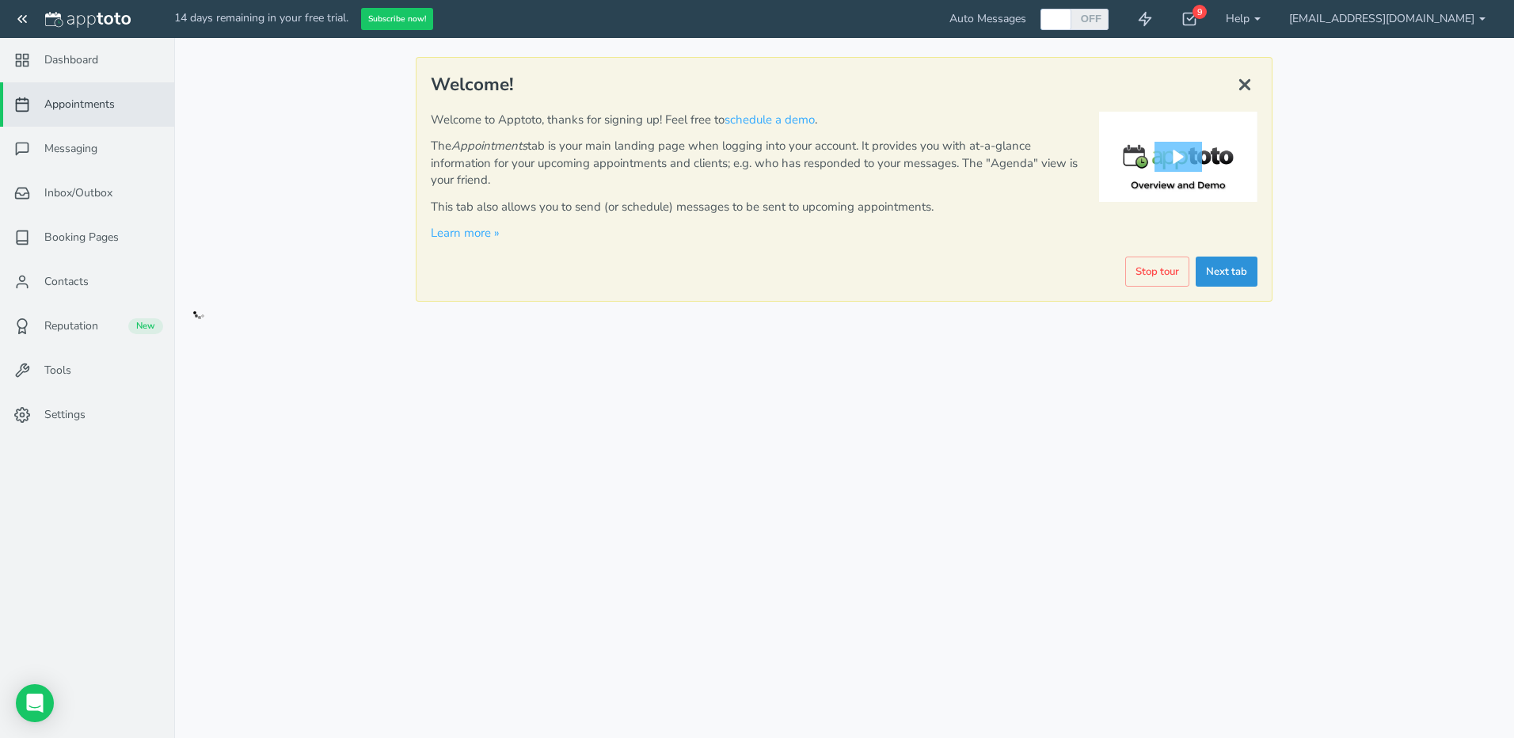
click at [1223, 269] on link "Next tab" at bounding box center [1227, 272] width 62 height 31
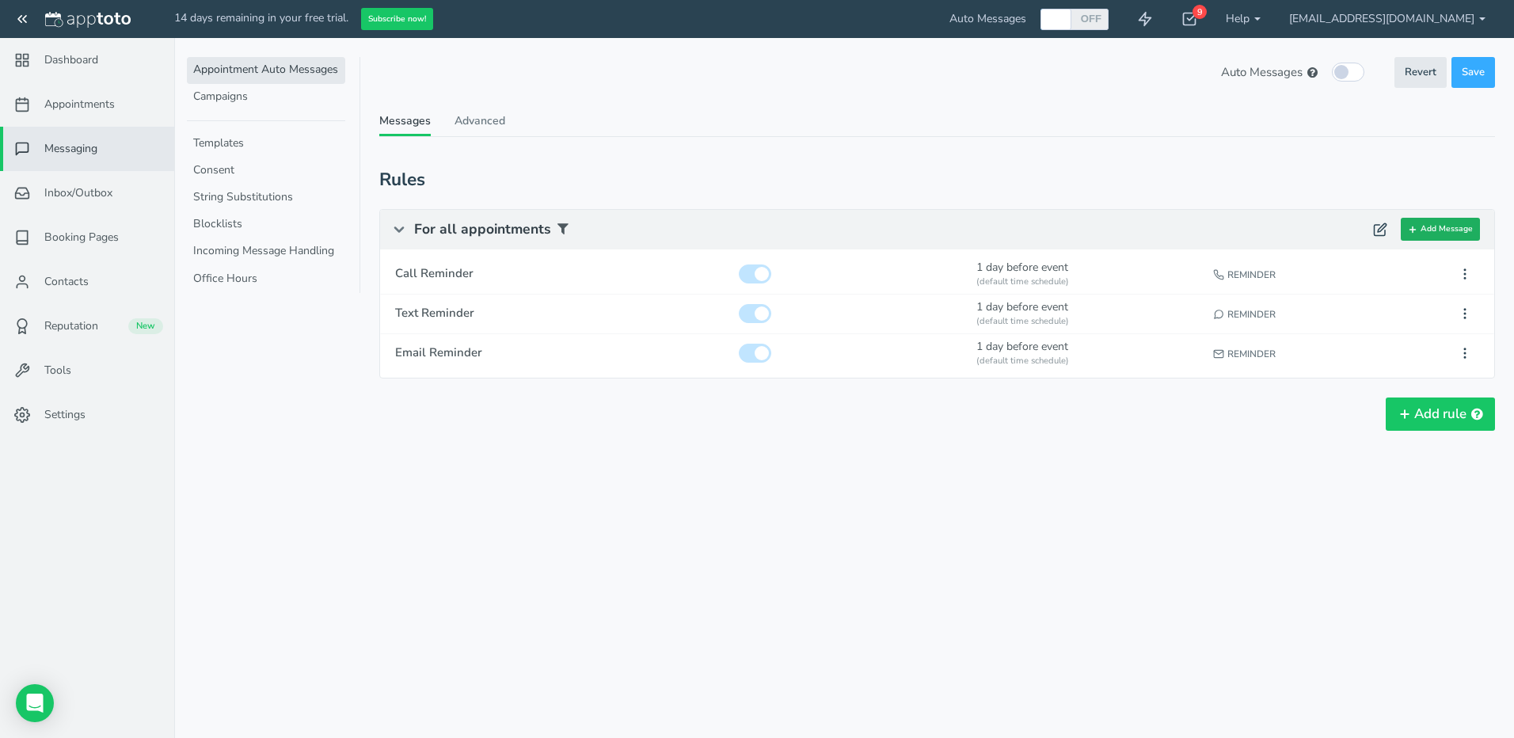
click at [1437, 224] on button "Add Message" at bounding box center [1440, 229] width 79 height 23
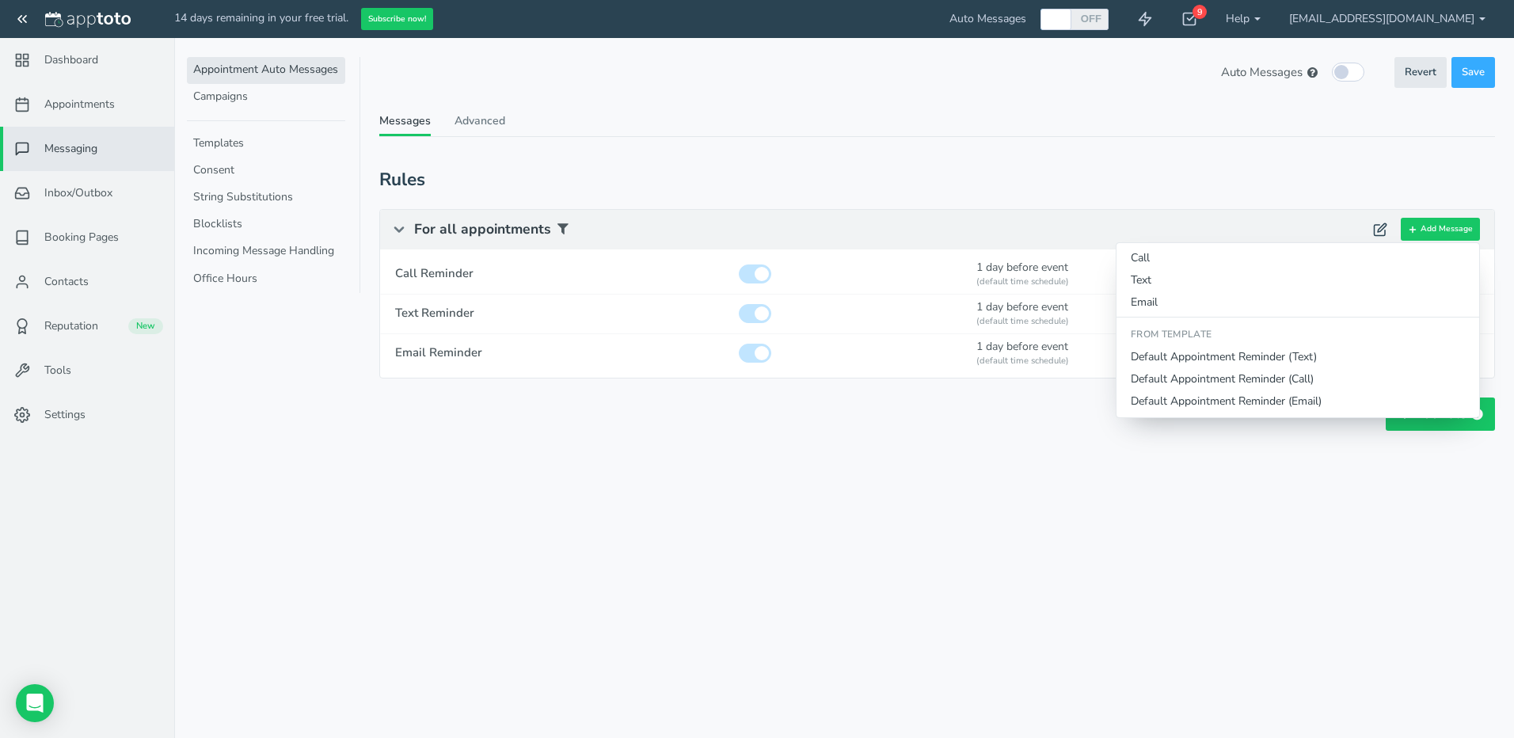
click at [1165, 185] on div "Rules" at bounding box center [937, 180] width 1116 height 20
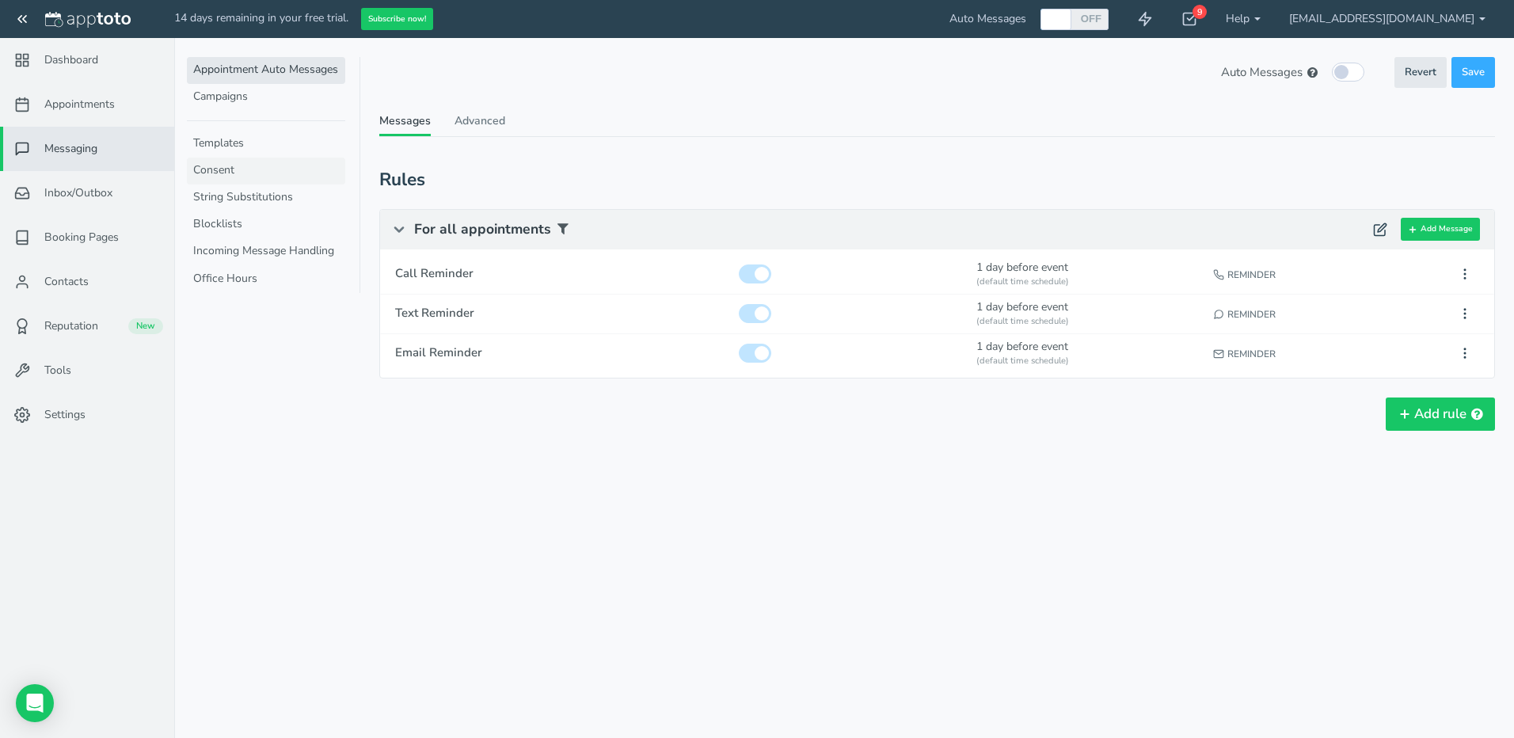
click at [249, 178] on link "Consent" at bounding box center [266, 171] width 158 height 27
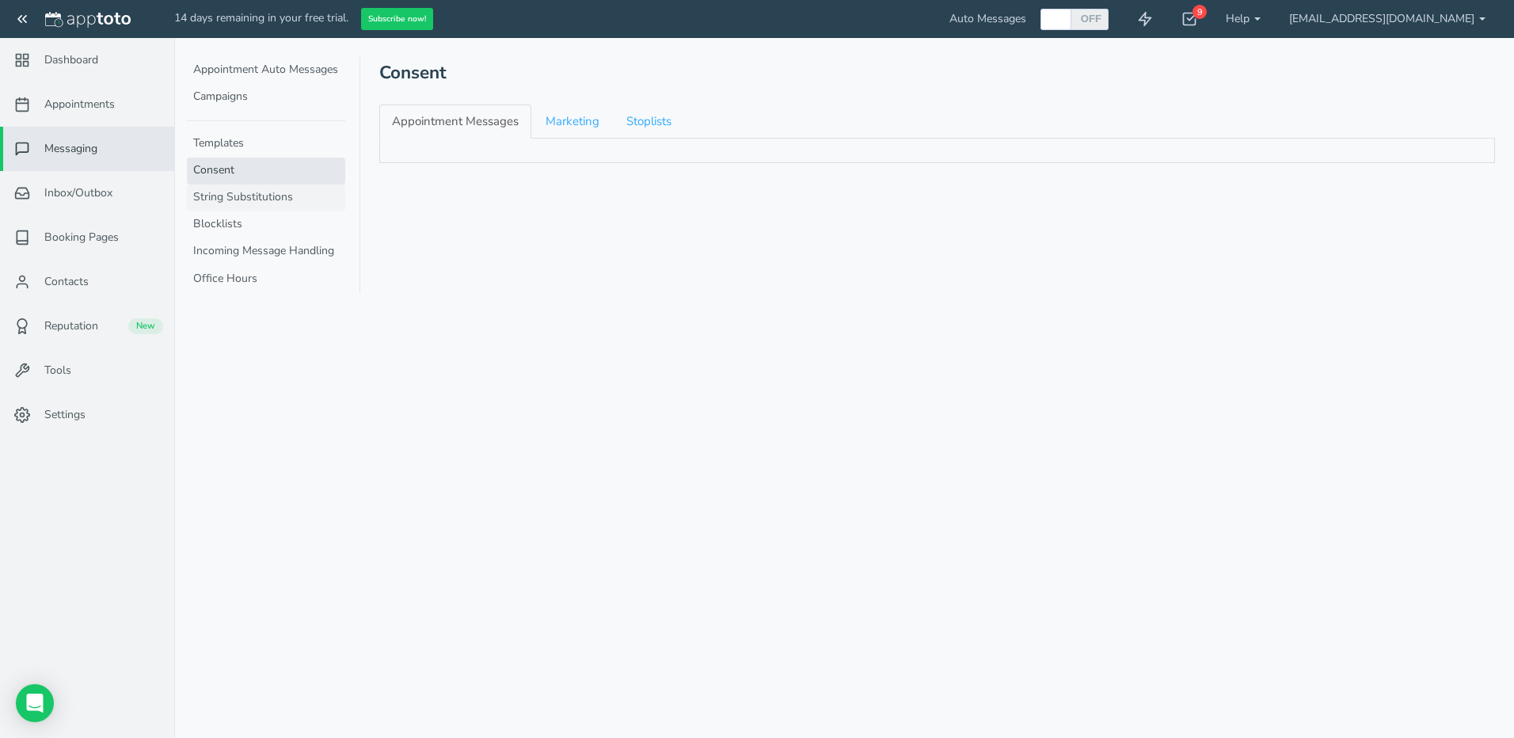
checkbox input "true"
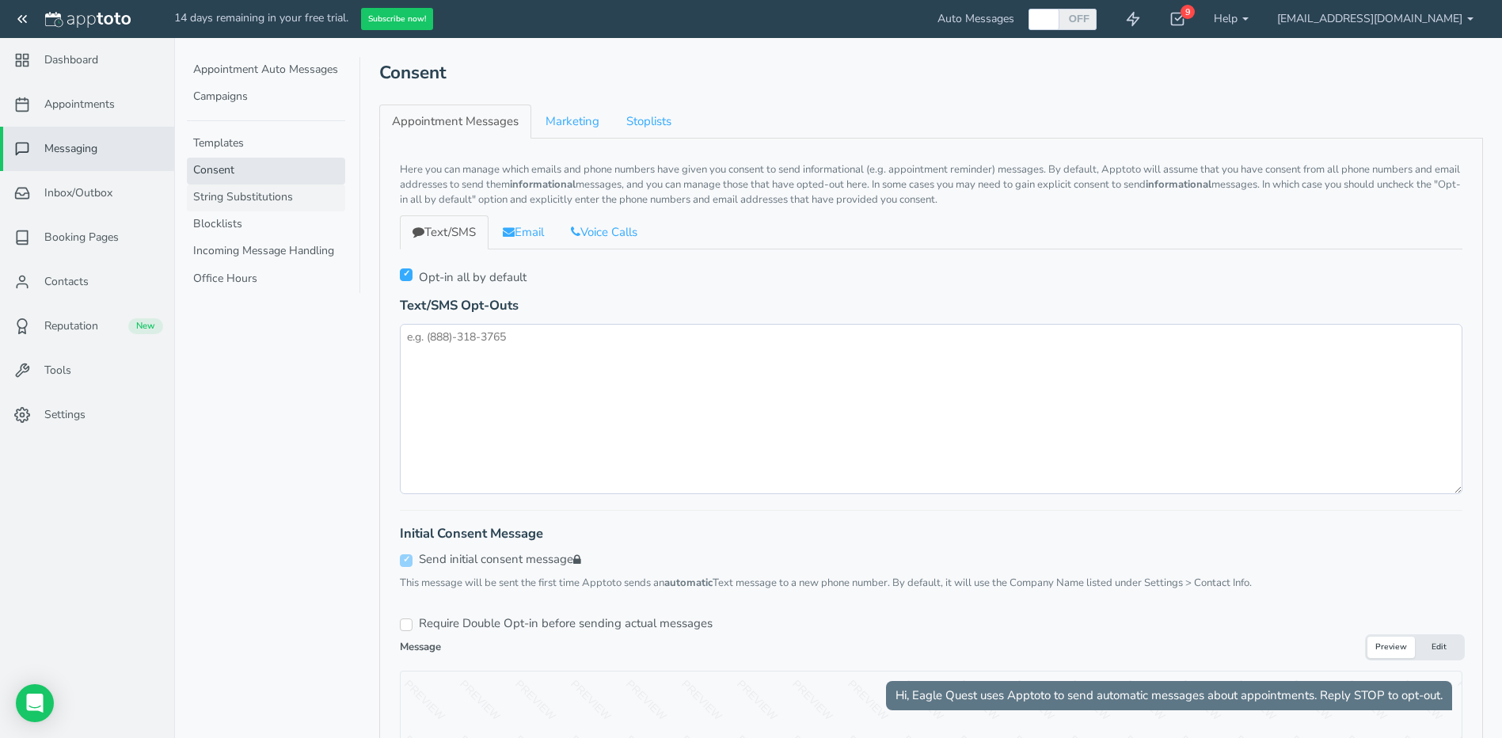
click at [264, 196] on link "String Substitutions" at bounding box center [266, 198] width 158 height 27
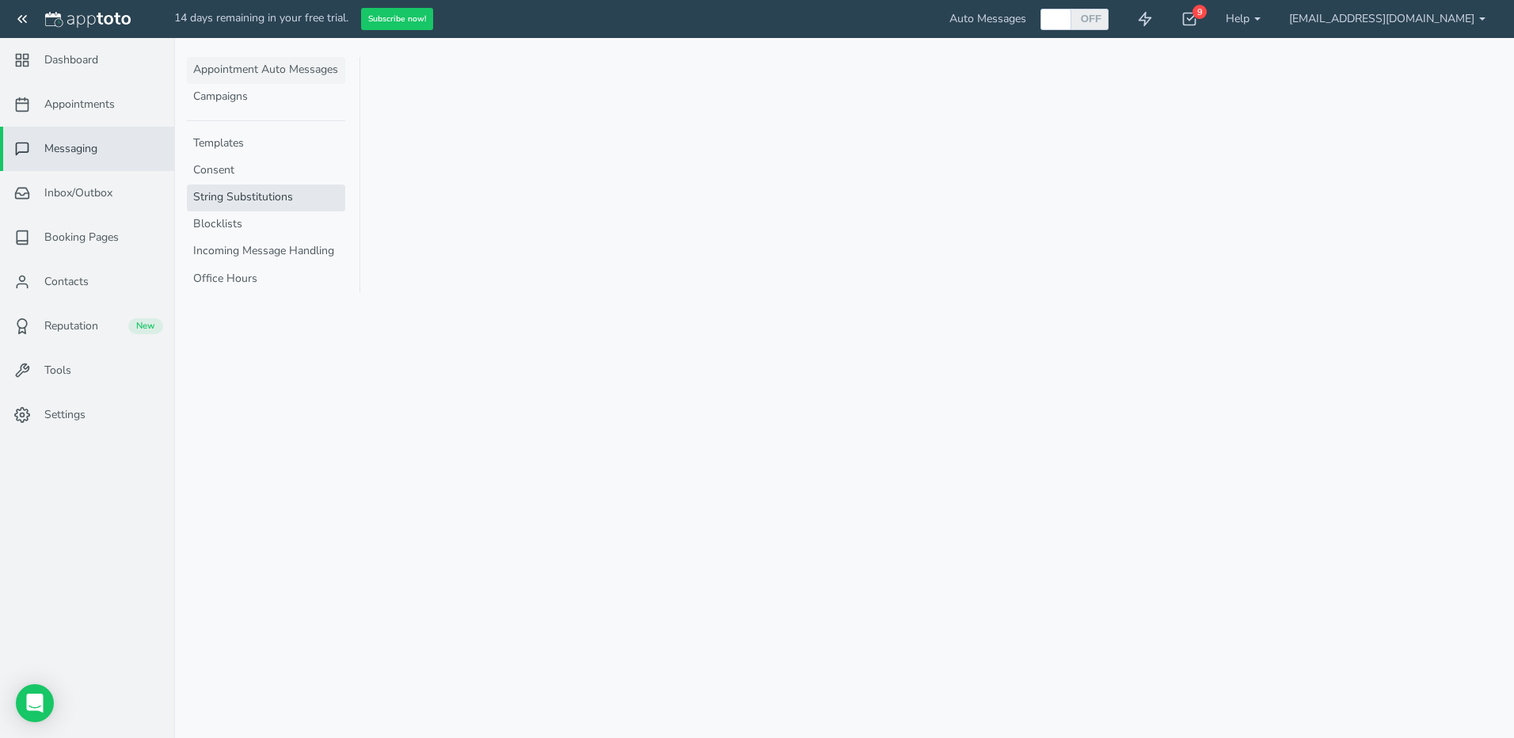
click at [276, 70] on link "Appointment Auto Messages" at bounding box center [266, 70] width 158 height 27
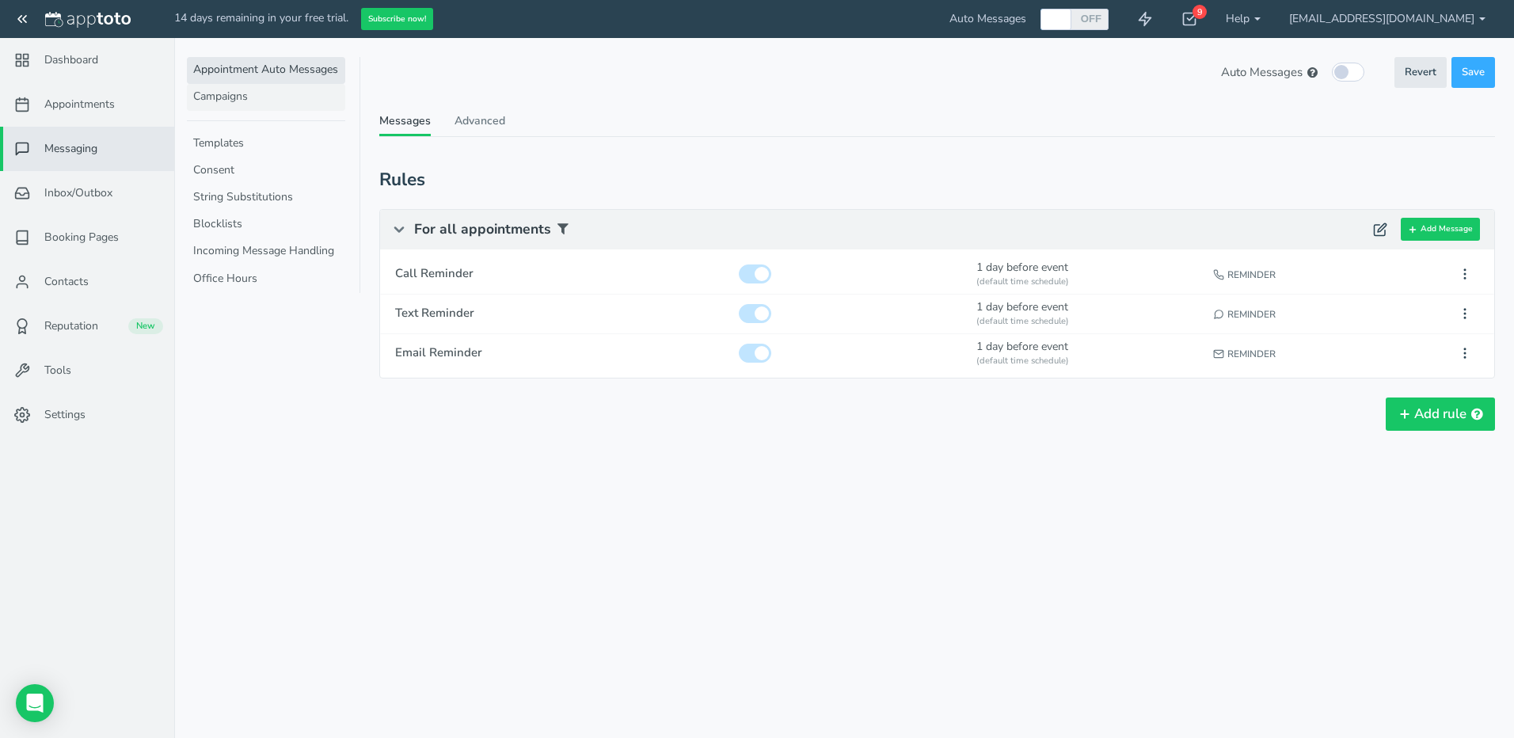
click at [265, 90] on link "Campaigns" at bounding box center [266, 97] width 158 height 27
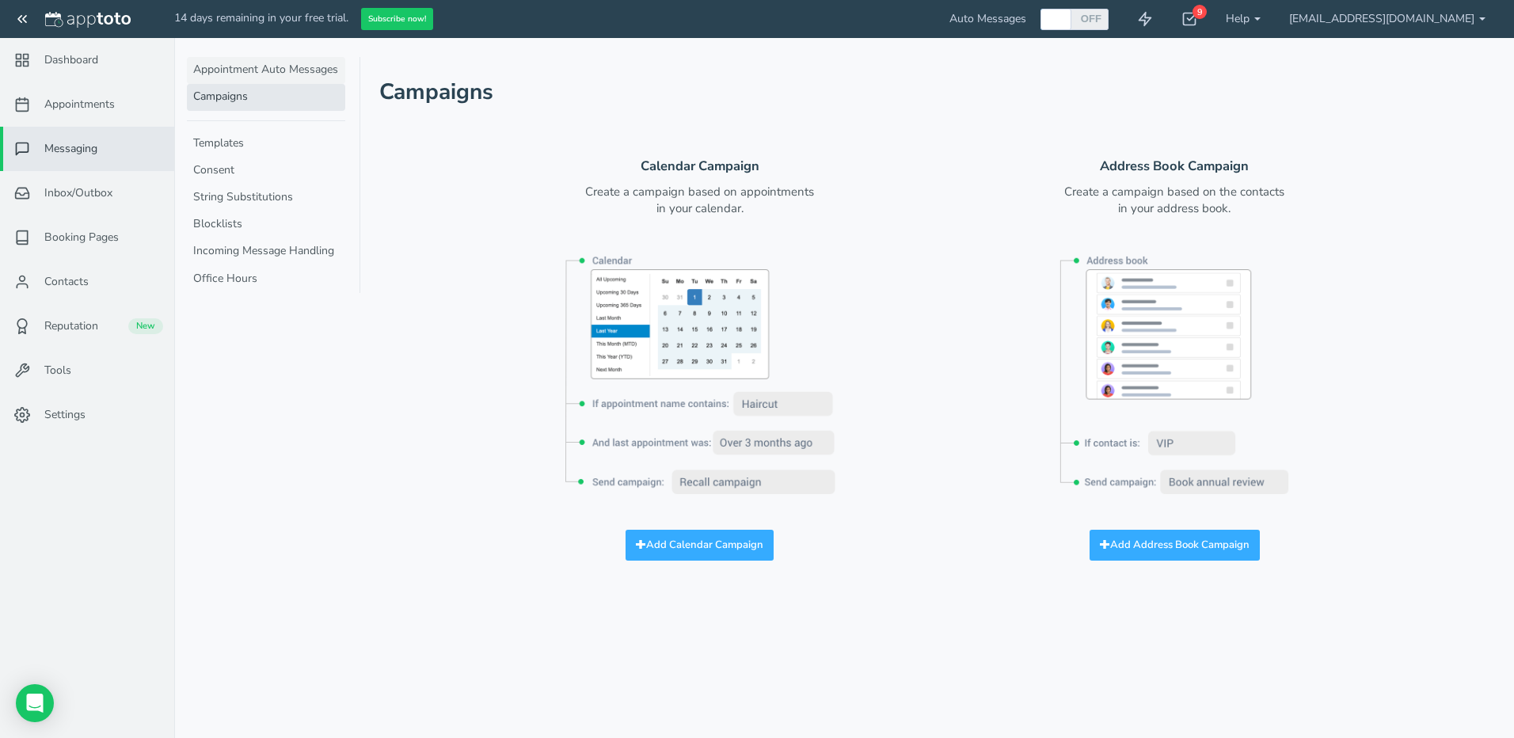
click at [299, 70] on link "Appointment Auto Messages" at bounding box center [266, 70] width 158 height 27
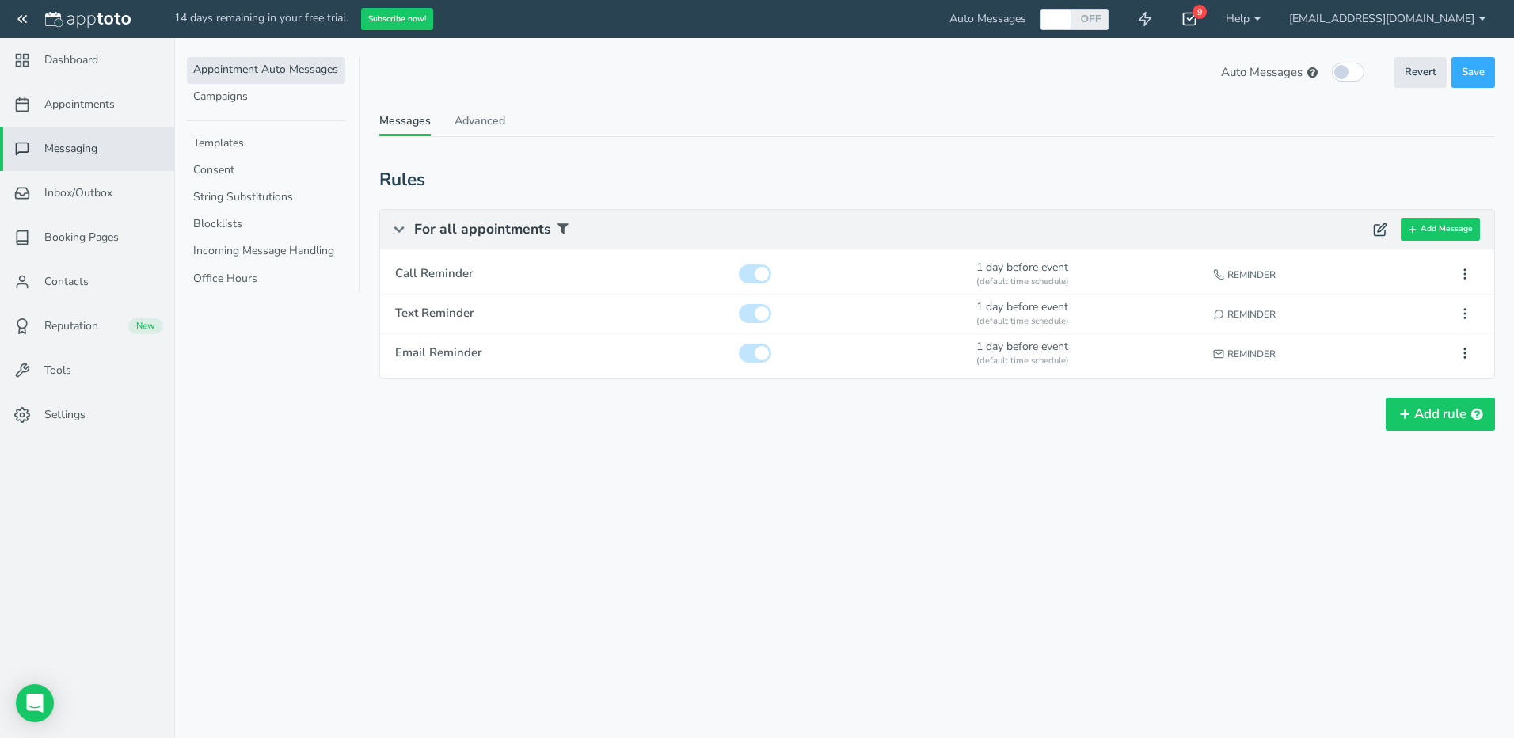
click at [1197, 24] on icon at bounding box center [1190, 19] width 16 height 16
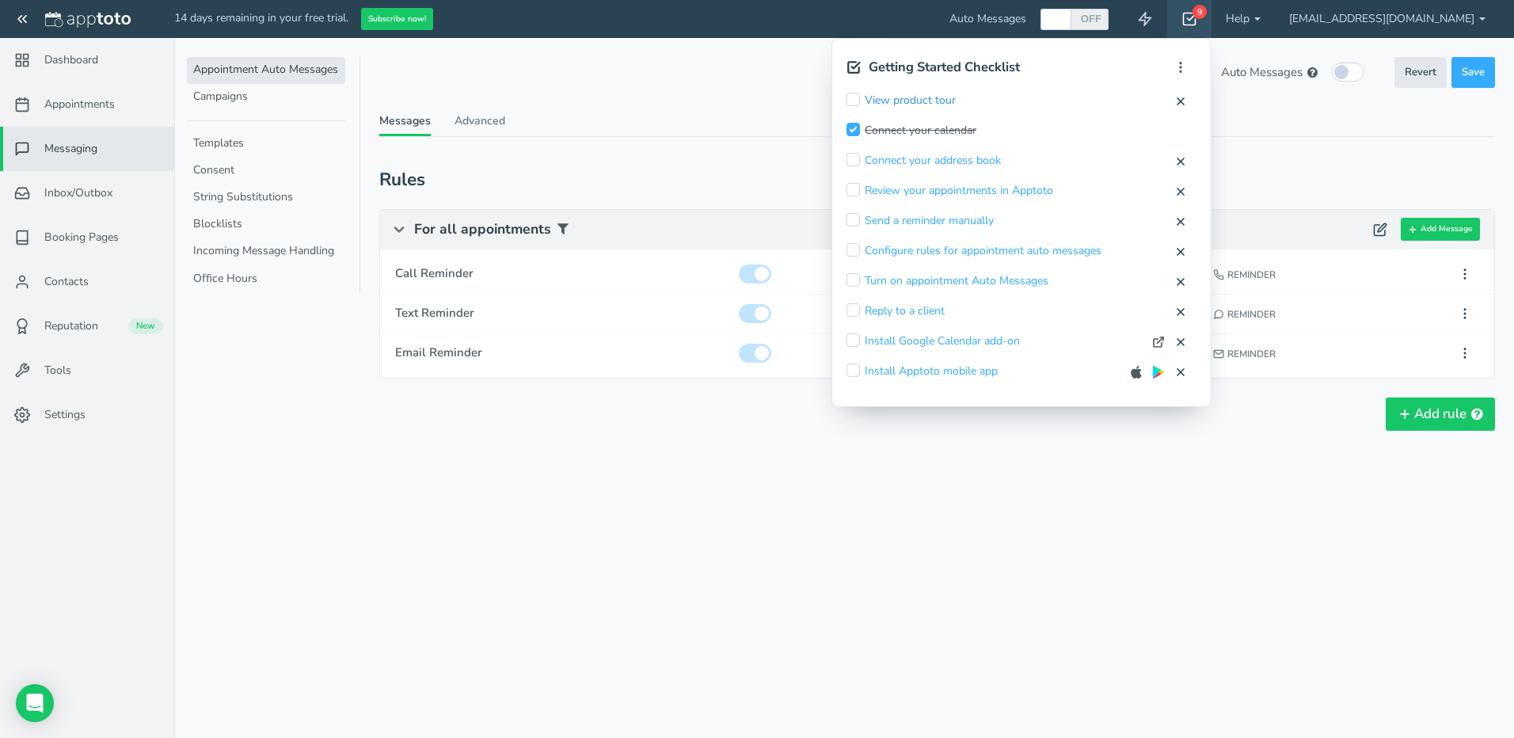
click at [942, 101] on link "View product tour" at bounding box center [910, 101] width 91 height 16
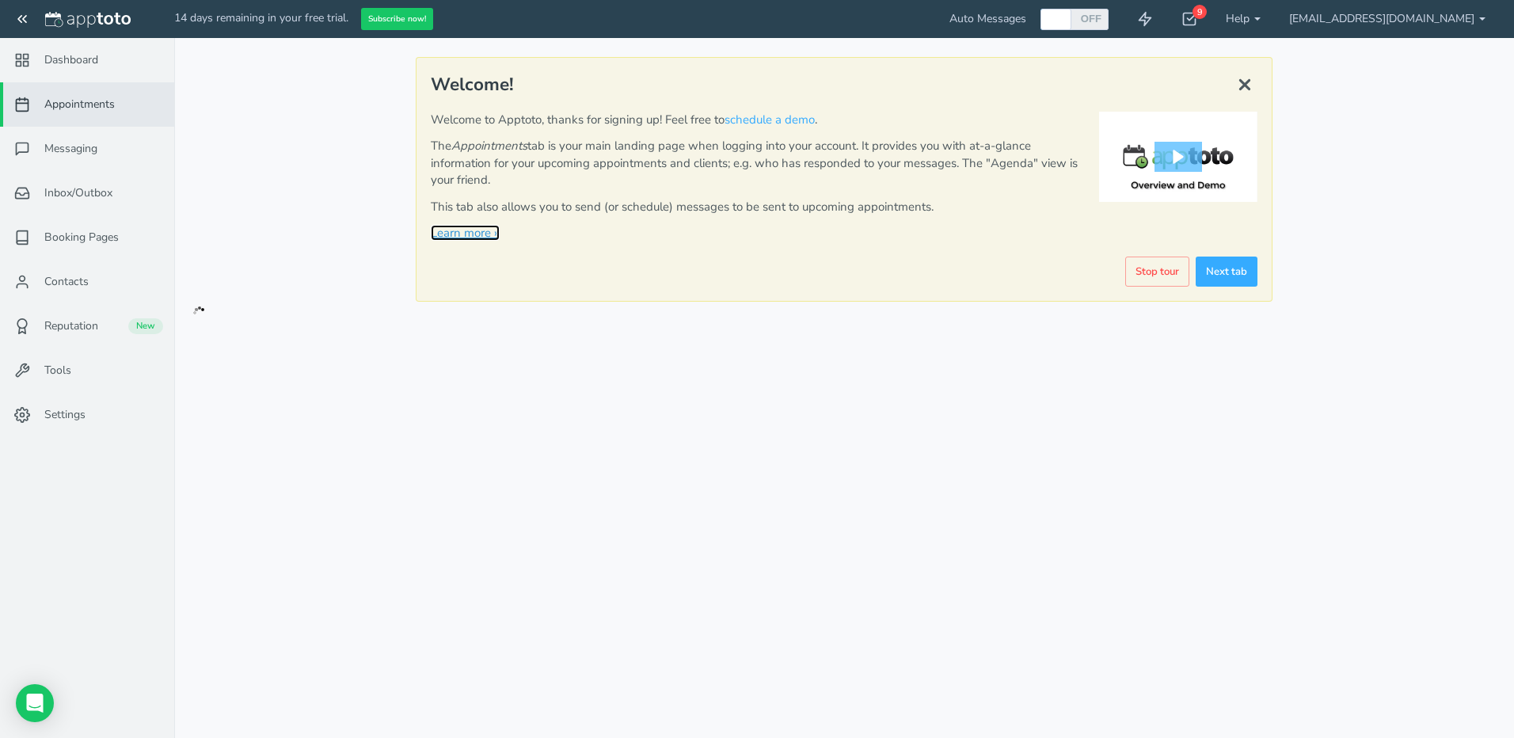
click at [448, 230] on link "Learn more »" at bounding box center [465, 233] width 69 height 16
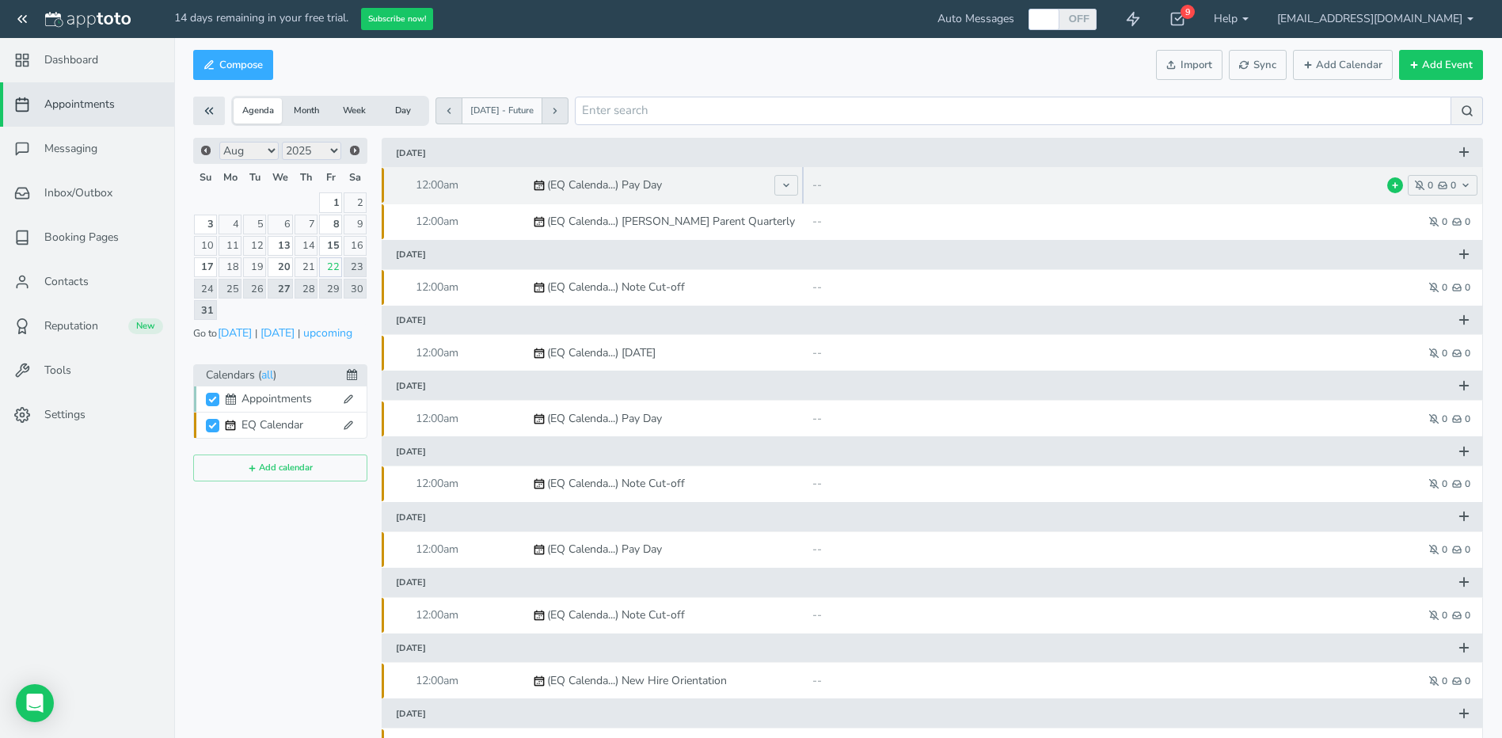
drag, startPoint x: 735, startPoint y: 192, endPoint x: 802, endPoint y: 195, distance: 67.4
click at [802, 195] on div at bounding box center [802, 185] width 3 height 36
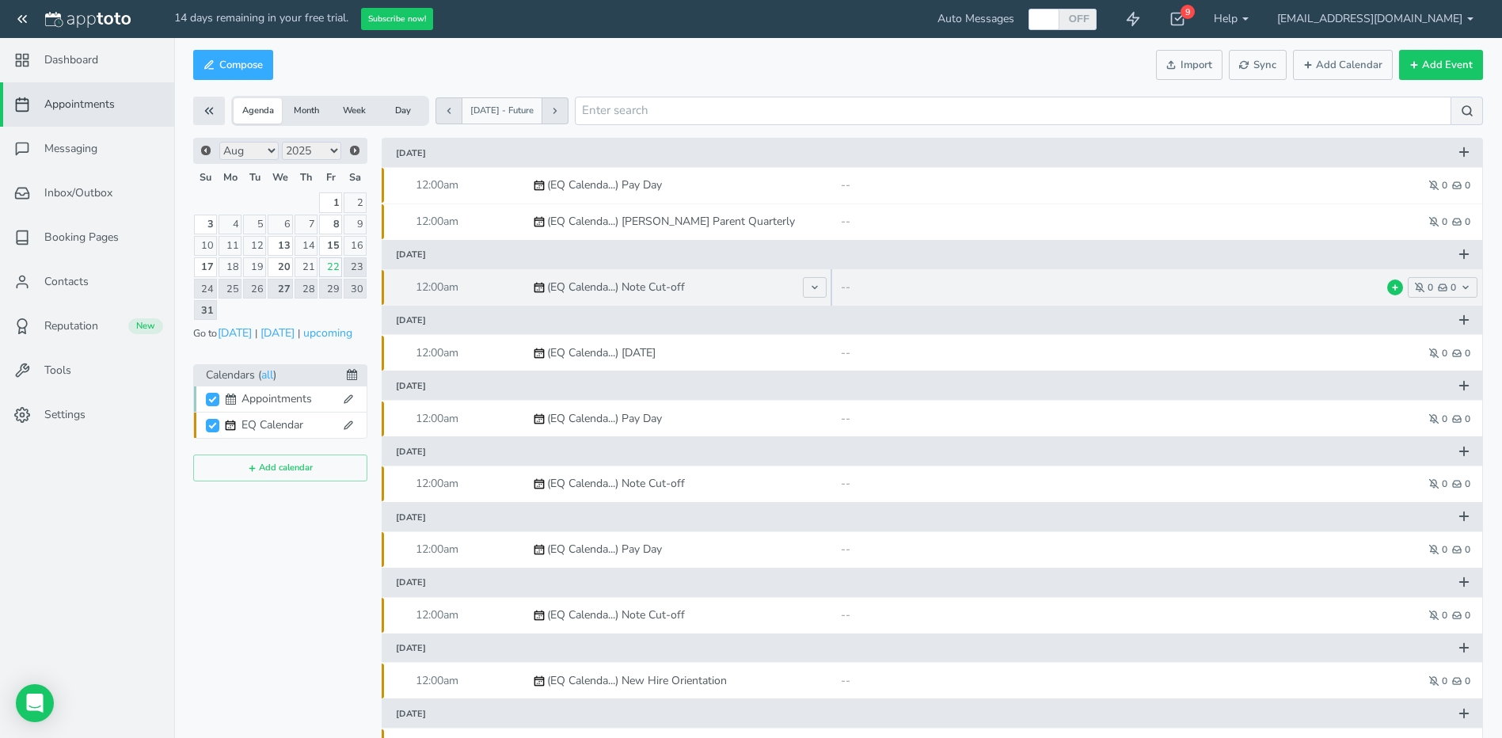
drag, startPoint x: 802, startPoint y: 284, endPoint x: 831, endPoint y: 285, distance: 28.5
click at [831, 285] on div at bounding box center [831, 287] width 3 height 36
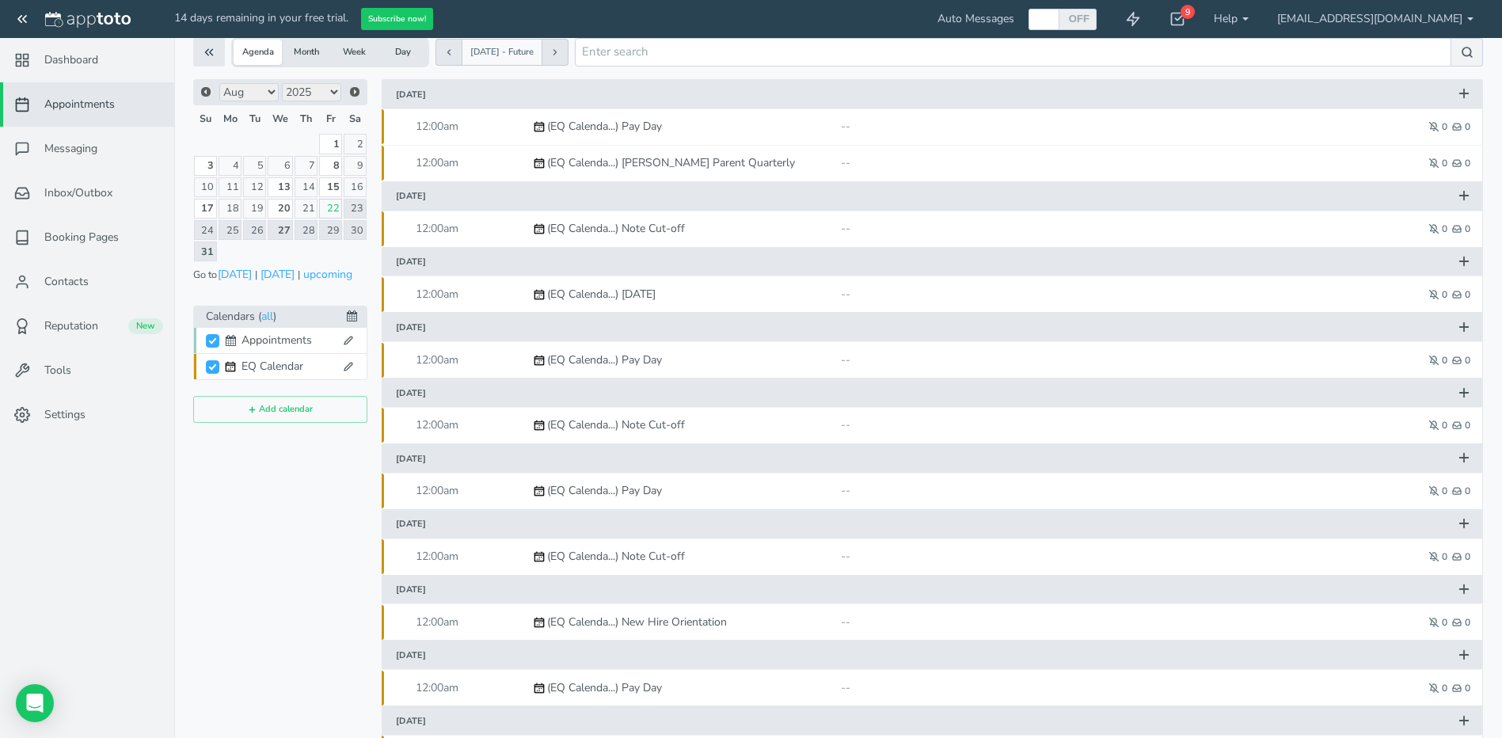
scroll to position [189, 0]
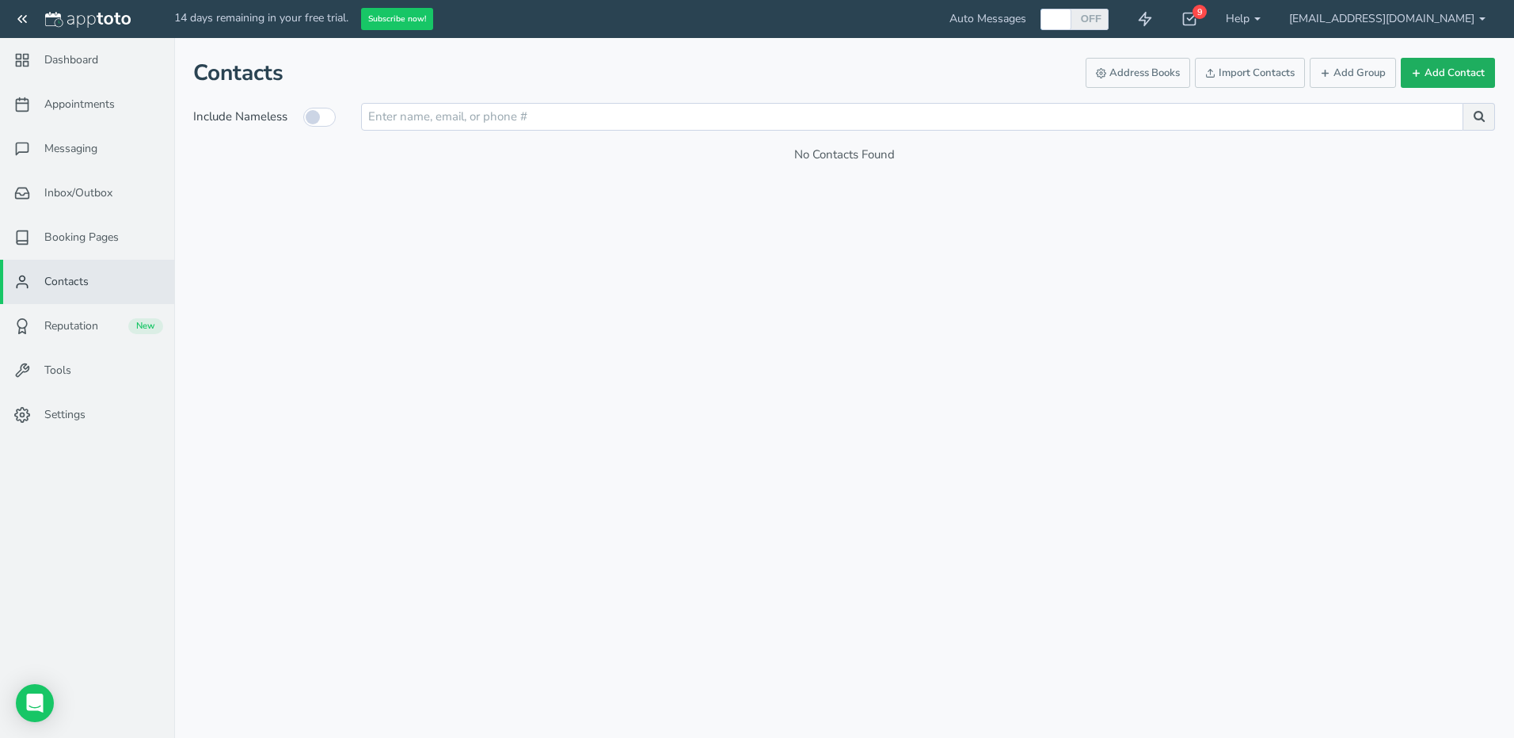
click at [1428, 73] on button "Add Contact" at bounding box center [1448, 73] width 94 height 31
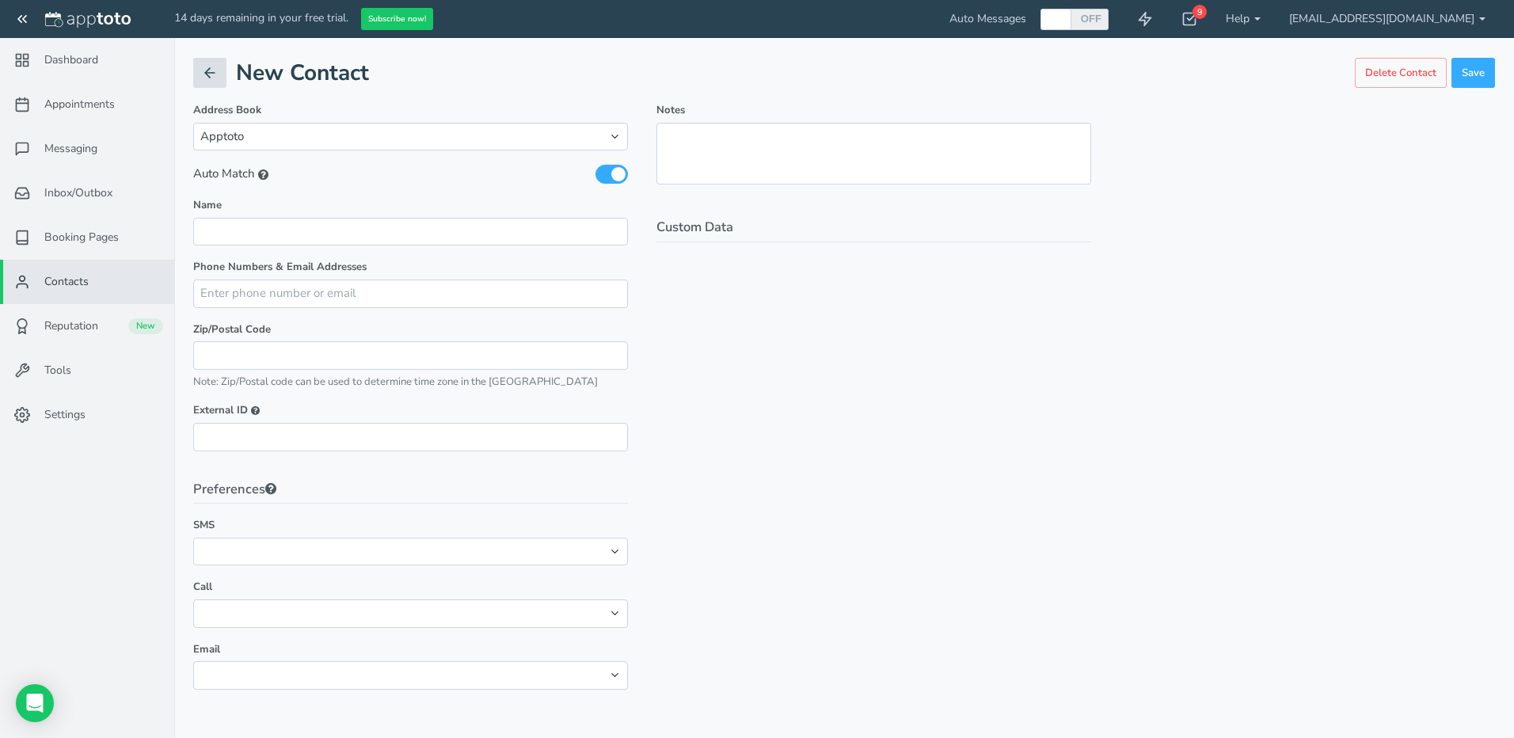
click at [204, 70] on icon at bounding box center [210, 73] width 16 height 16
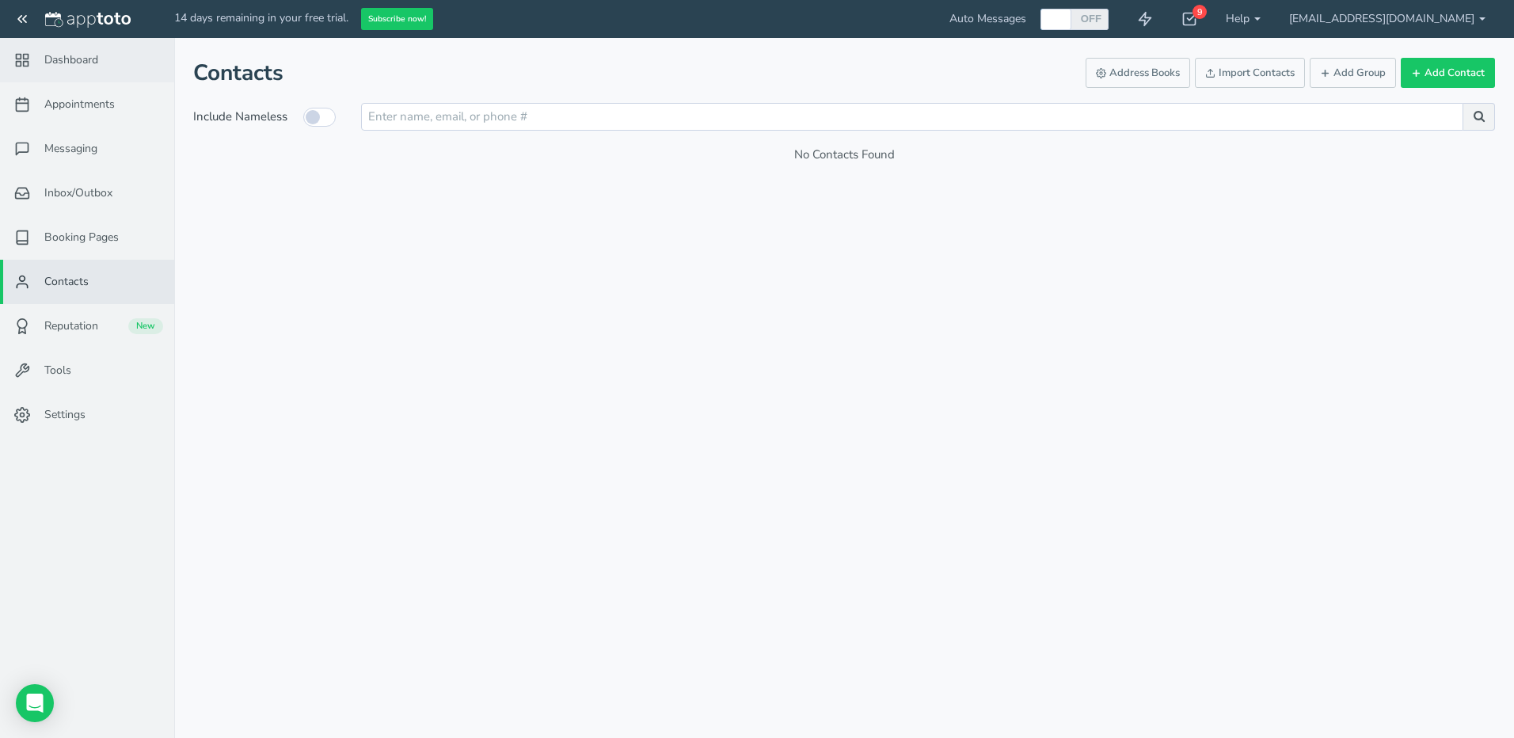
click at [124, 63] on link "Dashboard" at bounding box center [87, 60] width 174 height 44
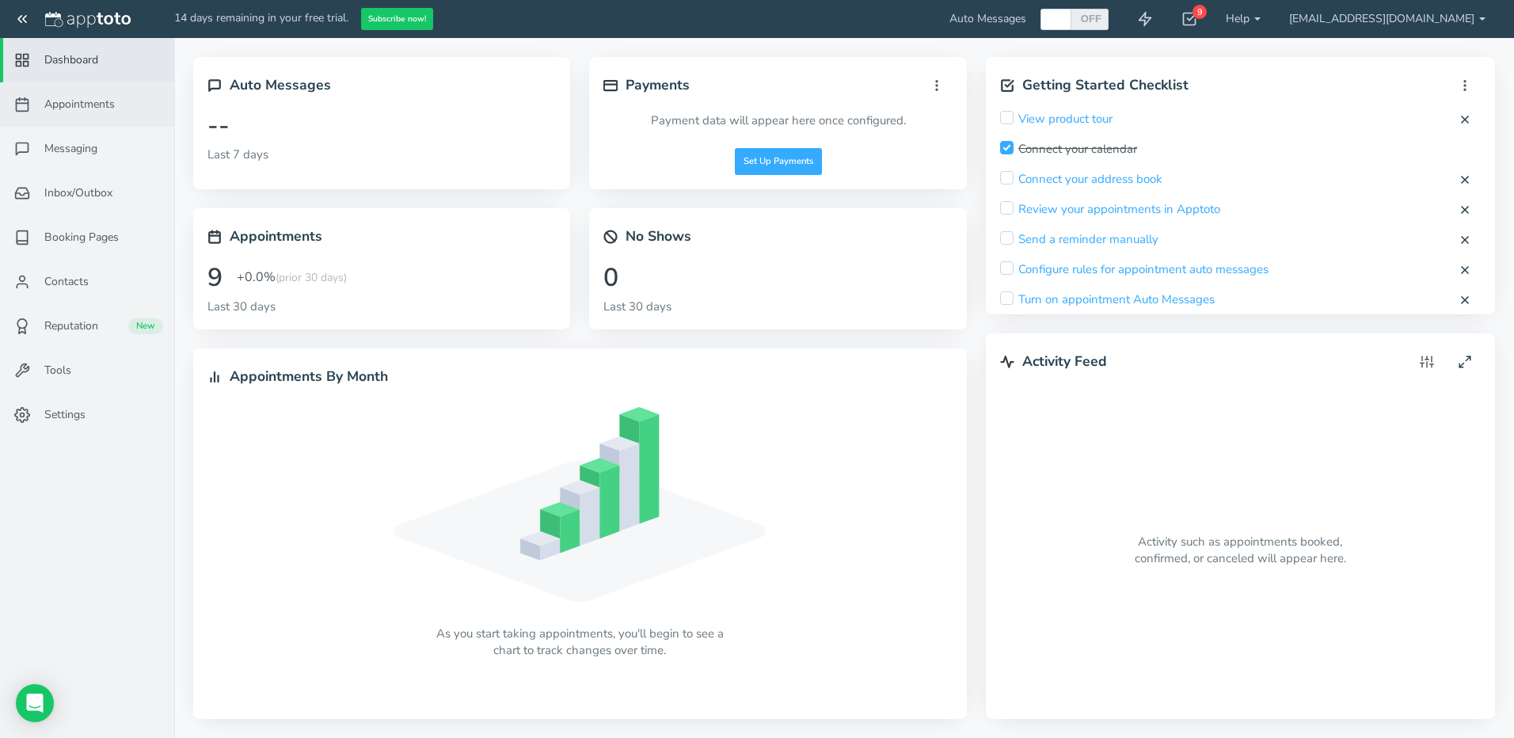
click at [116, 114] on link "Appointments" at bounding box center [87, 104] width 174 height 44
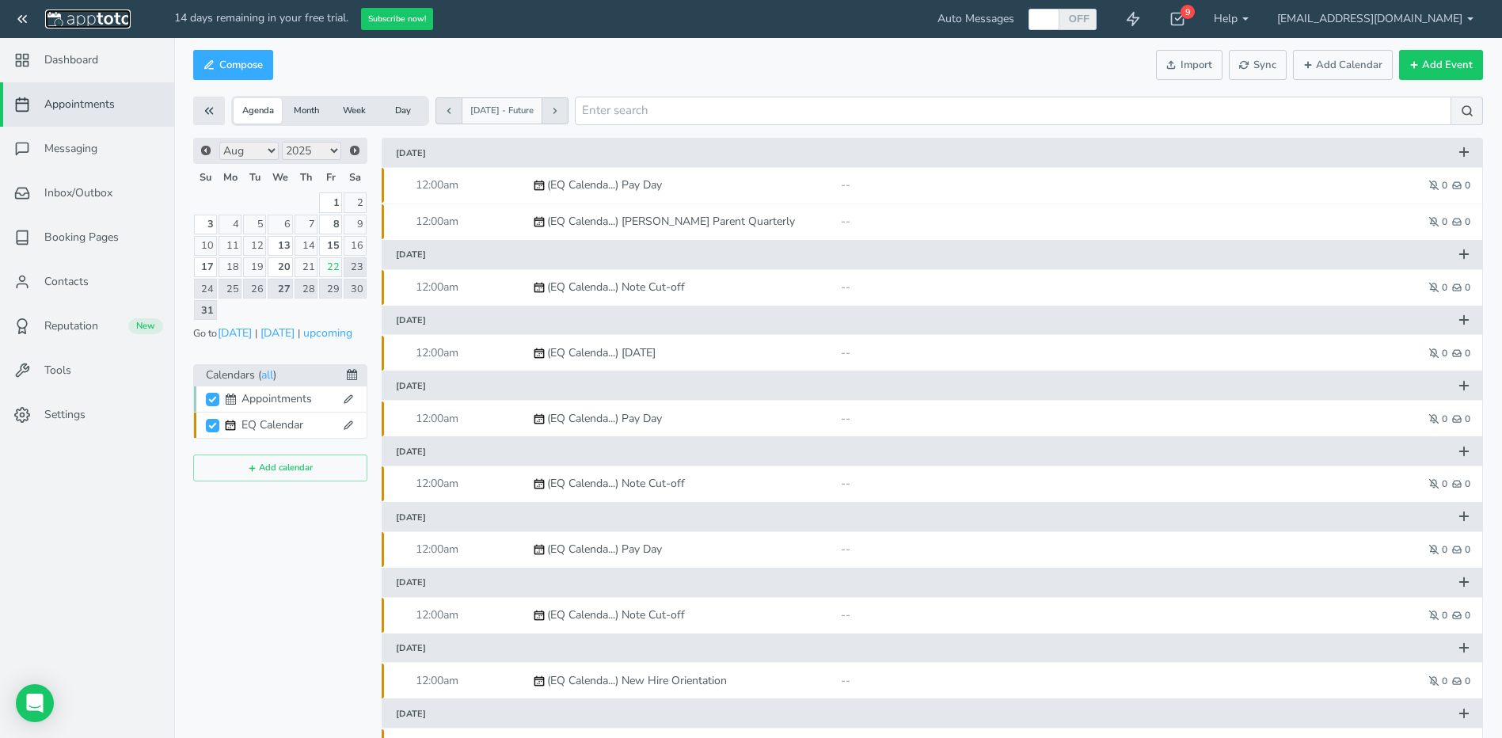
click at [123, 15] on img at bounding box center [88, 20] width 86 height 16
